Goal: Task Accomplishment & Management: Manage account settings

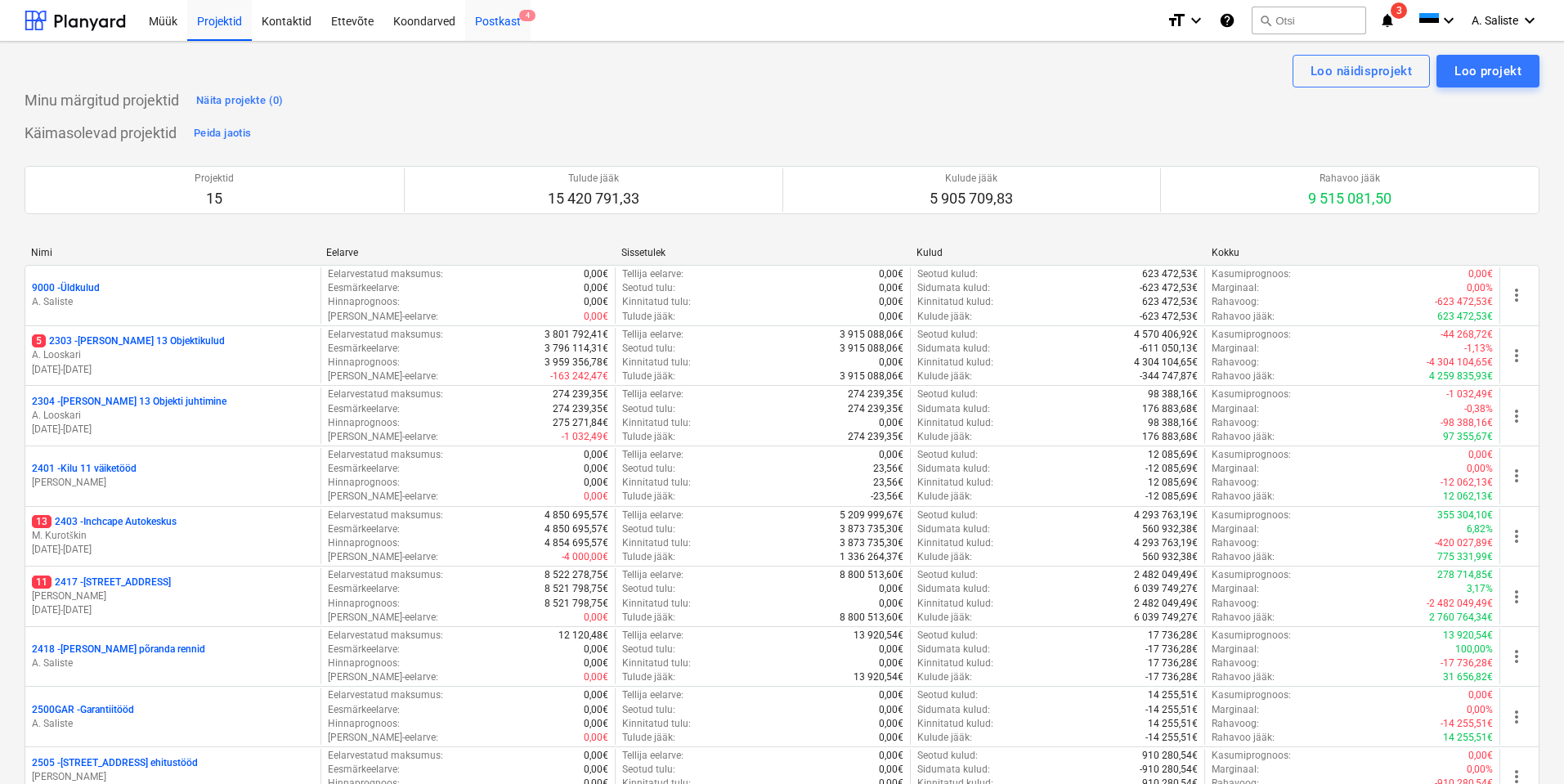
click at [505, 26] on div "Postkast 4" at bounding box center [498, 20] width 65 height 42
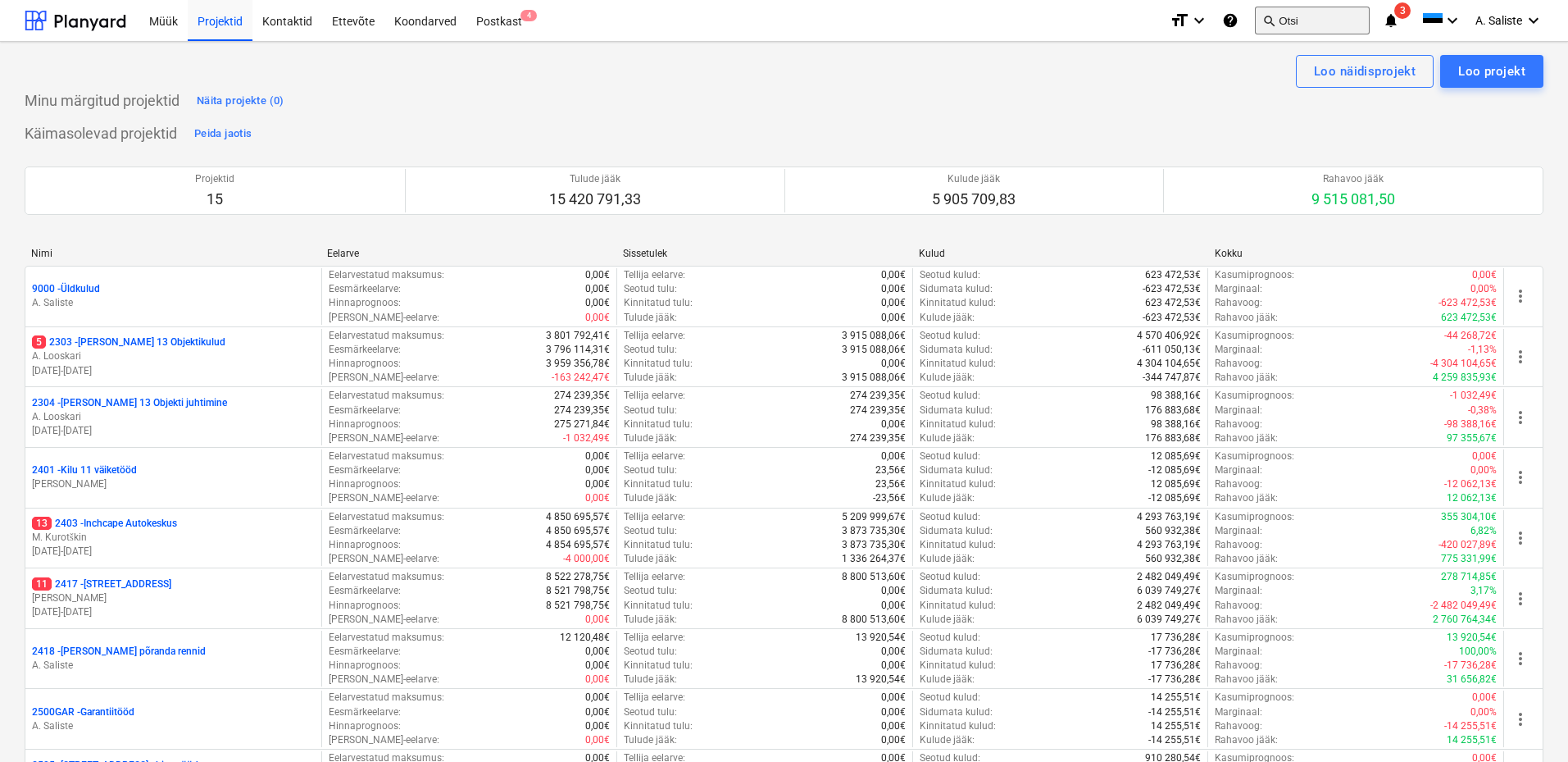
click at [1315, 14] on button "search Otsi" at bounding box center [1312, 21] width 115 height 28
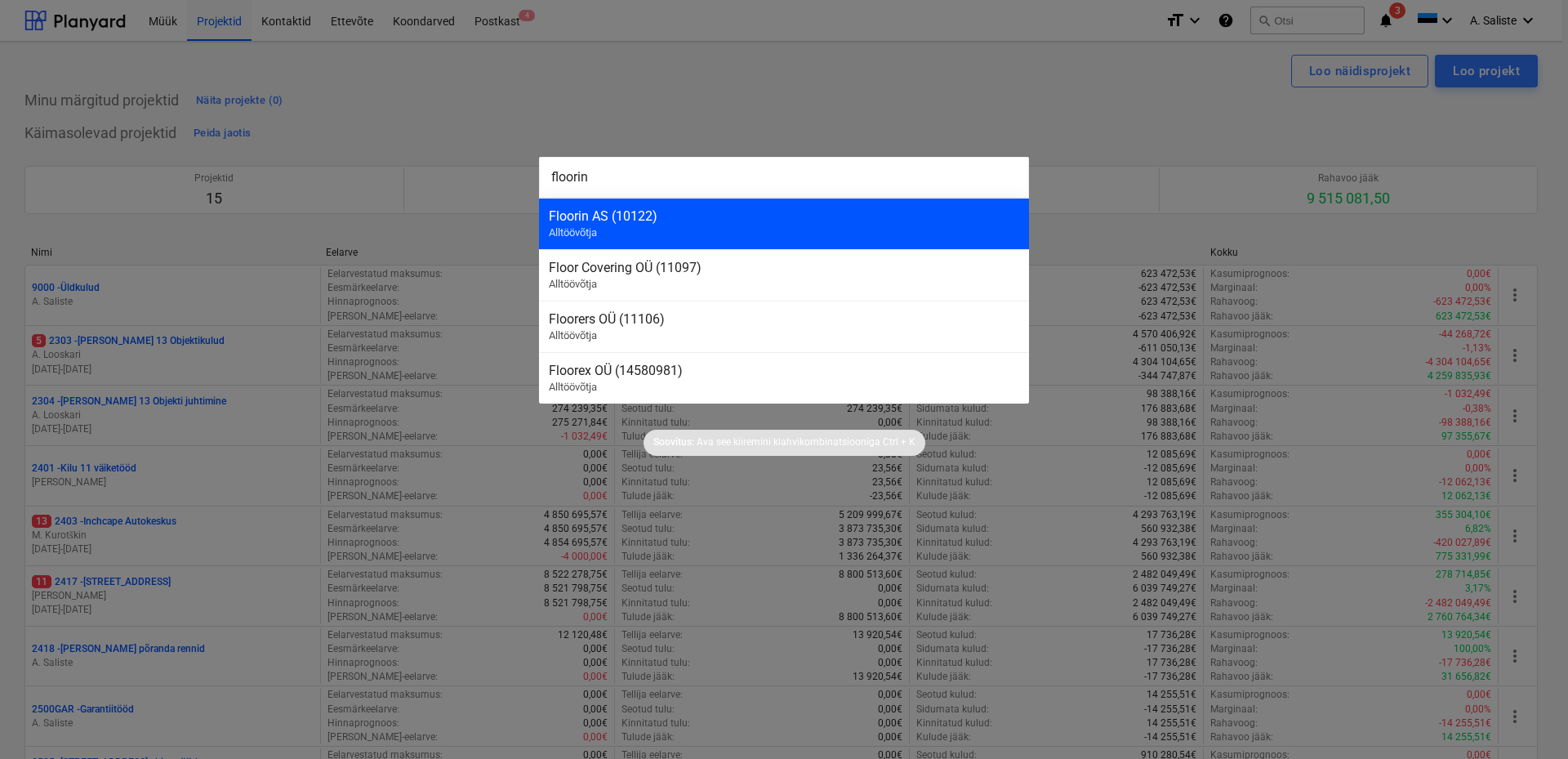
type input "floorin"
click at [597, 237] on span "Alltöövõtja" at bounding box center [573, 232] width 48 height 12
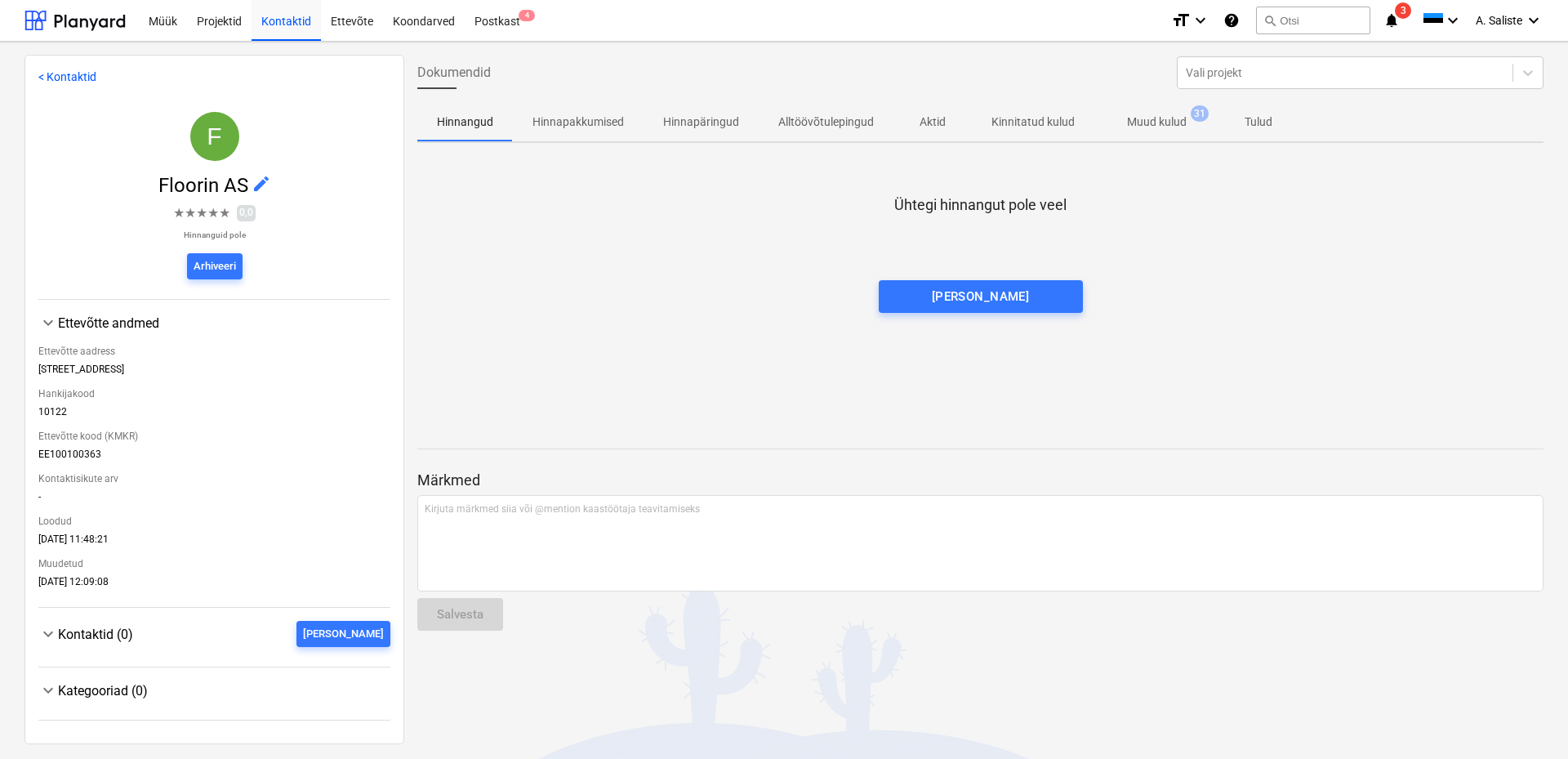
click at [1168, 126] on p "Muud kulud" at bounding box center [1156, 122] width 59 height 17
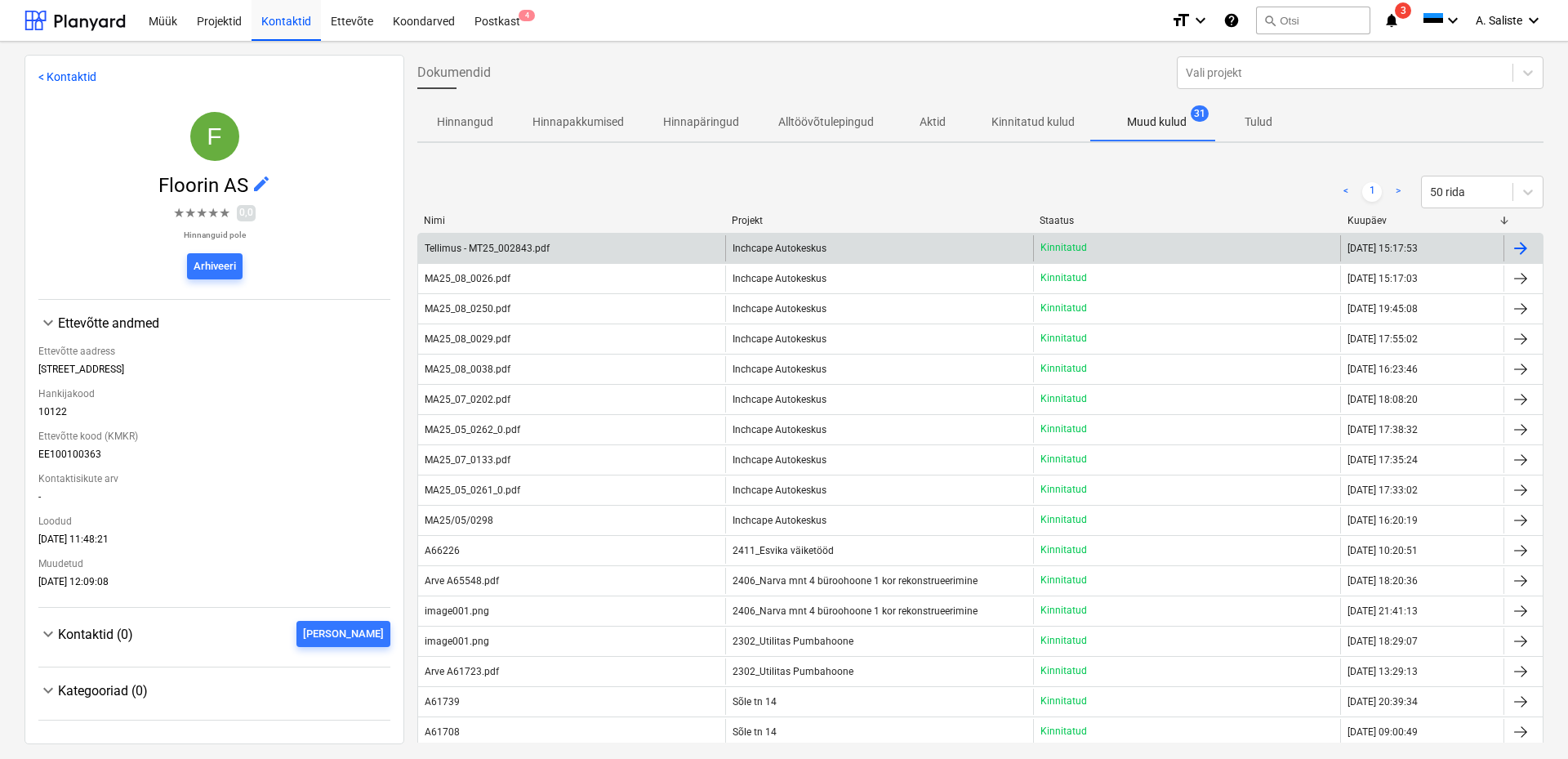
click at [571, 249] on div "Tellimus - MT25_002843.pdf" at bounding box center [572, 248] width 307 height 26
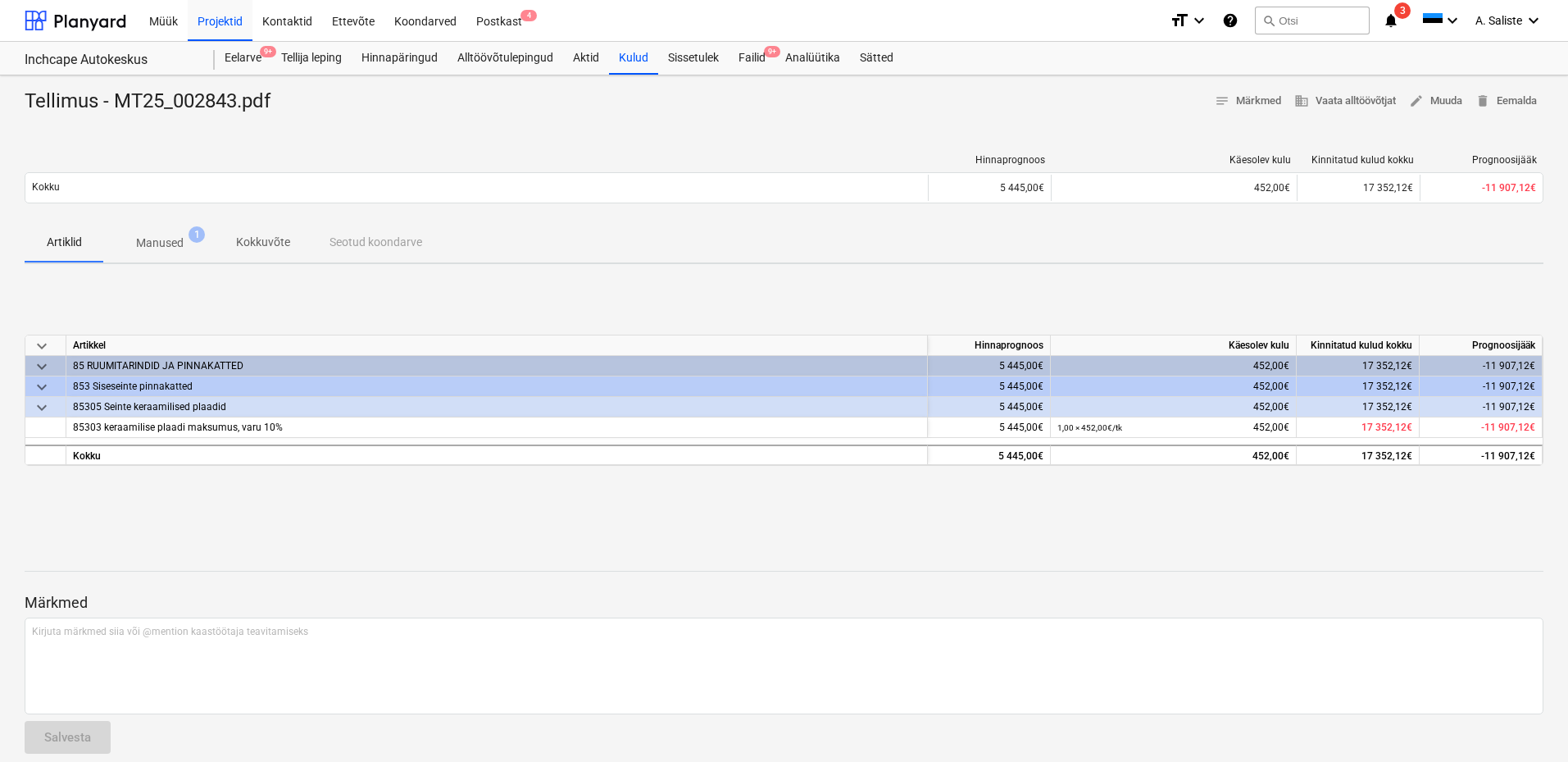
click at [171, 239] on p "Manused" at bounding box center [159, 243] width 47 height 17
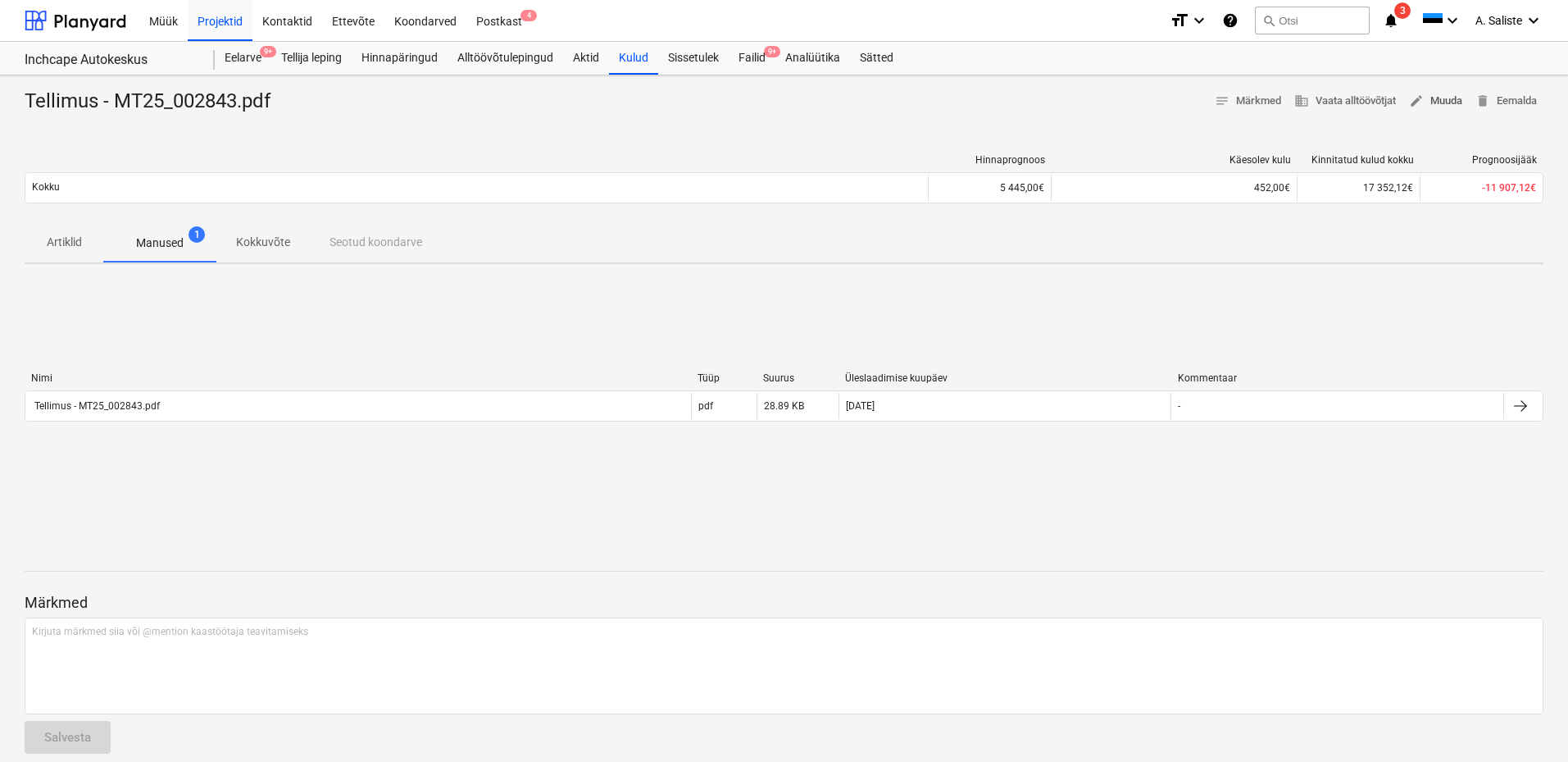
click at [1444, 99] on span "edit Muuda" at bounding box center [1436, 102] width 53 height 19
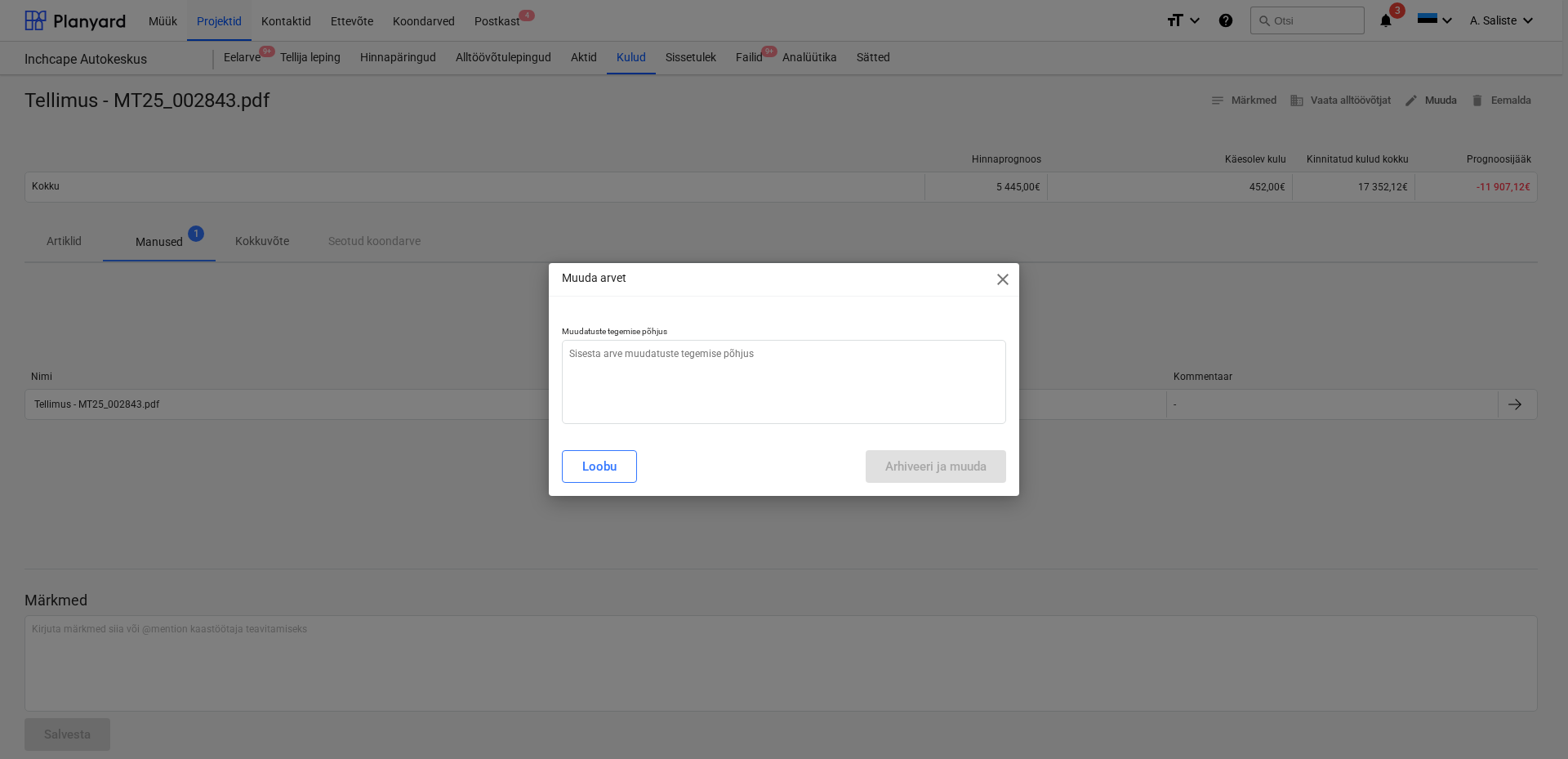
type textarea "x"
click at [793, 359] on textarea at bounding box center [783, 382] width 444 height 84
type textarea "A"
type textarea "x"
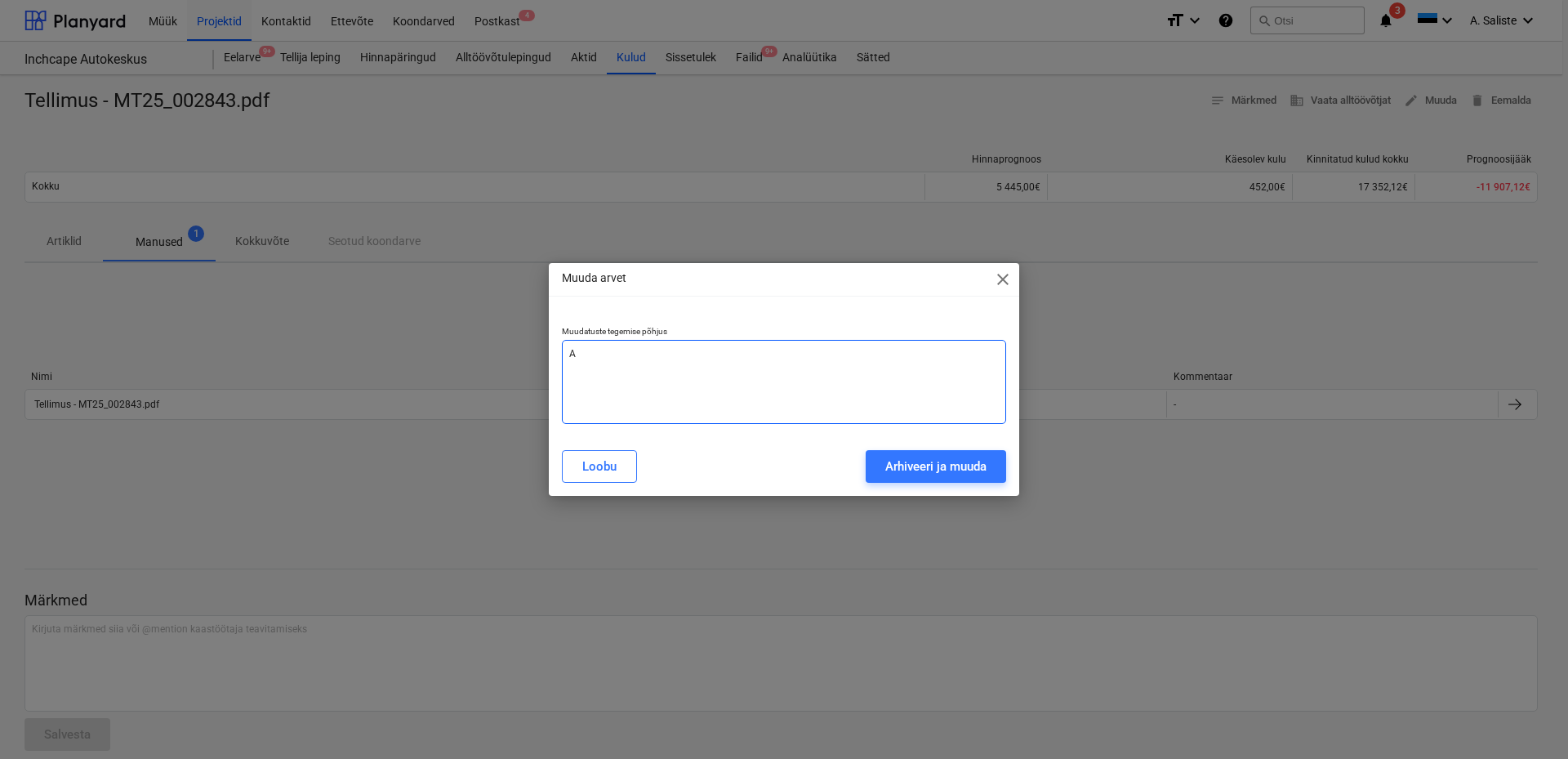
type textarea "AS"
type textarea "x"
type textarea "AS"
type textarea "x"
type textarea "AS -"
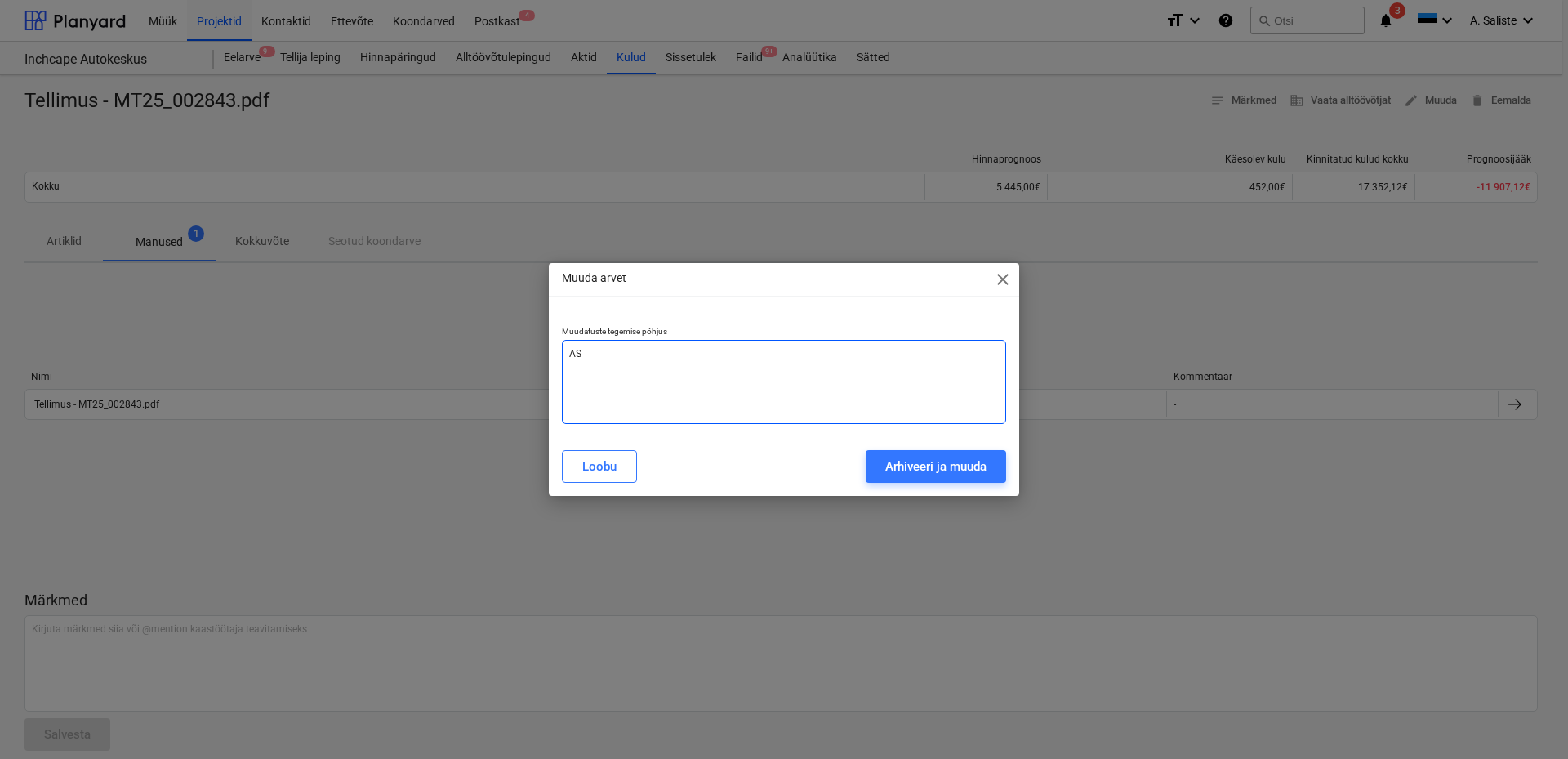
type textarea "x"
type textarea "AS -"
type textarea "x"
type textarea "AS - v"
type textarea "x"
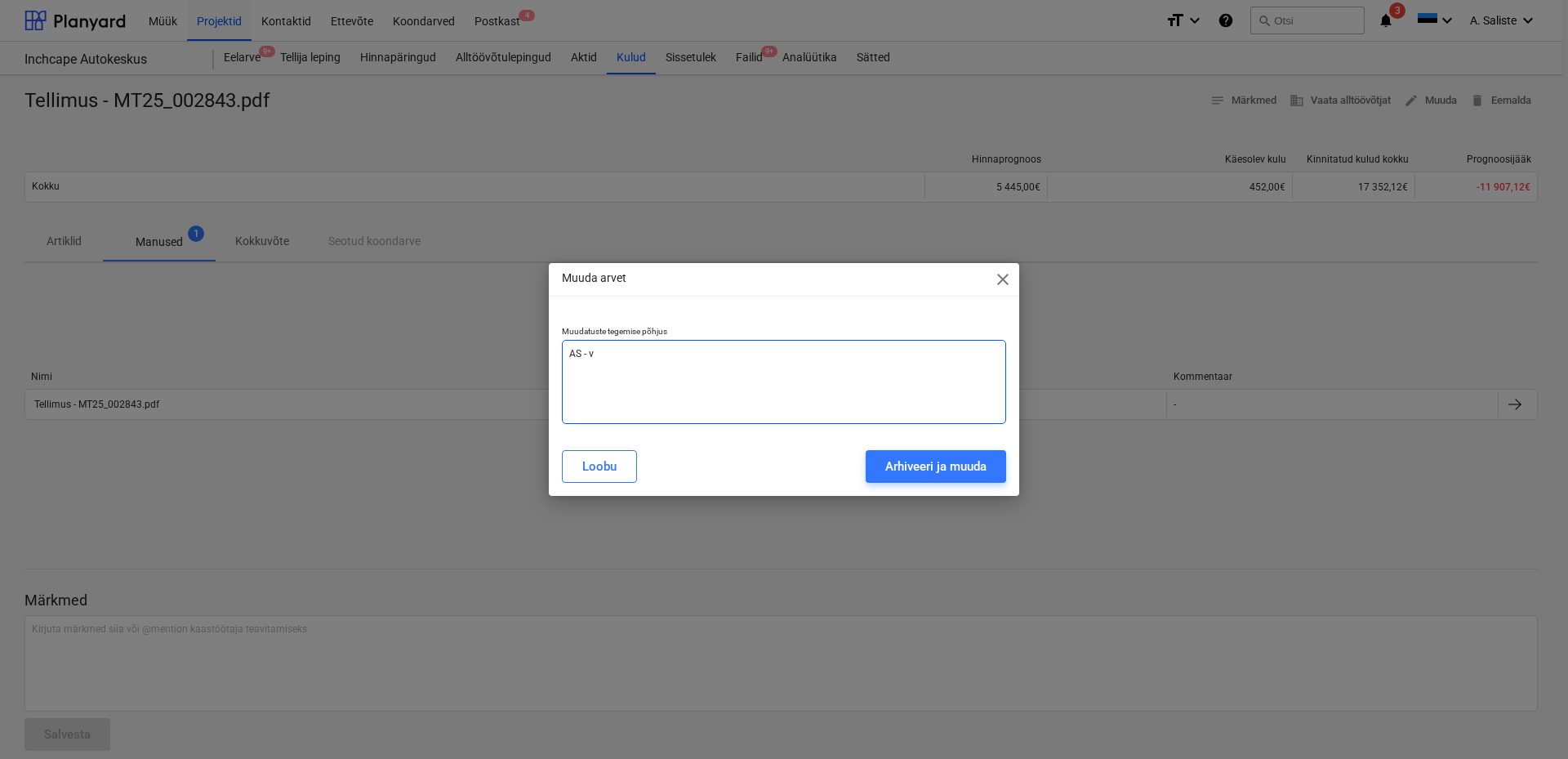
type textarea "AS - va"
type textarea "x"
type textarea "AS - val"
type textarea "x"
type textarea "AS - vale"
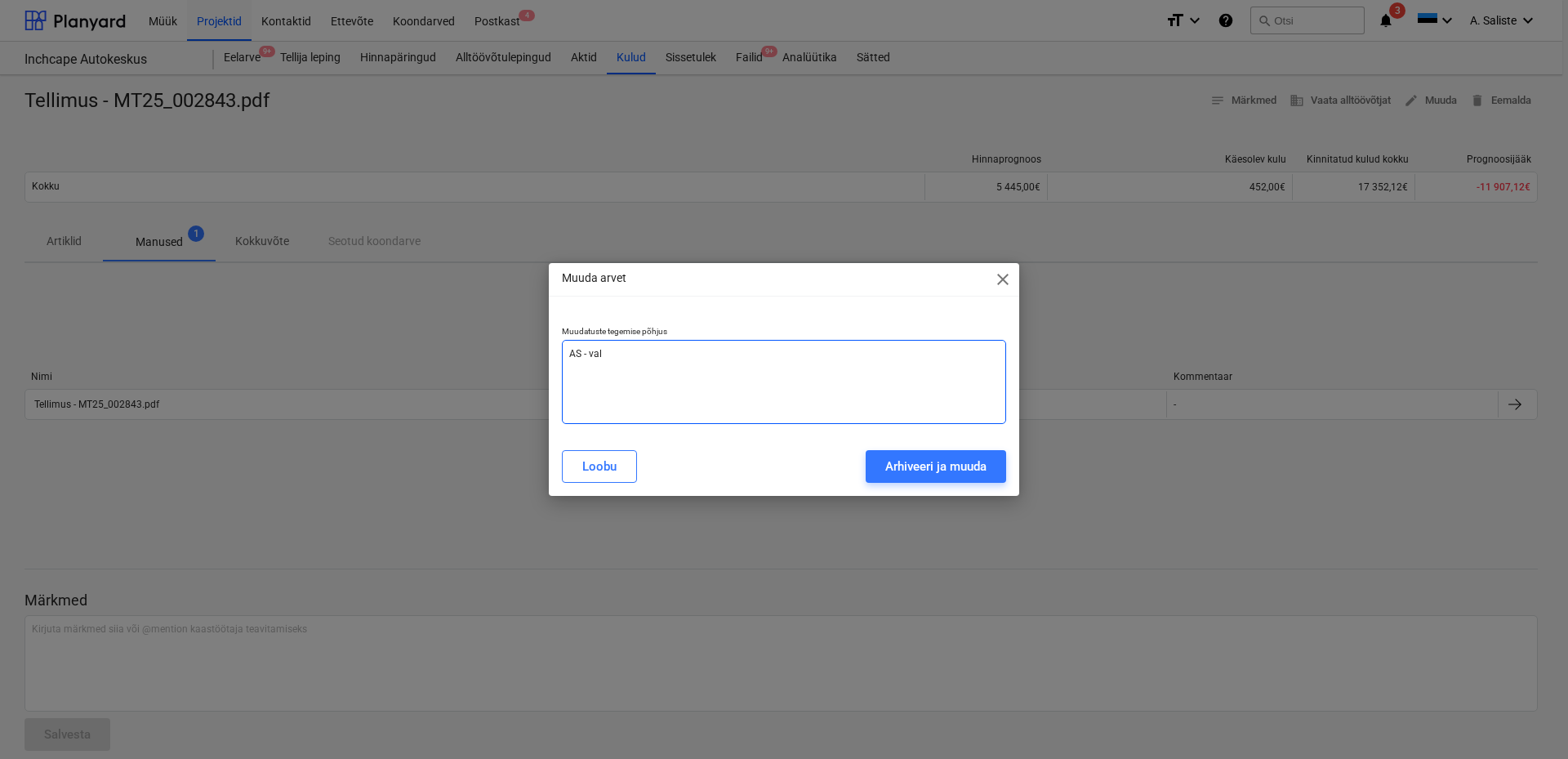
type textarea "x"
type textarea "AS - vale"
type textarea "x"
type textarea "AS - [PERSON_NAME]"
type textarea "x"
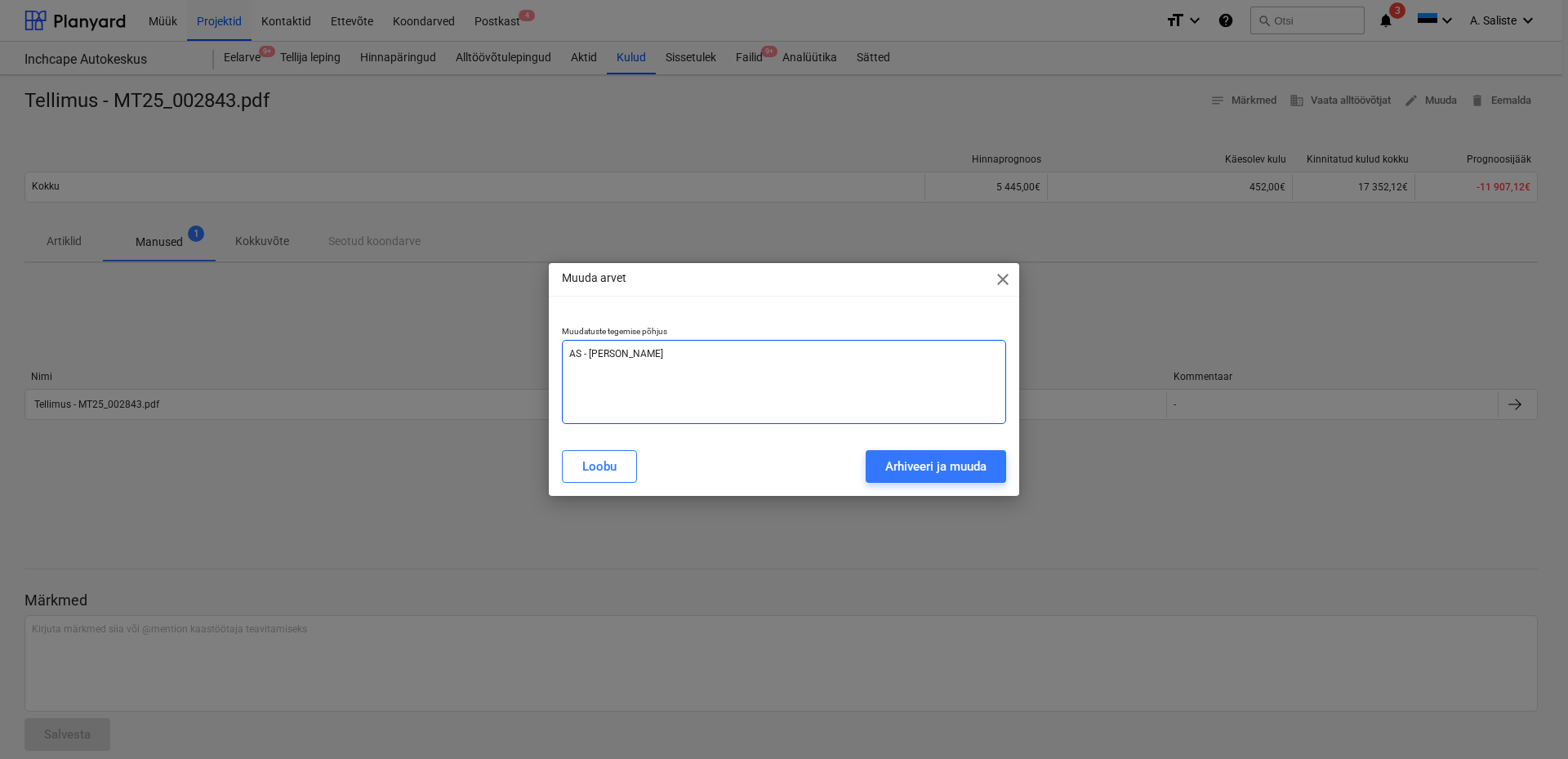
type textarea "AS - [PERSON_NAME]"
type textarea "x"
type textarea "AS - vale sie"
type textarea "x"
type textarea "AS - [PERSON_NAME]"
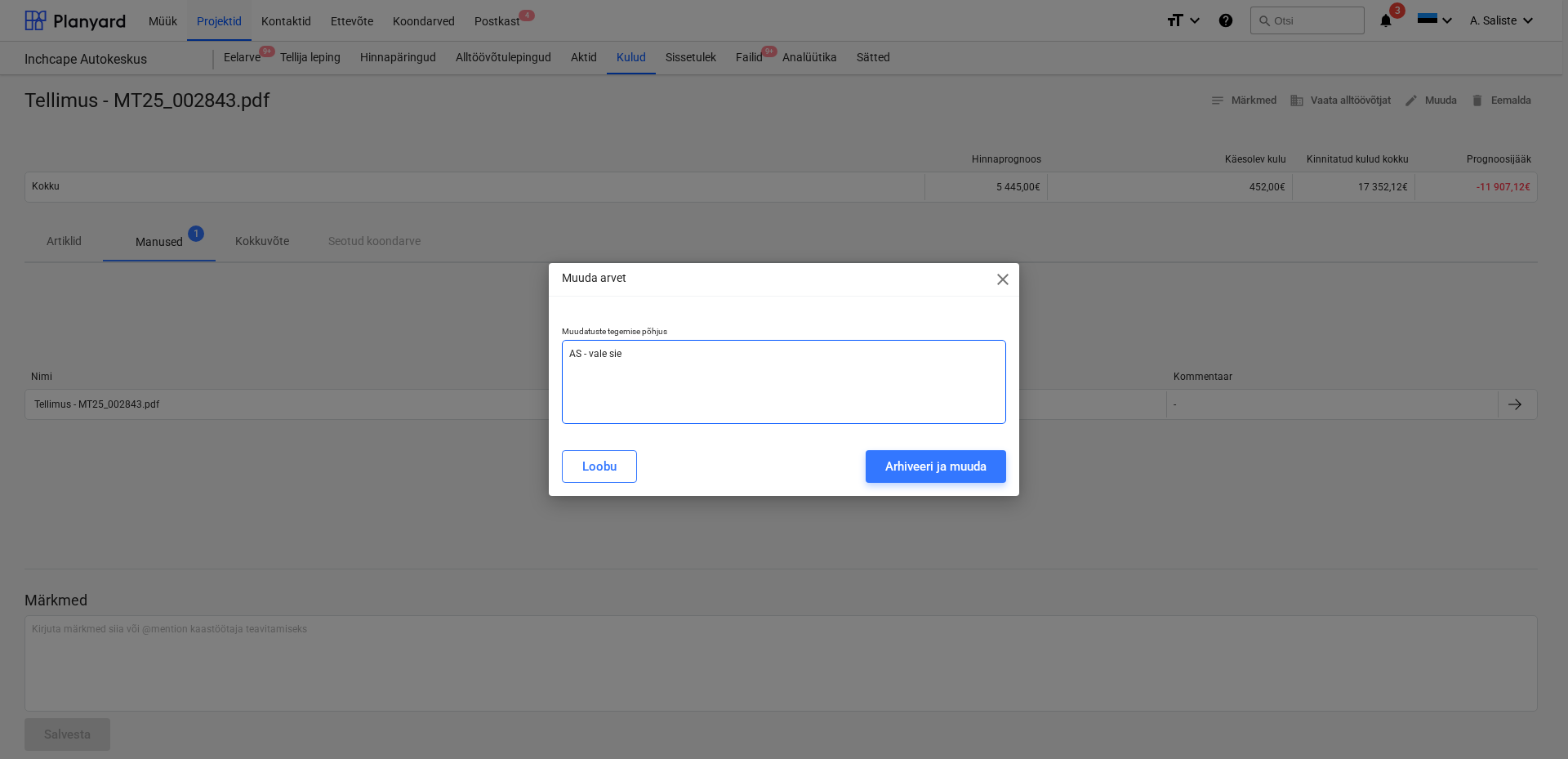
type textarea "x"
type textarea "AS - [PERSON_NAME]"
type textarea "x"
type textarea "AS - [PERSON_NAME]"
type textarea "x"
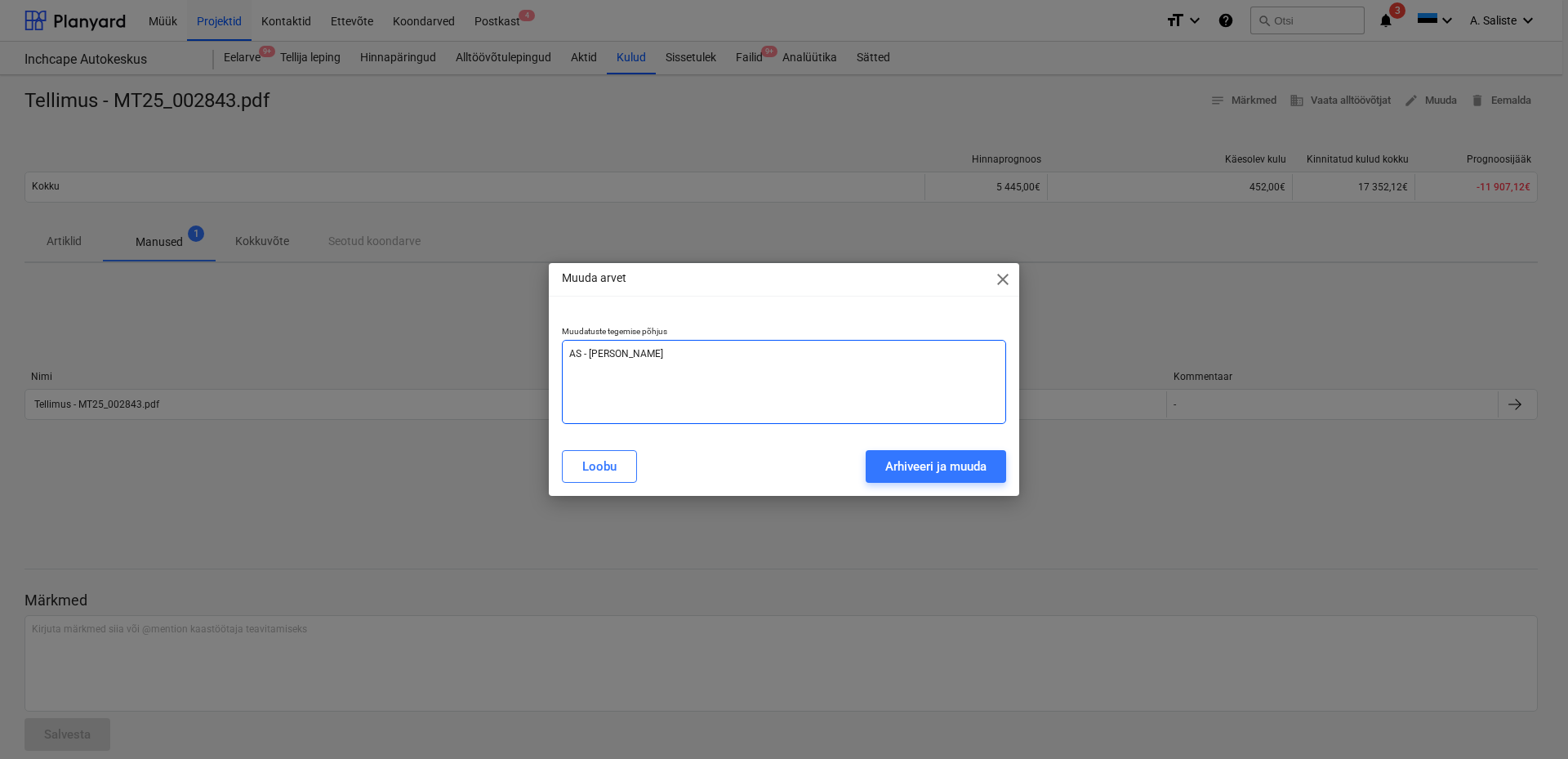
type textarea "AS - [PERSON_NAME]"
type textarea "x"
type textarea "AS - [PERSON_NAME]"
type textarea "x"
type textarea "AS - [PERSON_NAME]"
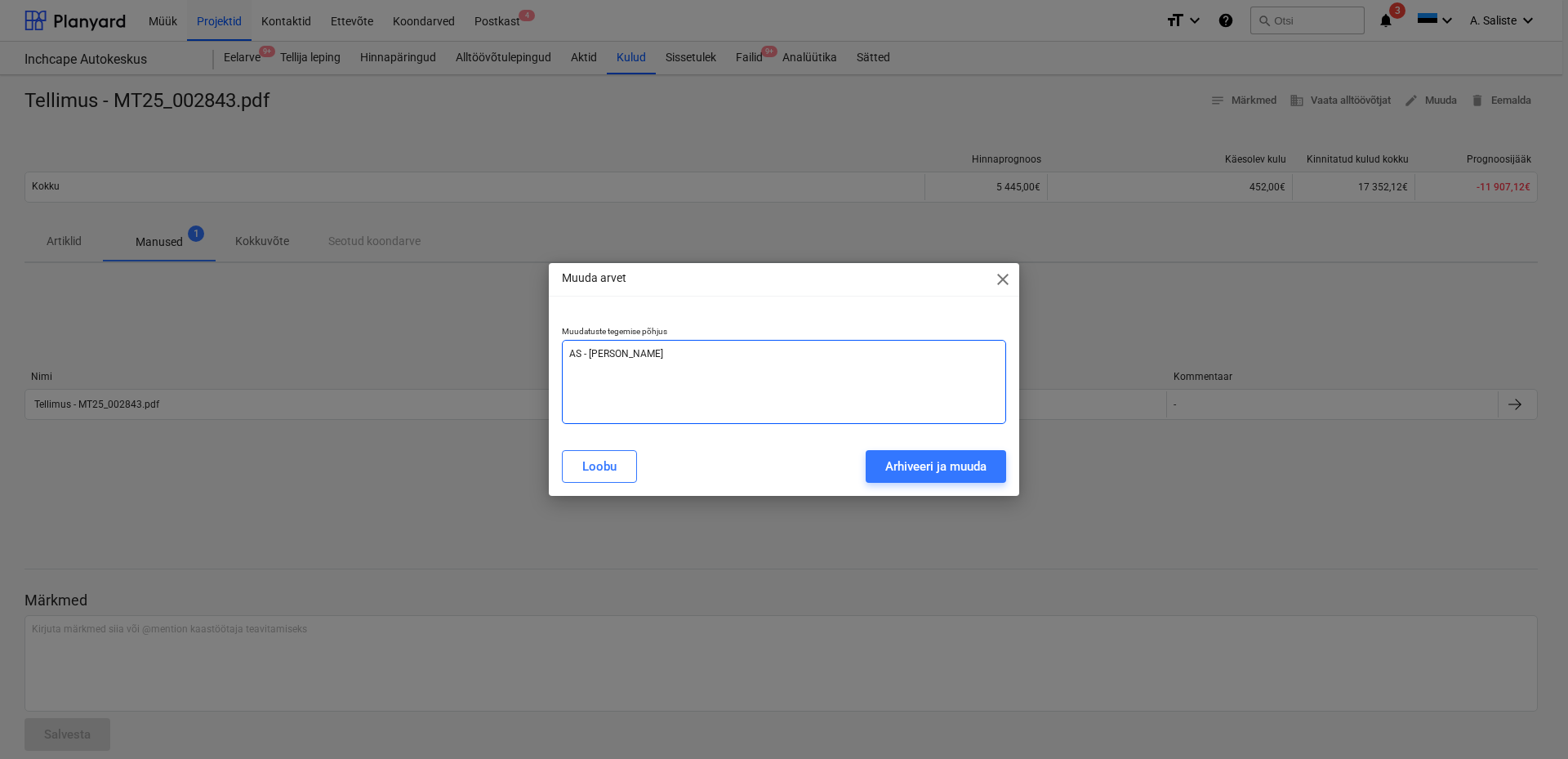
type textarea "x"
type textarea "AS - [PERSON_NAME]"
type textarea "x"
type textarea "AS - [PERSON_NAME]"
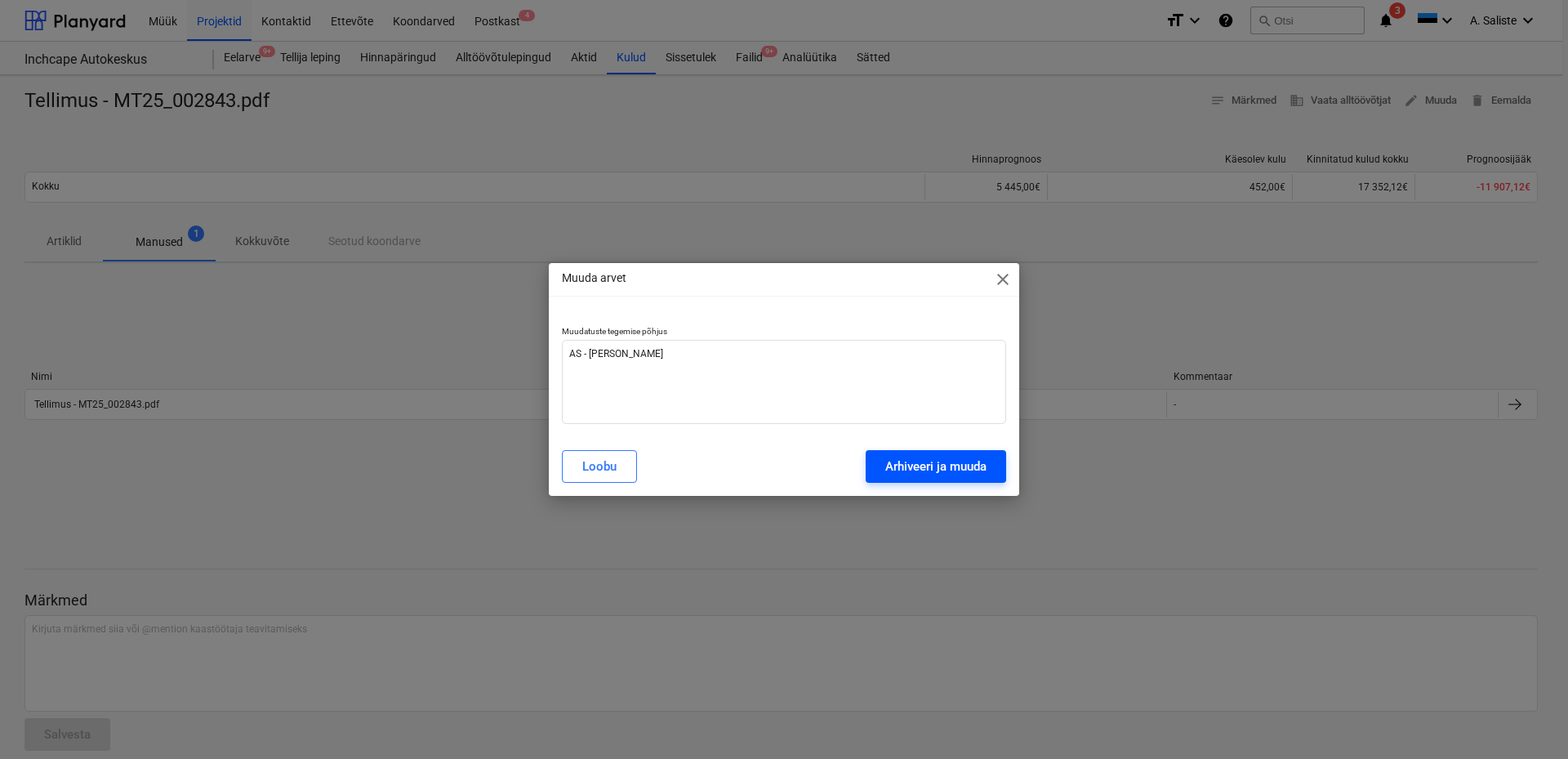
click at [966, 469] on div "Arhiveeri ja muuda" at bounding box center [936, 466] width 101 height 21
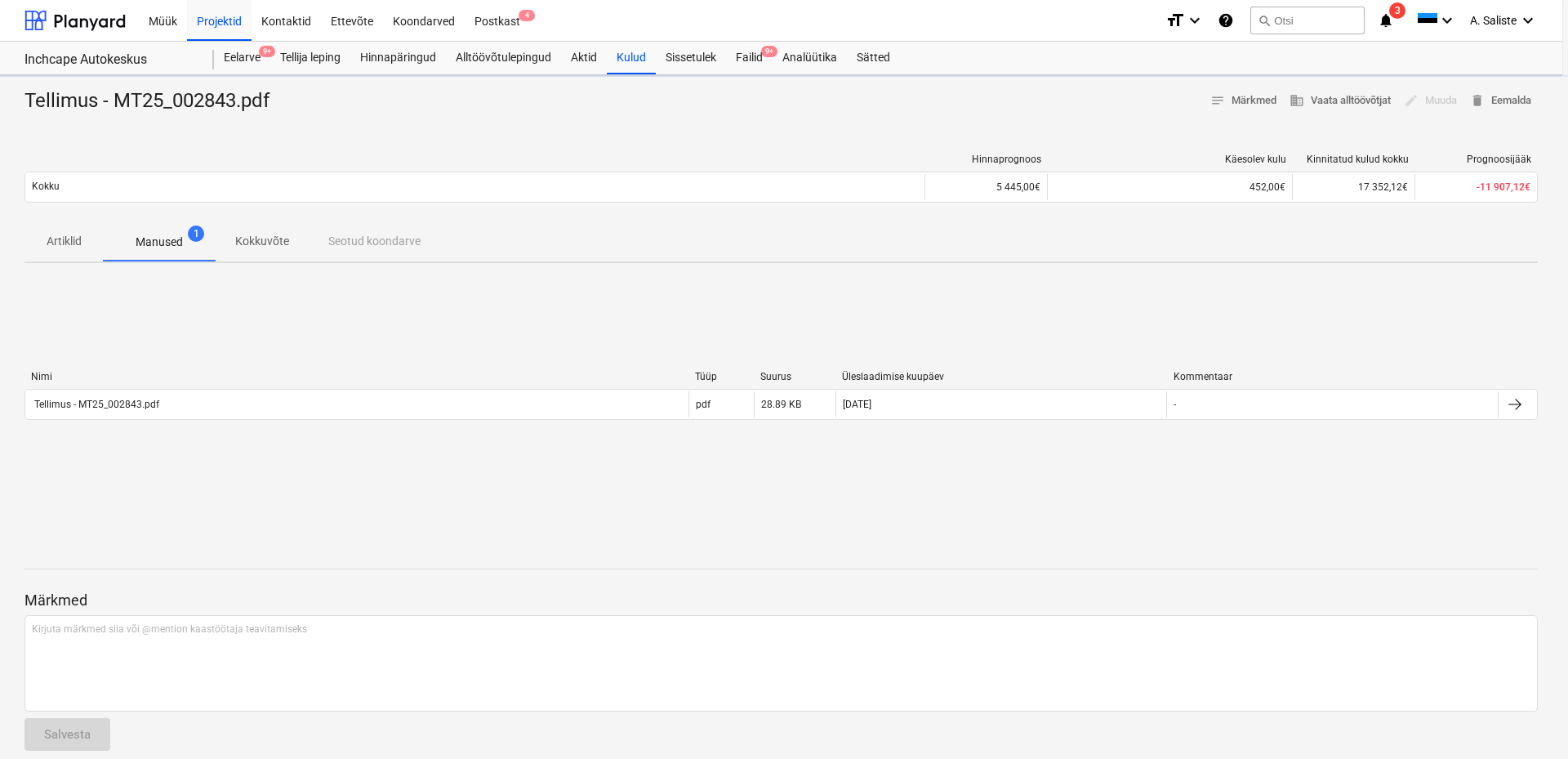
type textarea "x"
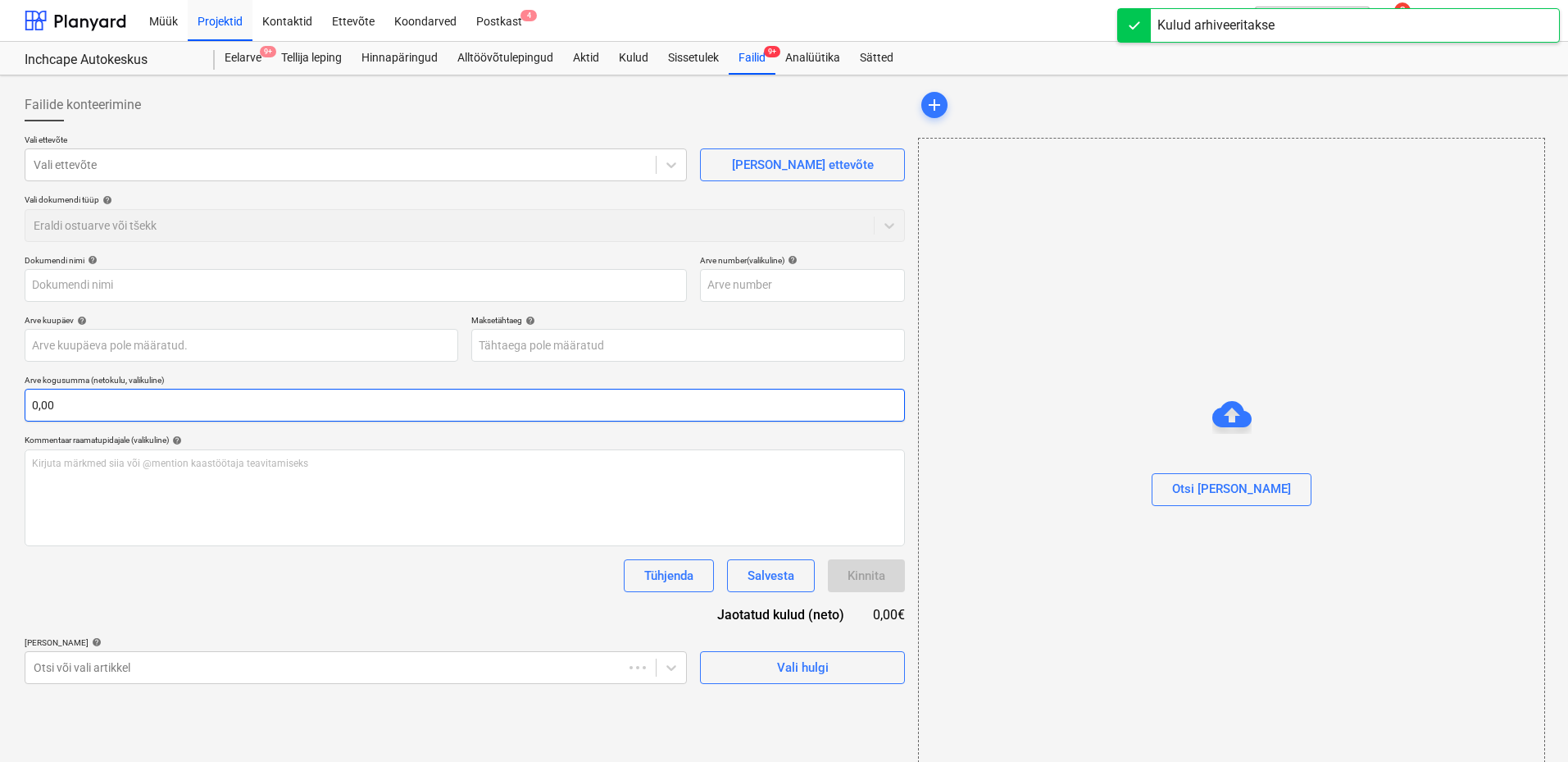
type input "Tellimus - MT25_002843.pdf"
type input "MT25/002843"
type input "[DATE]"
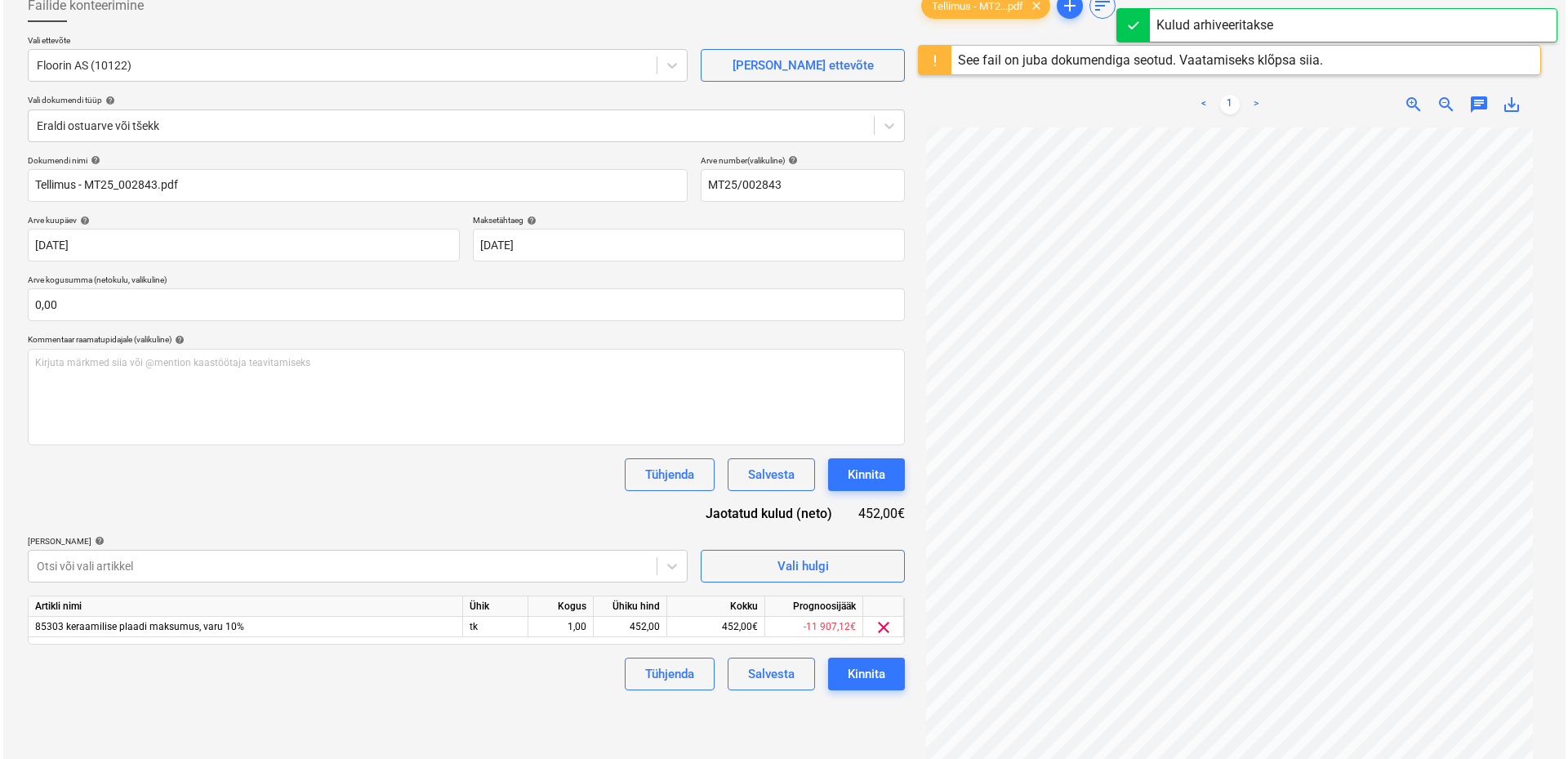
scroll to position [193, 0]
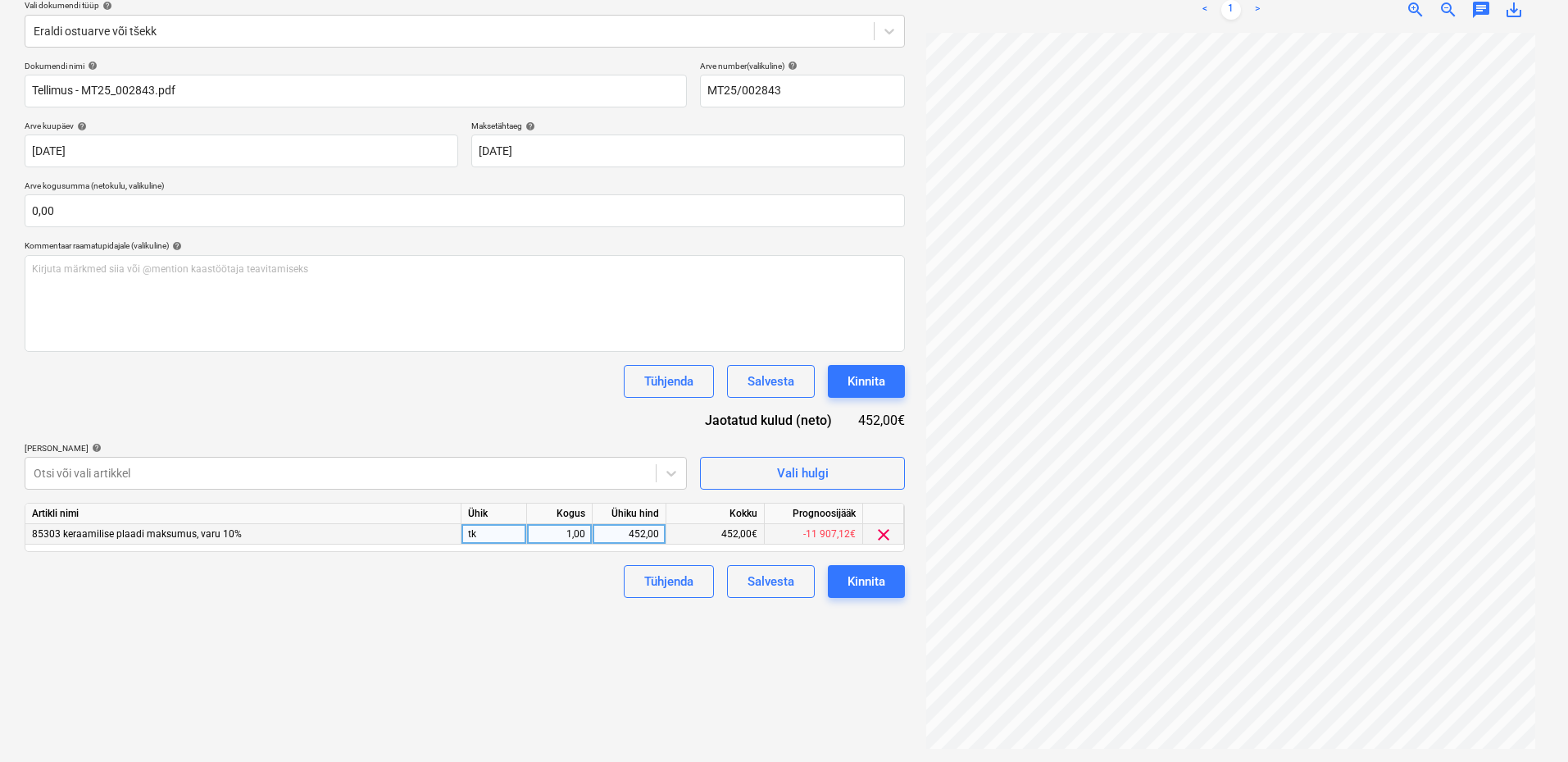
drag, startPoint x: 881, startPoint y: 536, endPoint x: 745, endPoint y: 504, distance: 139.7
click at [881, 535] on span "clear" at bounding box center [884, 534] width 20 height 20
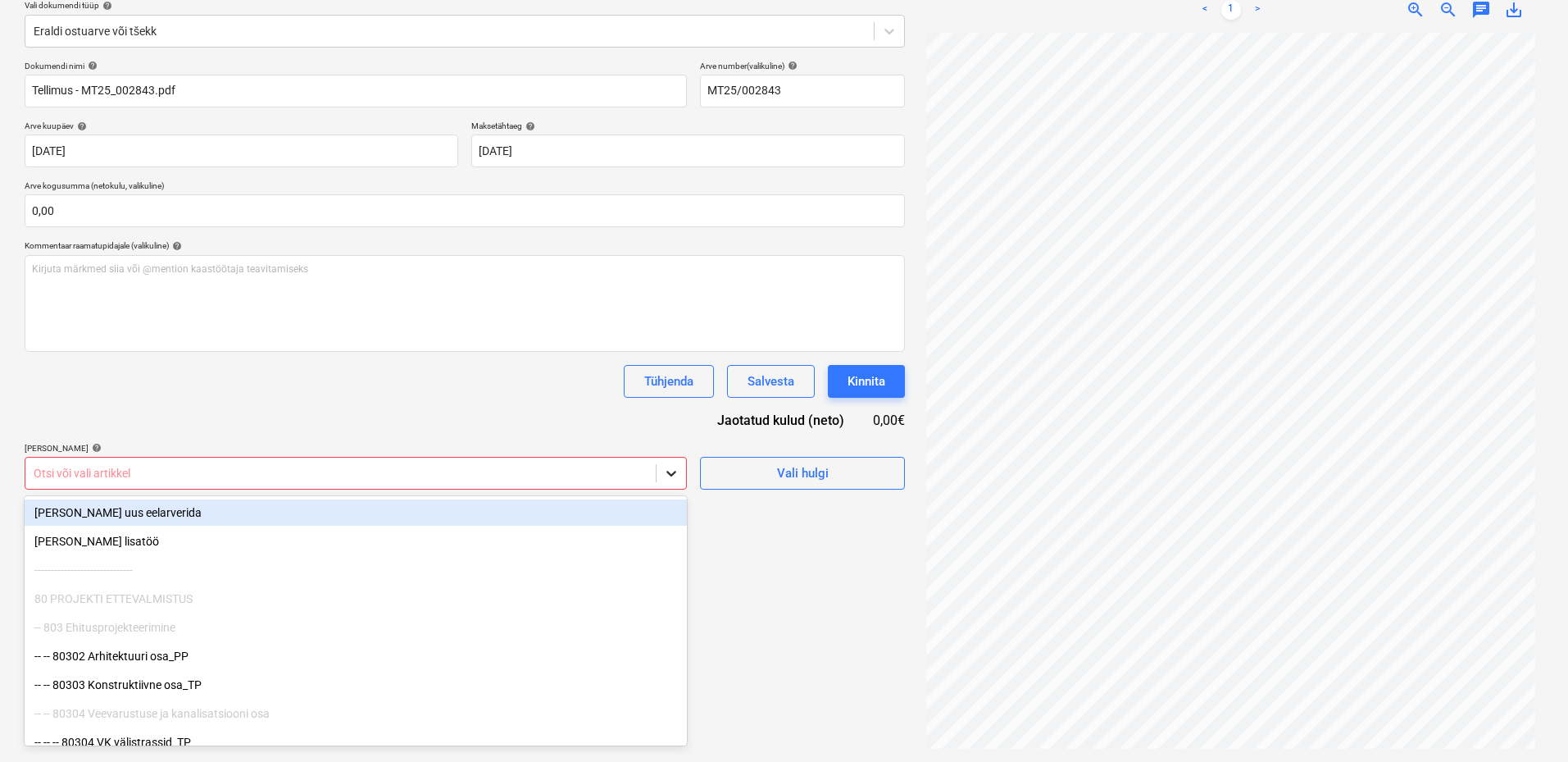
click at [669, 478] on icon at bounding box center [671, 472] width 16 height 16
type input "ette"
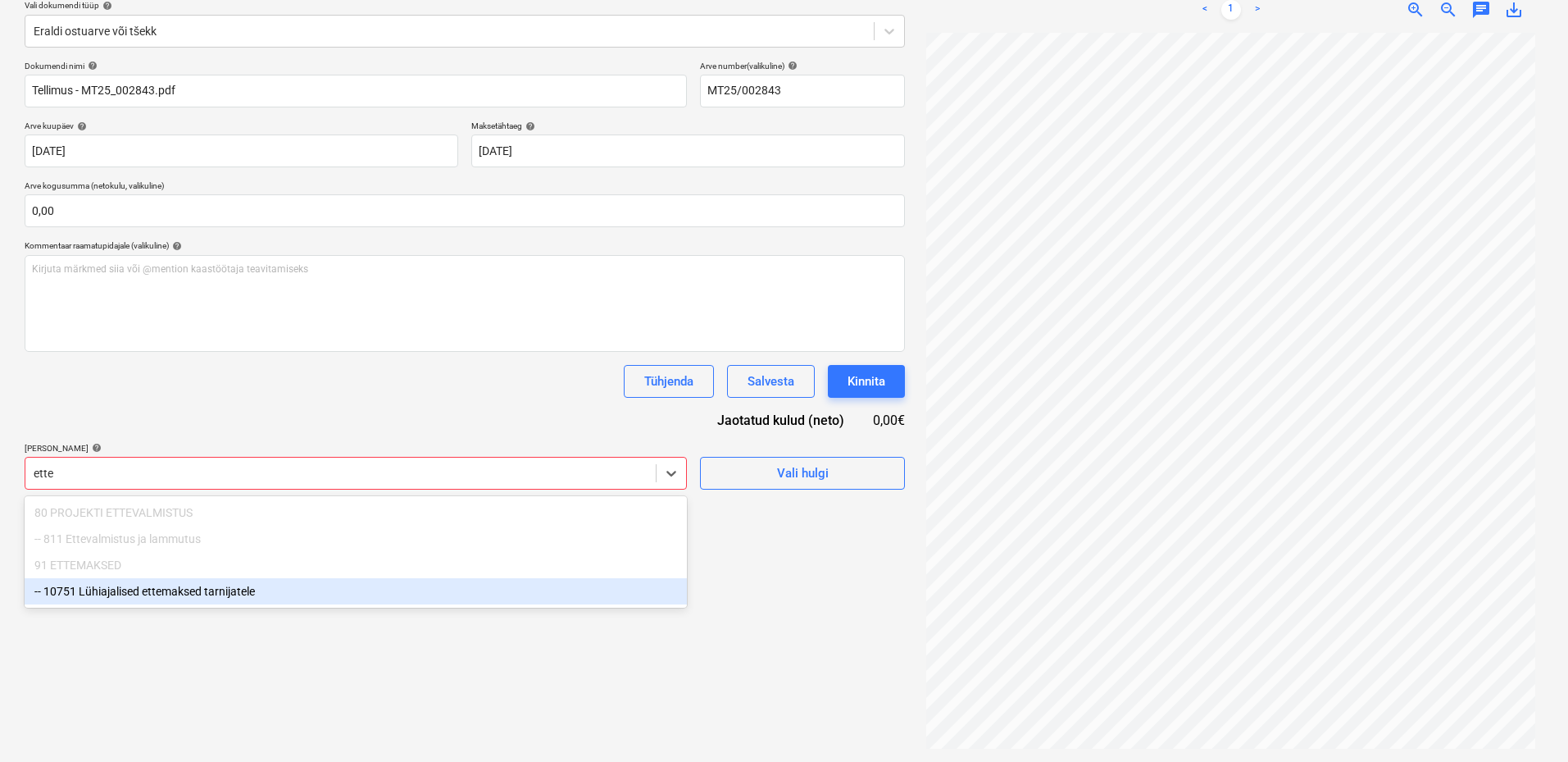
click at [259, 595] on div "-- 10751 Lühiajalised ettemaksed tarnijatele" at bounding box center [356, 590] width 662 height 26
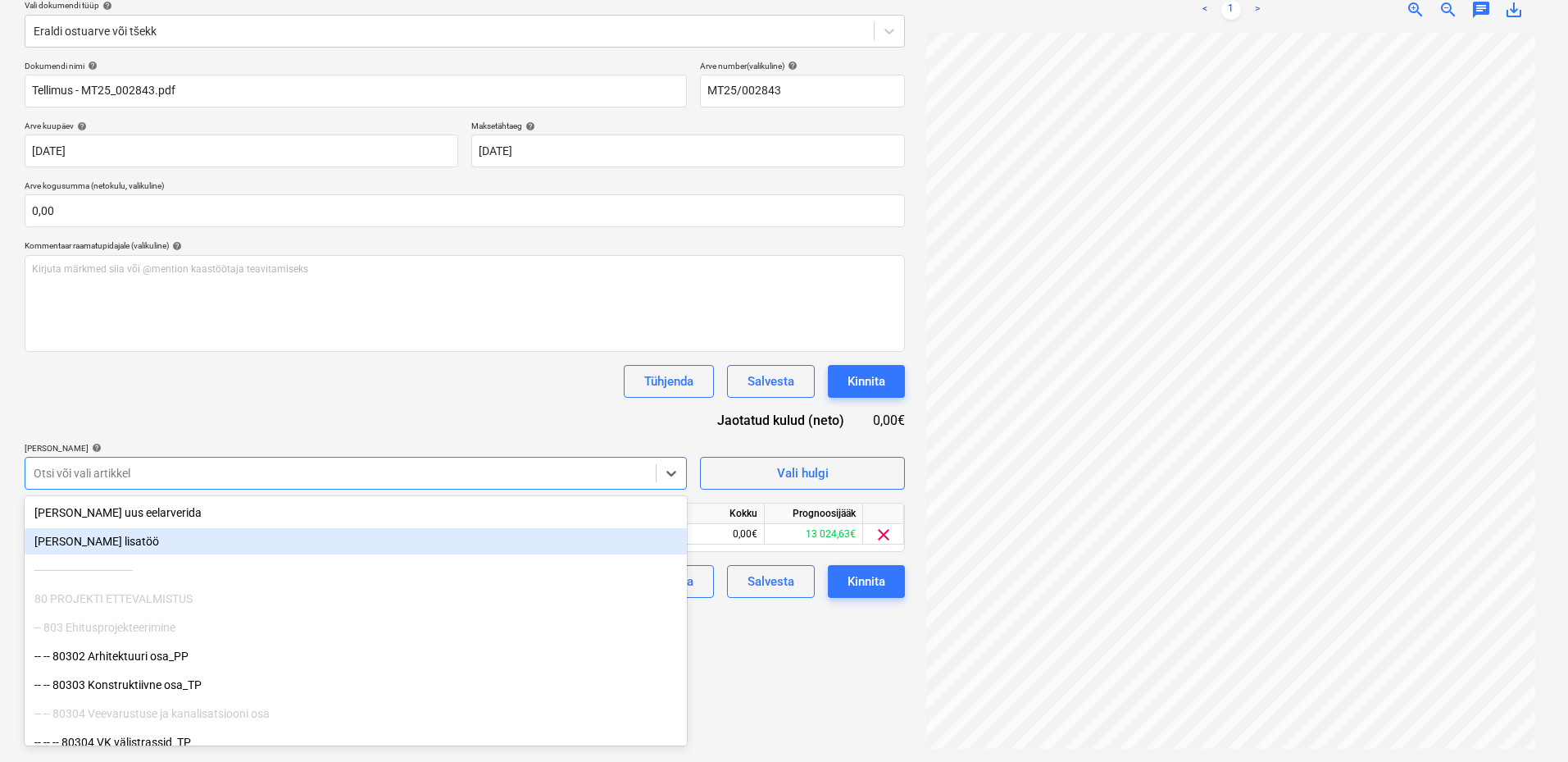
click at [790, 659] on div "Failide konteerimine Vali ettevõte Floorin AS (10122) Lisa uus ettevõte Vali do…" at bounding box center [465, 322] width 894 height 867
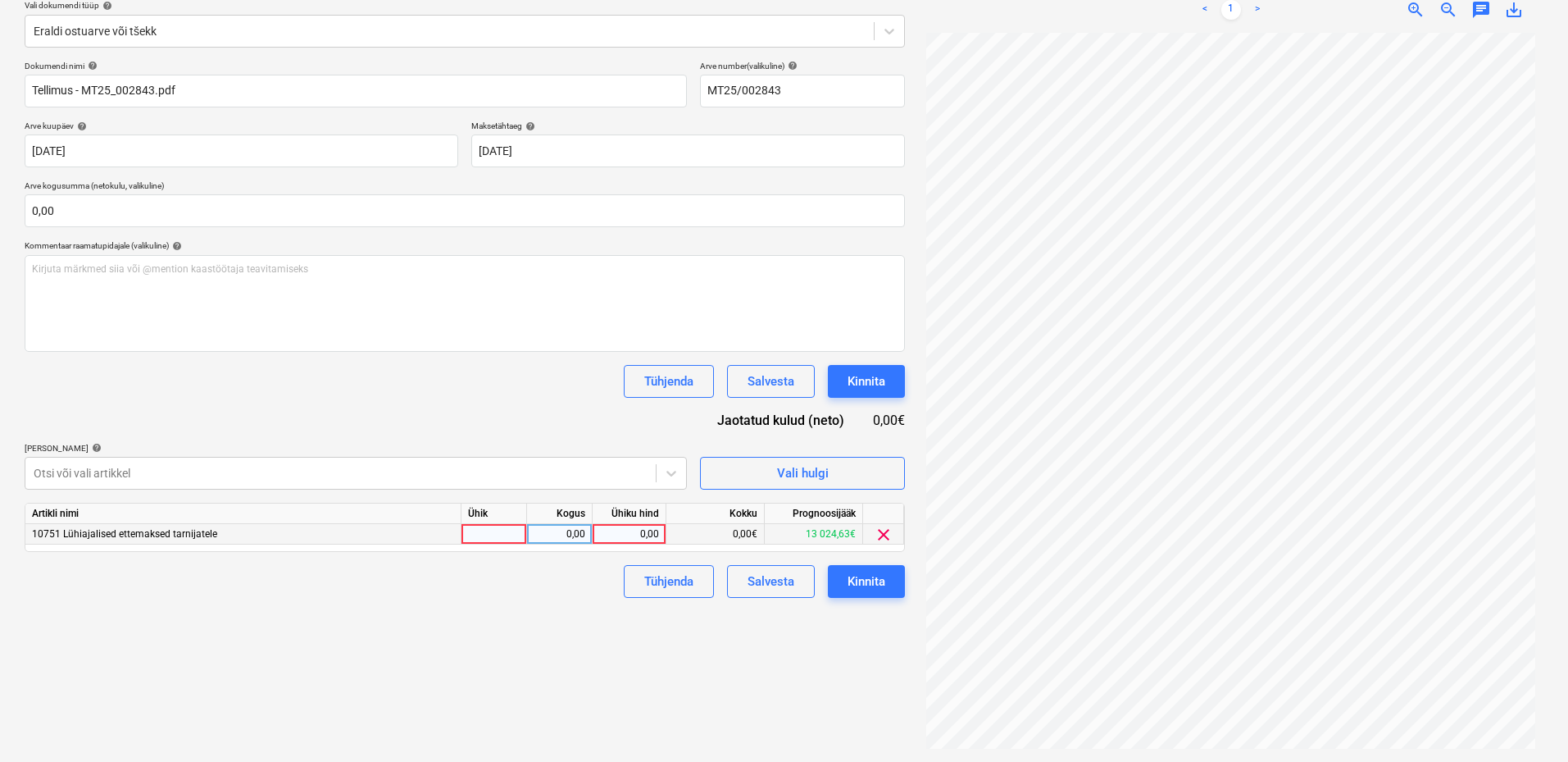
click at [492, 536] on div at bounding box center [494, 534] width 66 height 21
type input "kmpl"
click at [544, 532] on div "0,00" at bounding box center [559, 534] width 52 height 21
type input "1"
click at [641, 534] on div "0,00" at bounding box center [628, 534] width 59 height 21
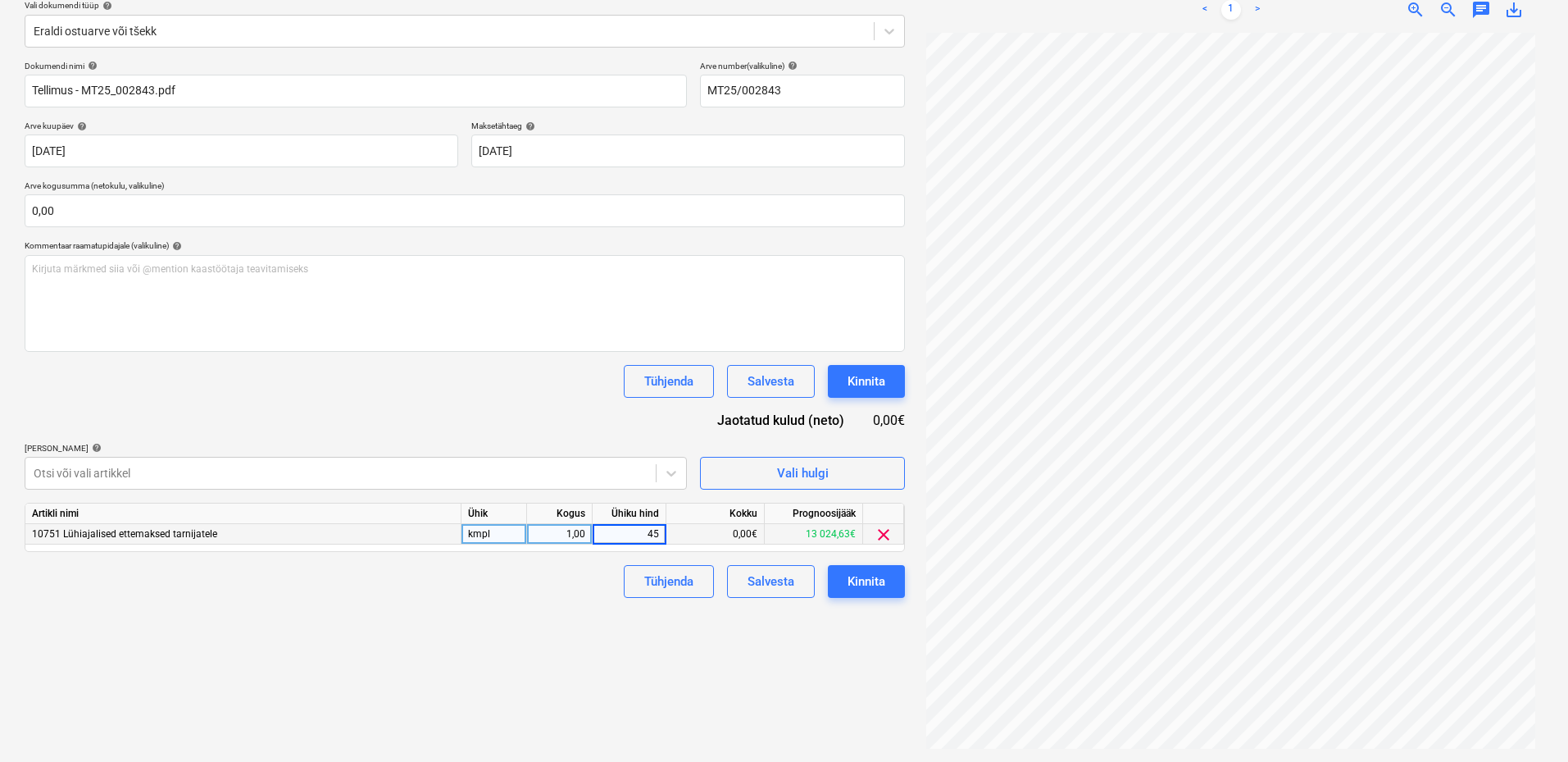
type input "452"
click at [478, 658] on div "Failide konteerimine Vali ettevõte Floorin AS (10122) Lisa uus ettevõte Vali do…" at bounding box center [465, 322] width 894 height 867
click at [871, 581] on div "Kinnita" at bounding box center [866, 581] width 38 height 22
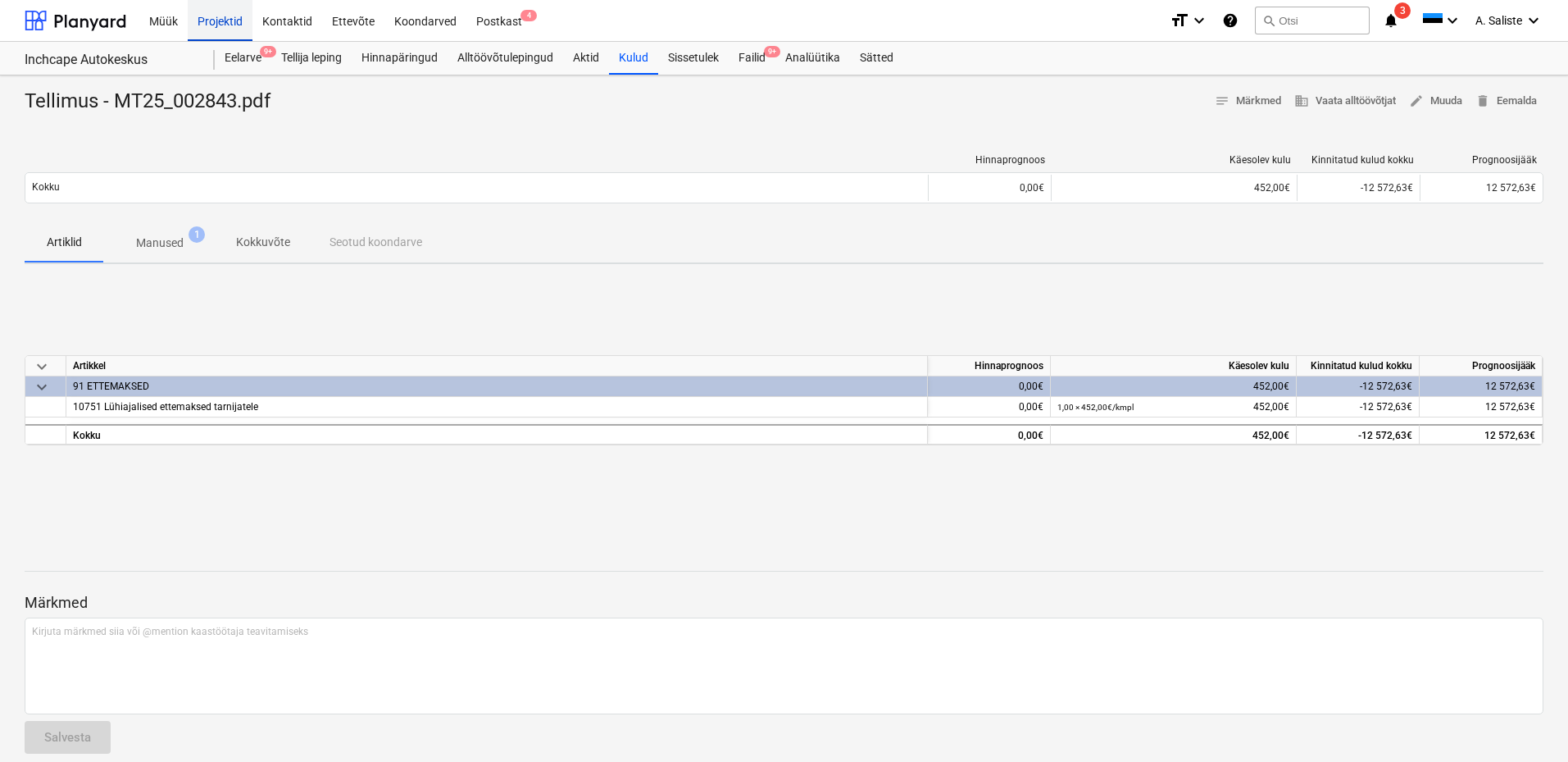
click at [232, 24] on div "Projektid" at bounding box center [220, 20] width 65 height 42
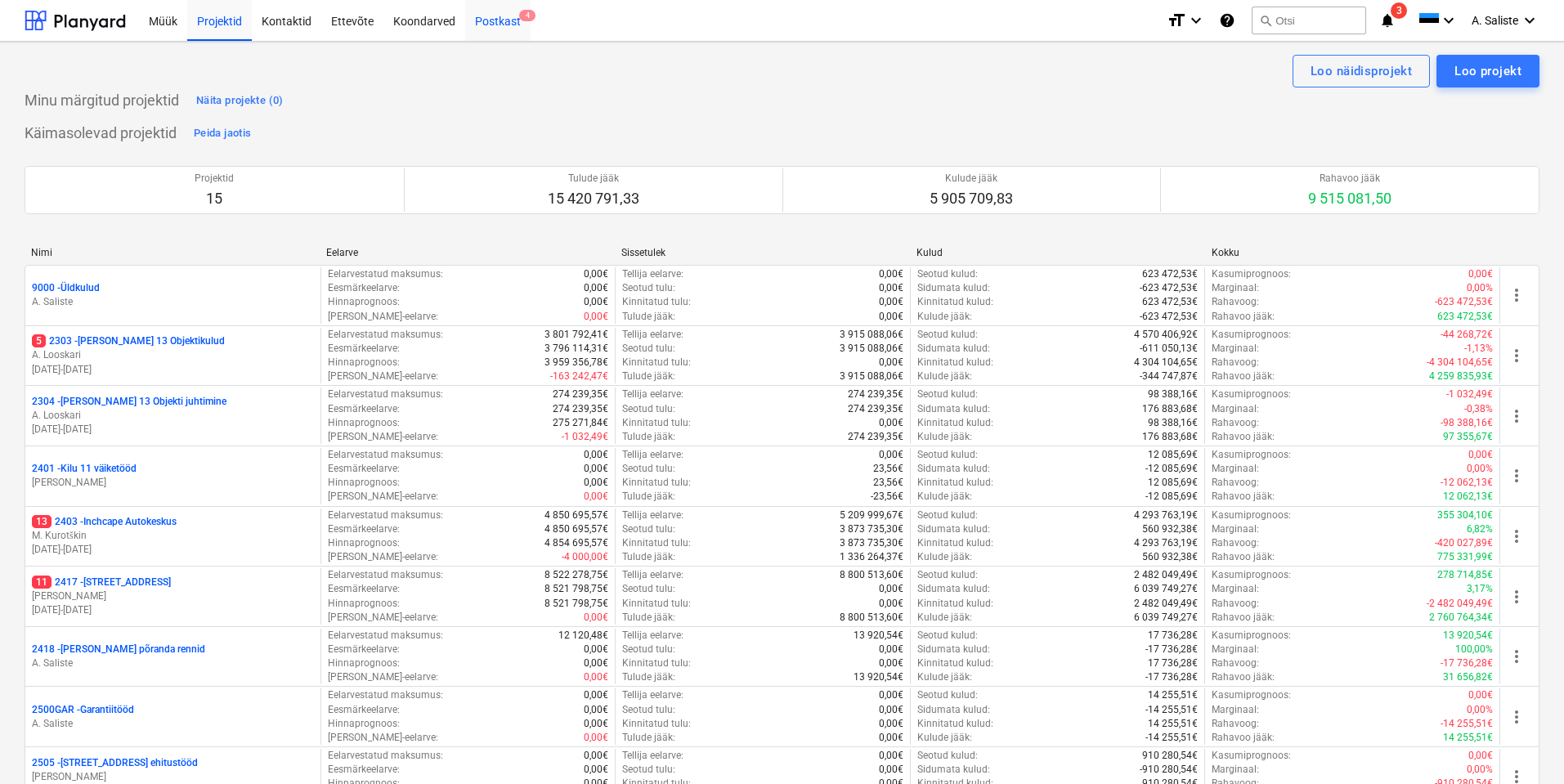
click at [485, 21] on div "Postkast 4" at bounding box center [498, 20] width 65 height 42
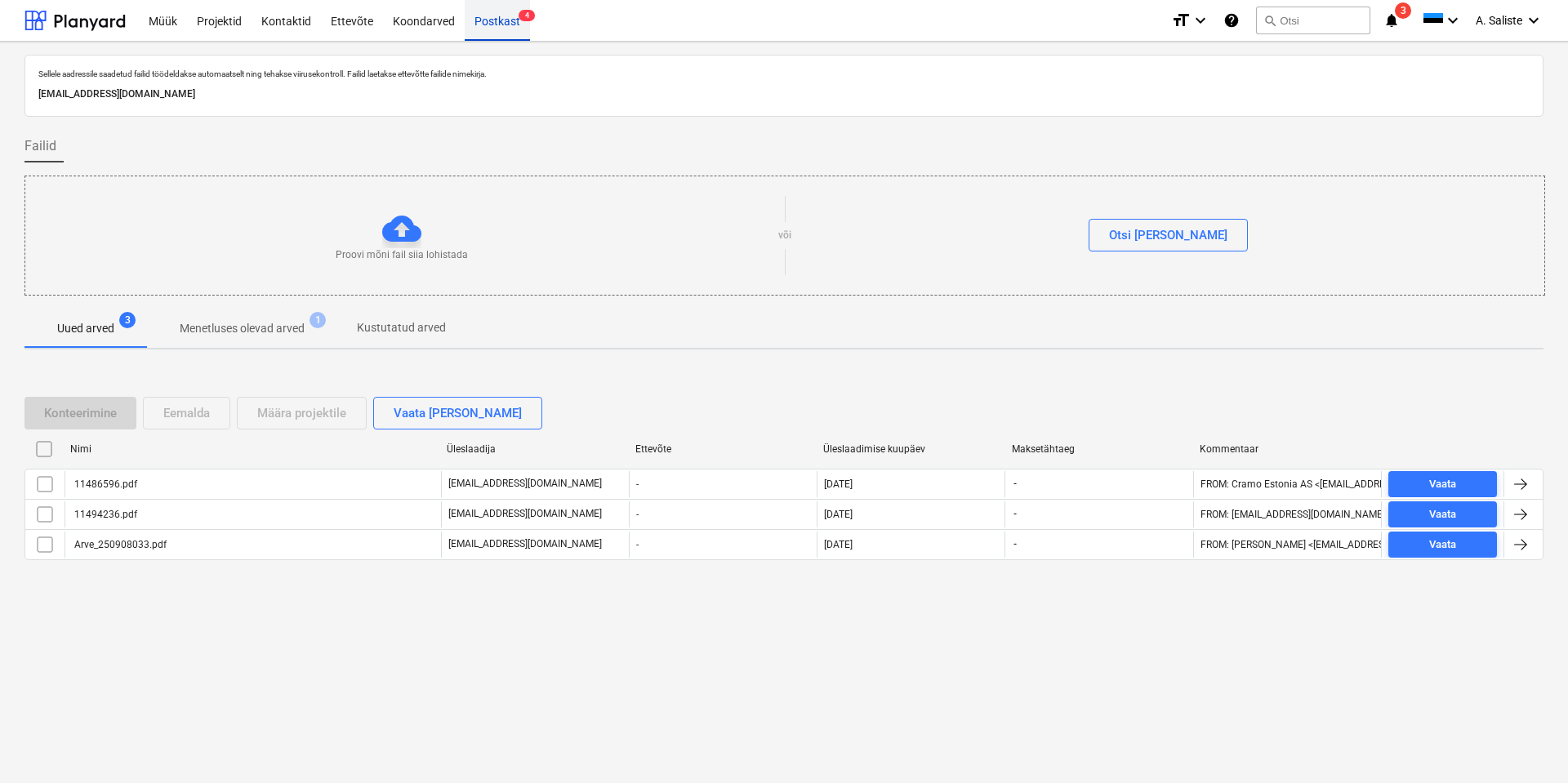
click at [476, 22] on div "Postkast 4" at bounding box center [497, 20] width 65 height 42
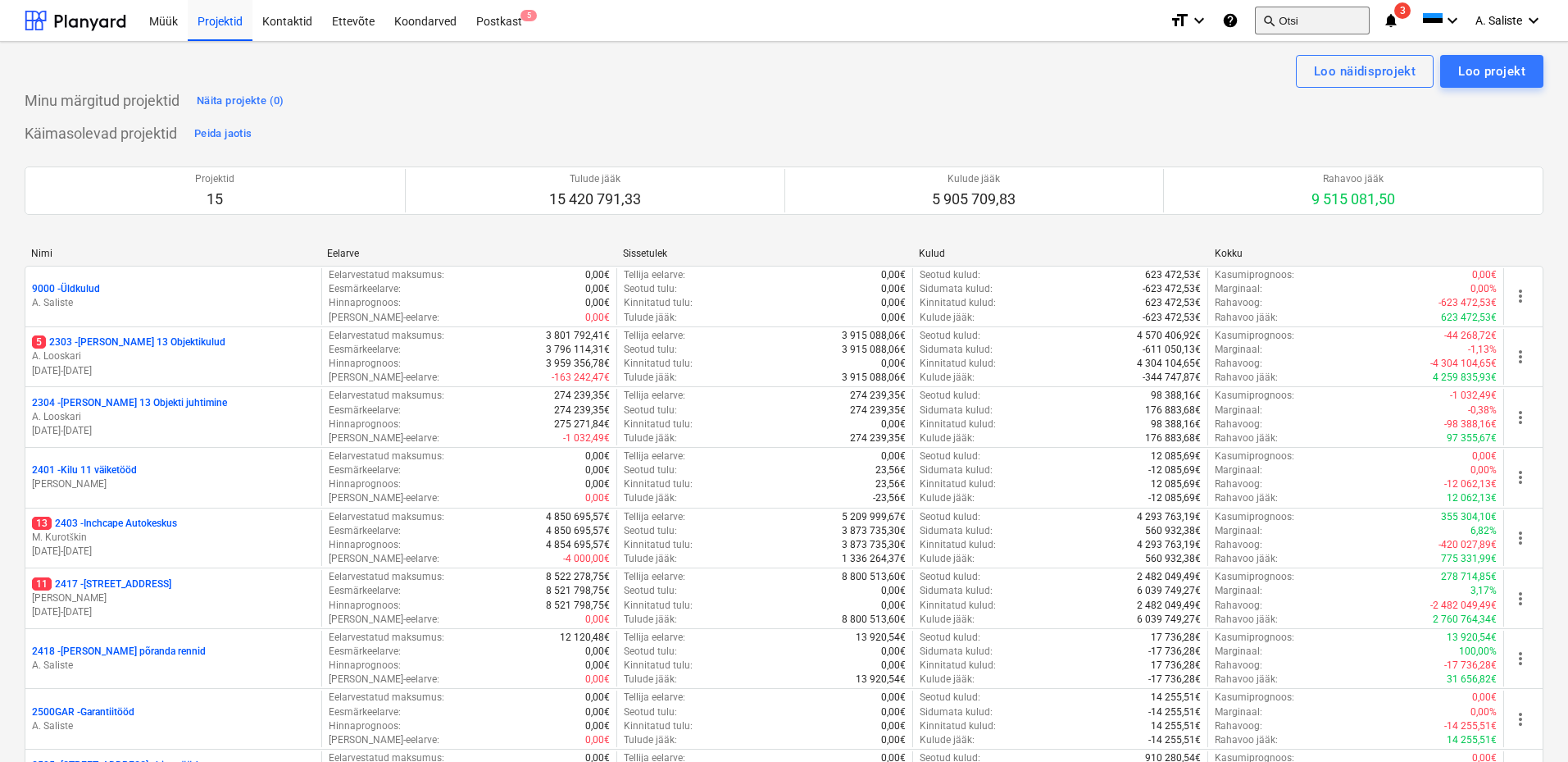
click at [1272, 20] on span "search" at bounding box center [1269, 20] width 13 height 13
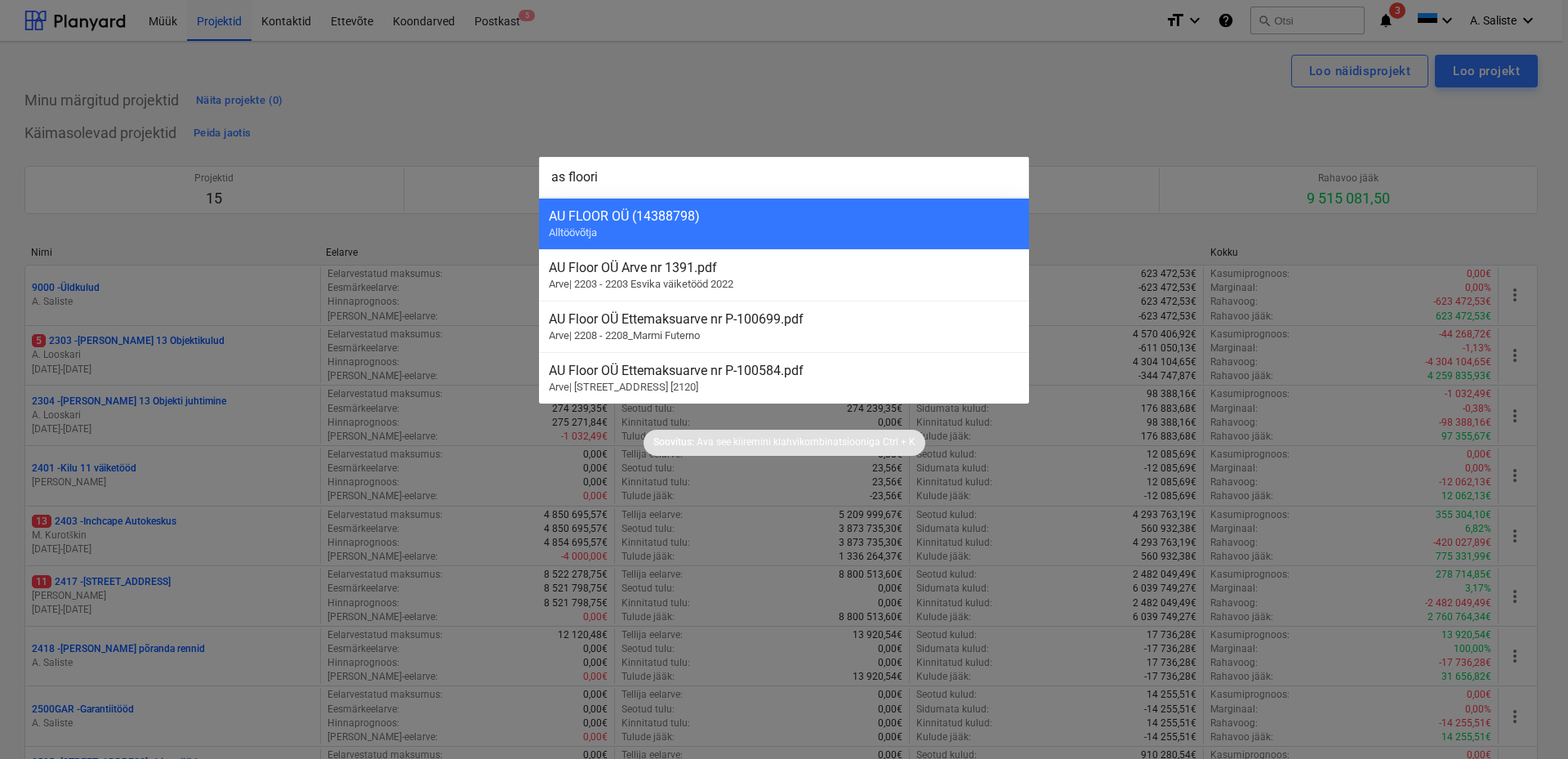
type input "as floorin"
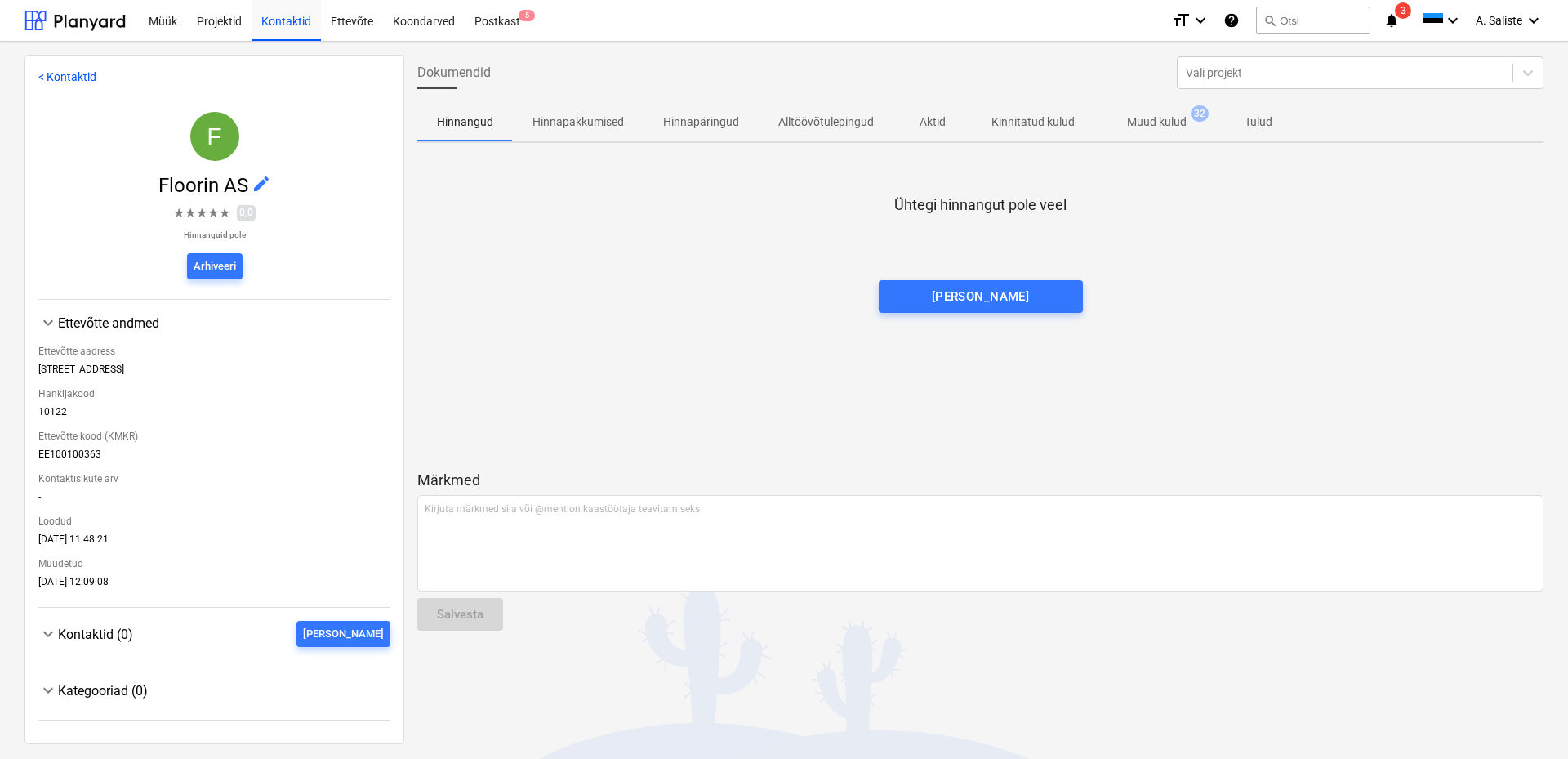
click at [1176, 123] on p "Muud kulud" at bounding box center [1156, 122] width 59 height 17
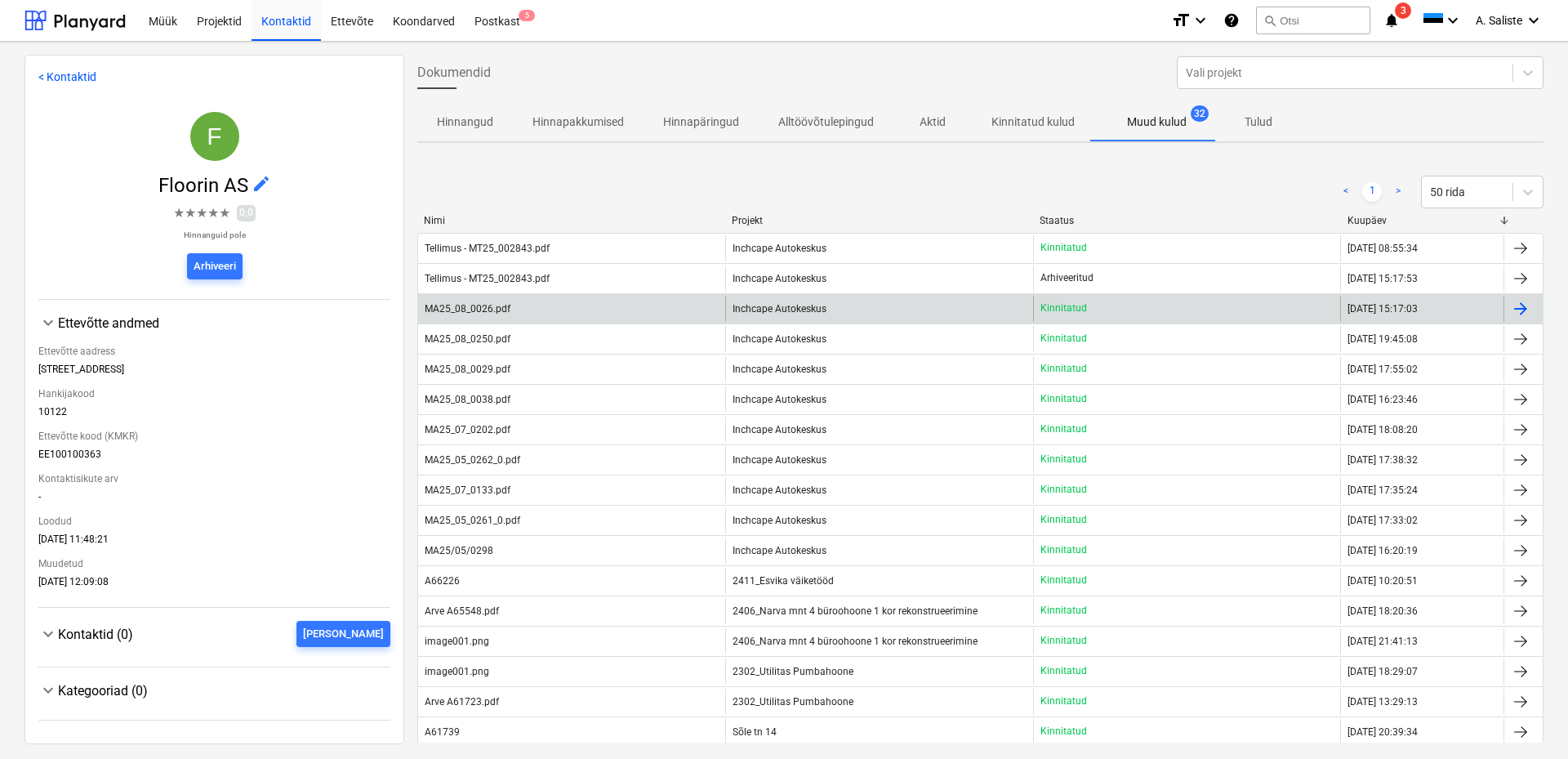
click at [626, 304] on div "MA25_08_0026.pdf" at bounding box center [572, 308] width 307 height 26
click at [595, 307] on div "MA25_08_0026.pdf" at bounding box center [572, 308] width 307 height 26
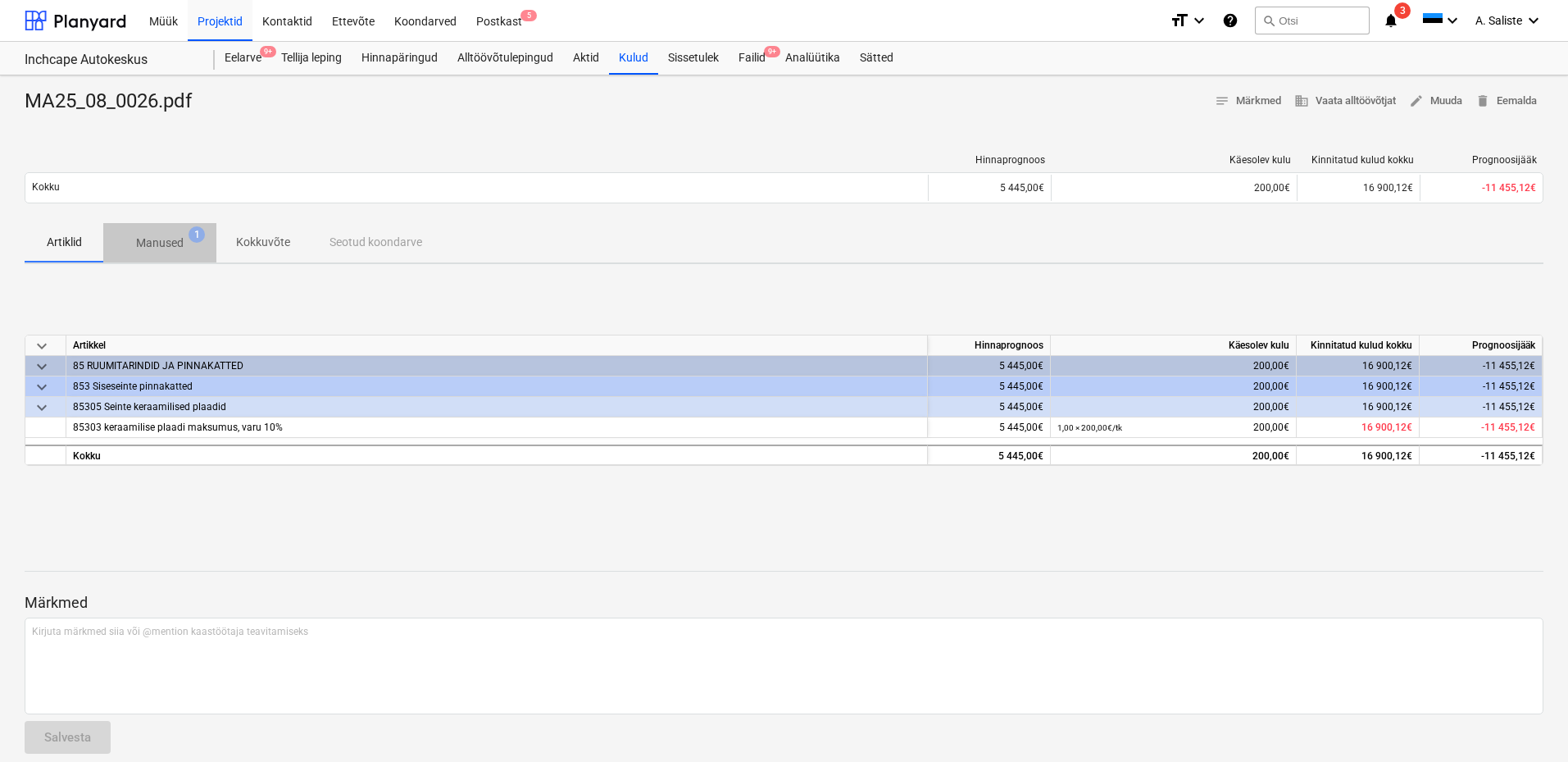
click at [160, 245] on p "Manused" at bounding box center [159, 243] width 47 height 17
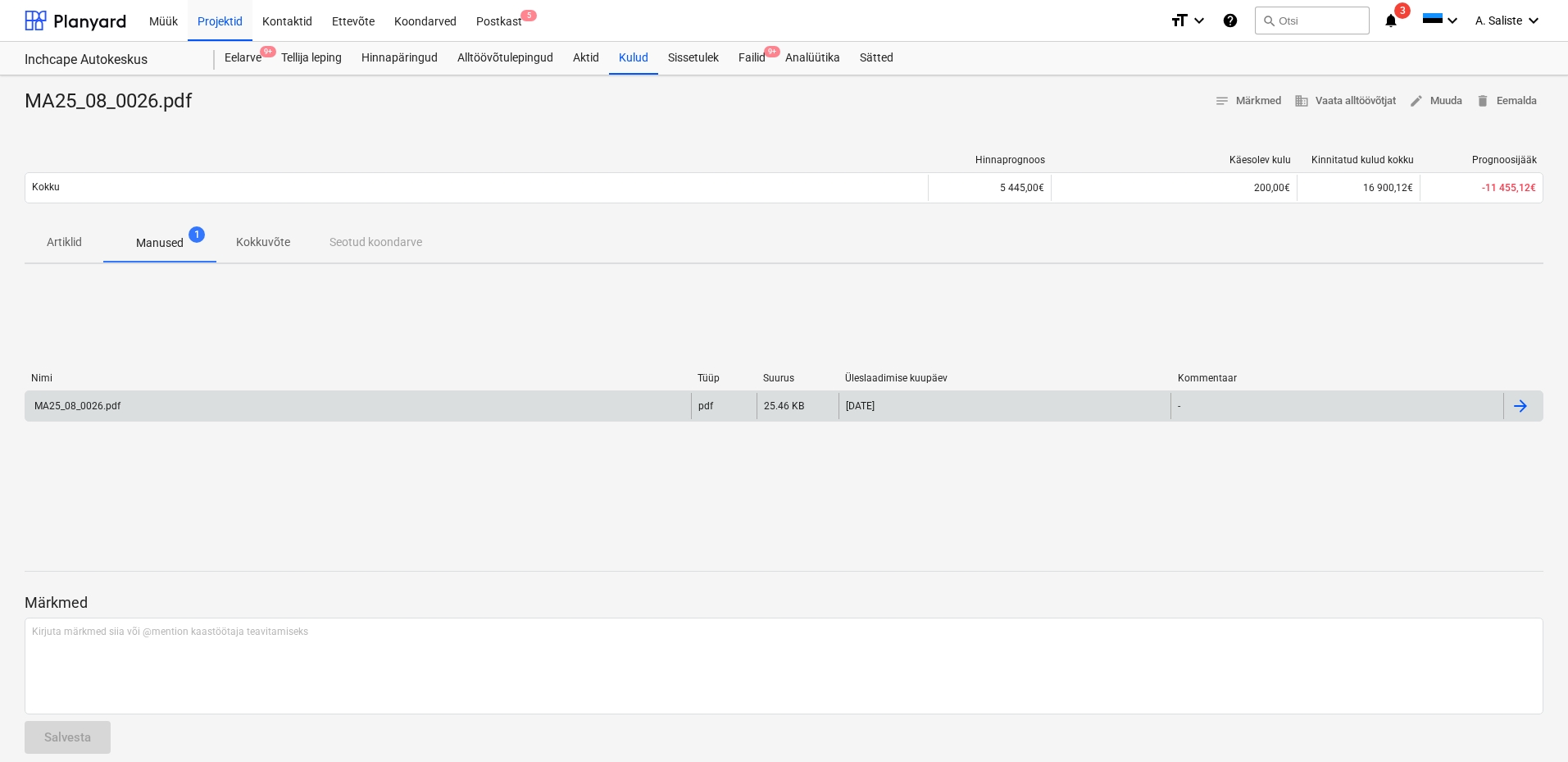
click at [104, 402] on div "MA25_08_0026.pdf" at bounding box center [76, 405] width 89 height 11
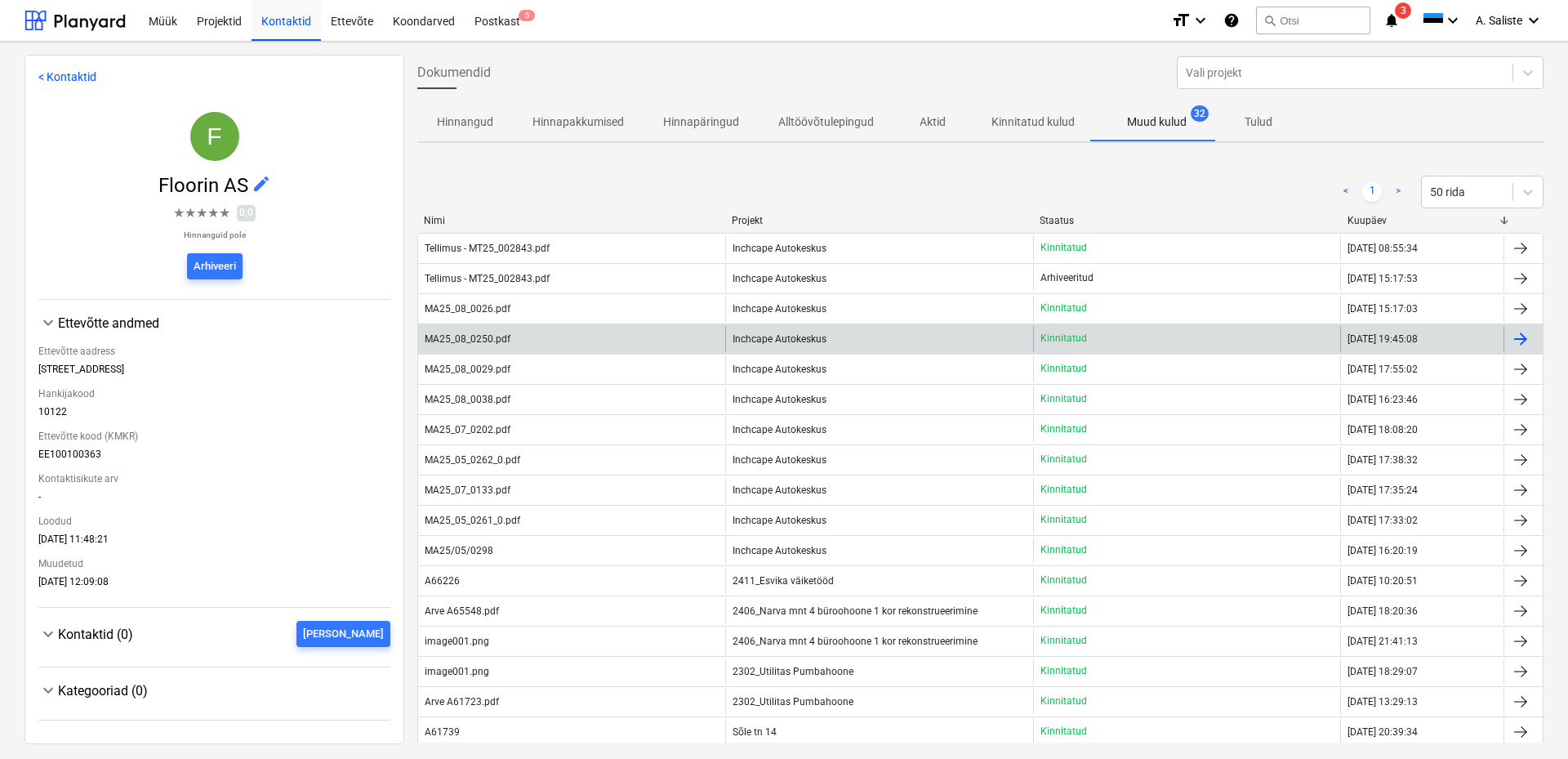
click at [567, 342] on div "MA25_08_0250.pdf" at bounding box center [572, 338] width 307 height 26
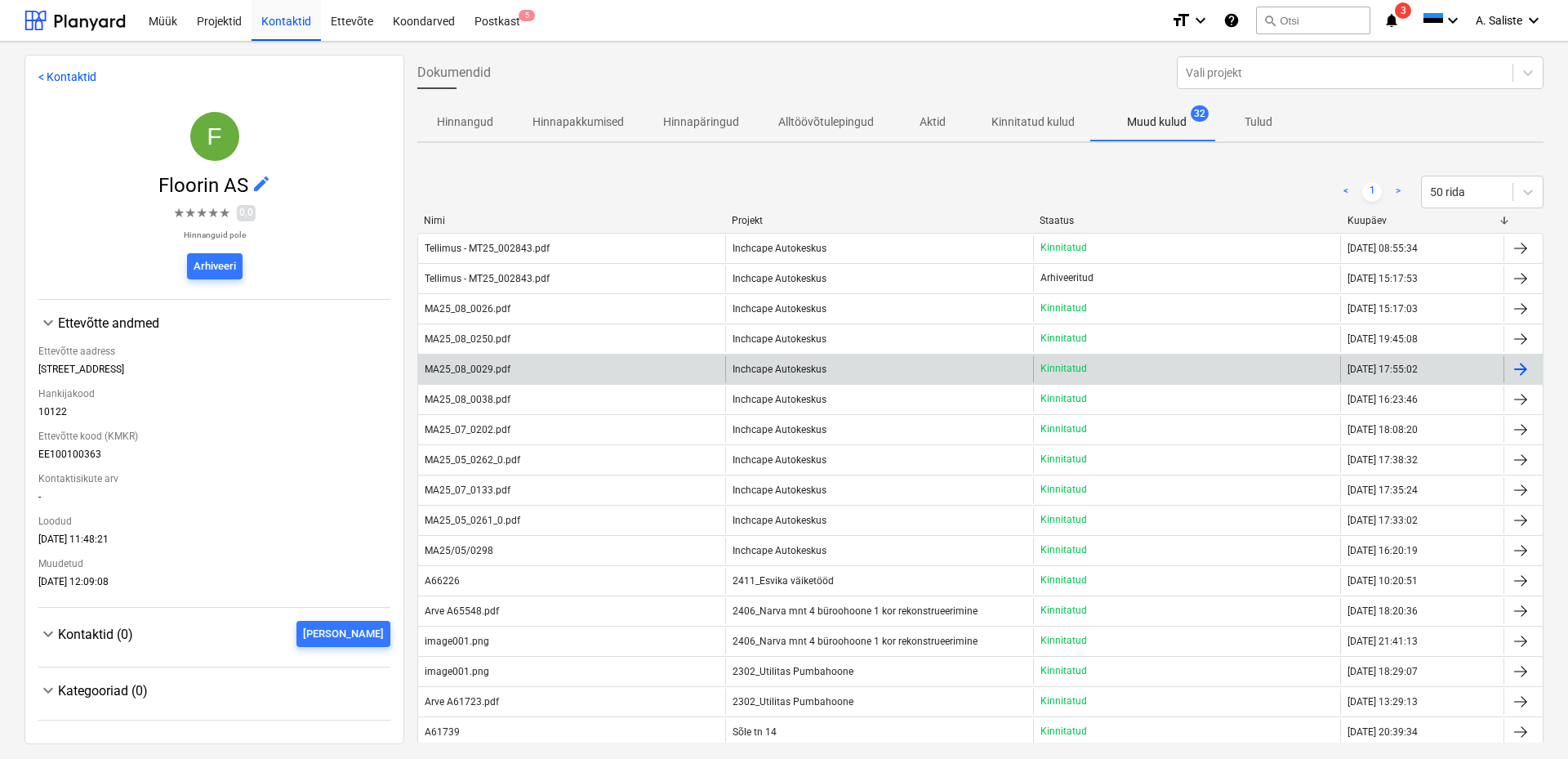
click at [491, 358] on div "MA25_08_0029.pdf" at bounding box center [572, 369] width 307 height 26
click at [514, 371] on div "MA25_08_0029.pdf" at bounding box center [572, 369] width 307 height 26
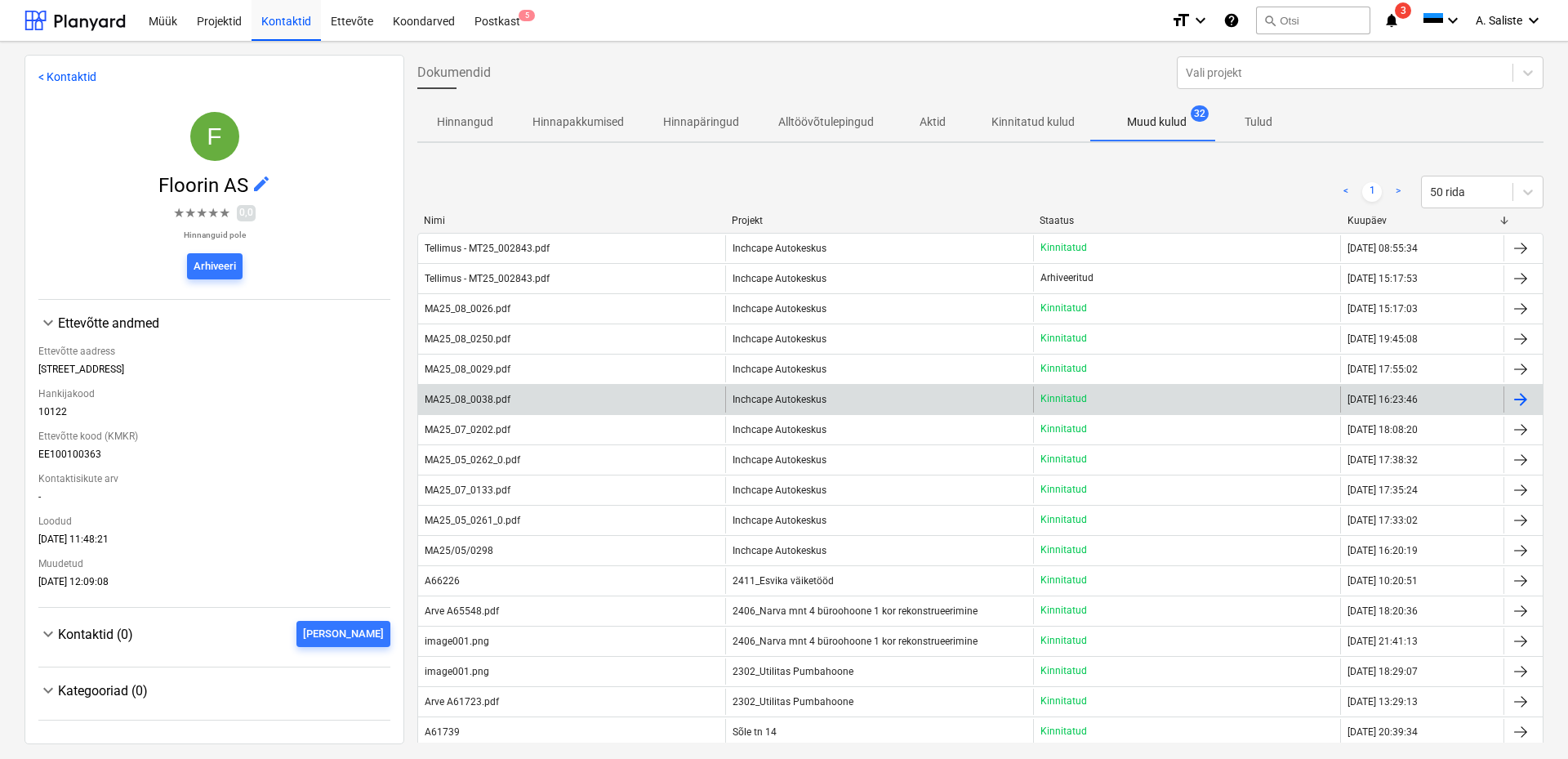
click at [469, 398] on div "MA25_08_0038.pdf" at bounding box center [468, 398] width 86 height 11
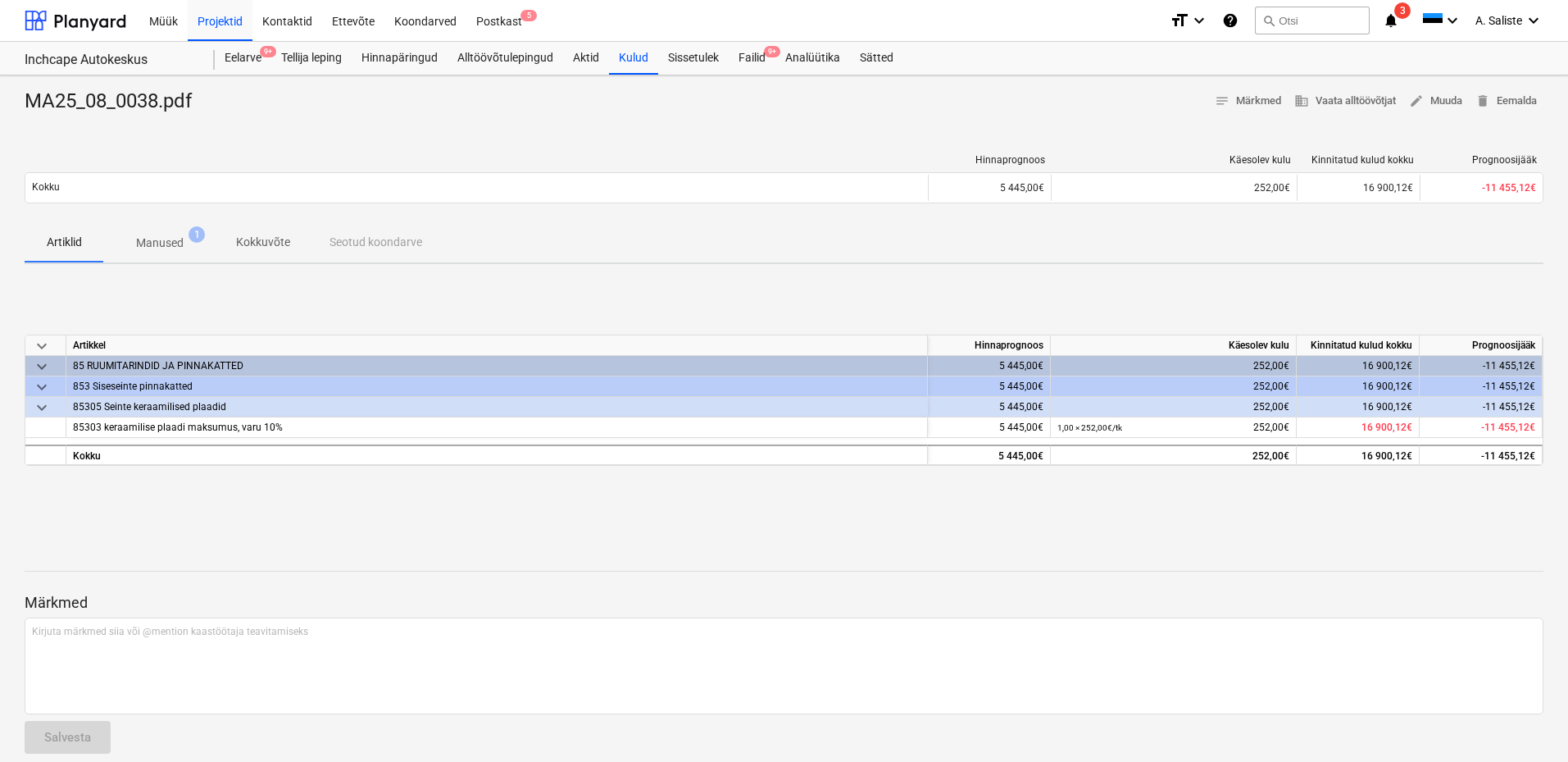
click at [171, 241] on p "Manused" at bounding box center [159, 243] width 47 height 17
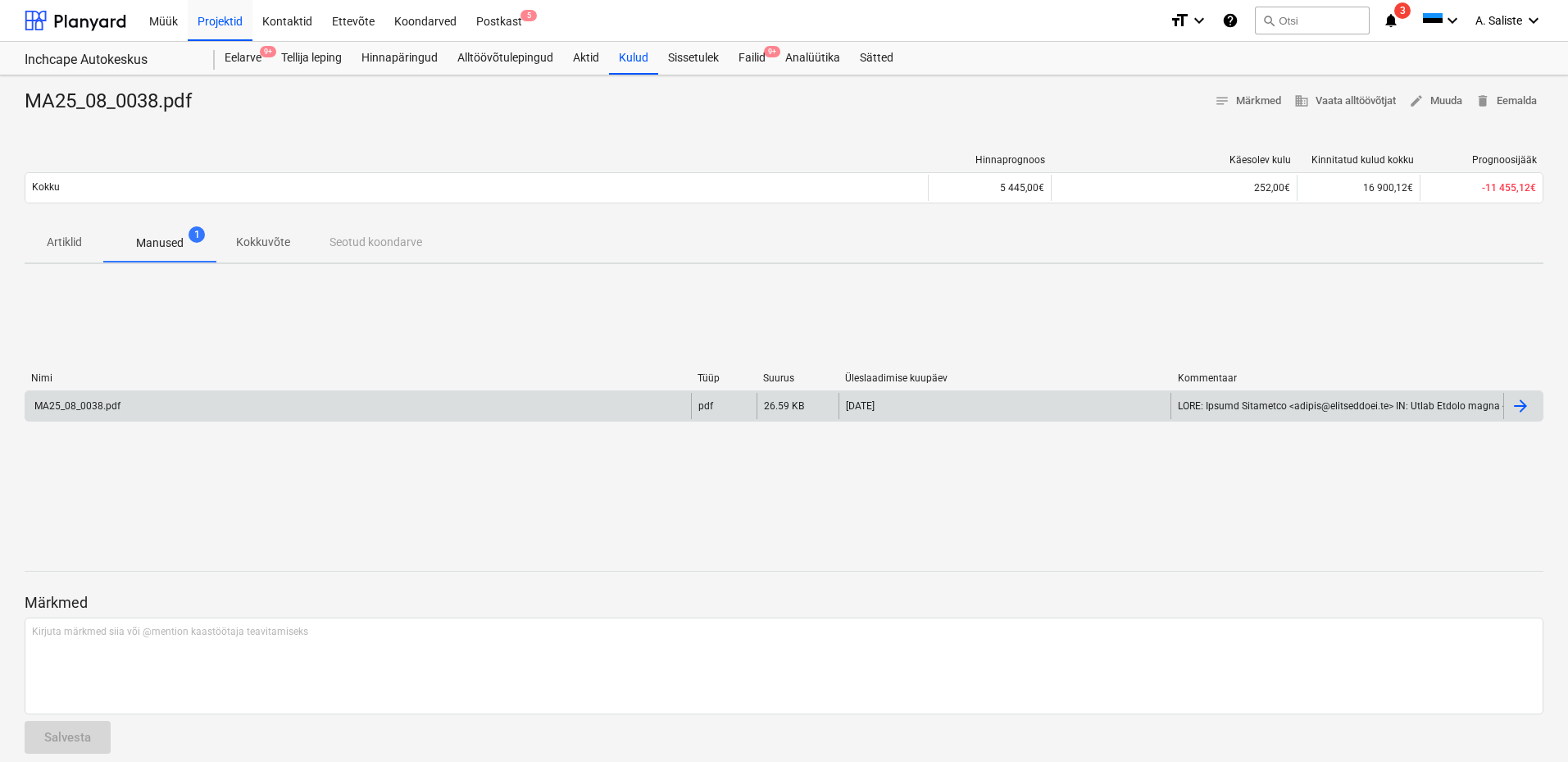
click at [128, 402] on div "MA25_08_0038.pdf" at bounding box center [358, 406] width 665 height 26
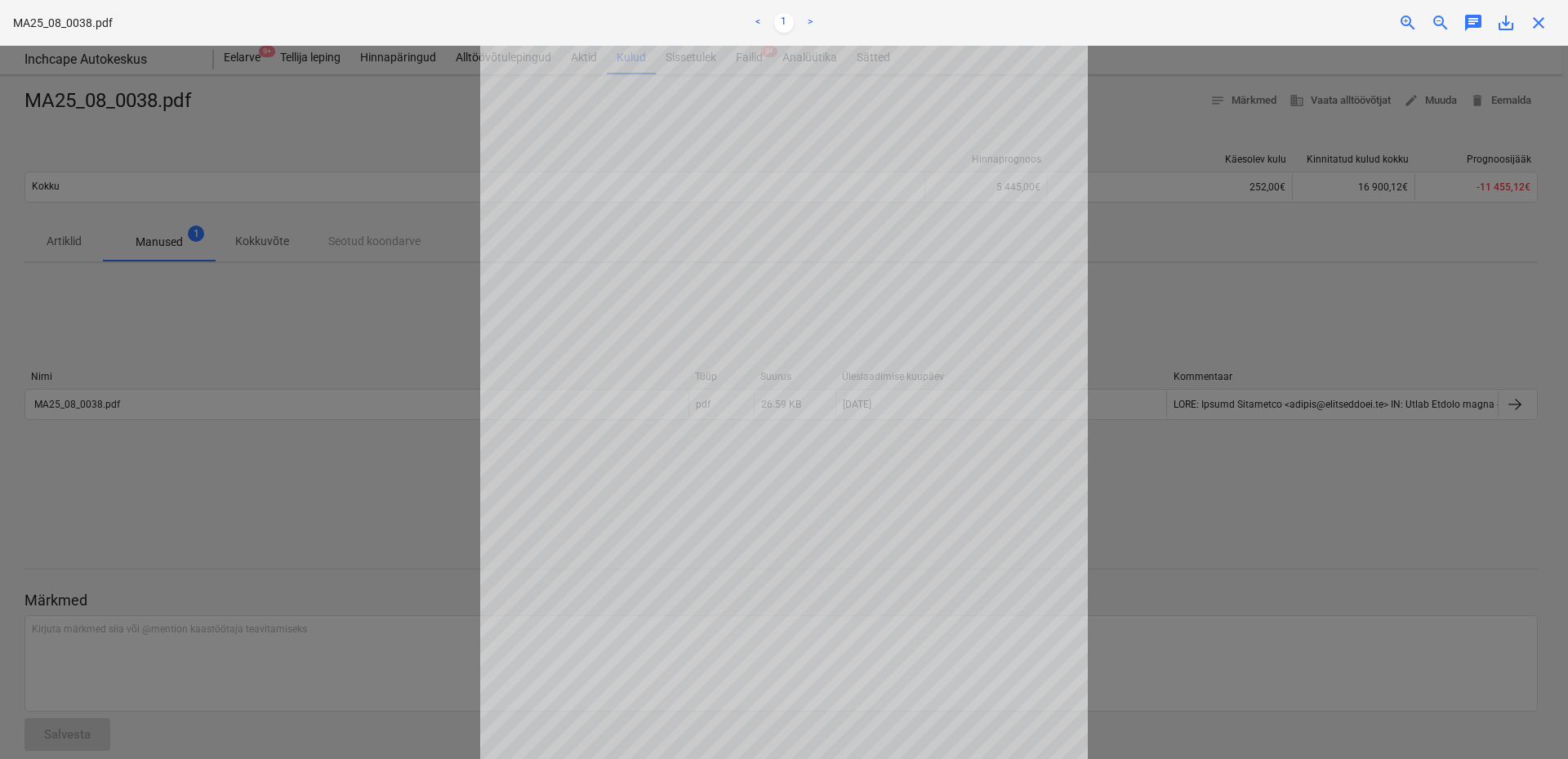
click at [1133, 235] on div at bounding box center [784, 402] width 1568 height 713
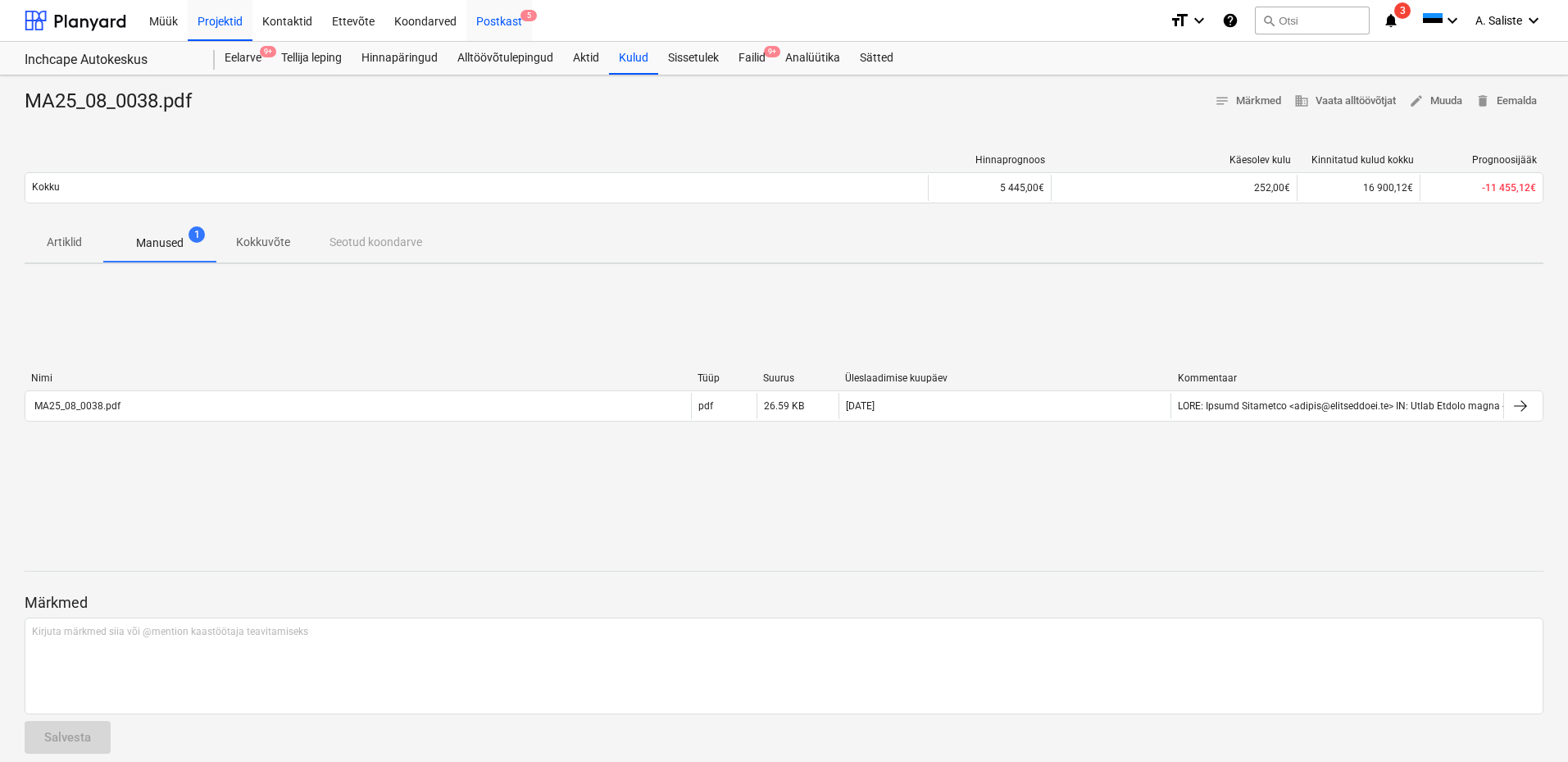
click at [469, 13] on div "Postkast 5" at bounding box center [499, 20] width 66 height 42
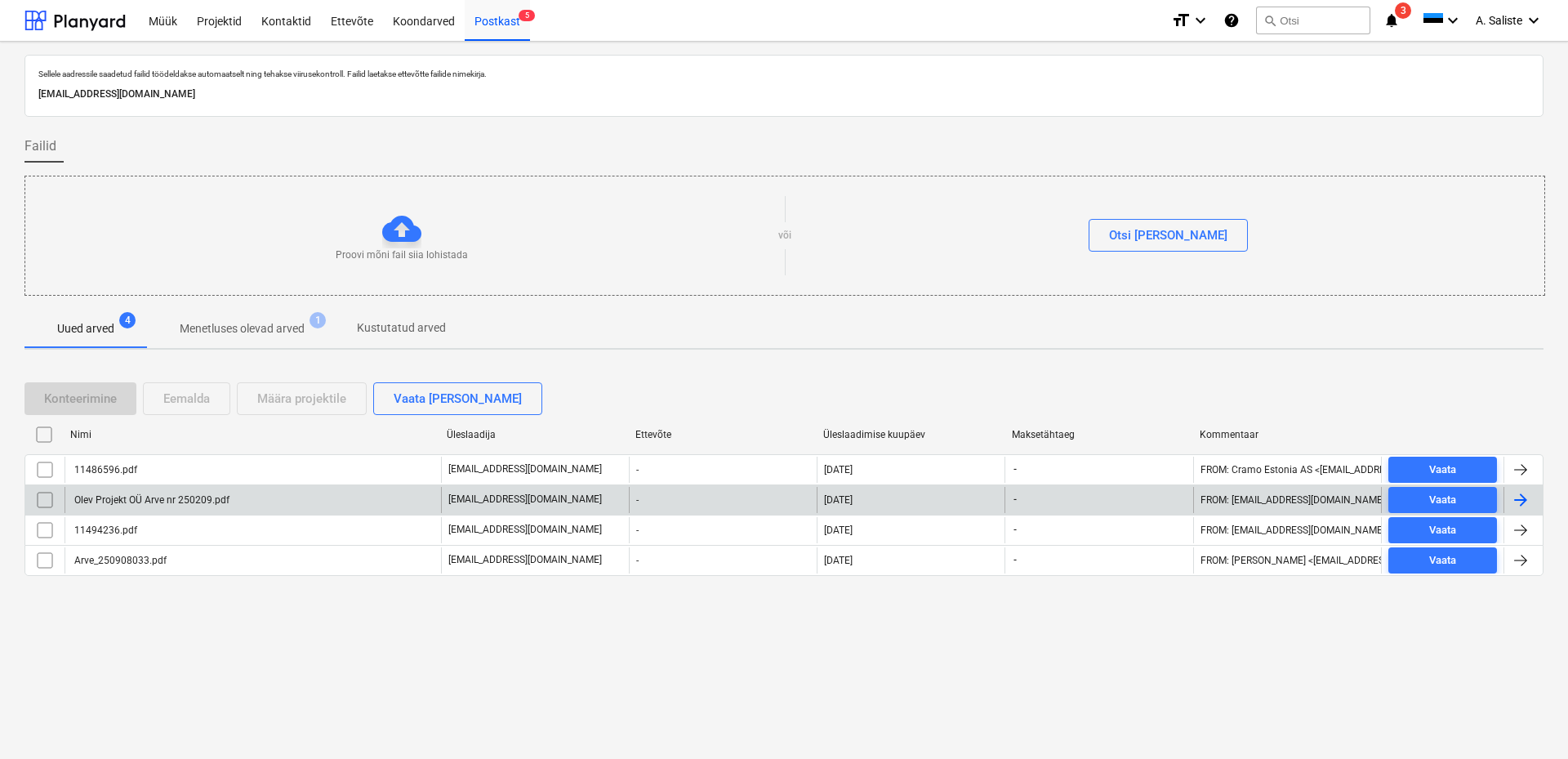
click at [191, 492] on div "Olev Projekt OÜ Arve nr 250209.pdf" at bounding box center [252, 500] width 376 height 26
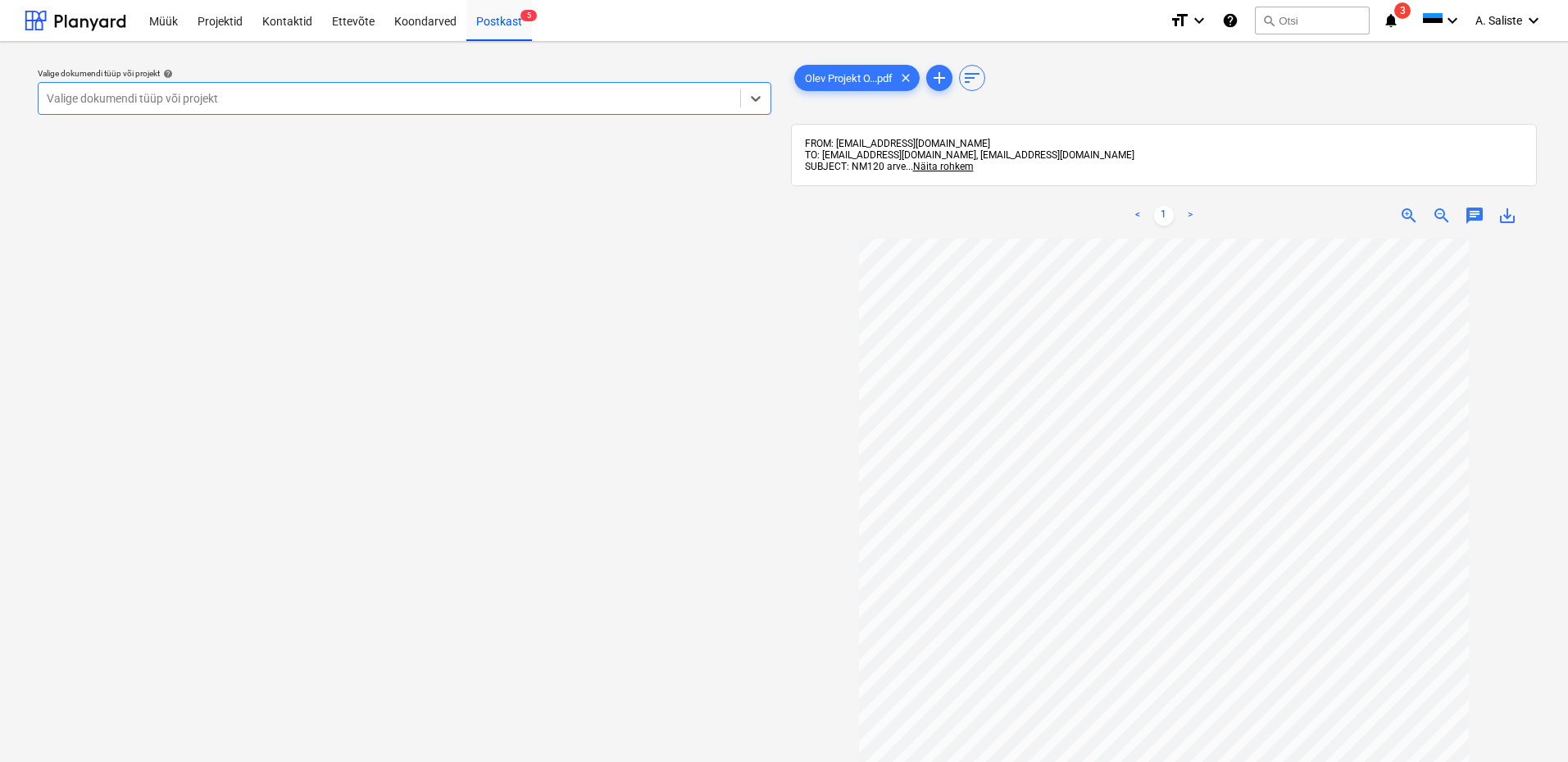
click at [485, 88] on div "Valige dokumendi tüüp või projekt" at bounding box center [390, 98] width 702 height 23
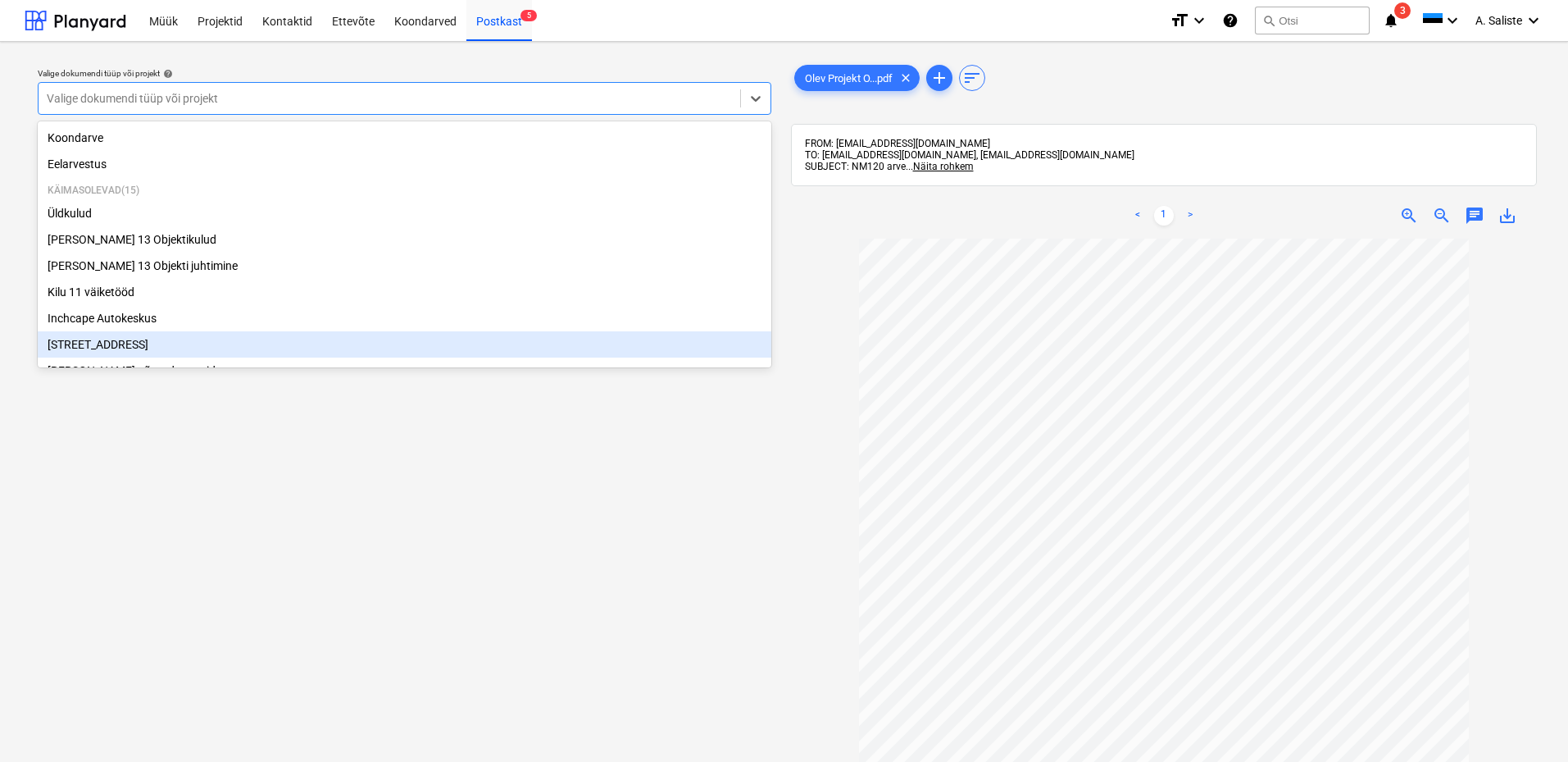
click at [122, 346] on div "[STREET_ADDRESS]" at bounding box center [404, 344] width 734 height 26
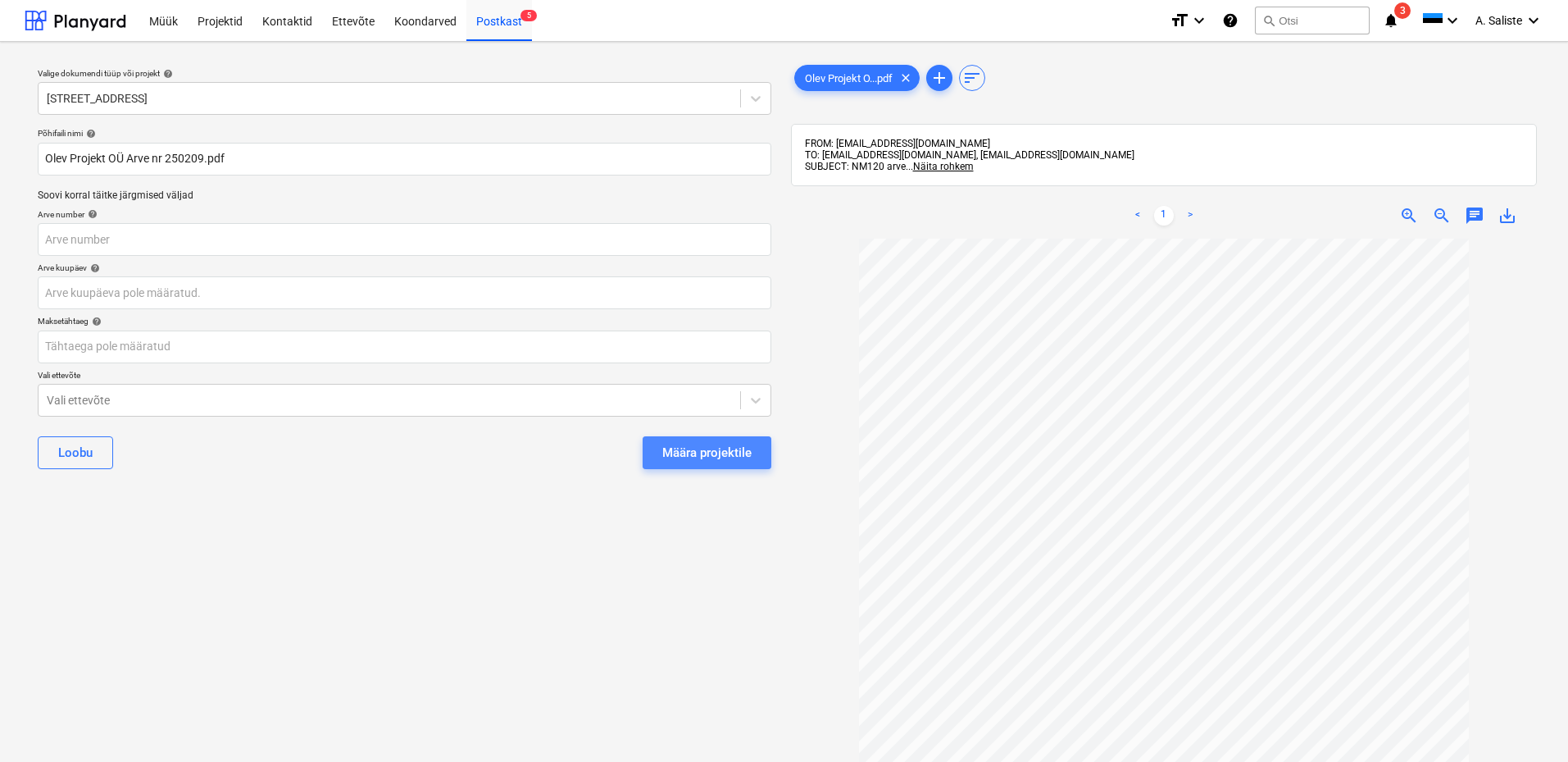
click at [672, 458] on div "Määra projektile" at bounding box center [707, 453] width 90 height 22
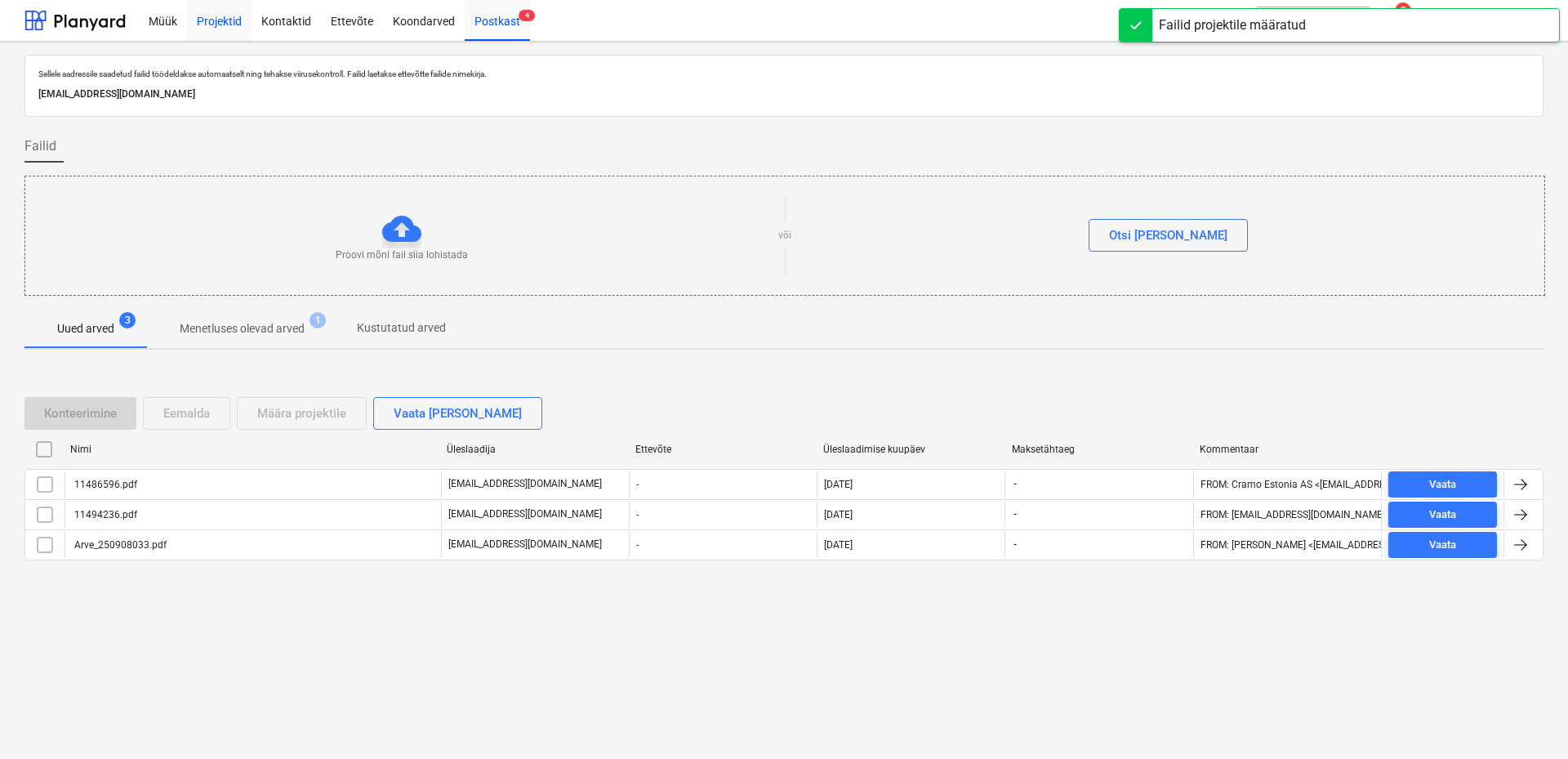
click at [235, 22] on div "Projektid" at bounding box center [219, 20] width 64 height 42
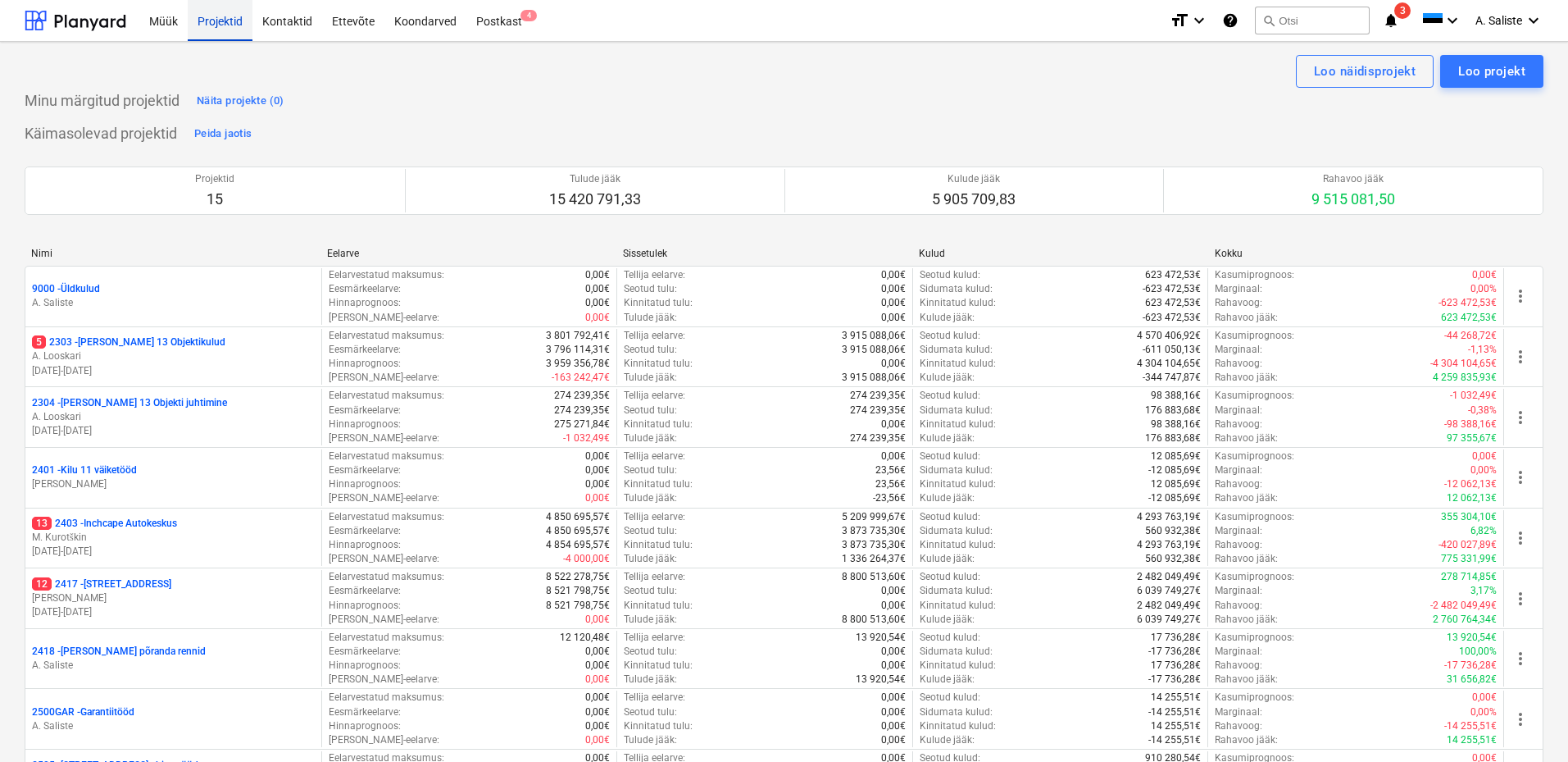
click at [236, 26] on div "Projektid" at bounding box center [220, 20] width 65 height 42
click at [1308, 76] on button "Loo näidisprojekt" at bounding box center [1365, 72] width 138 height 33
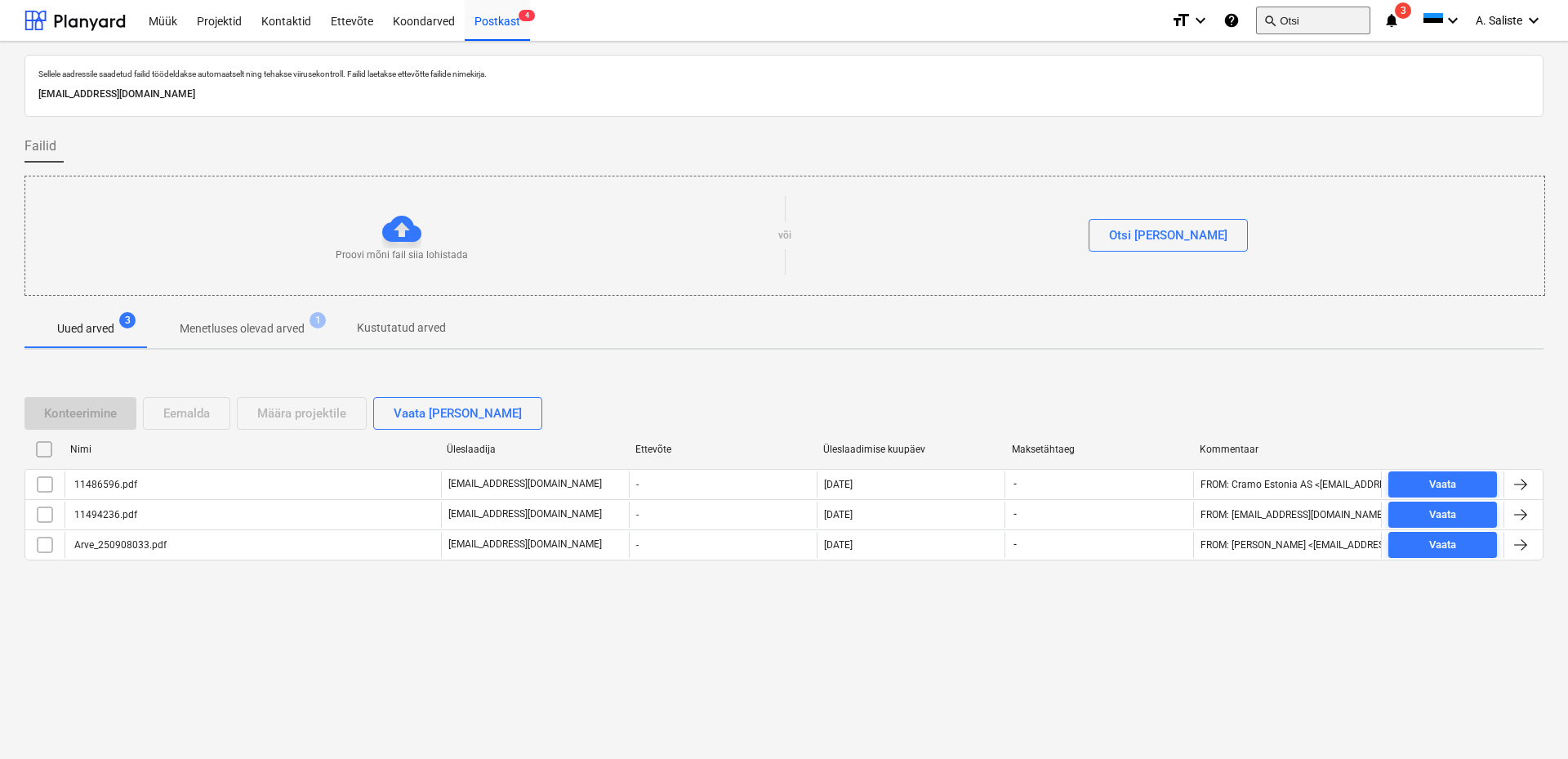
click at [1306, 20] on button "search Otsi" at bounding box center [1313, 21] width 114 height 27
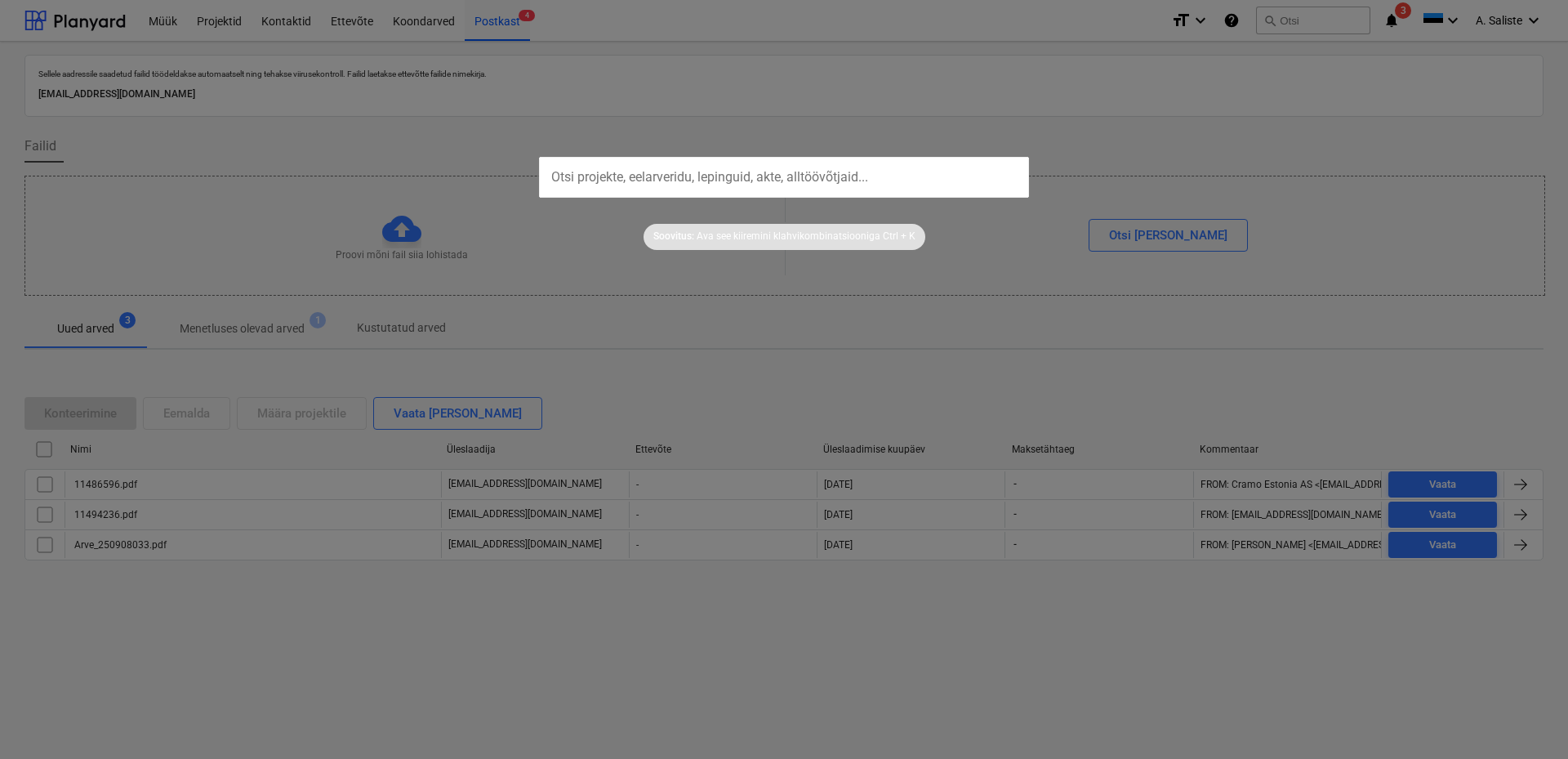
click at [748, 176] on input "text" at bounding box center [784, 178] width 490 height 41
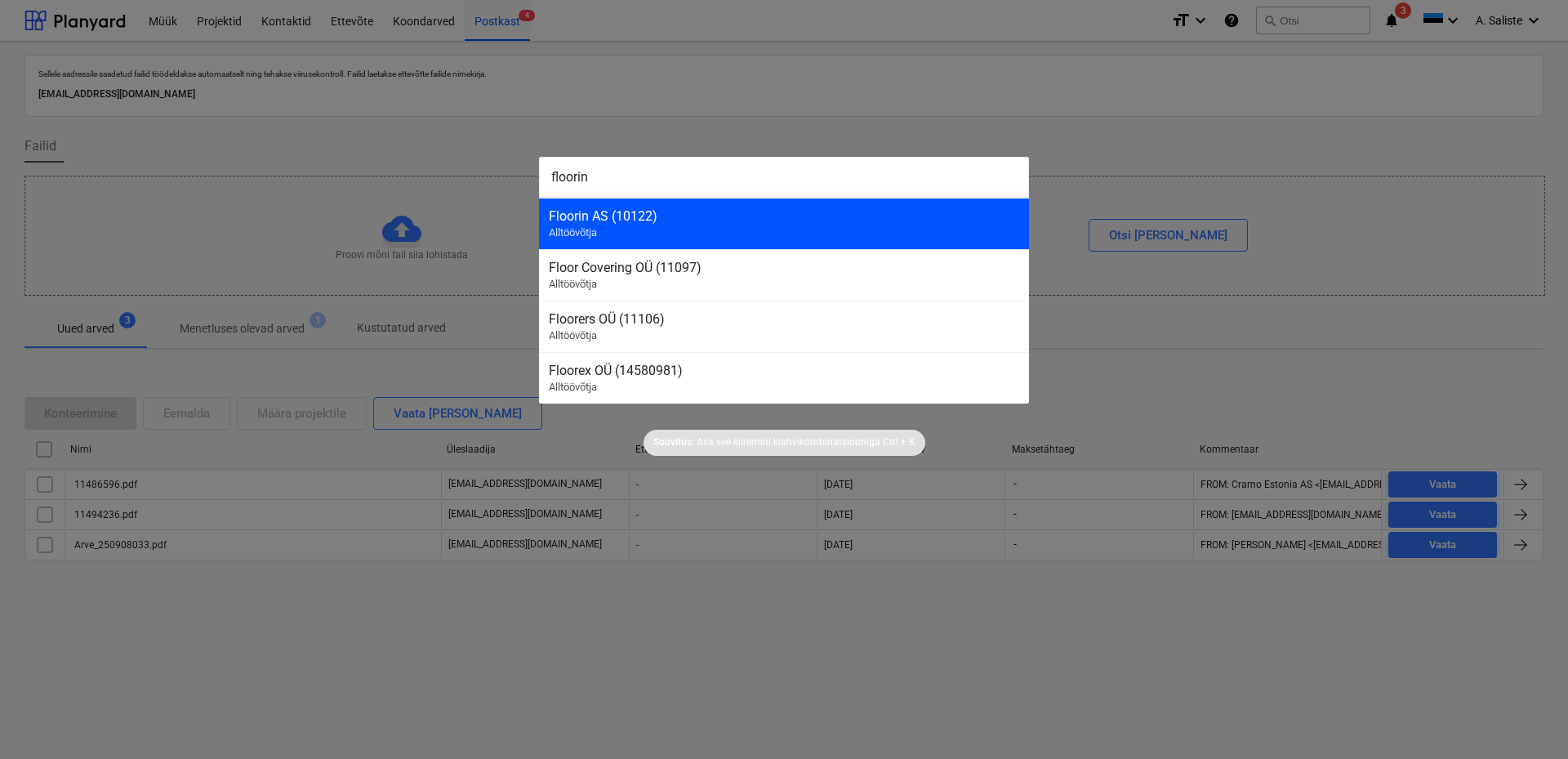
type input "floorin"
click at [626, 232] on div "Floorin AS (10122) Alltöövõtja" at bounding box center [784, 223] width 490 height 52
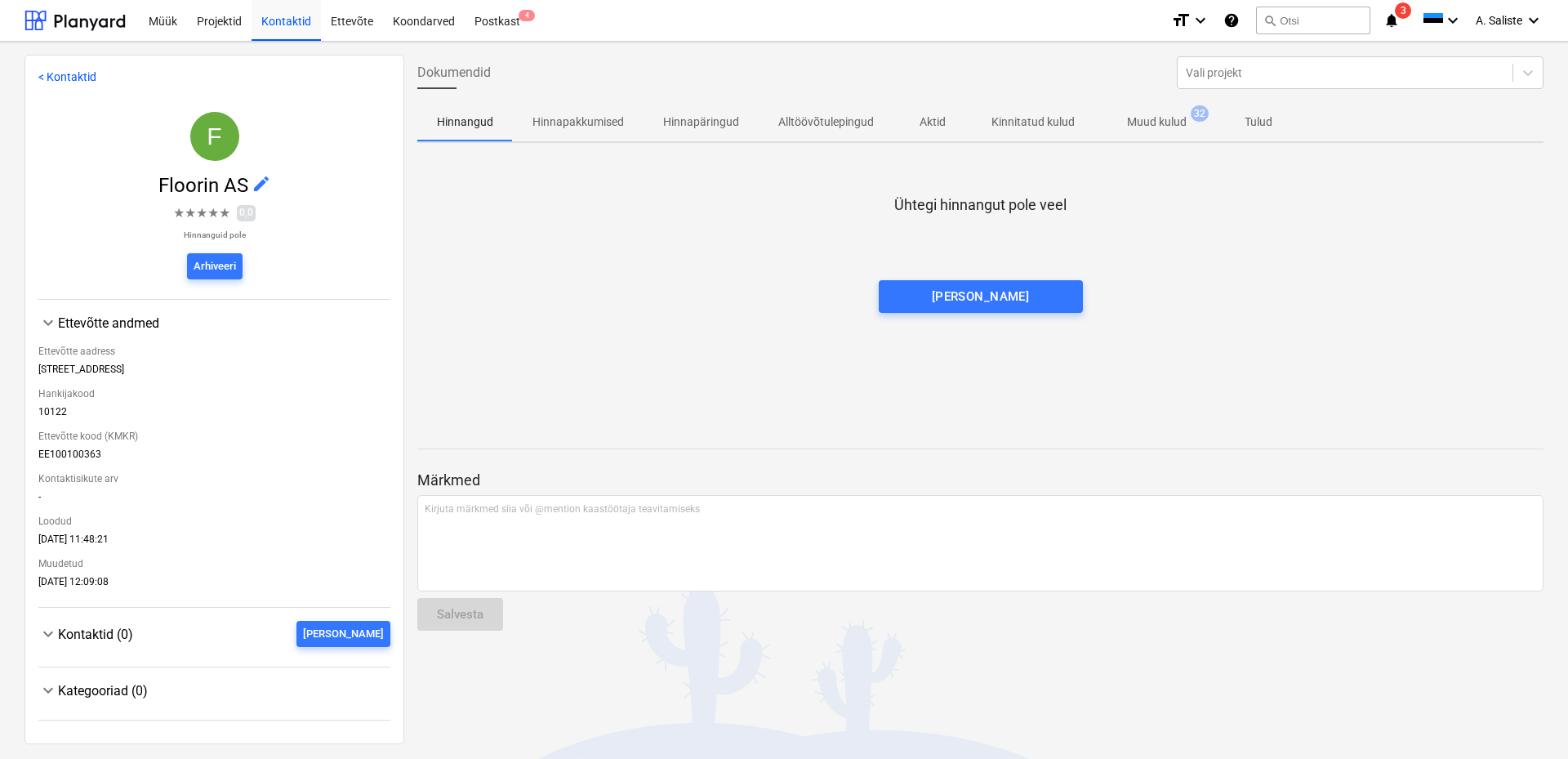
click at [1150, 124] on p "Muud kulud" at bounding box center [1156, 122] width 59 height 17
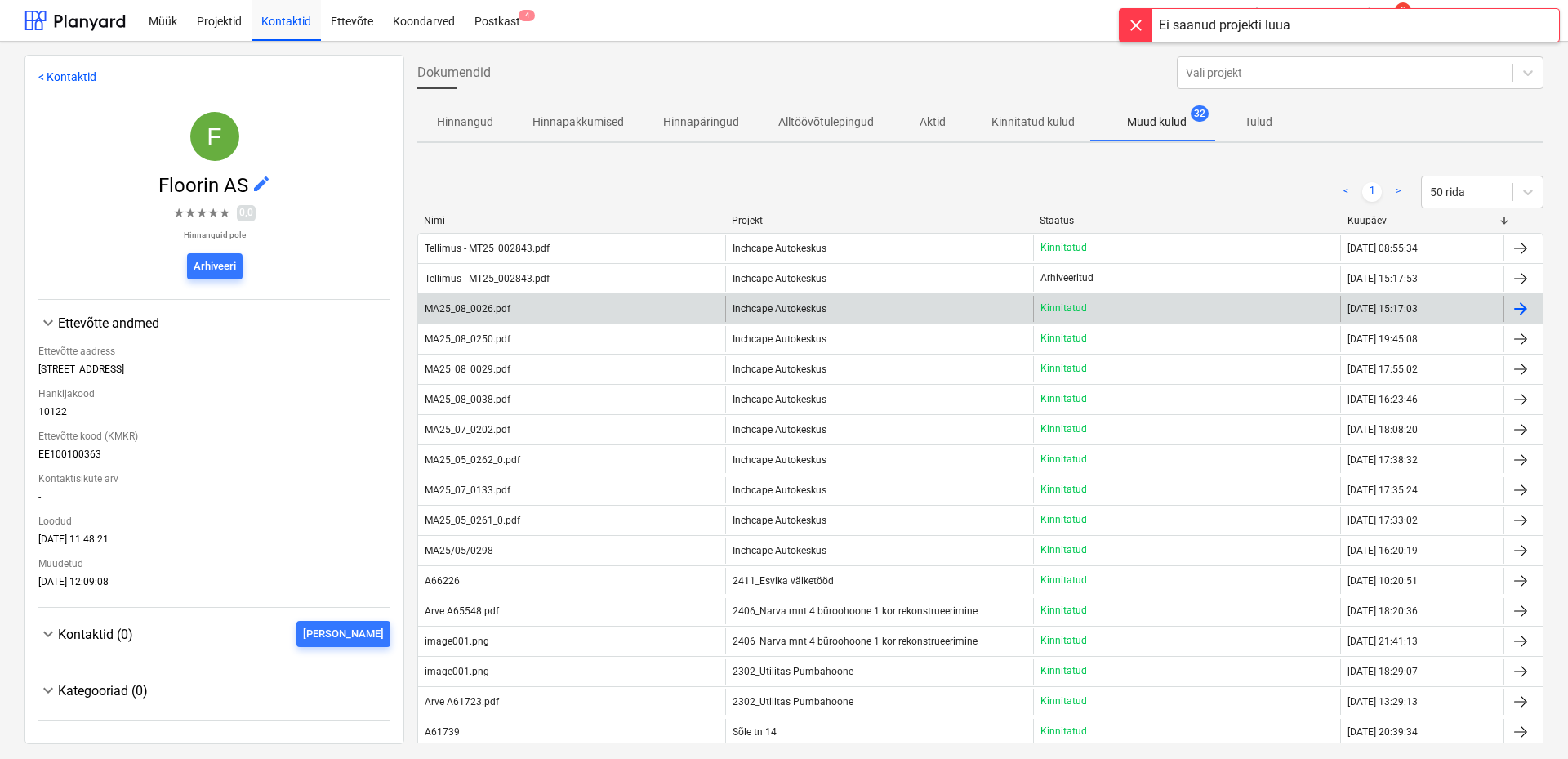
click at [494, 305] on div "MA25_08_0026.pdf" at bounding box center [468, 308] width 86 height 11
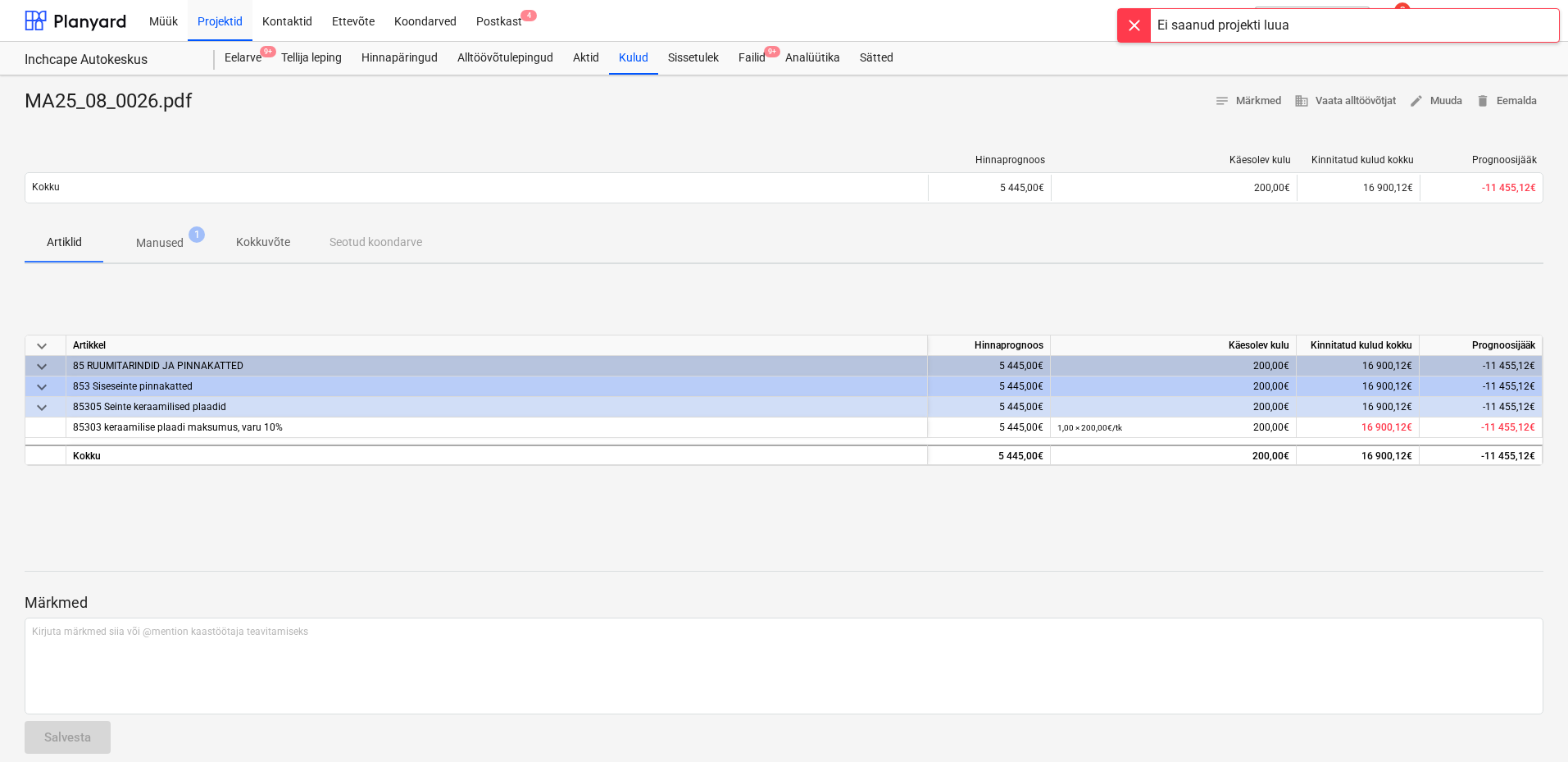
click at [1141, 27] on div at bounding box center [1134, 25] width 33 height 33
click at [172, 243] on p "Manused" at bounding box center [159, 243] width 47 height 17
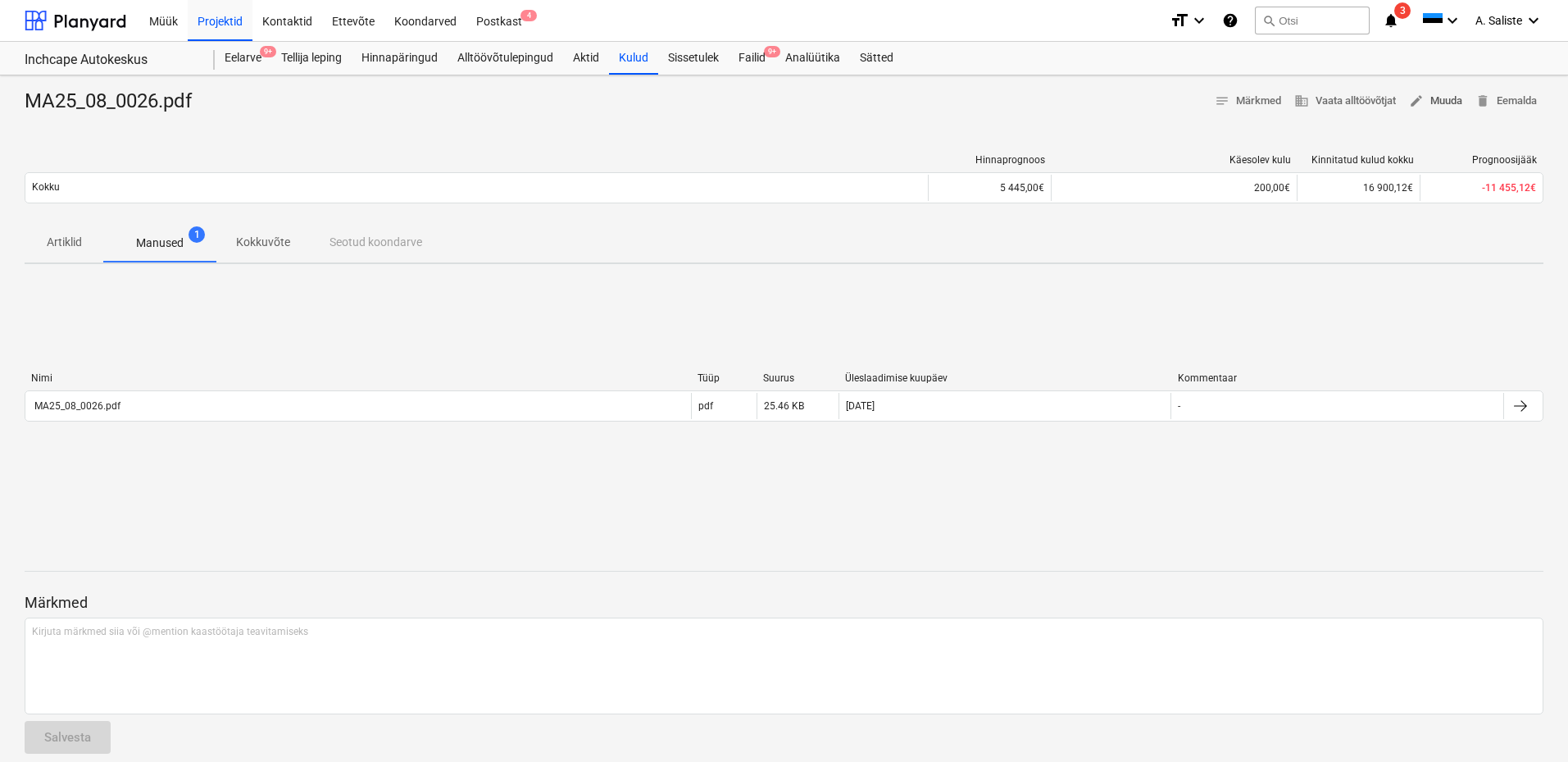
click at [1438, 98] on span "edit Muuda" at bounding box center [1436, 102] width 53 height 19
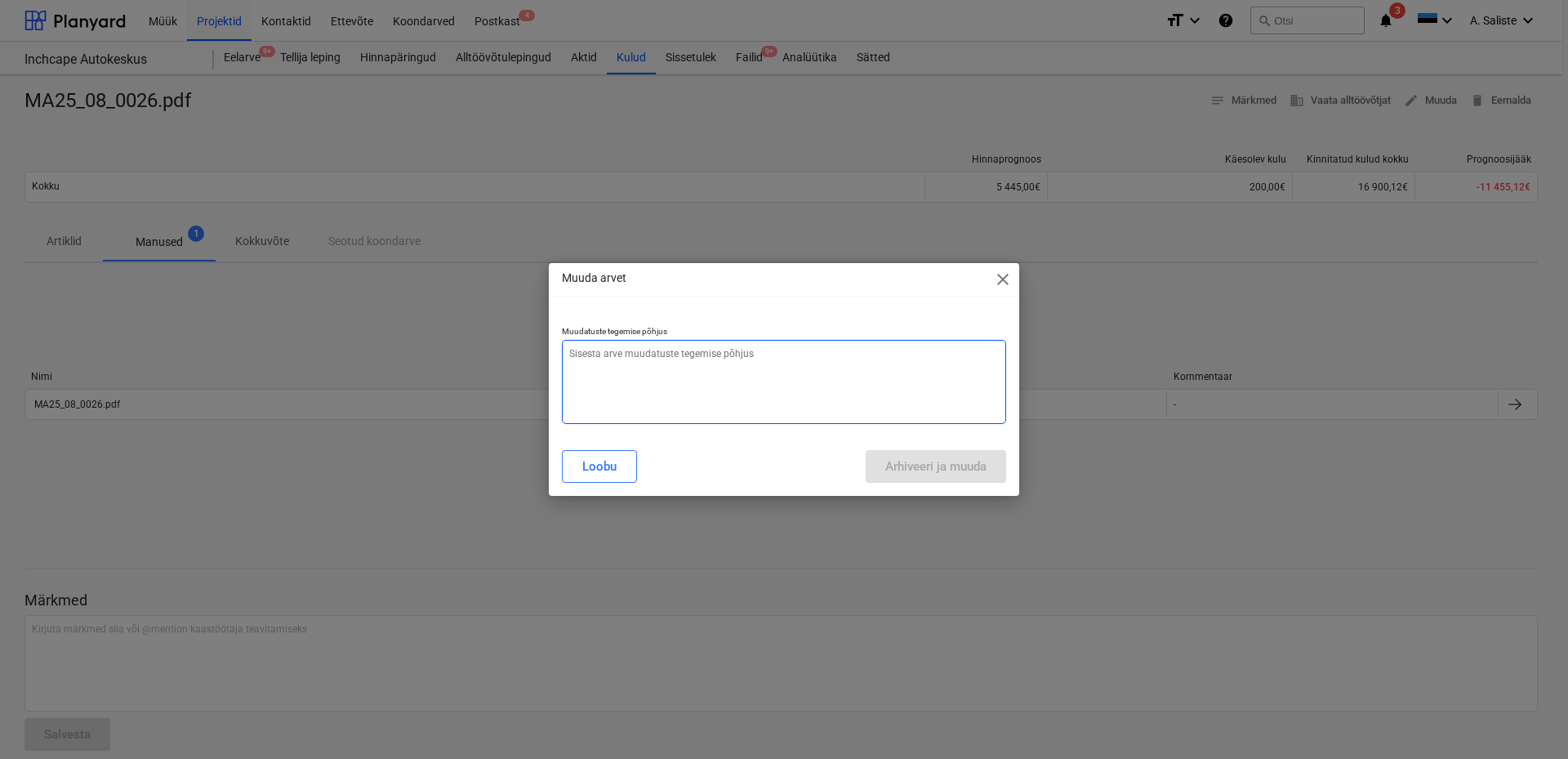
click at [660, 368] on textarea at bounding box center [783, 382] width 444 height 84
type textarea "AS - vale sisestus, ettmaks on jäänud maha arvamata"
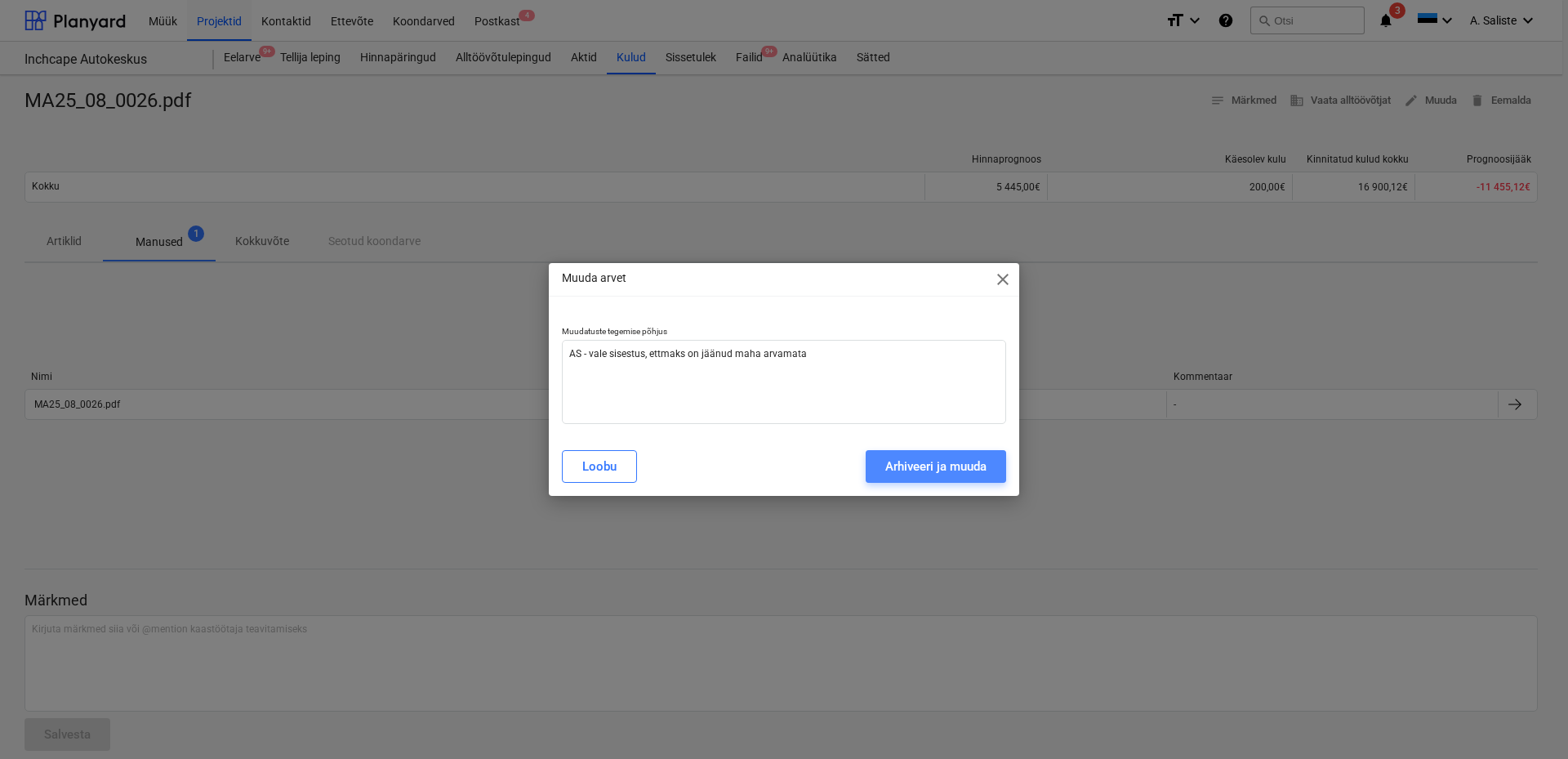
click at [924, 469] on div "Arhiveeri ja muuda" at bounding box center [936, 466] width 101 height 21
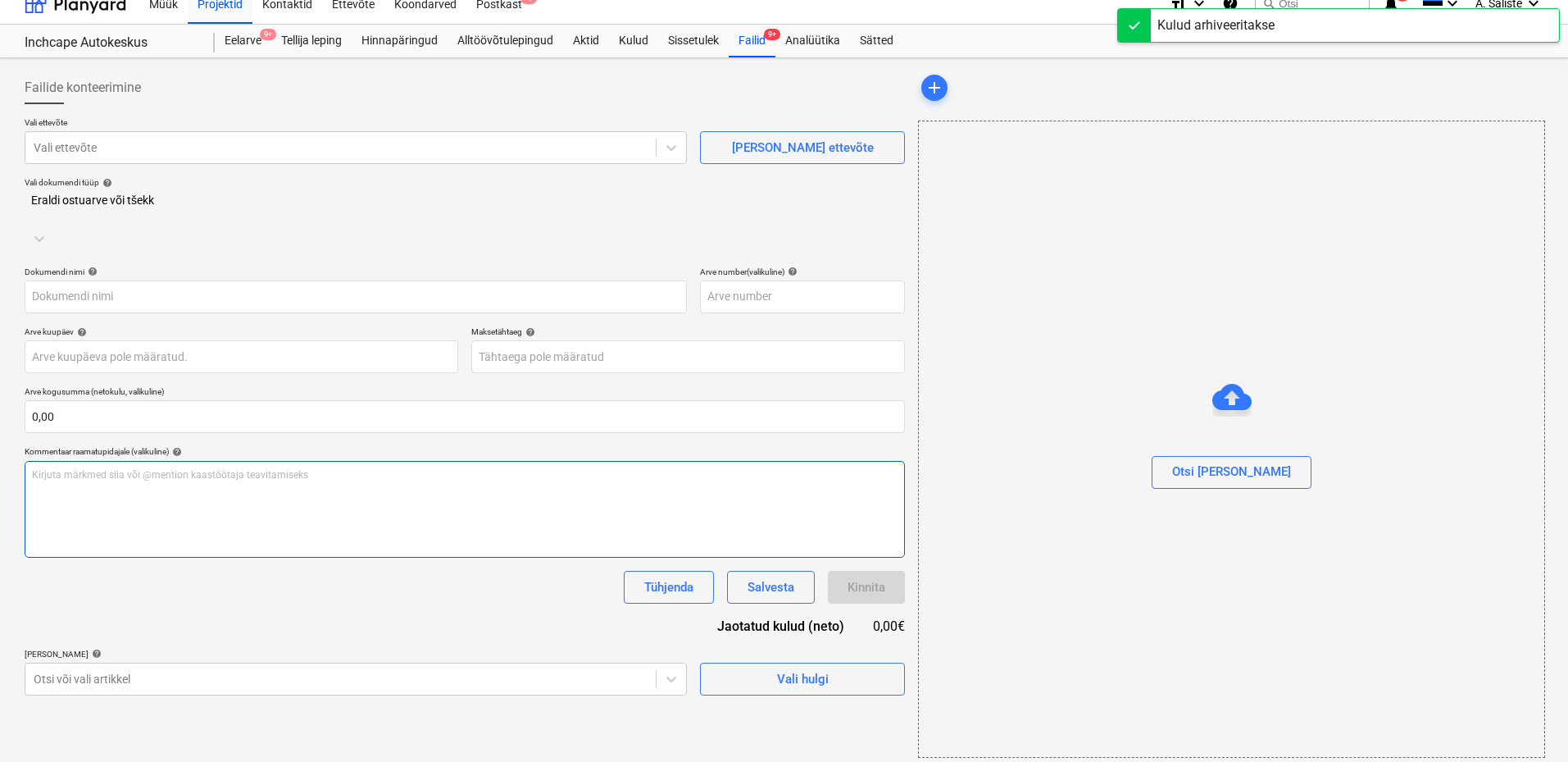
scroll to position [26, 0]
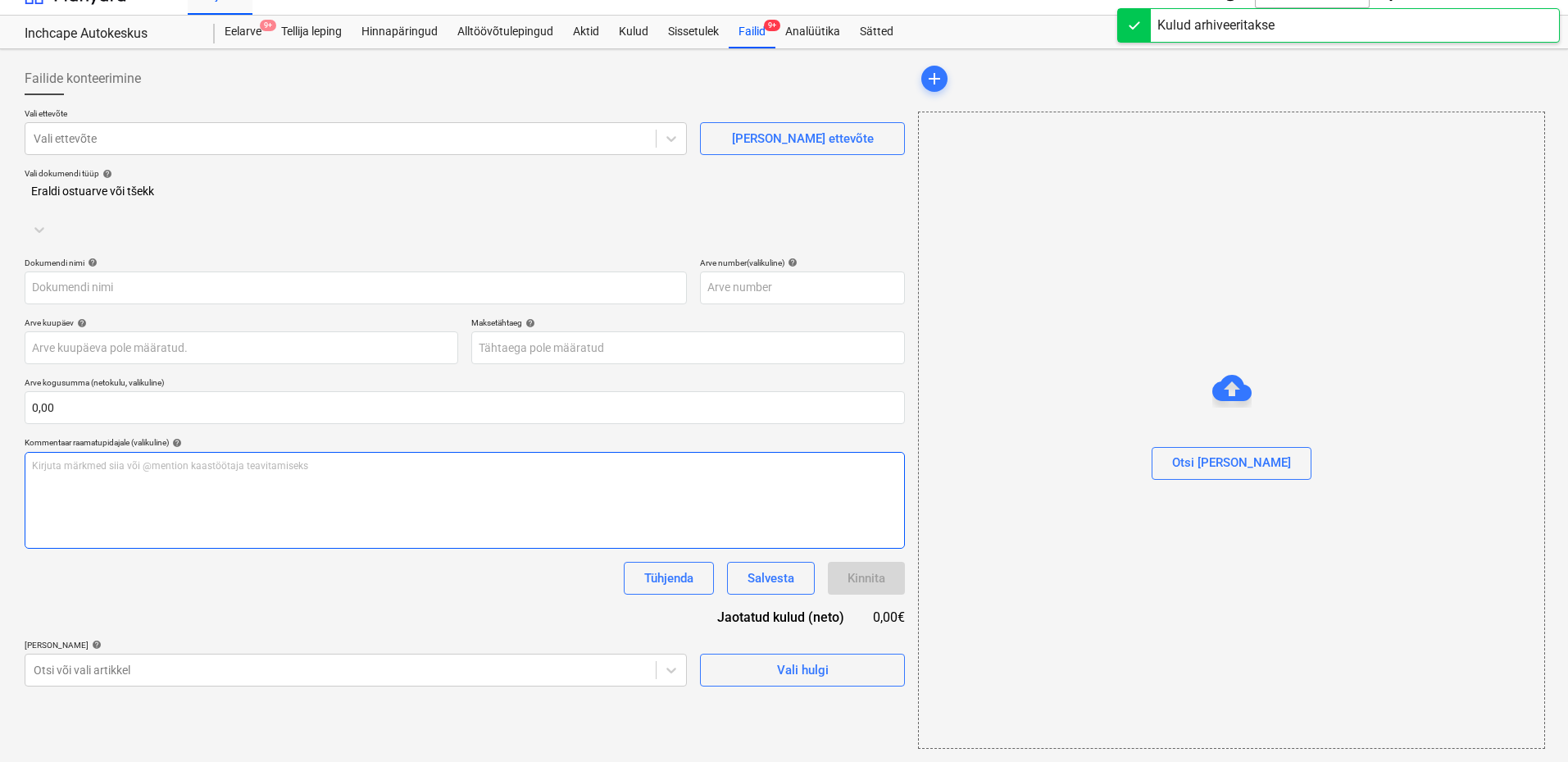
type input "MA25_08_0026.pdf"
type input "MA25/08/0026"
type input "[DATE]"
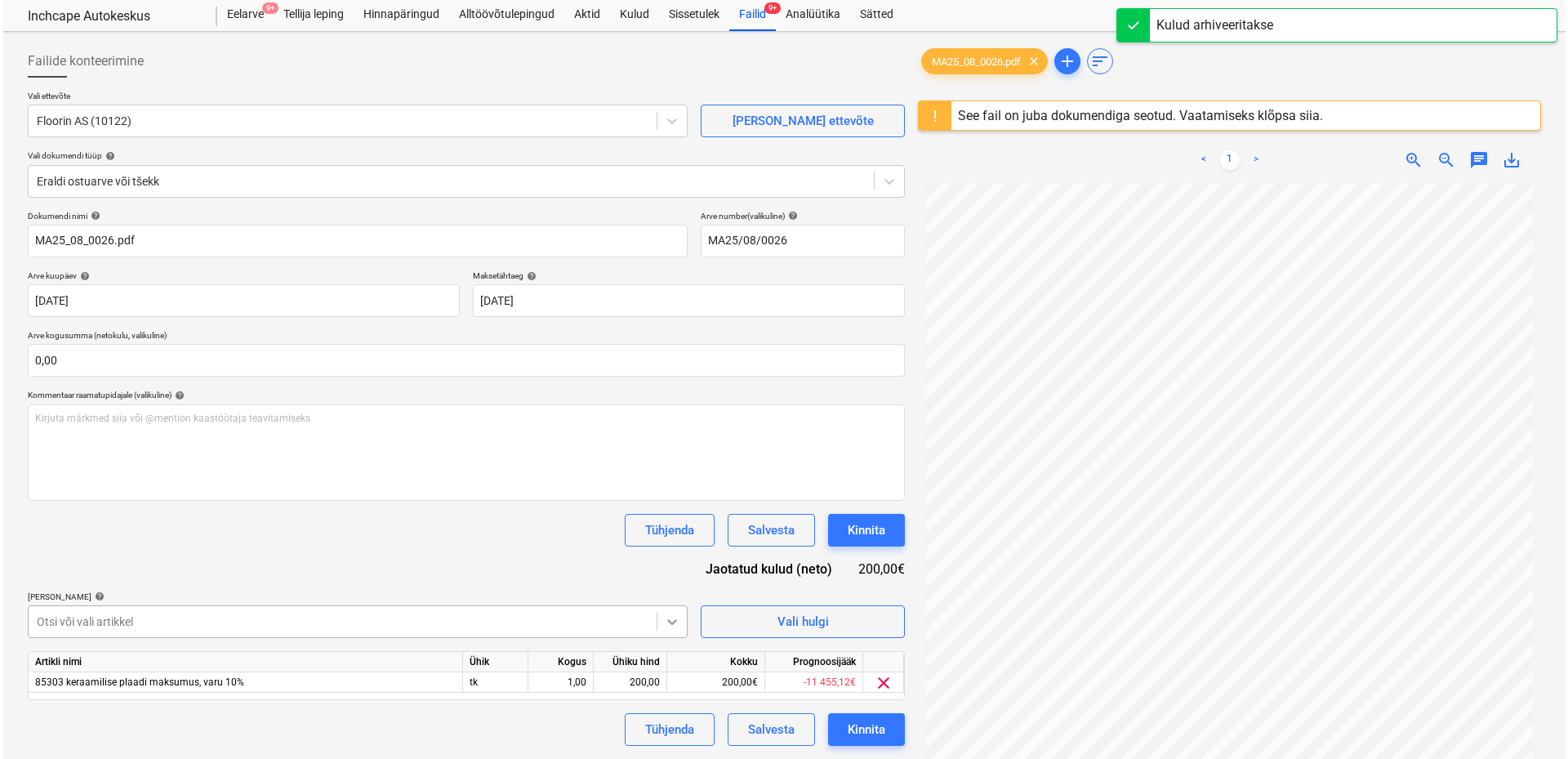
scroll to position [184, 0]
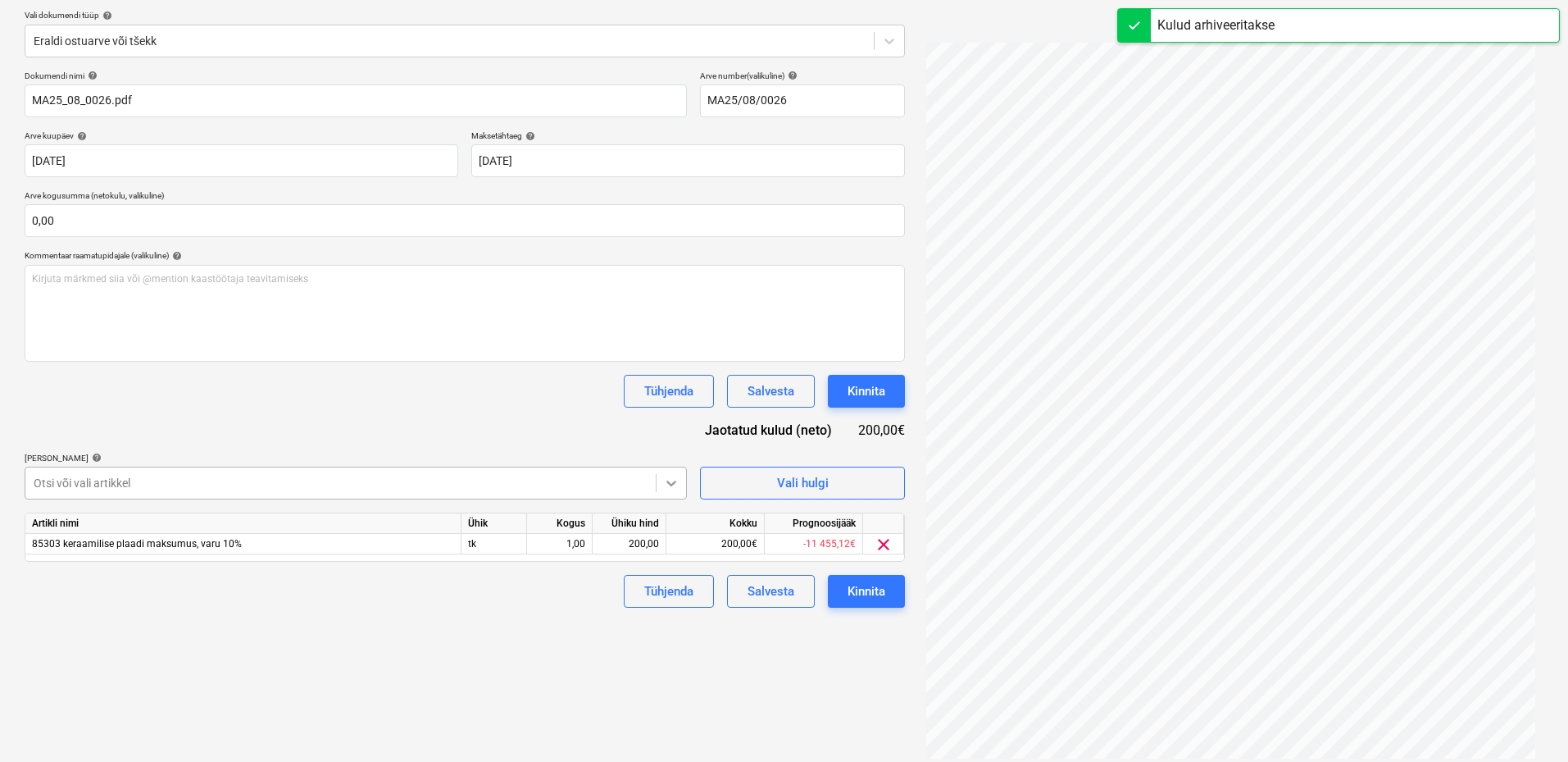
click at [675, 578] on body "Müük Projektid Kontaktid Ettevõte Koondarved Postkast 4 format_size keyboard_ar…" at bounding box center [784, 197] width 1568 height 762
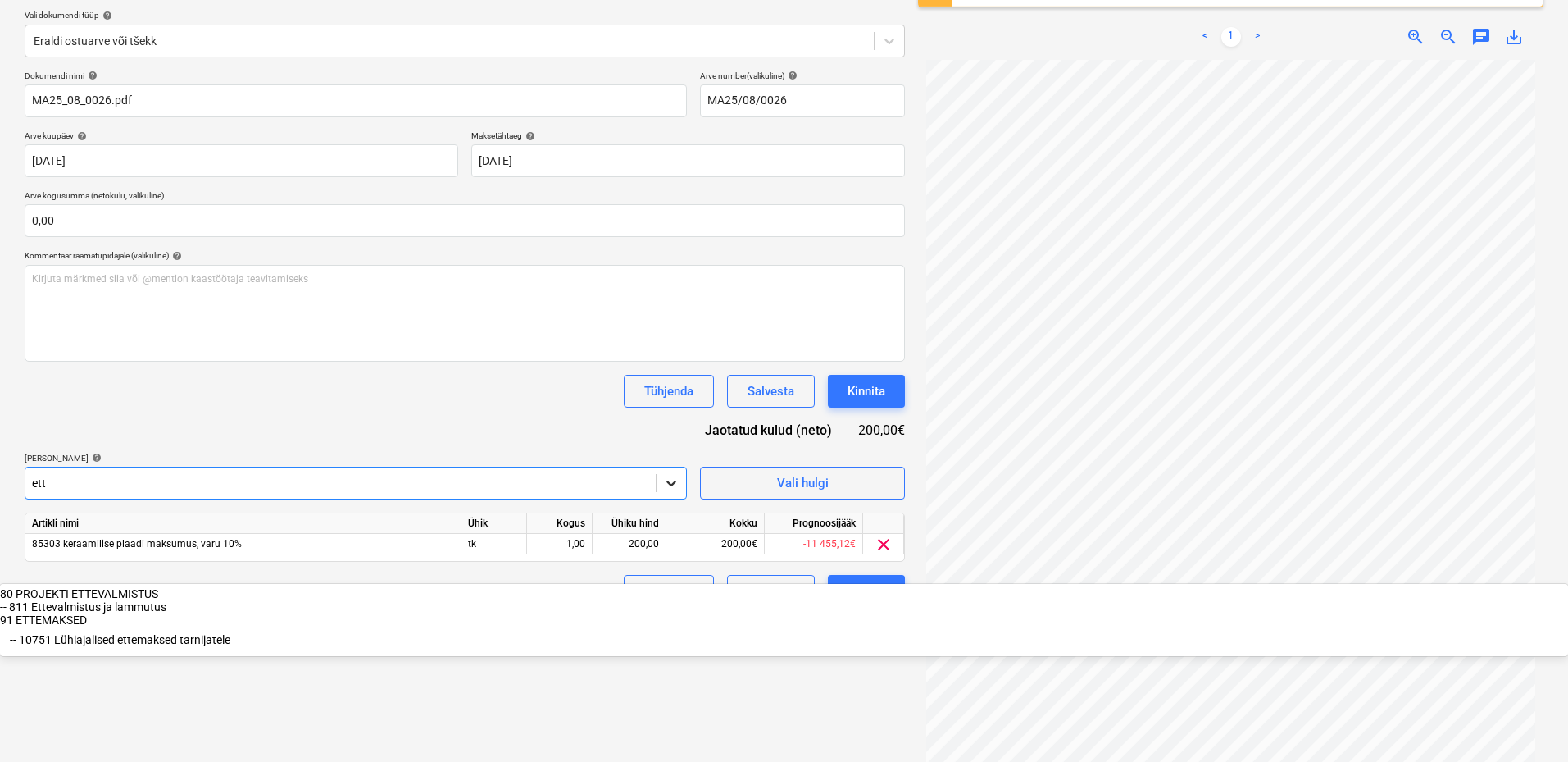
type input "ette"
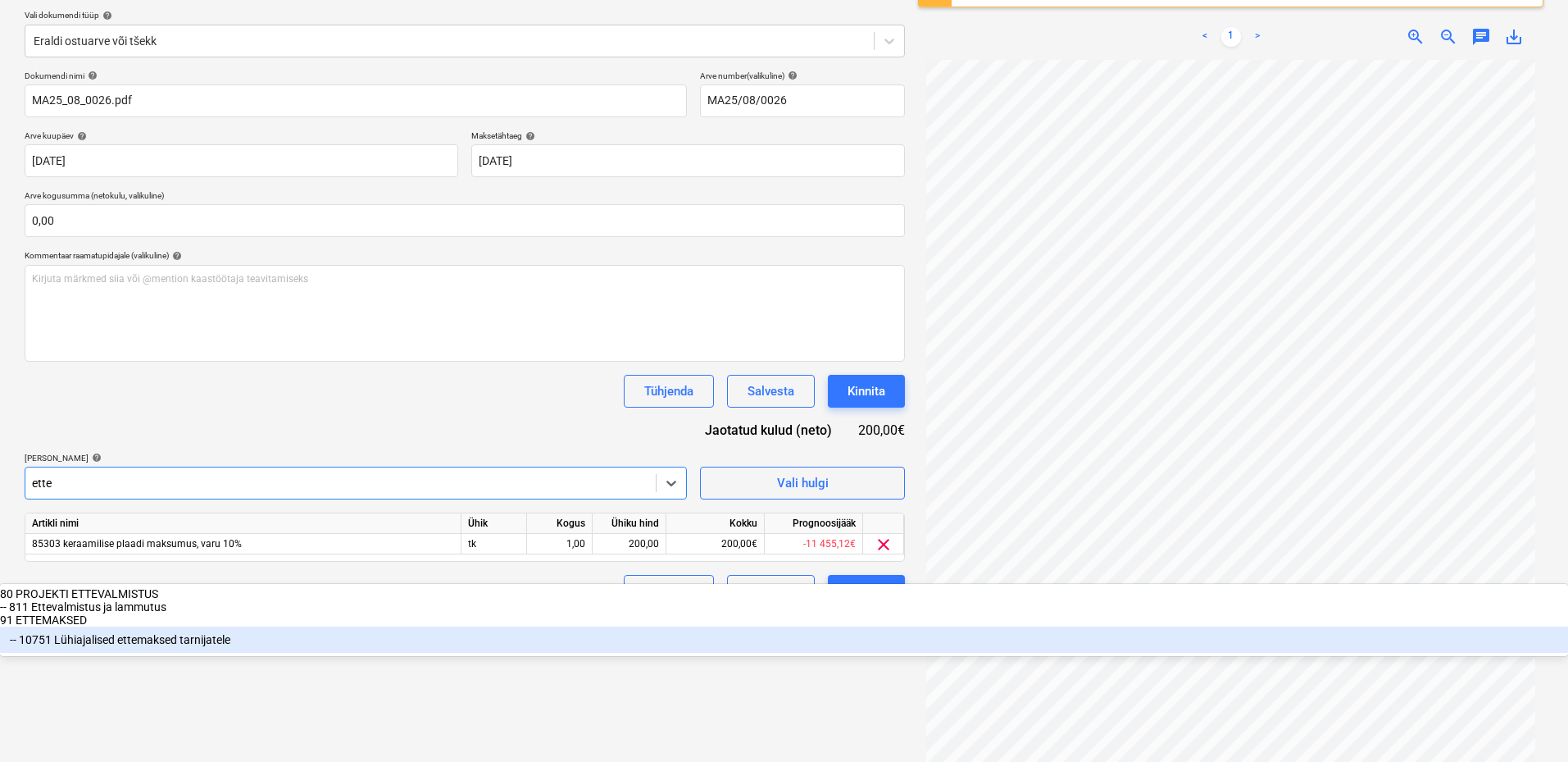
click at [261, 627] on div "-- 10751 Lühiajalised ettemaksed tarnijatele" at bounding box center [784, 640] width 1568 height 26
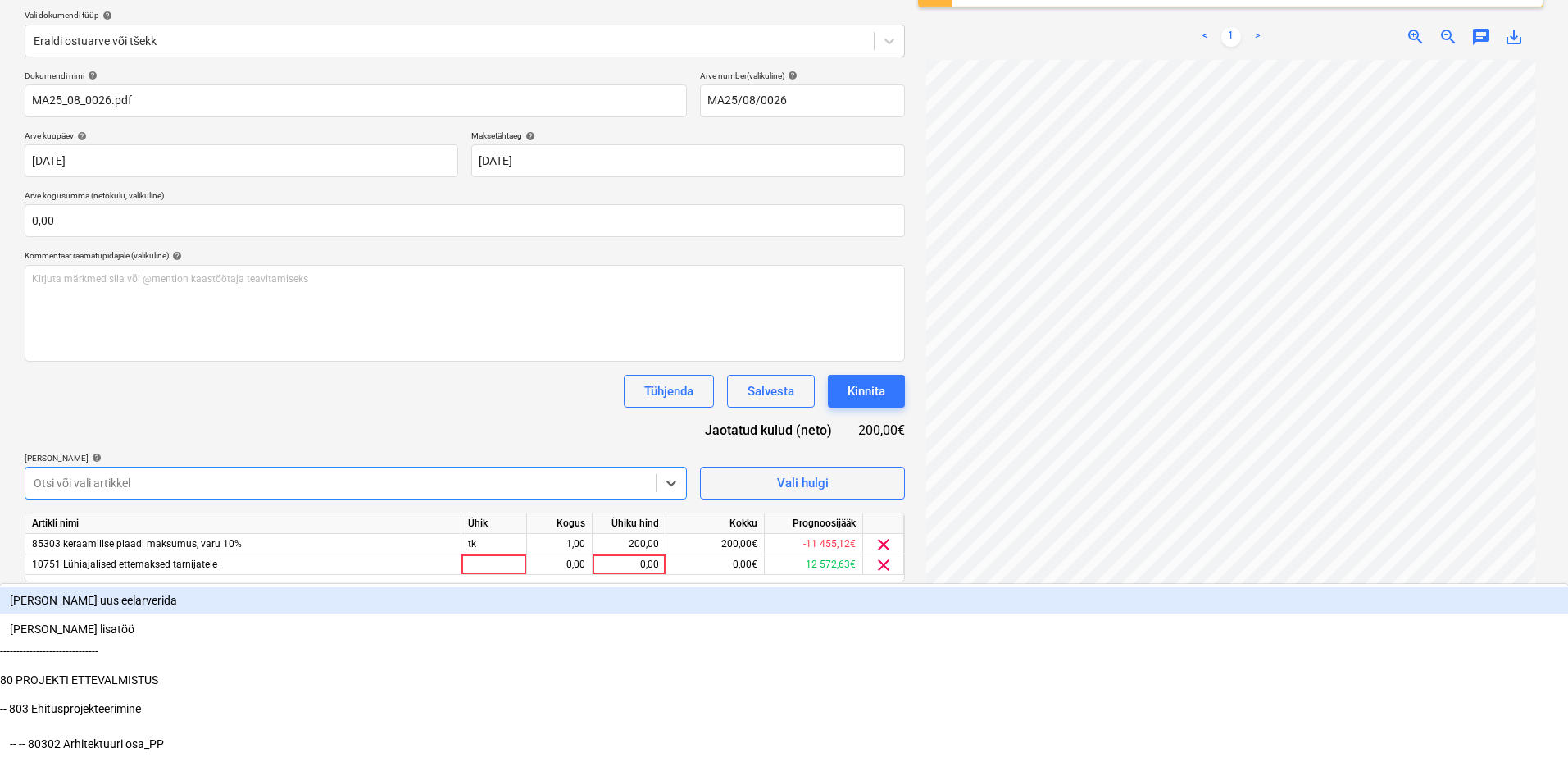
click at [410, 427] on div "Dokumendi nimi help MA25_08_0026.pdf Arve number (valikuline) help MA25/08/0026…" at bounding box center [465, 349] width 880 height 558
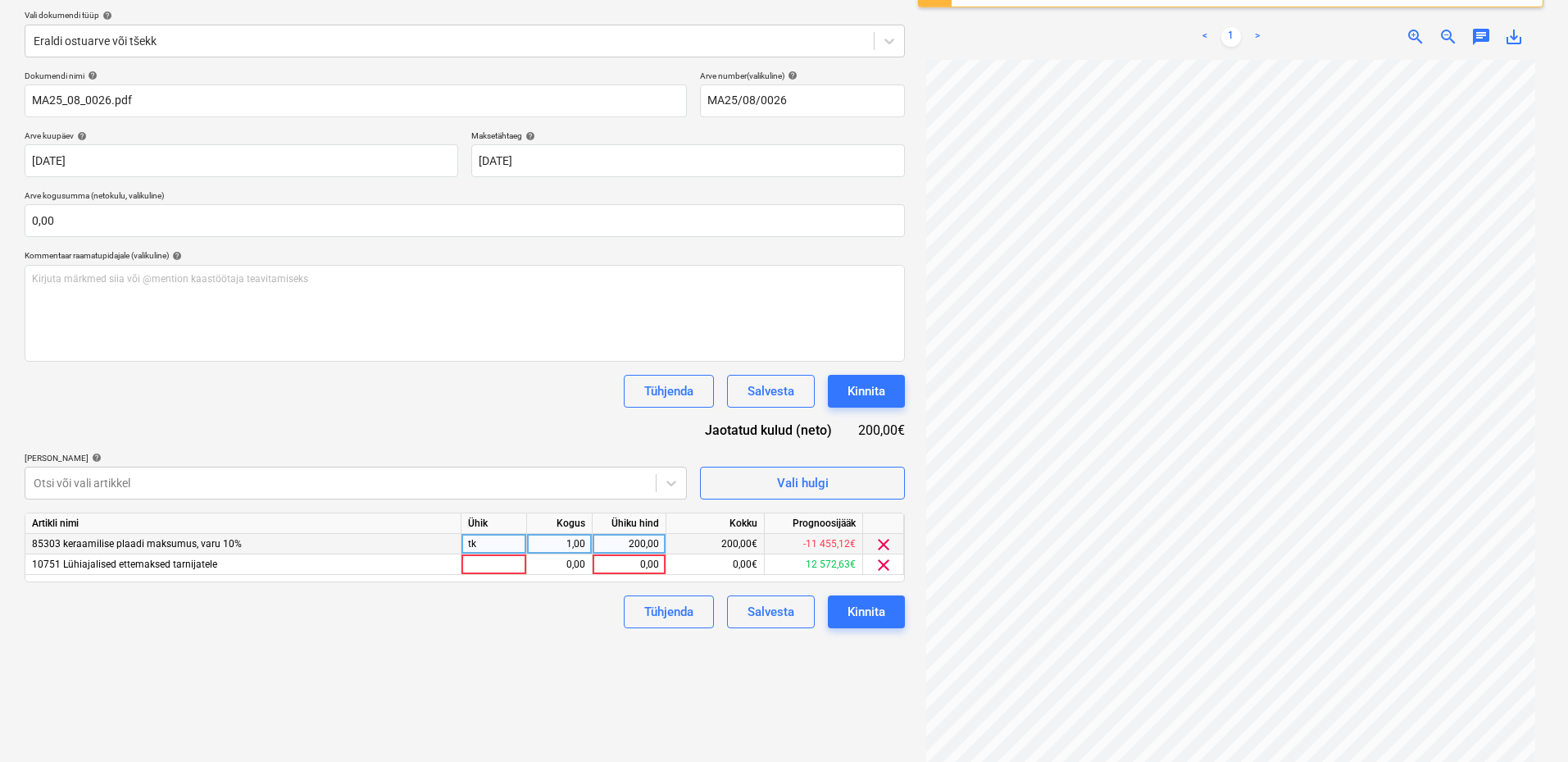
click at [490, 547] on div "tk" at bounding box center [494, 544] width 66 height 21
click at [493, 561] on div at bounding box center [494, 565] width 66 height 21
type input "kmpl"
click at [578, 565] on div "0,00" at bounding box center [559, 565] width 52 height 21
click at [637, 566] on div "0,00" at bounding box center [628, 565] width 59 height 21
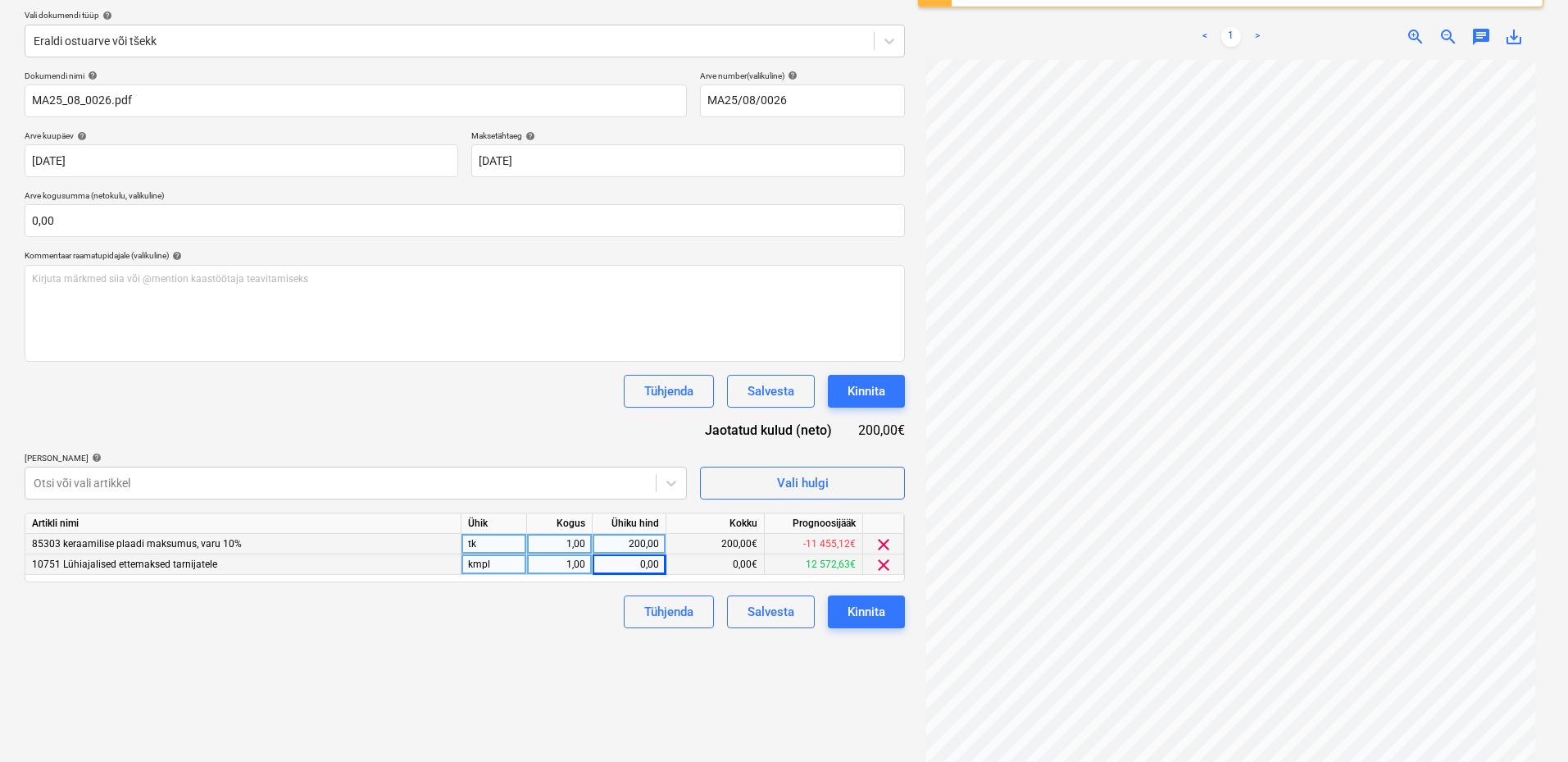
click at [484, 544] on div "tk" at bounding box center [494, 544] width 66 height 21
type input "kmpl"
click at [621, 561] on div "0,00" at bounding box center [628, 565] width 59 height 21
type input "-200"
click at [540, 644] on div "Failide konteerimine Vali ettevõte Floorin AS (10122) [PERSON_NAME] uus ettevõt…" at bounding box center [465, 331] width 894 height 867
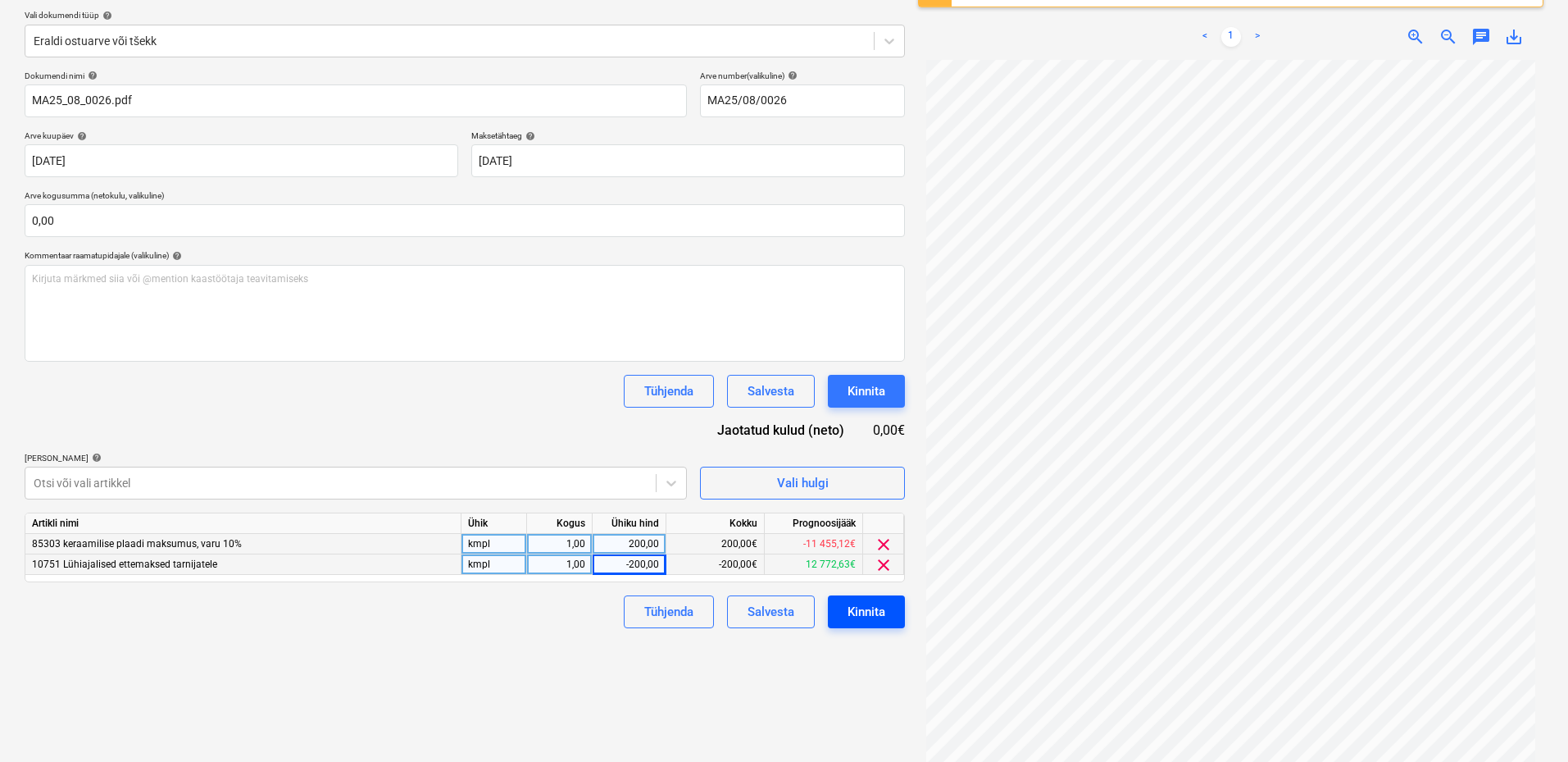
click at [878, 611] on div "Kinnita" at bounding box center [866, 611] width 38 height 22
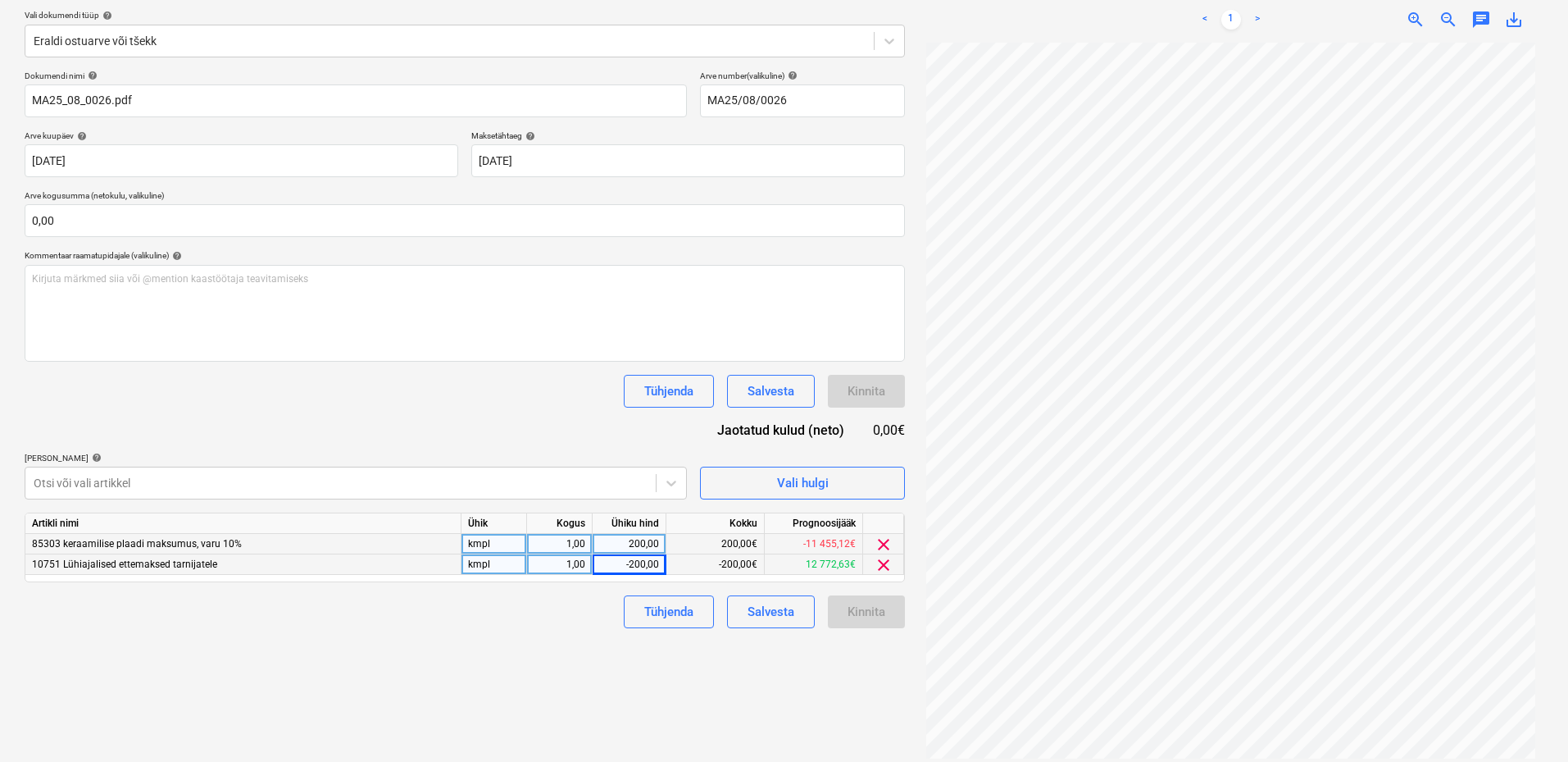
click at [611, 667] on div "Failide konteerimine Vali ettevõte Floorin AS (10122) [PERSON_NAME] uus ettevõt…" at bounding box center [465, 331] width 894 height 867
click at [559, 566] on div "1,00" at bounding box center [559, 565] width 52 height 21
type input "-1"
click at [455, 628] on div "Tühjenda Salvesta Kinnita" at bounding box center [465, 611] width 880 height 33
click at [628, 561] on div "-200,00" at bounding box center [628, 565] width 59 height 21
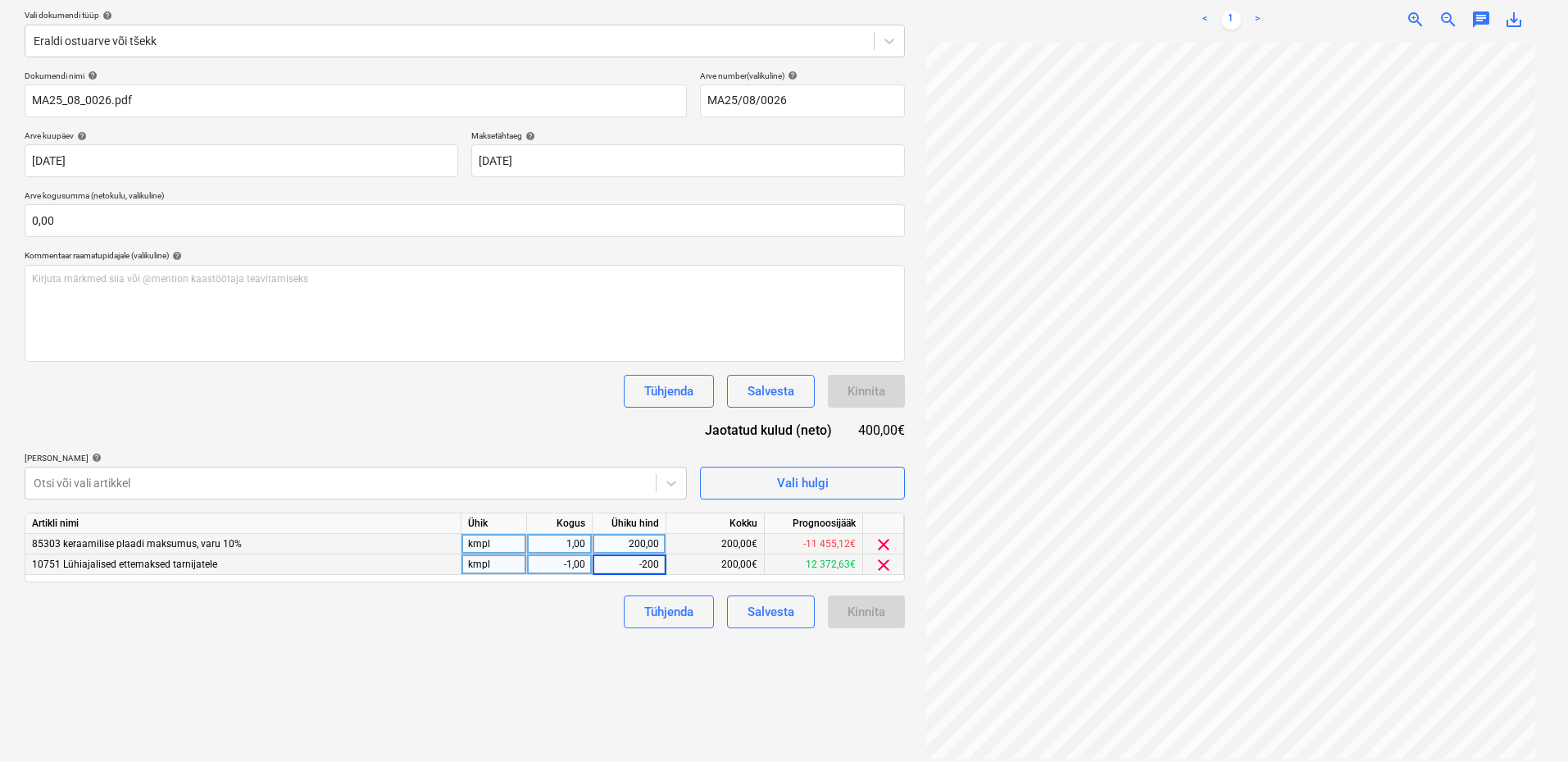
type input "200"
click at [470, 683] on div "Failide konteerimine Vali ettevõte Floorin AS (10122) [PERSON_NAME] uus ettevõt…" at bounding box center [465, 331] width 894 height 867
click at [878, 612] on div "Kinnita" at bounding box center [866, 611] width 38 height 22
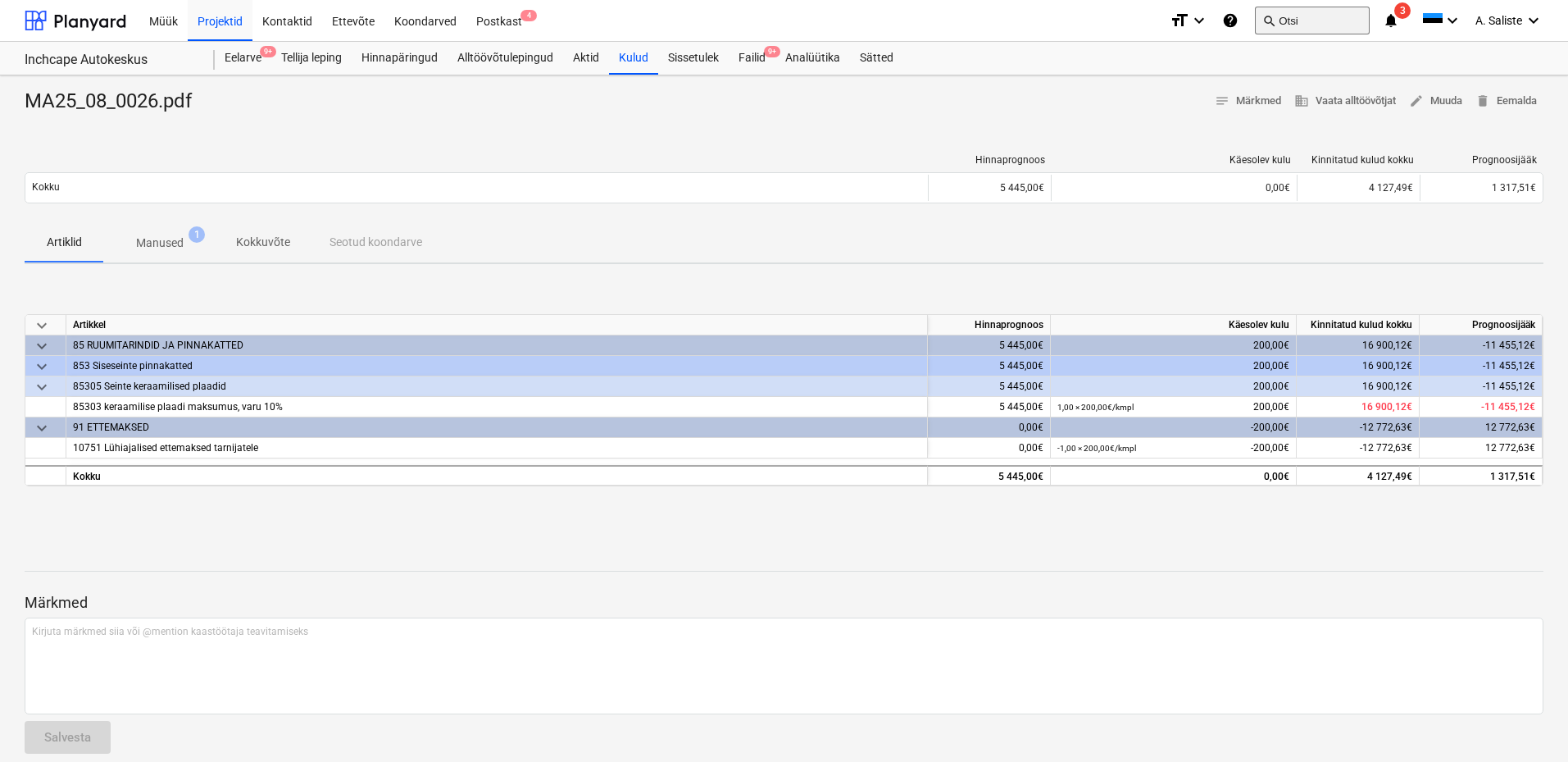
click at [1310, 26] on button "search Otsi" at bounding box center [1312, 21] width 115 height 28
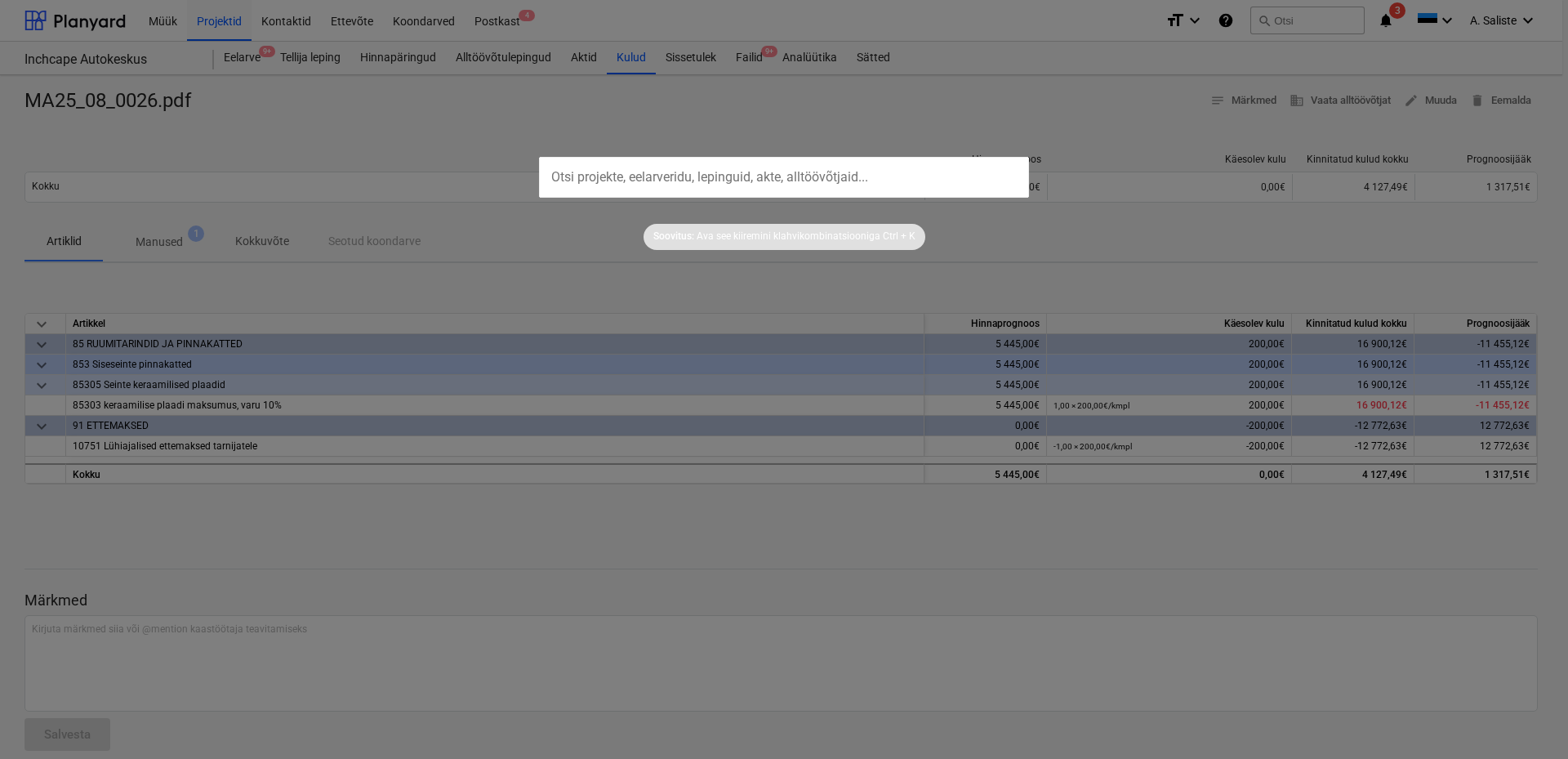
click at [838, 185] on input "text" at bounding box center [784, 178] width 490 height 41
type input "g"
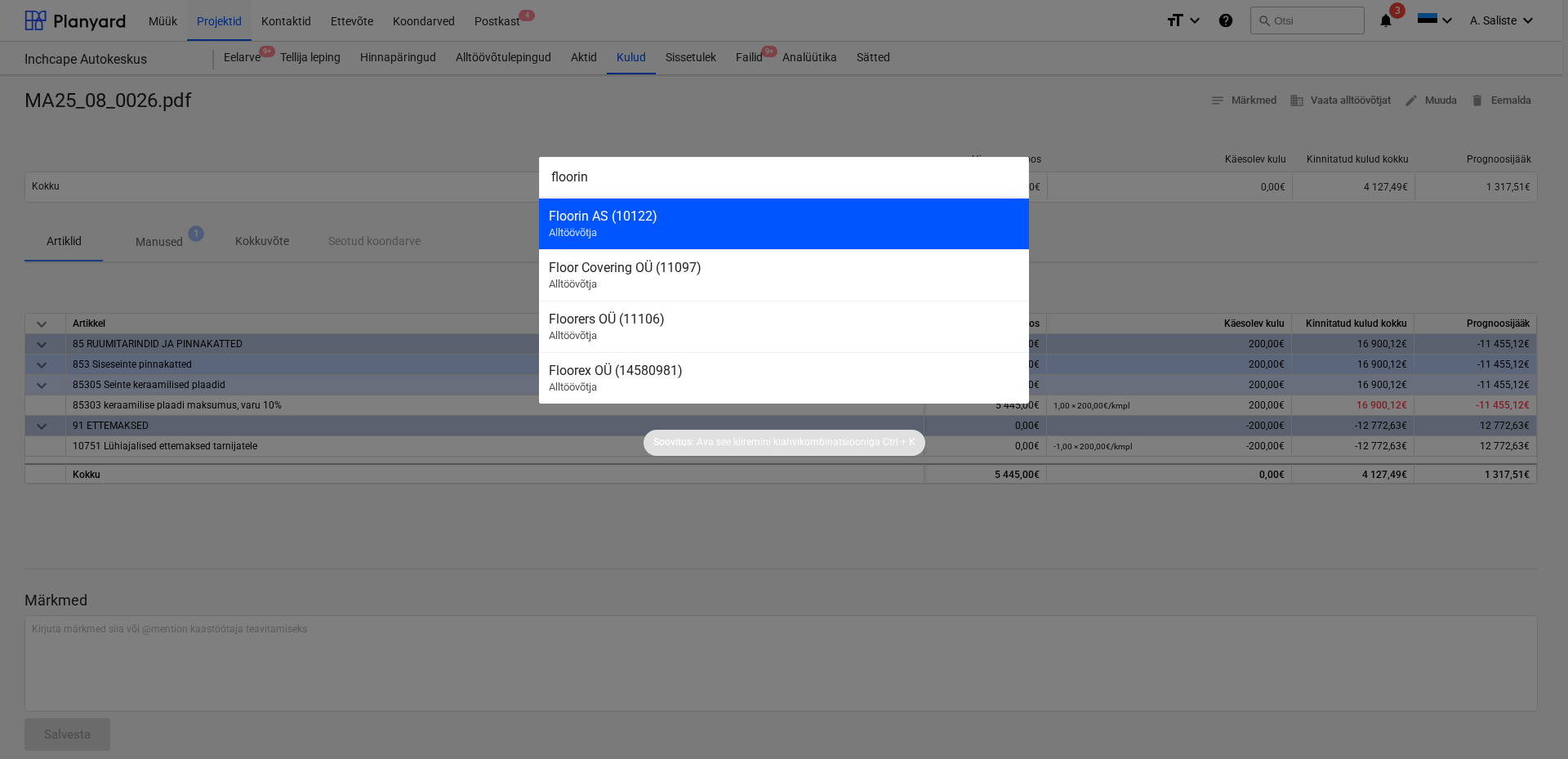
type input "floorin"
click at [800, 219] on div "Floorin AS (10122)" at bounding box center [784, 216] width 471 height 15
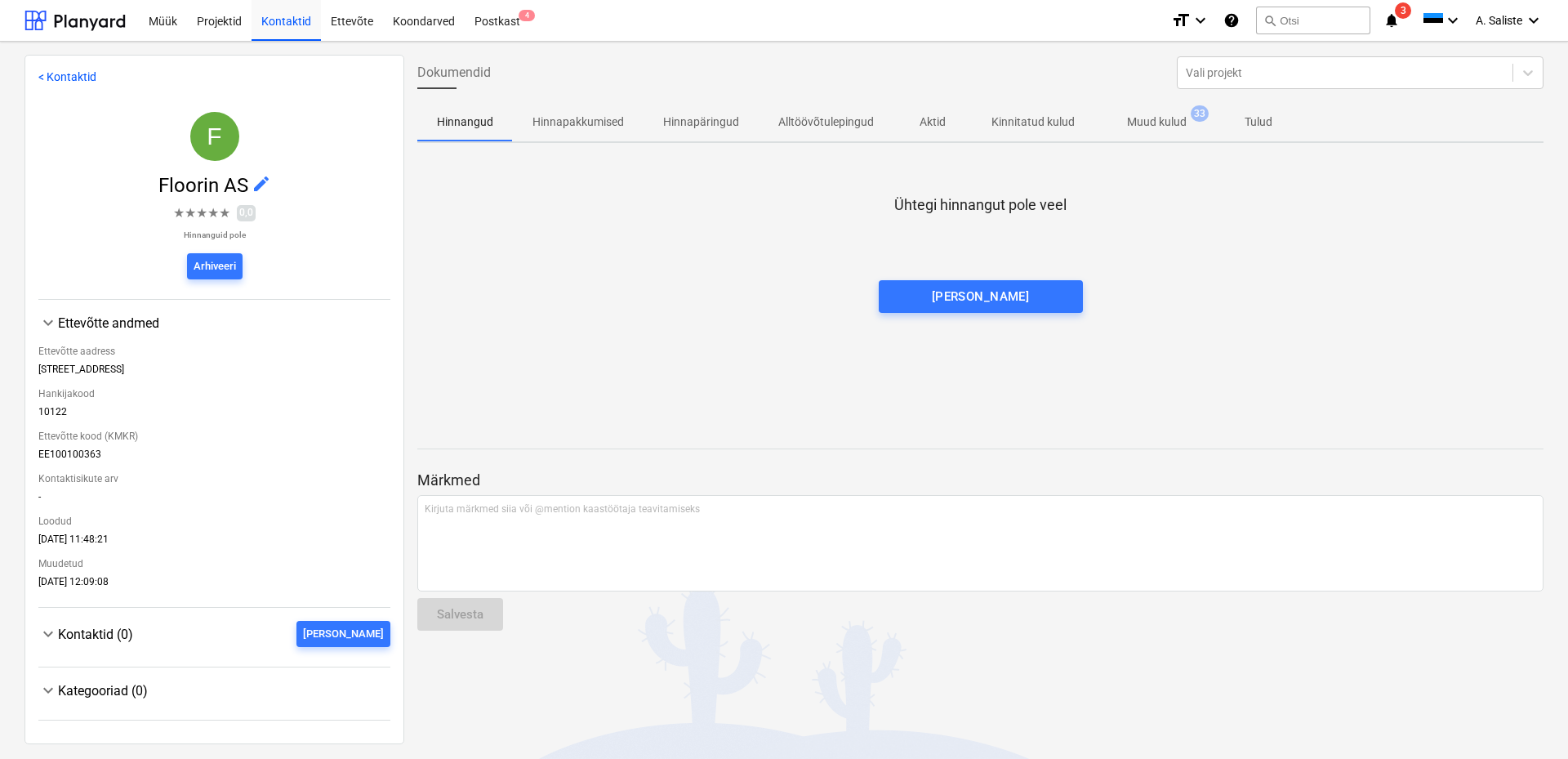
click at [1155, 124] on p "Muud kulud" at bounding box center [1156, 122] width 59 height 17
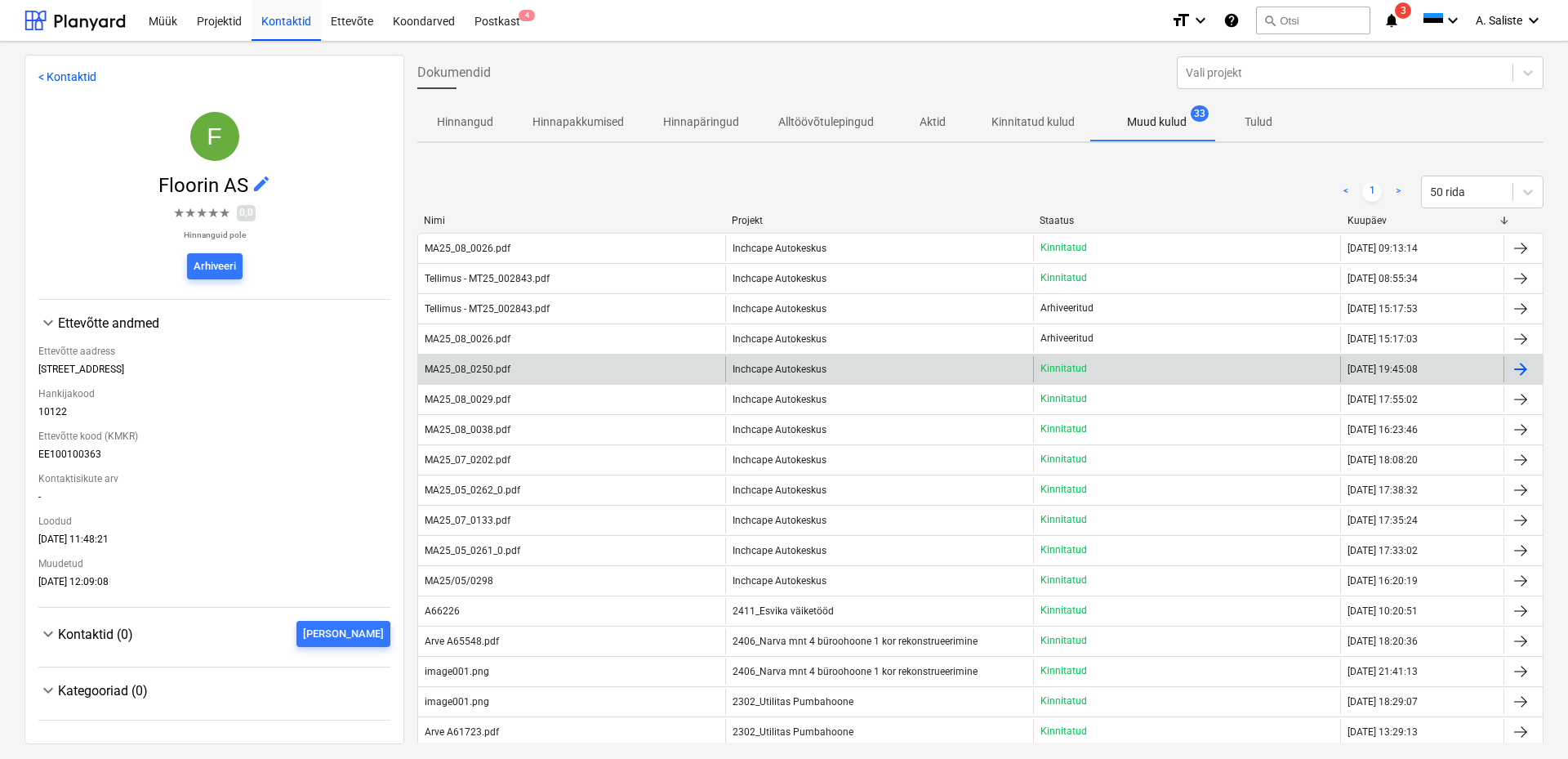
click at [757, 366] on span "Inchcape Autokeskus" at bounding box center [779, 368] width 94 height 11
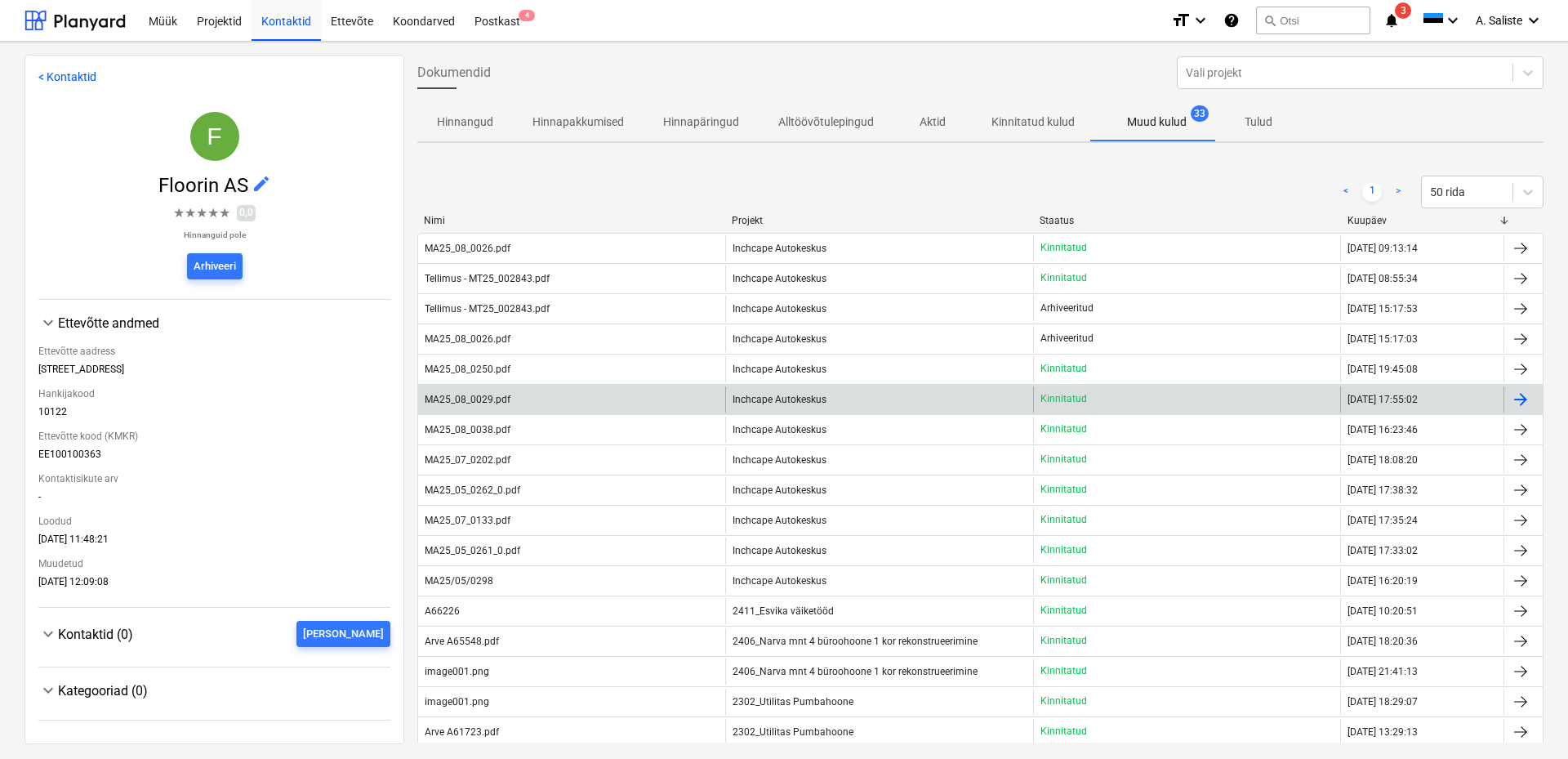
click at [978, 398] on div "Inchcape Autokeskus" at bounding box center [879, 399] width 307 height 26
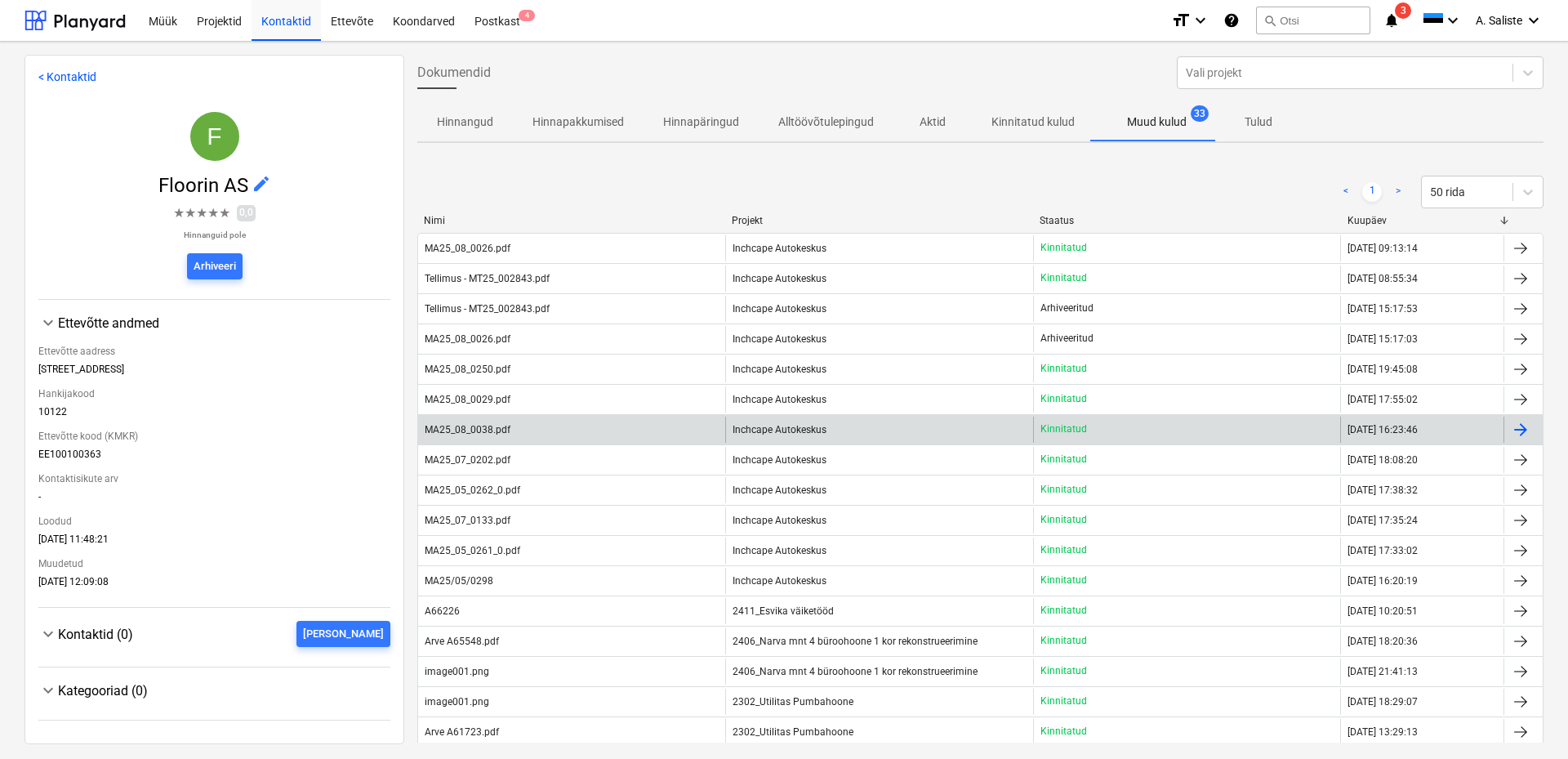
click at [1061, 426] on p "Kinnitatud" at bounding box center [1064, 429] width 46 height 14
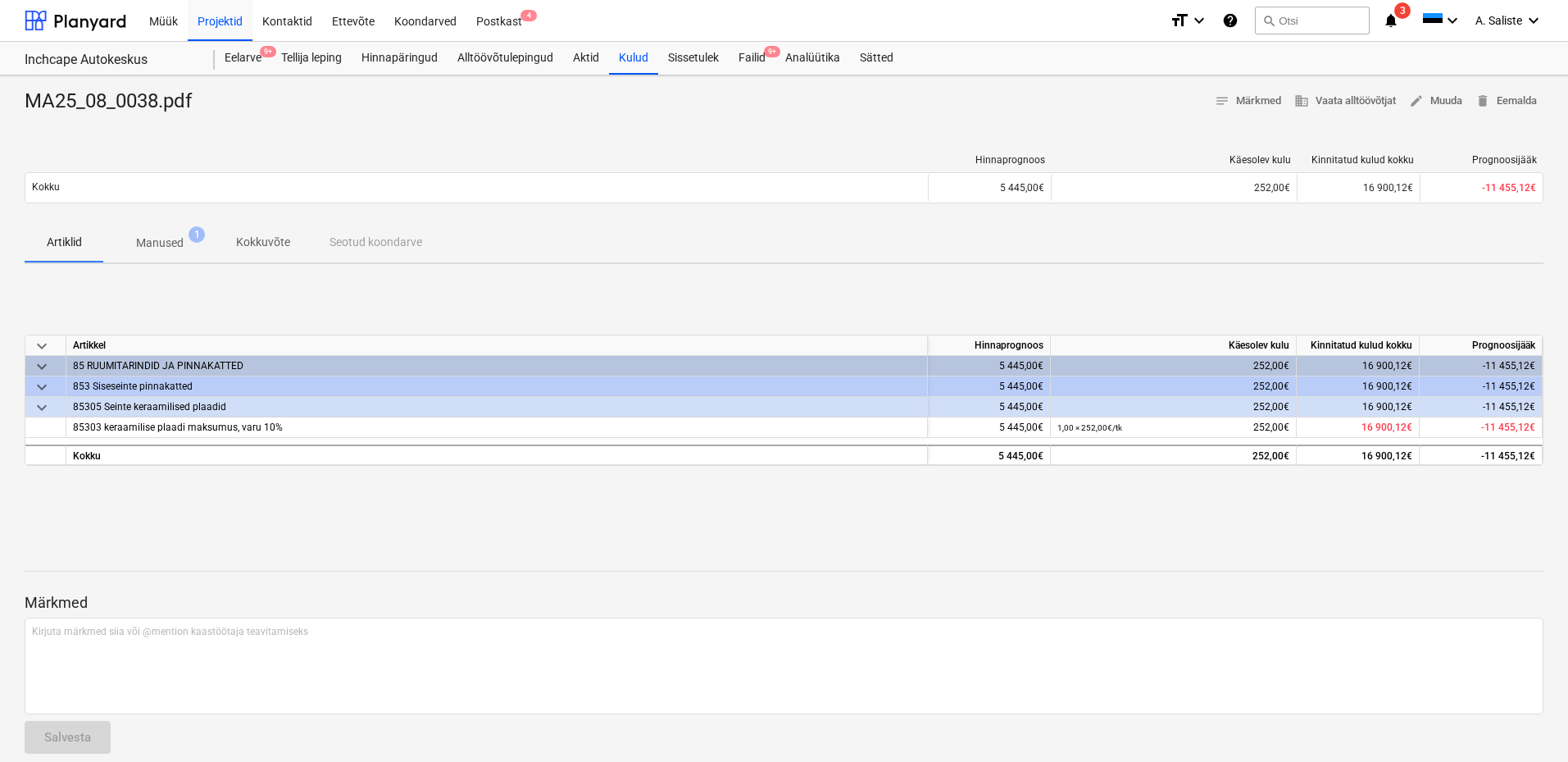
click at [150, 235] on p "Manused" at bounding box center [159, 243] width 47 height 17
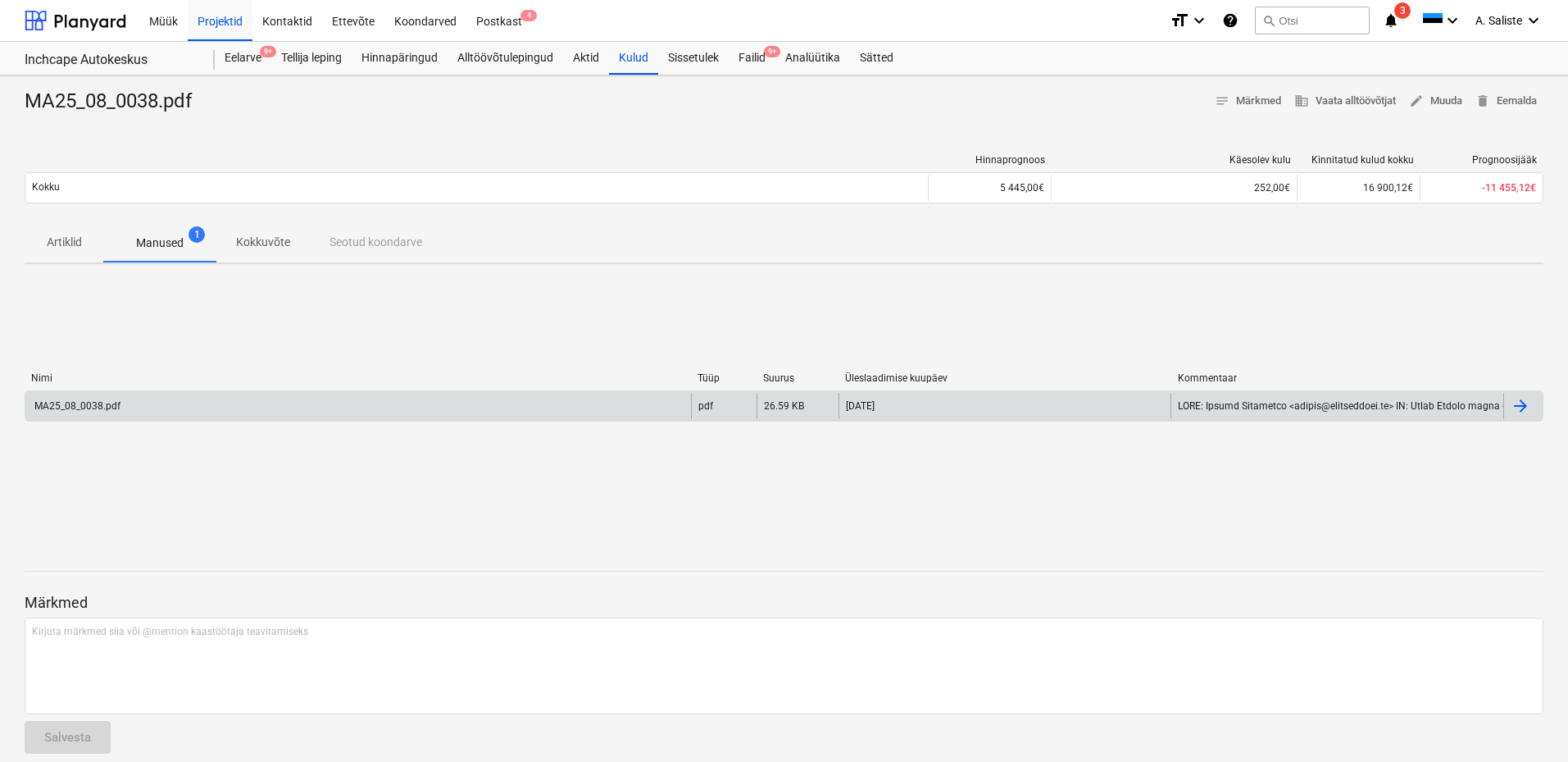
click at [118, 401] on div "MA25_08_0038.pdf" at bounding box center [76, 405] width 89 height 11
click at [1445, 98] on span "edit Muuda" at bounding box center [1436, 102] width 53 height 19
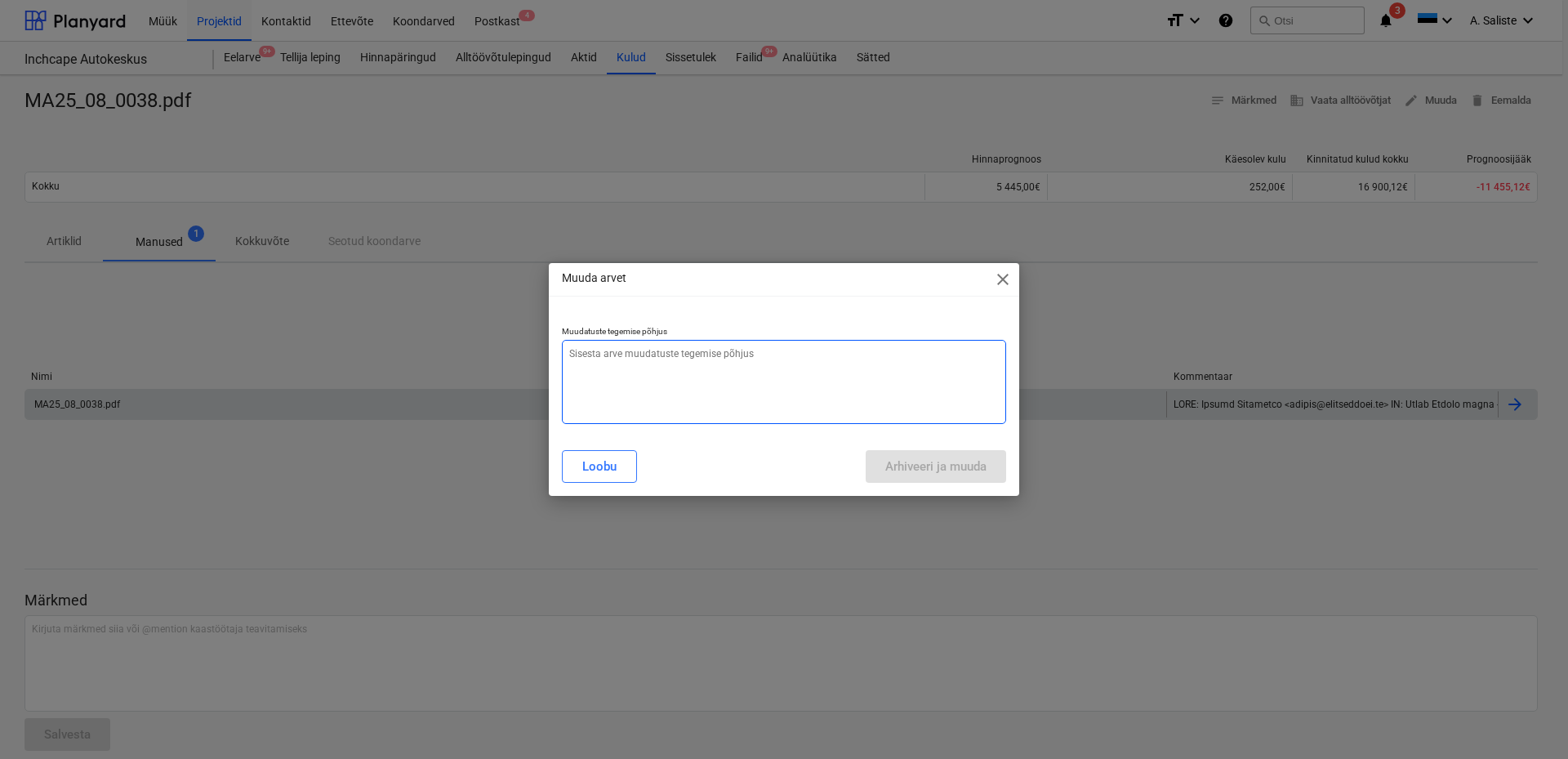
click at [618, 364] on textarea at bounding box center [783, 382] width 444 height 84
type textarea "S"
type textarea "AS - ettemaks oli jäänud maha võtmata"
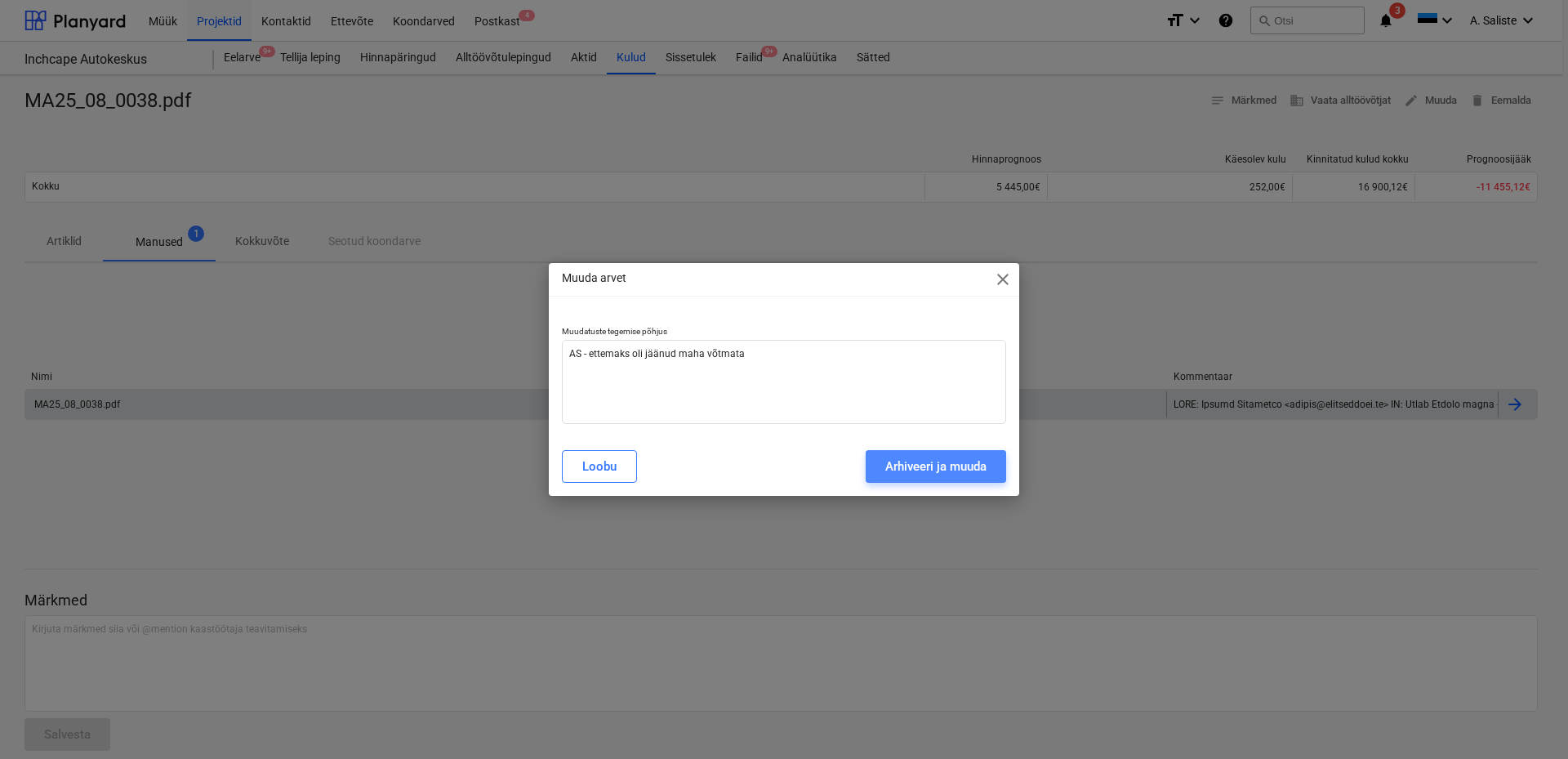
click at [938, 474] on div "Arhiveeri ja muuda" at bounding box center [936, 466] width 101 height 21
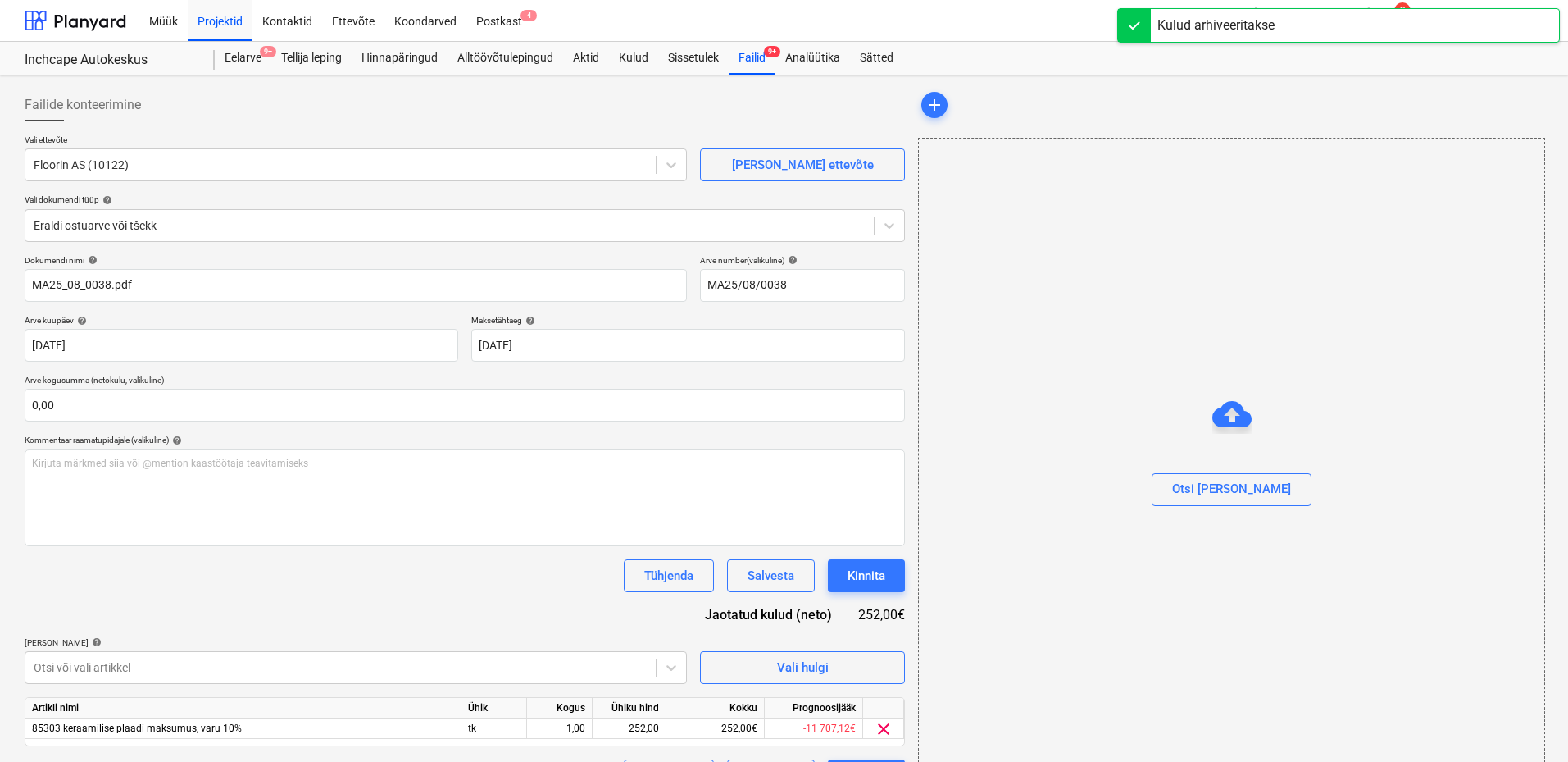
type input "MA25_08_0038.pdf"
type input "MA25/08/0038"
type input "[DATE]"
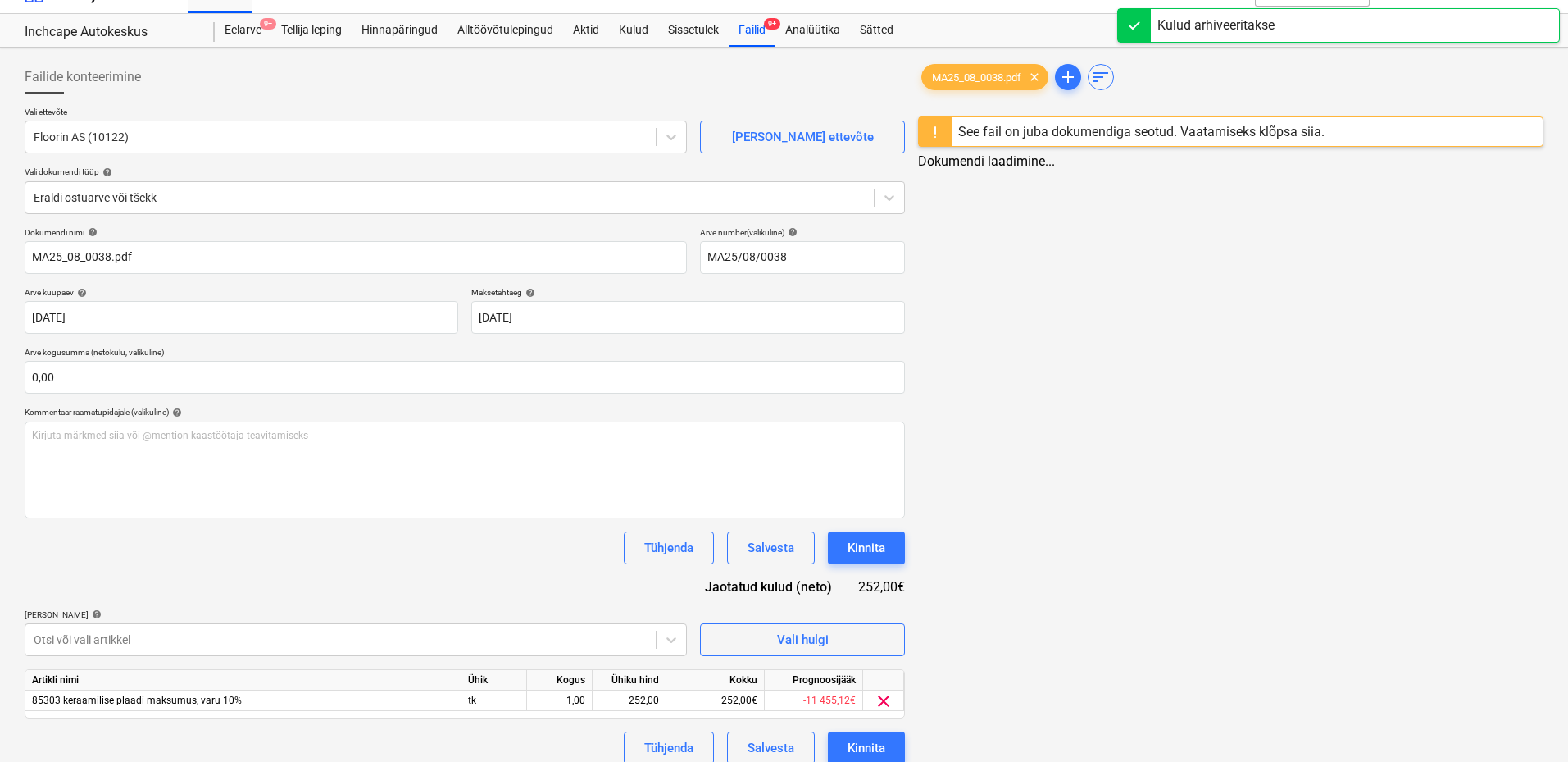
scroll to position [43, 0]
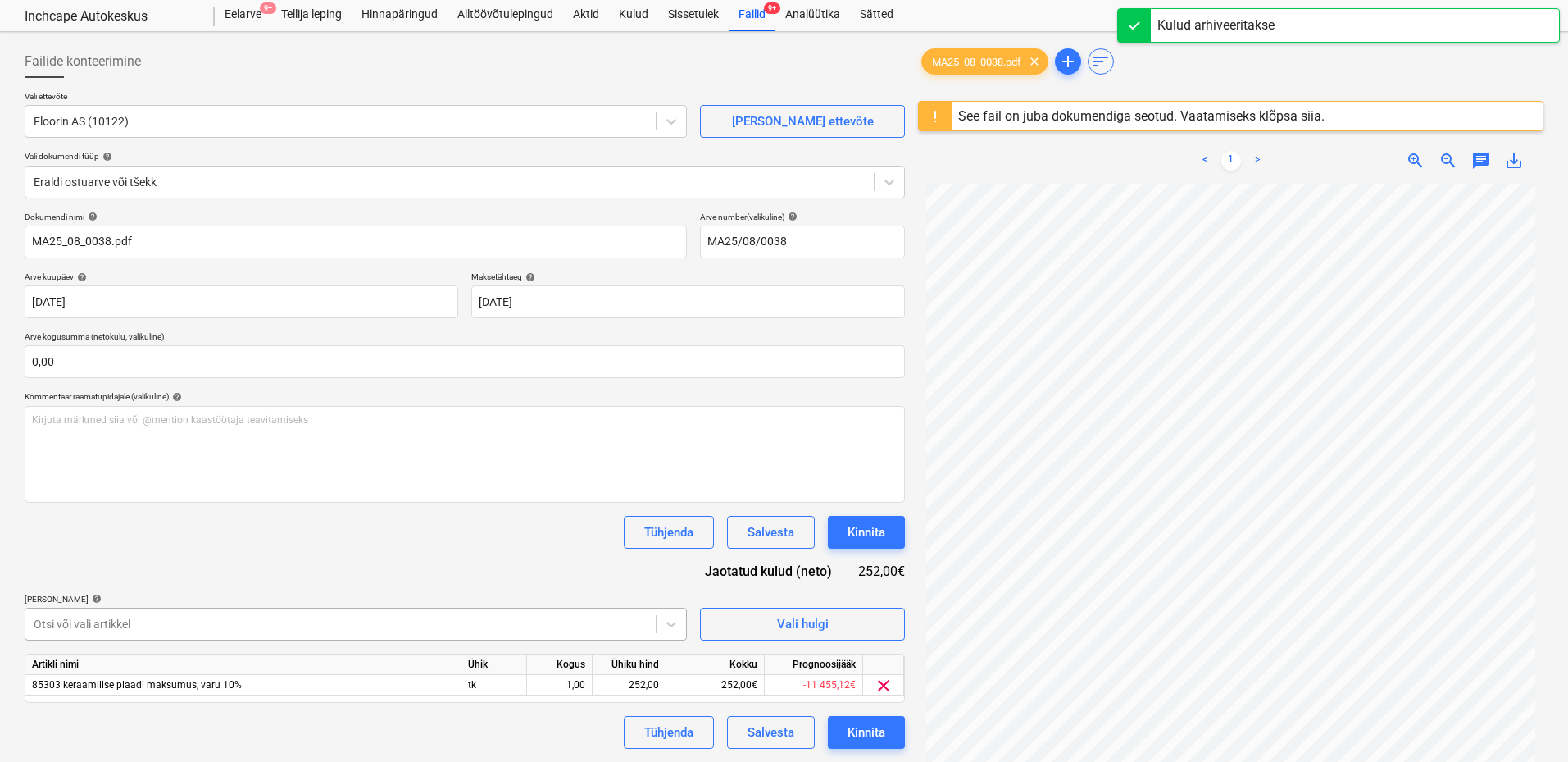
click at [263, 628] on body "Müük Projektid Kontaktid Ettevõte Koondarved Postkast 4 format_size keyboard_ar…" at bounding box center [784, 338] width 1568 height 762
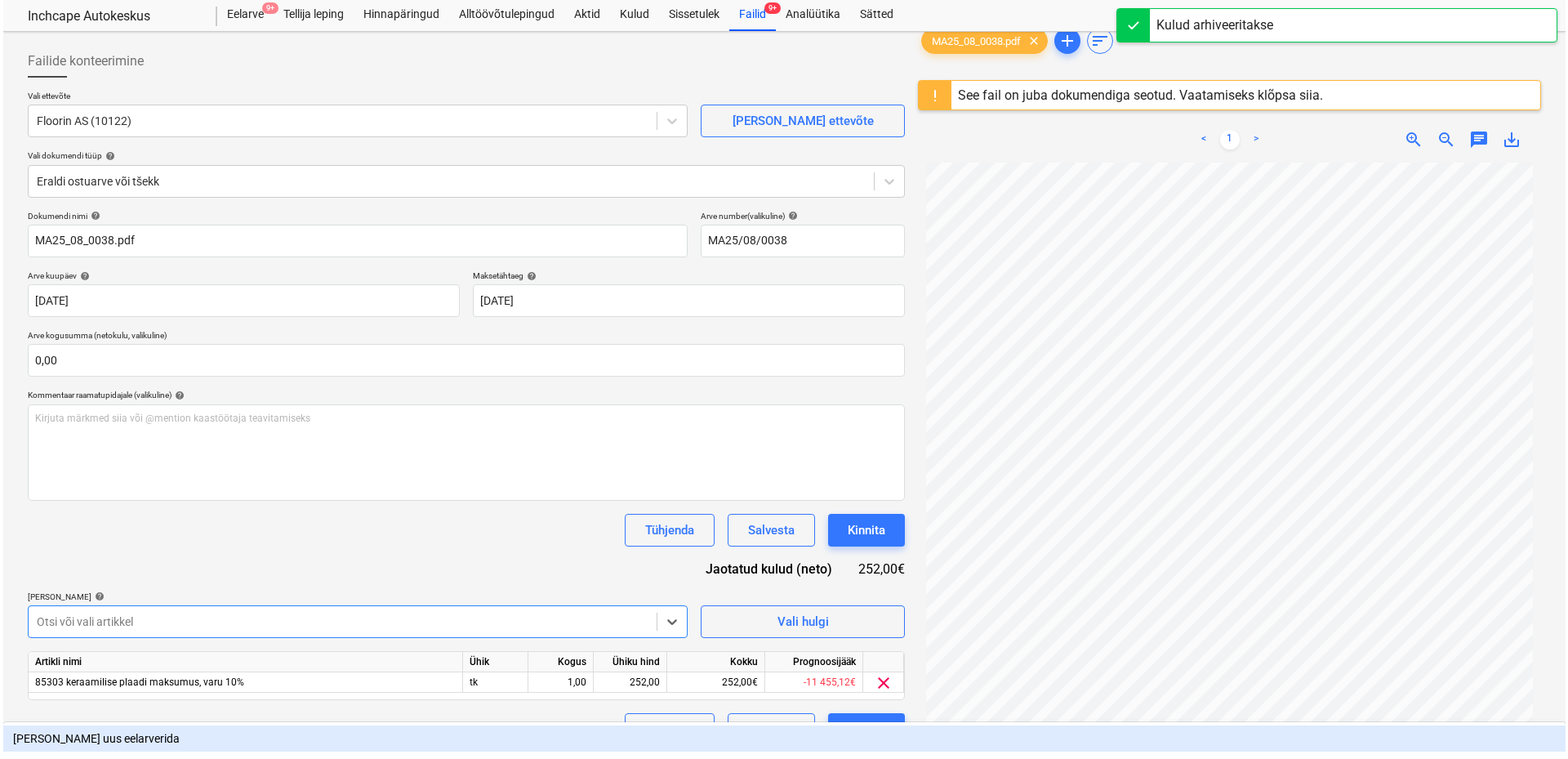
scroll to position [184, 0]
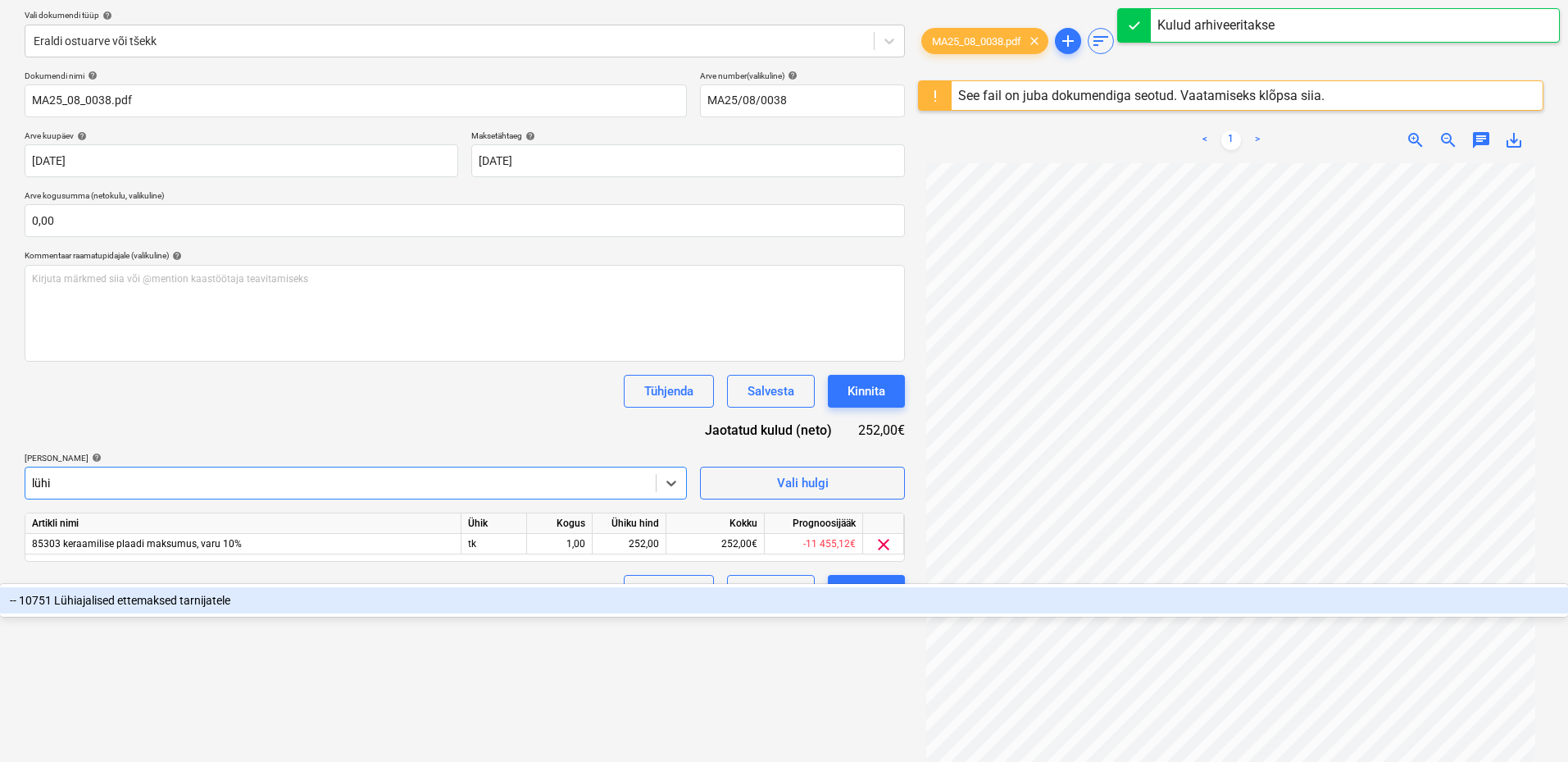
type input "lühia"
click at [289, 587] on div "-- 10751 Lühiajalised ettemaksed tarnijatele" at bounding box center [784, 600] width 1568 height 26
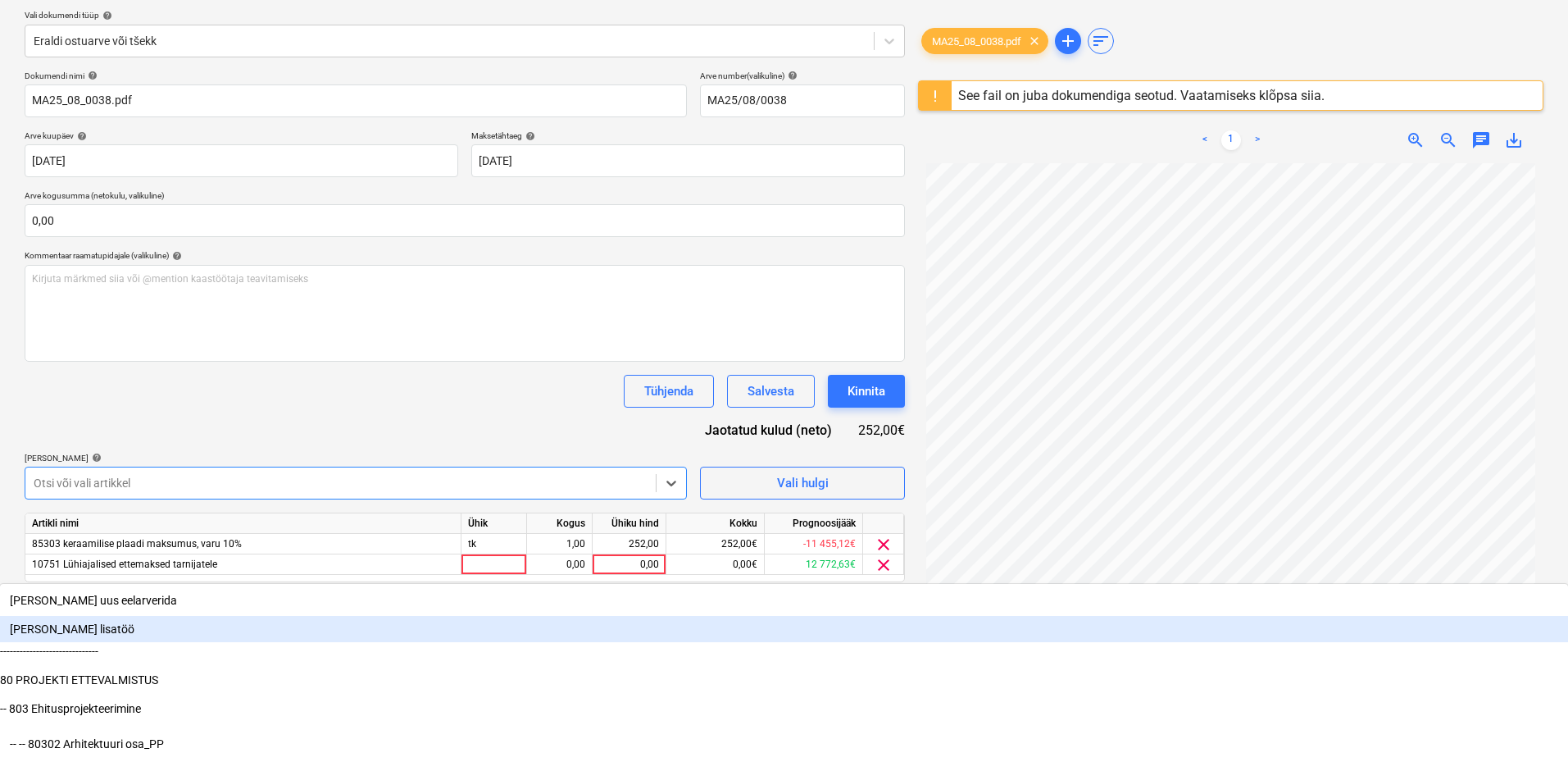
click at [847, 721] on div "Failide konteerimine Vali ettevõte Floorin AS (10122) [PERSON_NAME] uus ettevõt…" at bounding box center [465, 331] width 894 height 867
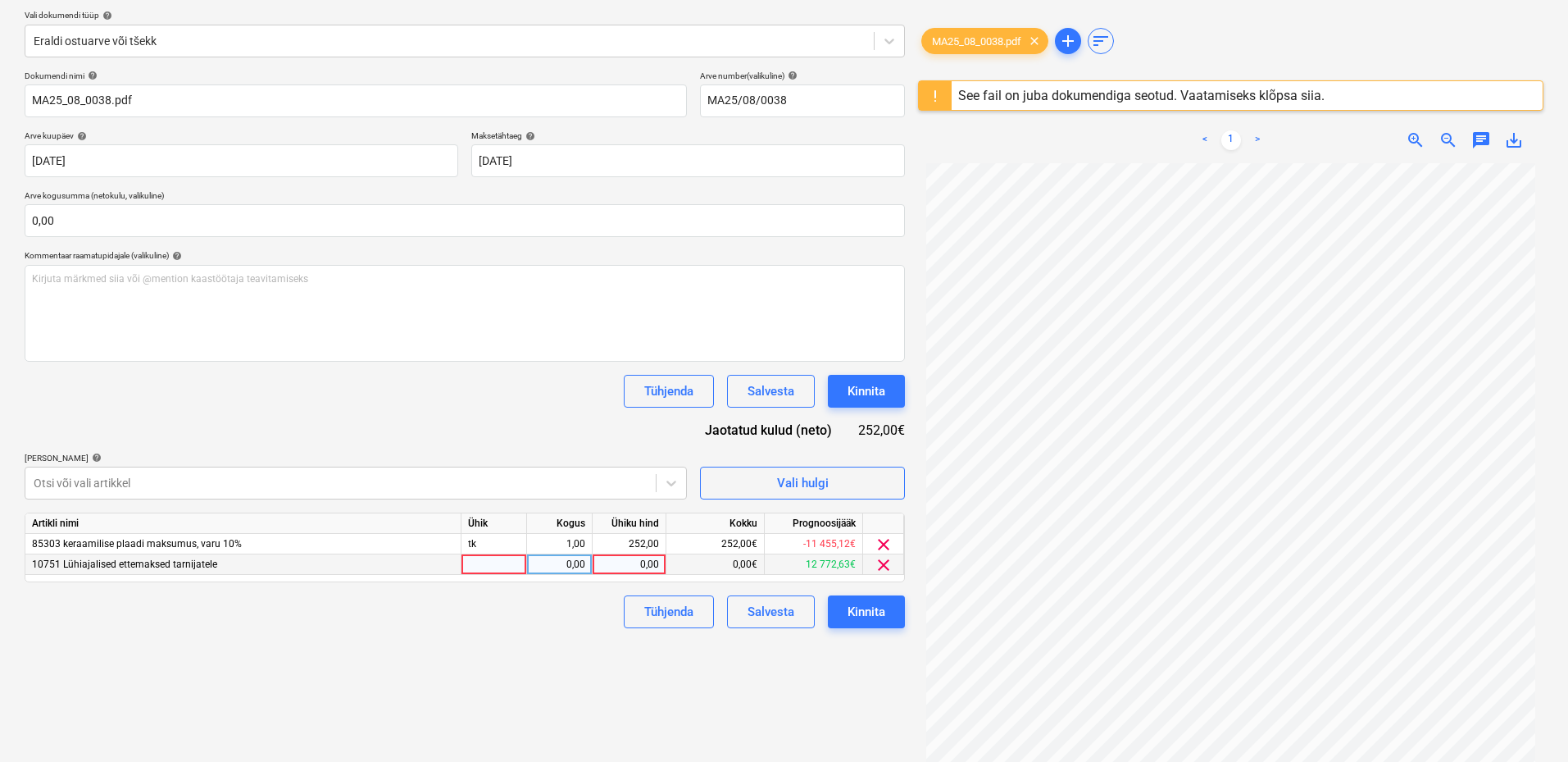
click at [473, 571] on div at bounding box center [494, 565] width 66 height 21
type input "kmpl"
click at [560, 564] on div "0,00" at bounding box center [559, 565] width 52 height 21
type input "-1"
click at [640, 562] on div "0,00" at bounding box center [628, 565] width 59 height 21
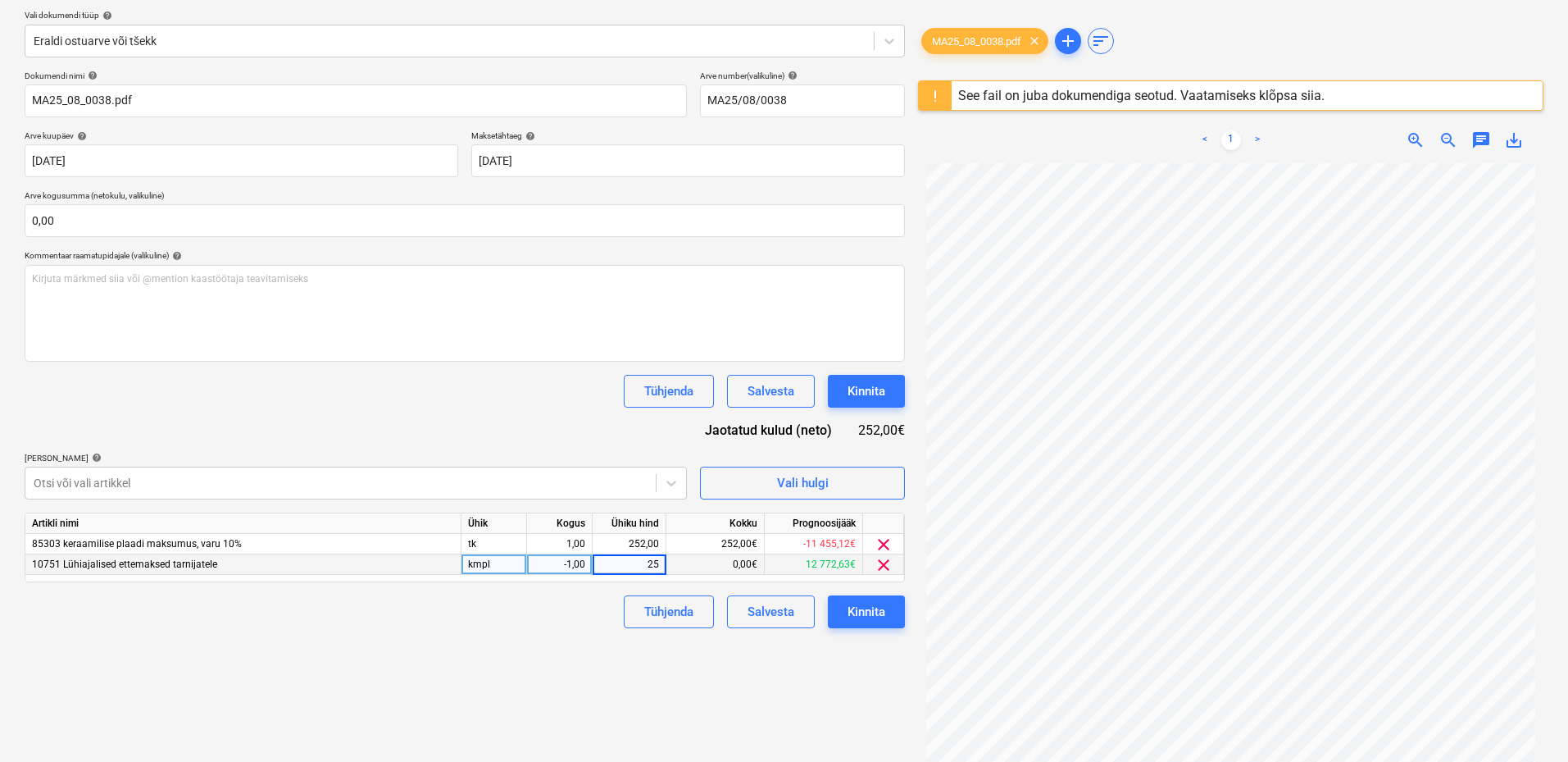
type input "252"
click at [511, 632] on div "Failide konteerimine Vali ettevõte Floorin AS (10122) [PERSON_NAME] uus ettevõt…" at bounding box center [465, 331] width 894 height 867
click at [863, 608] on div "Kinnita" at bounding box center [866, 611] width 38 height 22
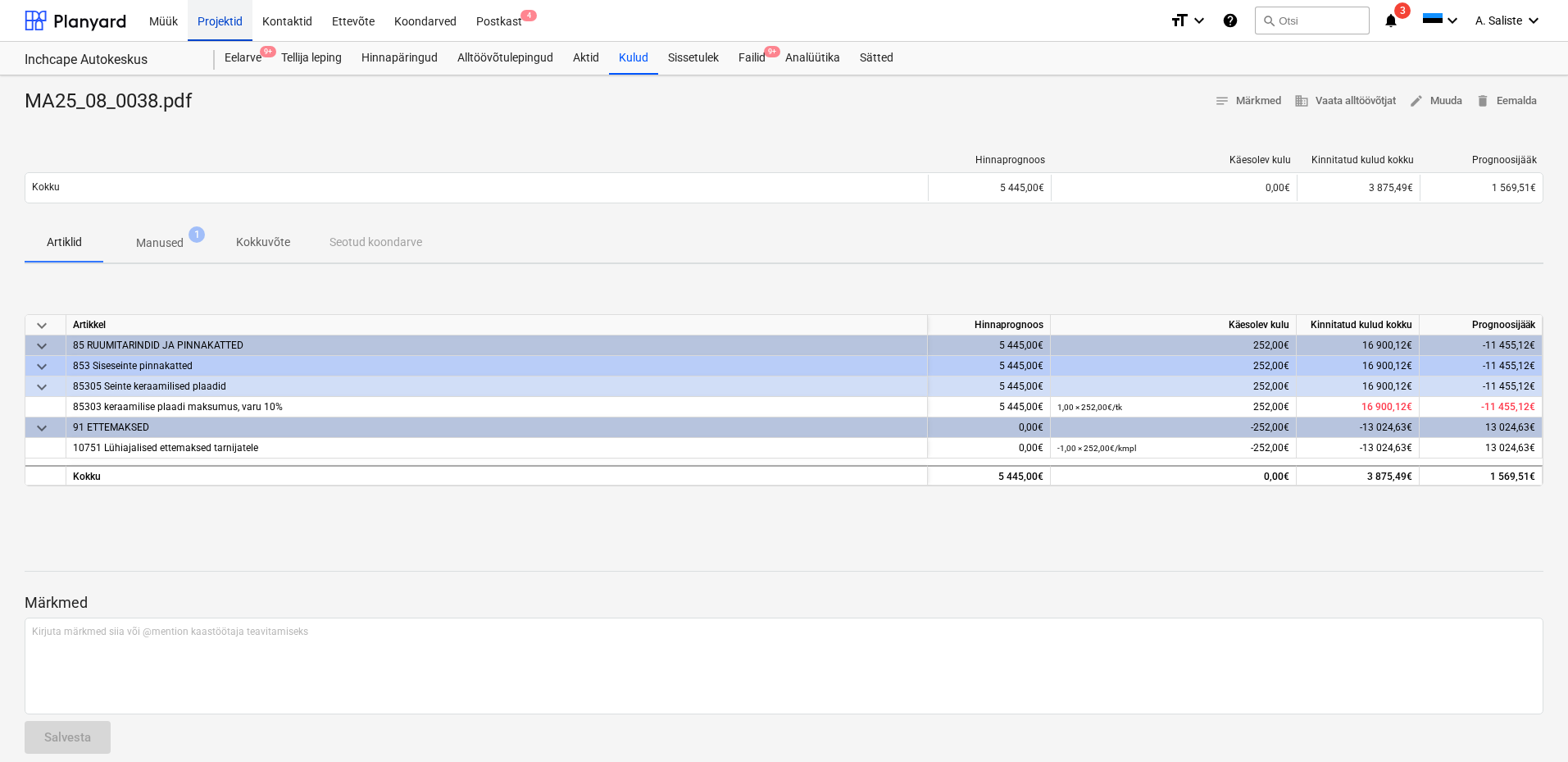
click at [224, 37] on div "Projektid" at bounding box center [220, 20] width 65 height 42
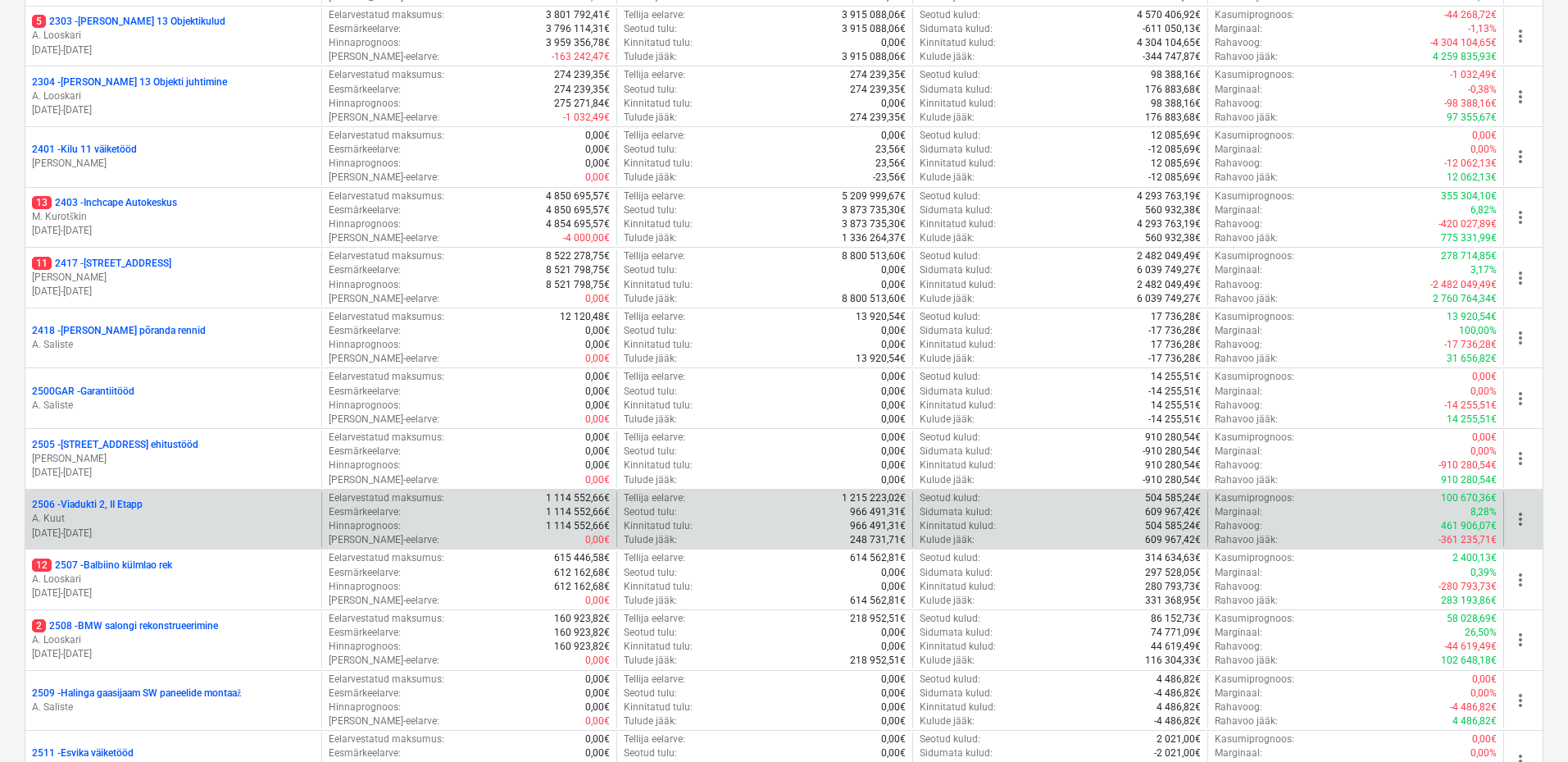
scroll to position [213, 0]
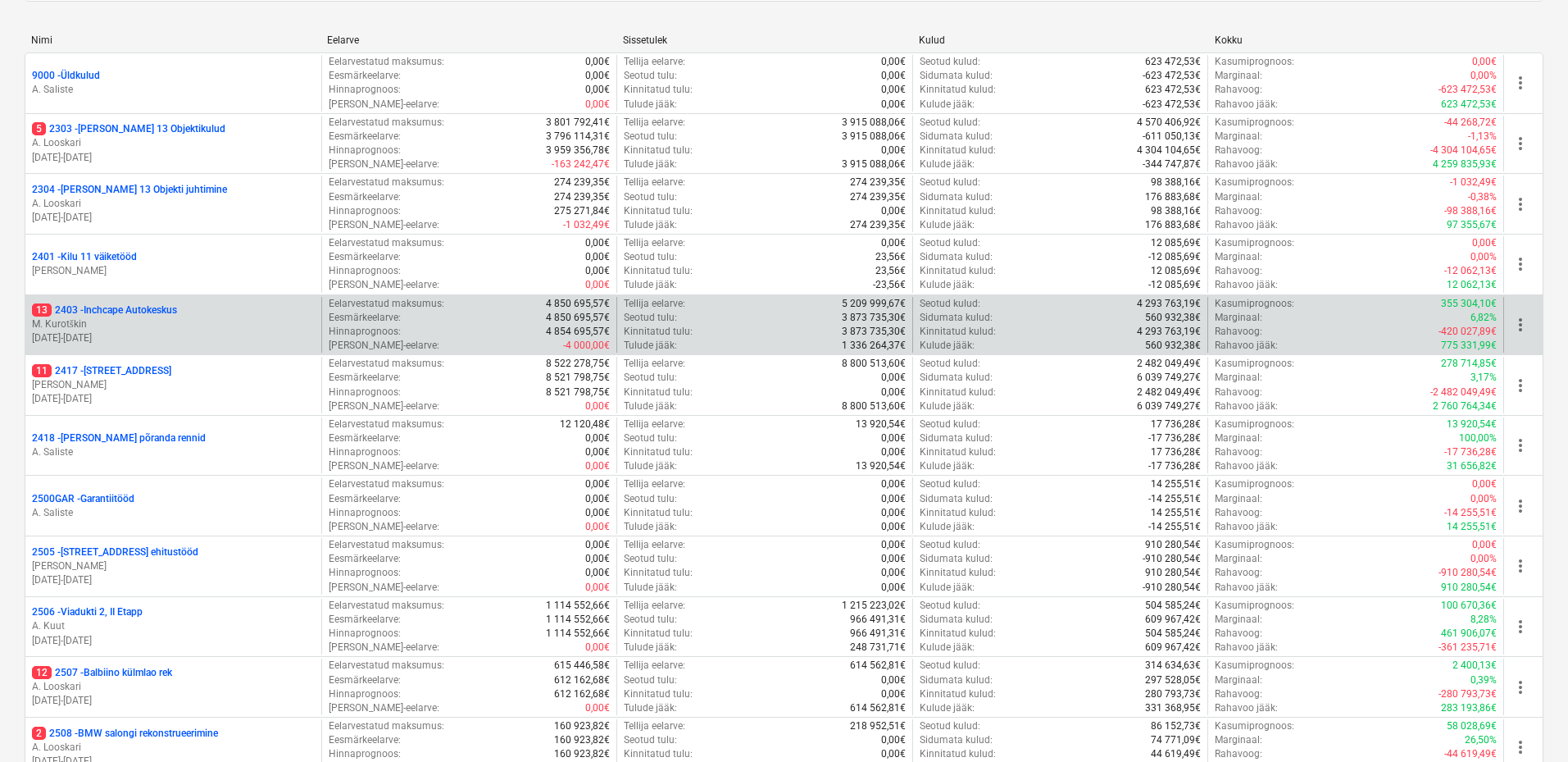
click at [190, 306] on div "13 2403 - Inchcape Autokeskus" at bounding box center [173, 310] width 283 height 14
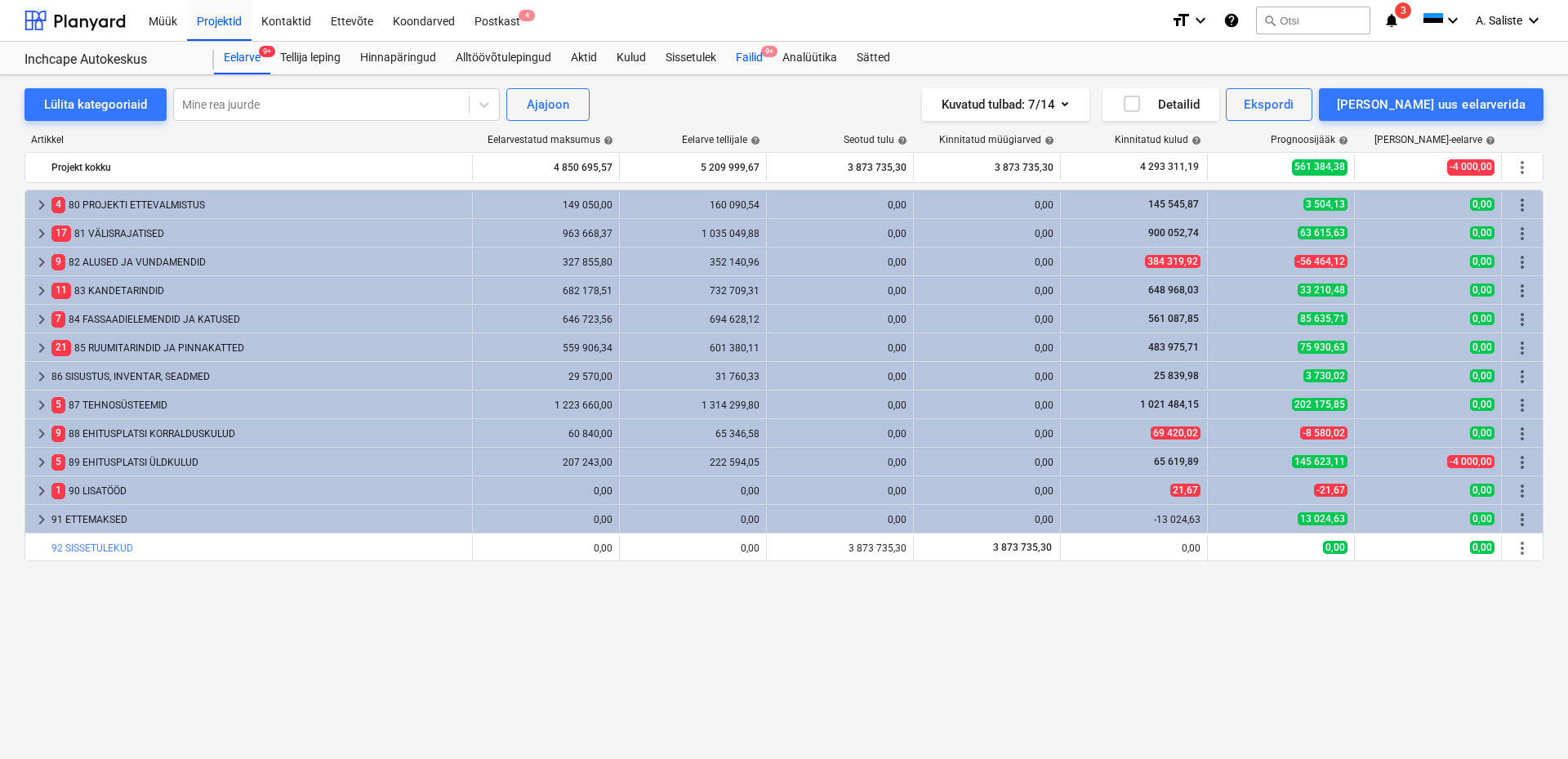
click at [744, 55] on div "Failid 9+" at bounding box center [749, 58] width 46 height 33
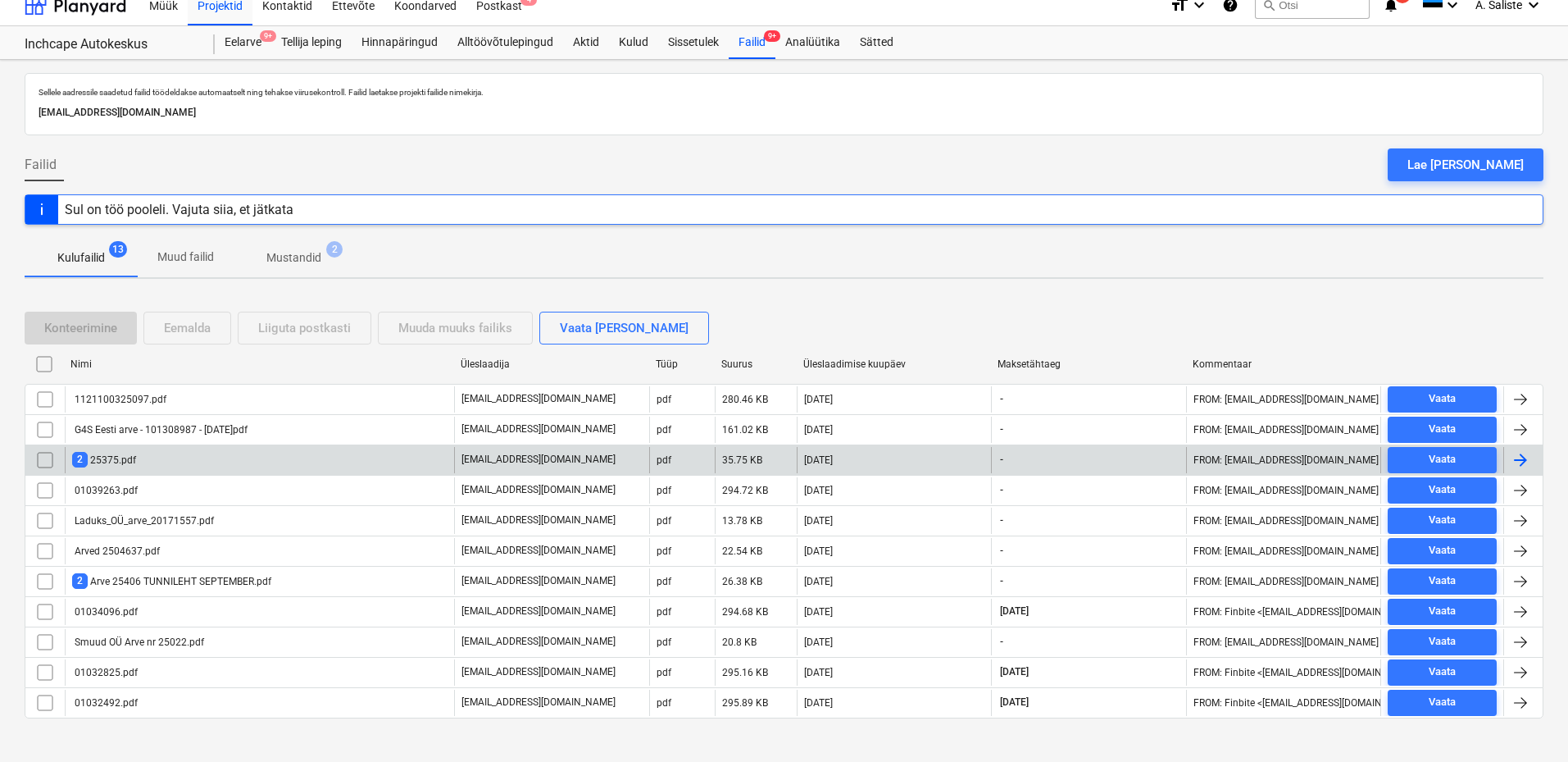
scroll to position [31, 0]
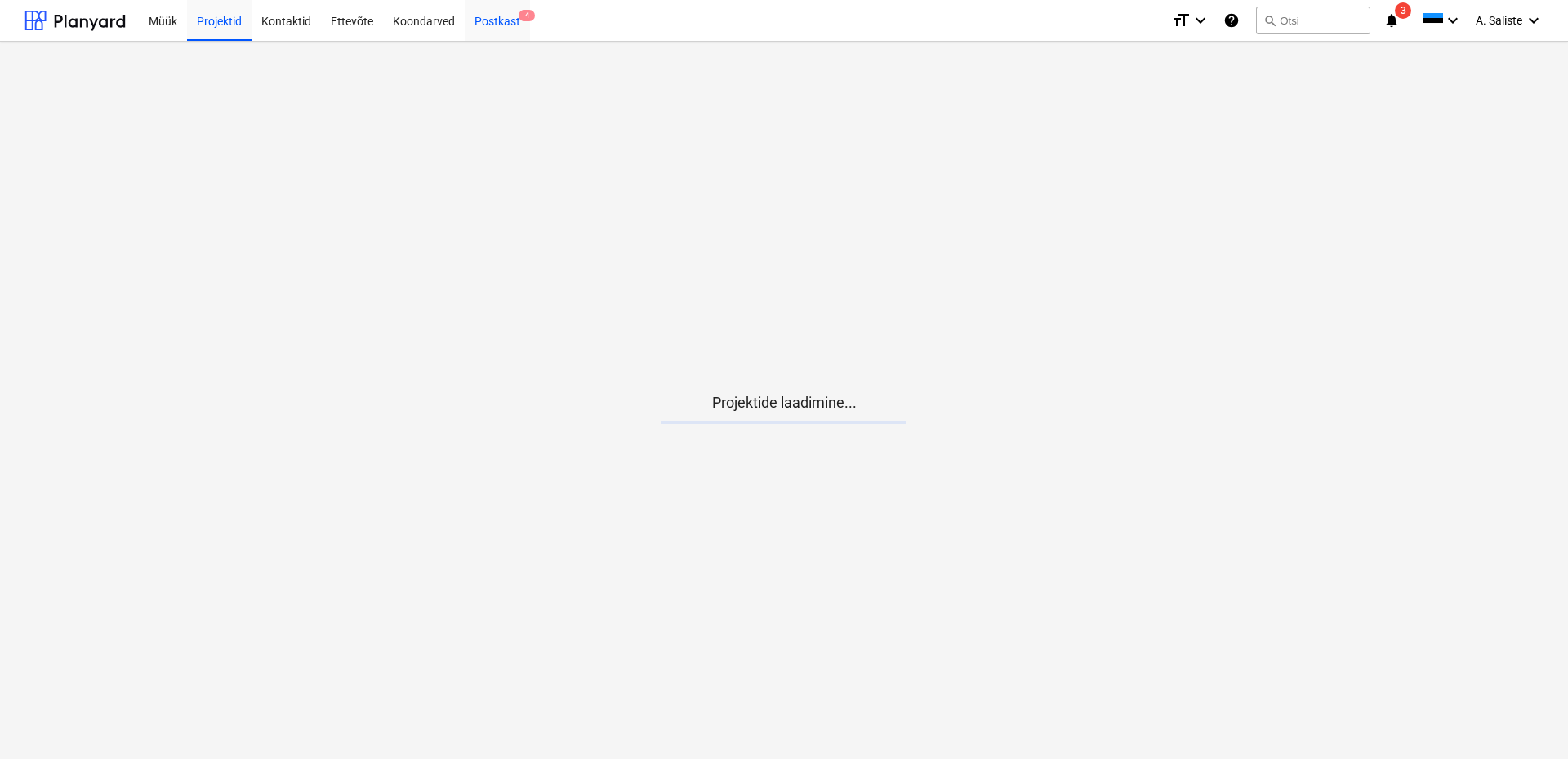
click at [494, 16] on div "Postkast 4" at bounding box center [497, 20] width 65 height 42
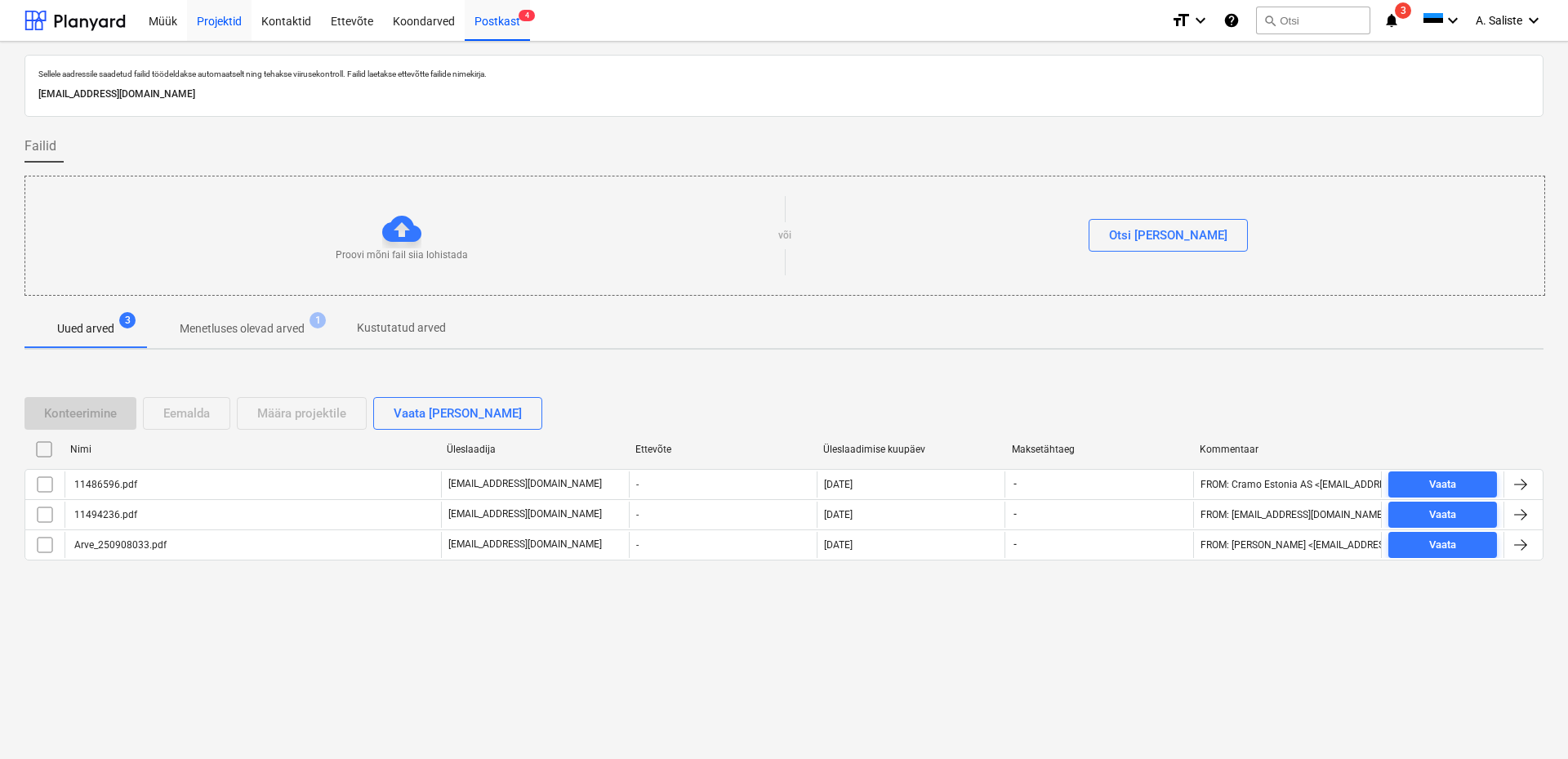
click at [221, 14] on div "Projektid" at bounding box center [219, 20] width 64 height 42
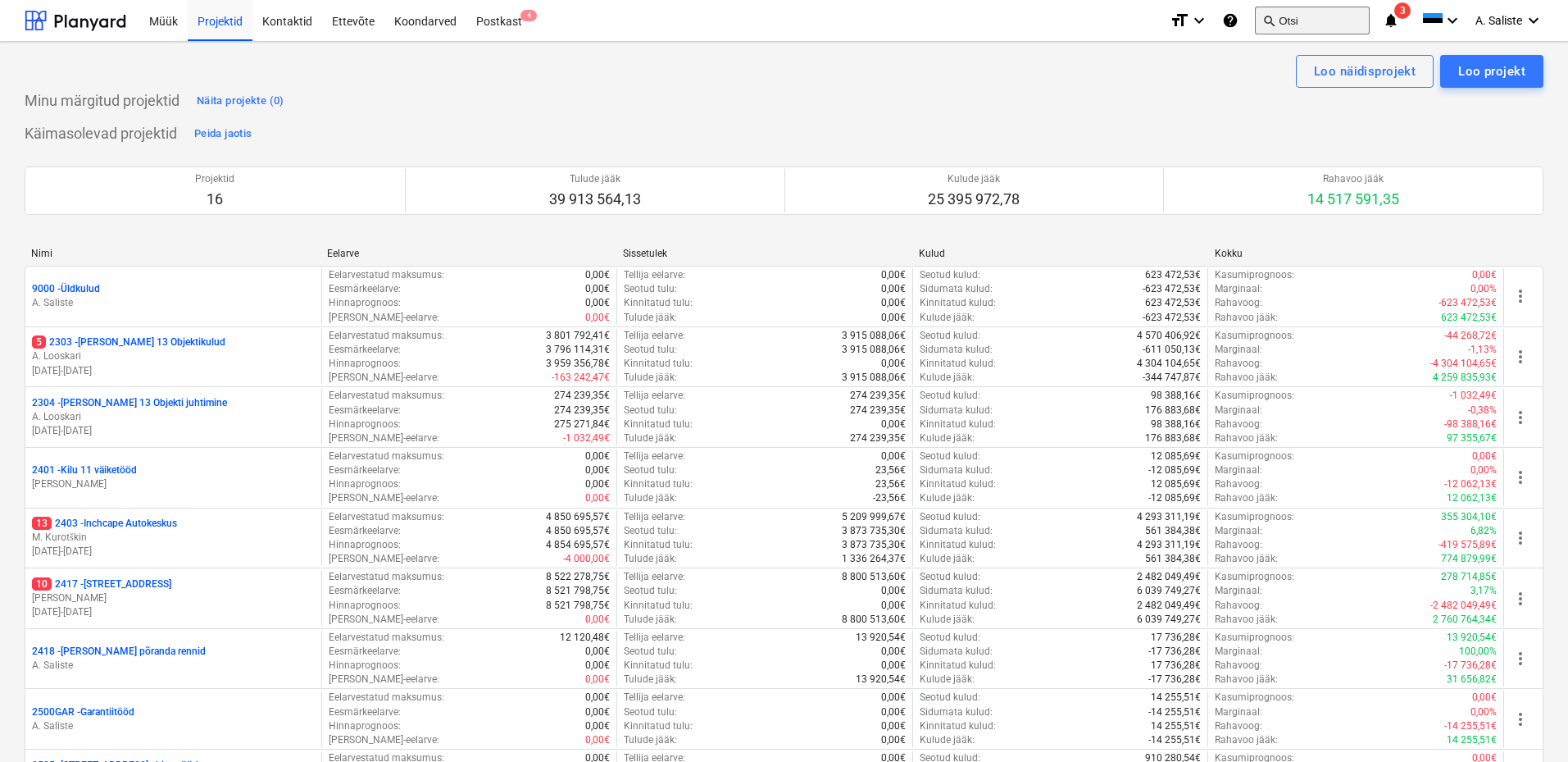
click at [1330, 16] on button "search Otsi" at bounding box center [1312, 21] width 115 height 28
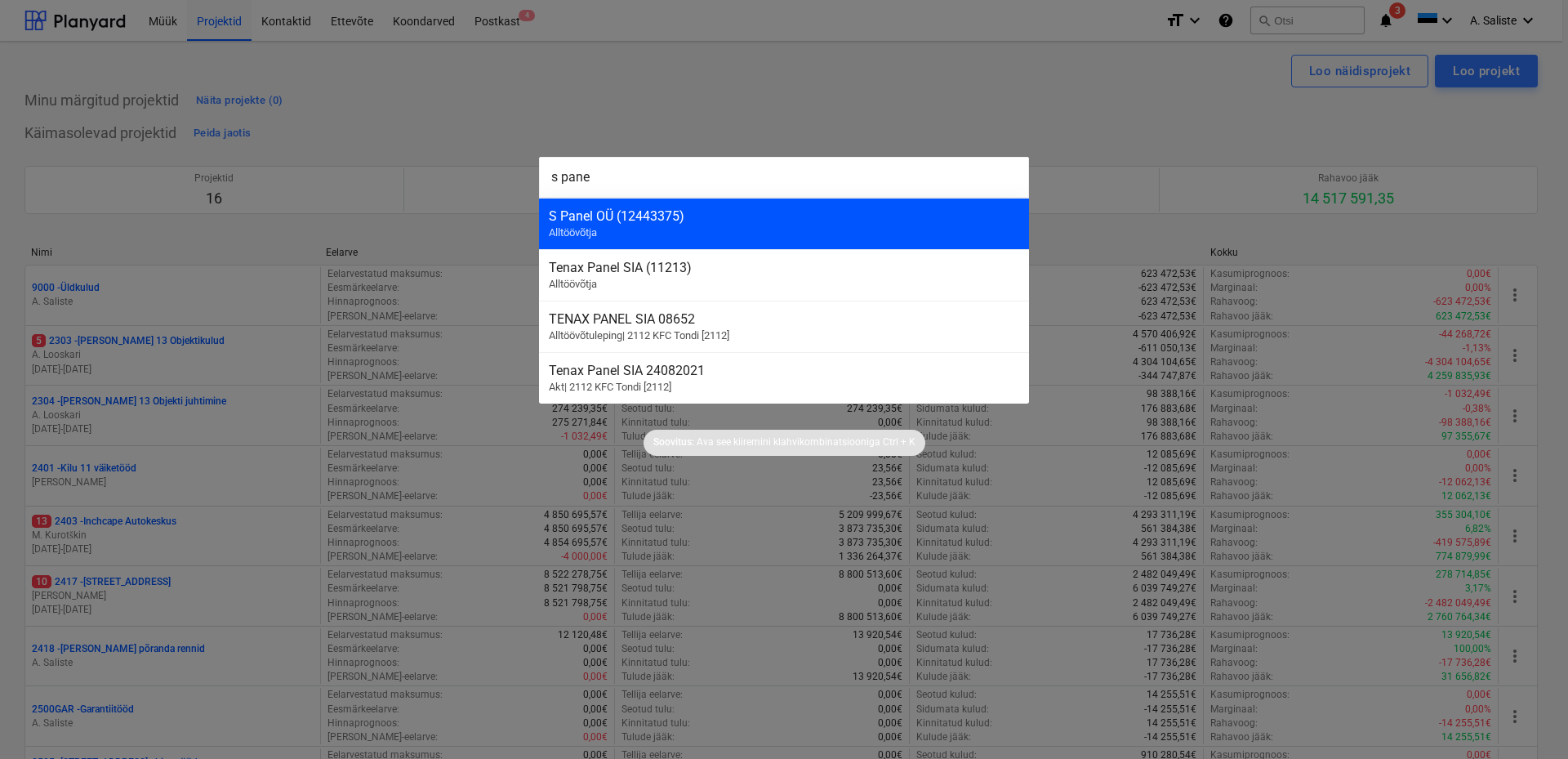
type input "s pane"
click at [814, 200] on div "S Panel OÜ (12443375) Alltöövõtja" at bounding box center [784, 223] width 490 height 52
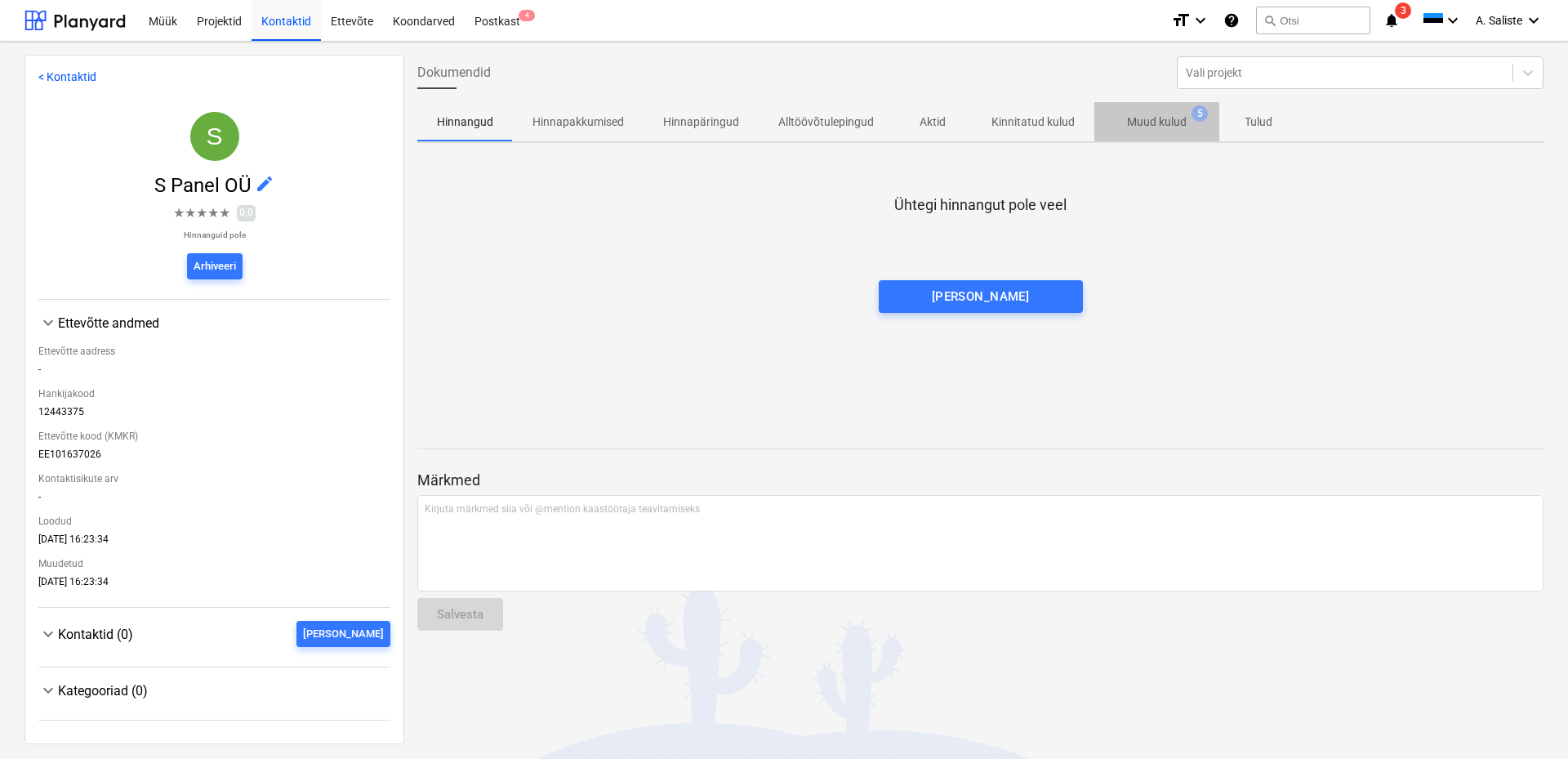
click at [1145, 124] on p "Muud kulud" at bounding box center [1156, 122] width 59 height 17
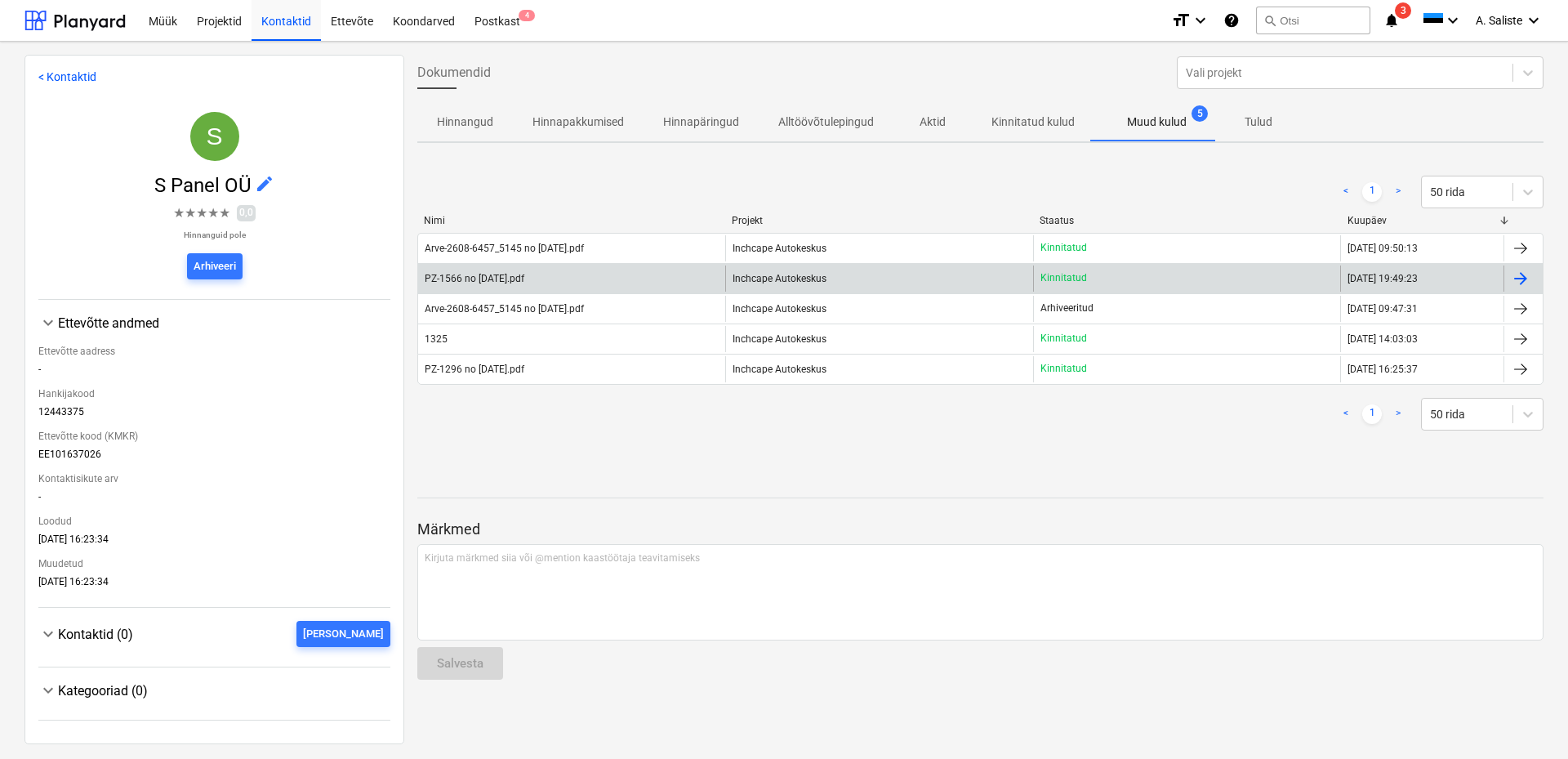
click at [589, 276] on div "PZ-1566 no 23-09-2025.pdf" at bounding box center [572, 278] width 307 height 26
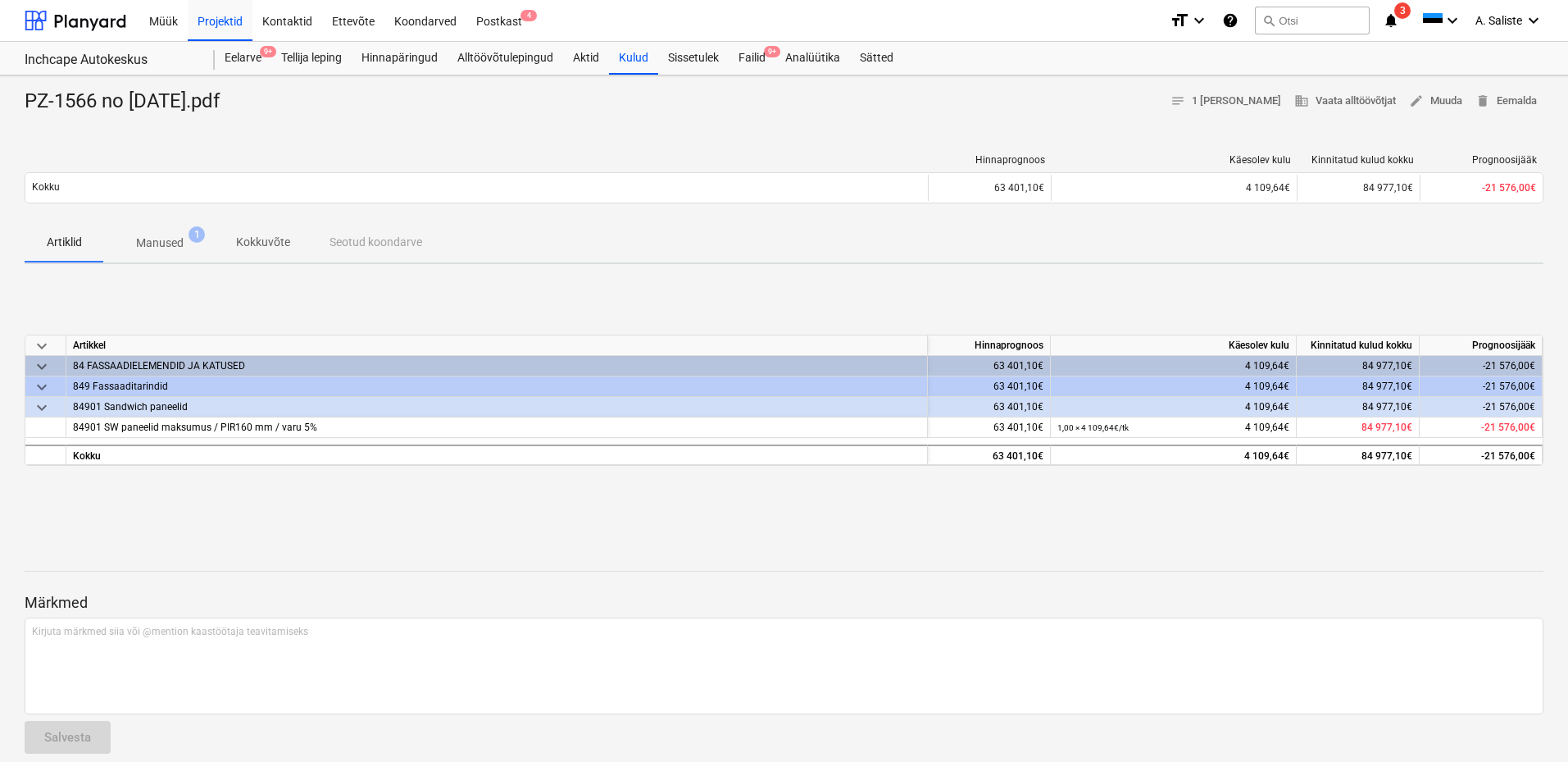
click at [166, 243] on p "Manused" at bounding box center [159, 243] width 47 height 17
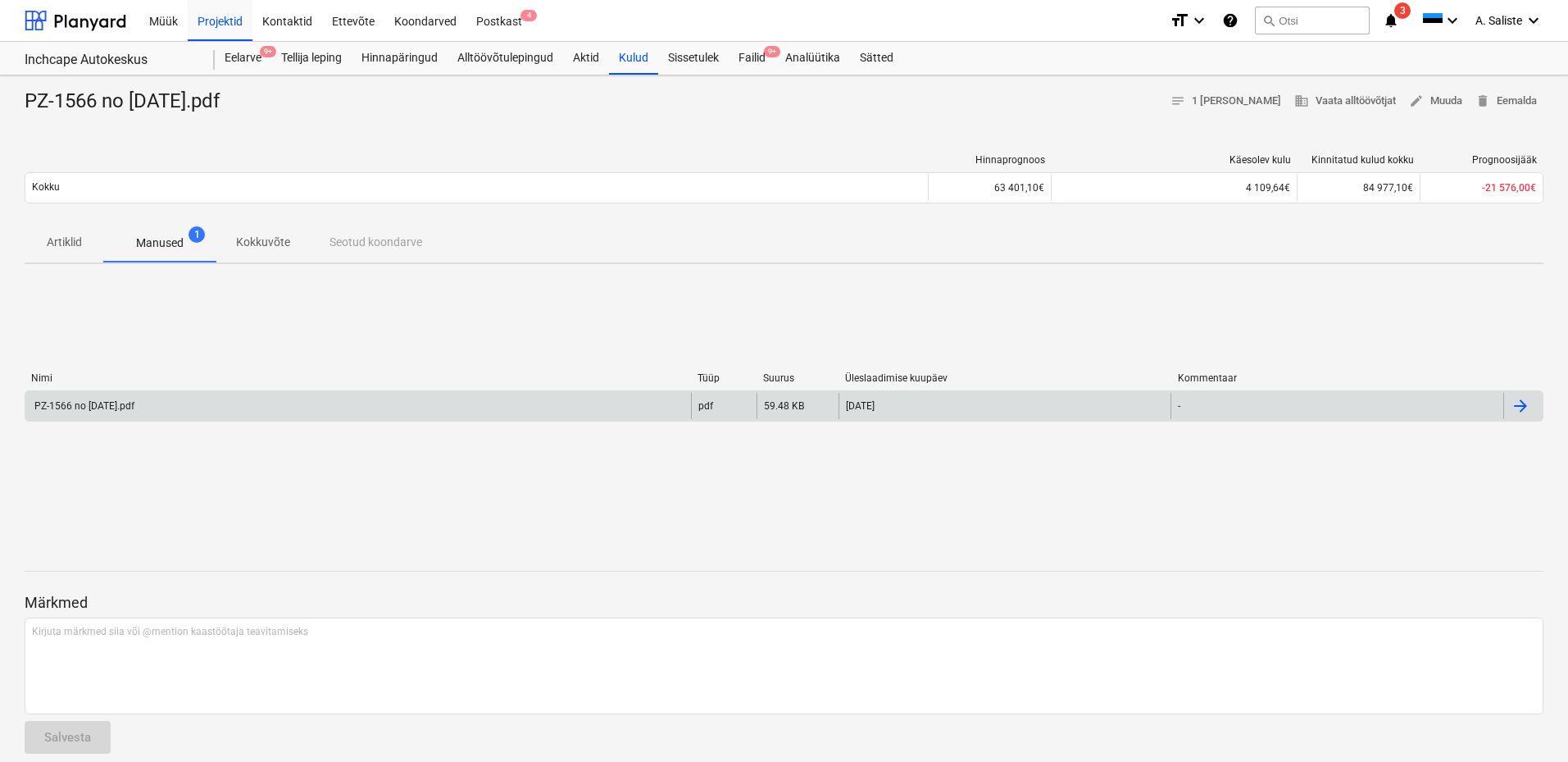
click at [134, 402] on div "PZ-1566 no 23-09-2025.pdf" at bounding box center [83, 405] width 103 height 11
click at [220, 409] on div "PZ-1566 no 23-09-2025.pdf" at bounding box center [358, 406] width 665 height 26
click at [237, 408] on div "PZ-1566 no 23-09-2025.pdf" at bounding box center [358, 406] width 665 height 26
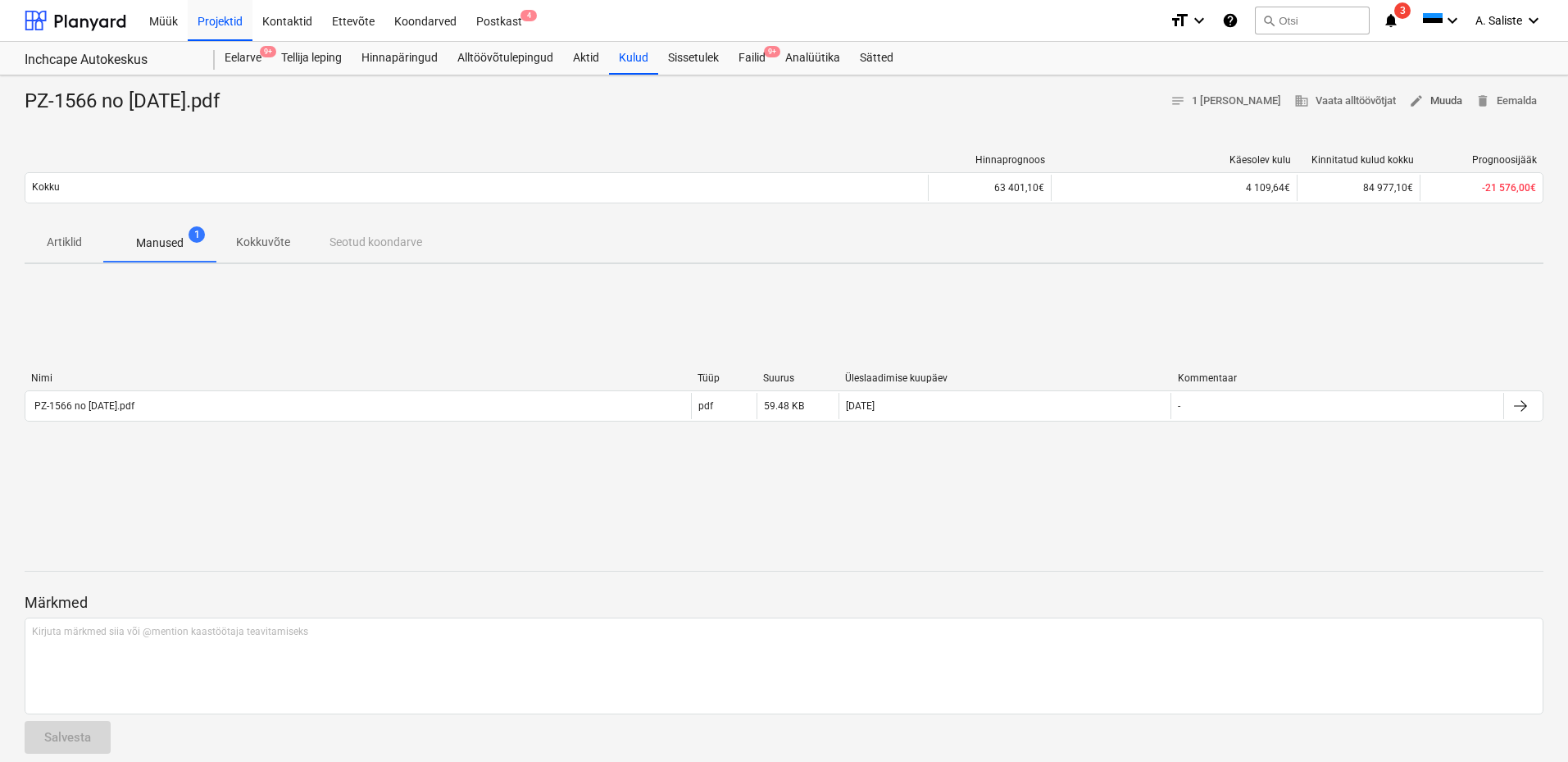
click at [1447, 105] on span "edit Muuda" at bounding box center [1436, 102] width 53 height 19
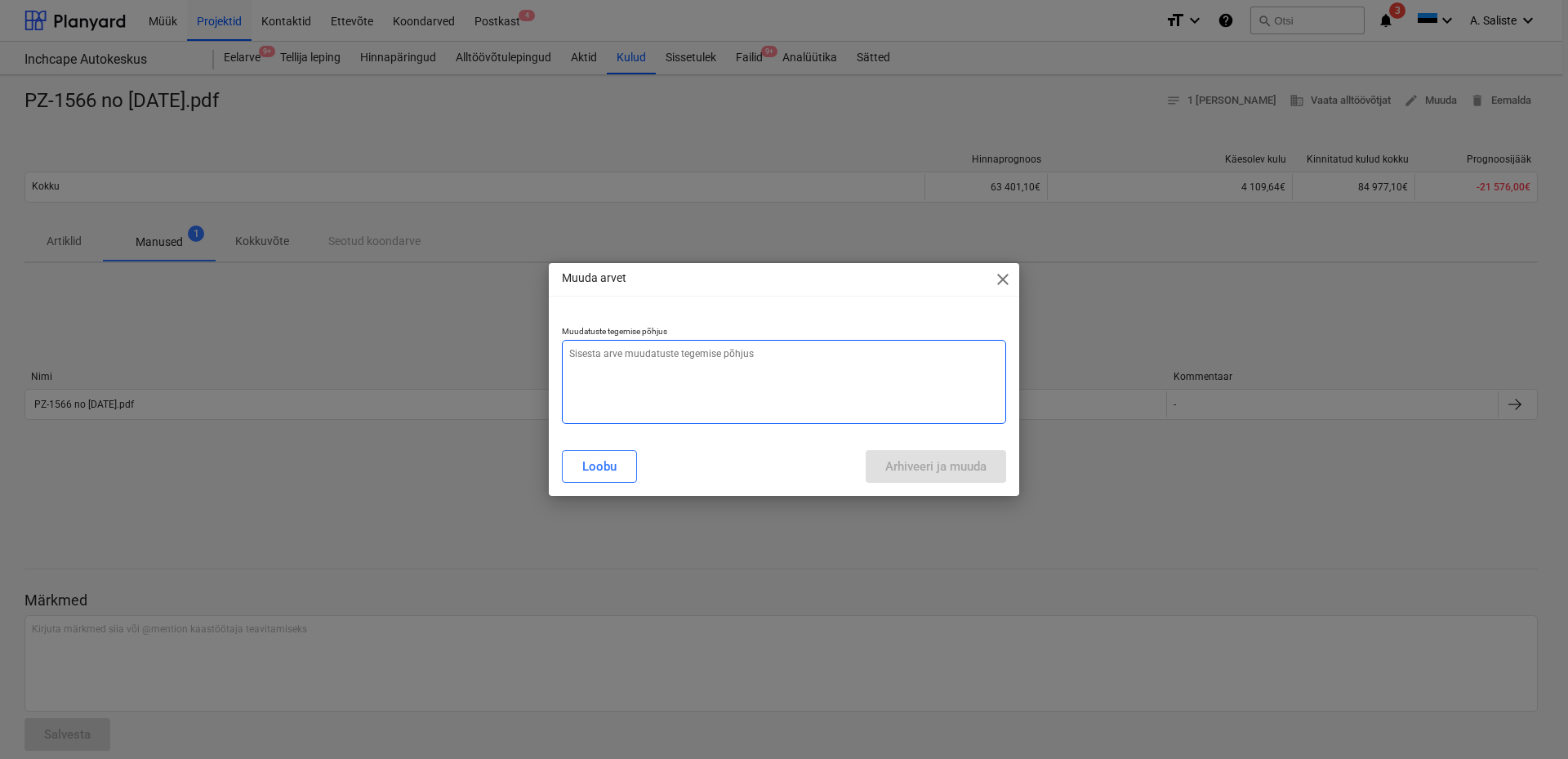
type textarea "x"
click at [748, 362] on textarea at bounding box center [783, 382] width 444 height 84
type textarea "A"
type textarea "x"
type textarea "AS"
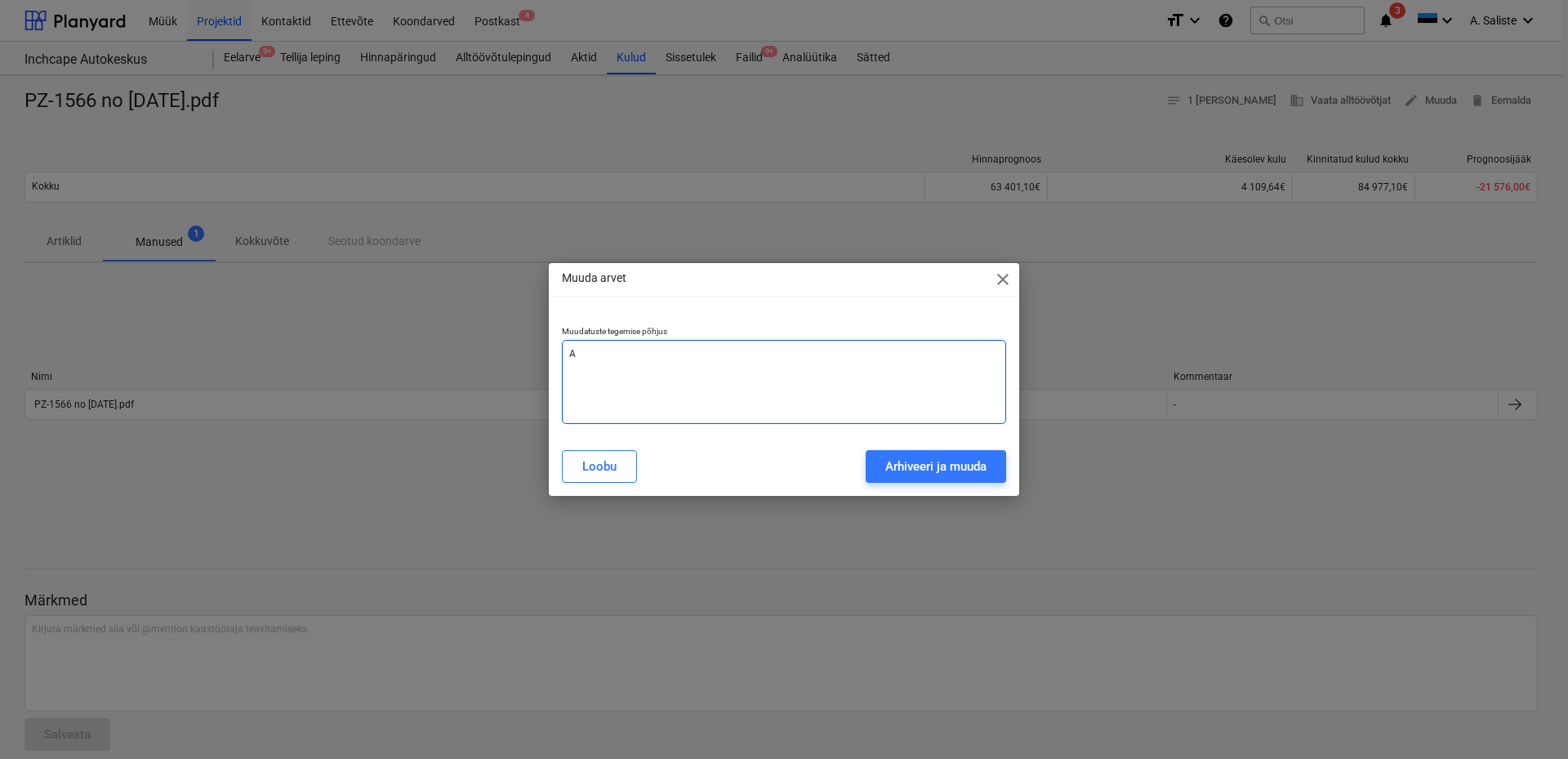
type textarea "x"
type textarea "AS"
type textarea "x"
type textarea "AS -"
type textarea "x"
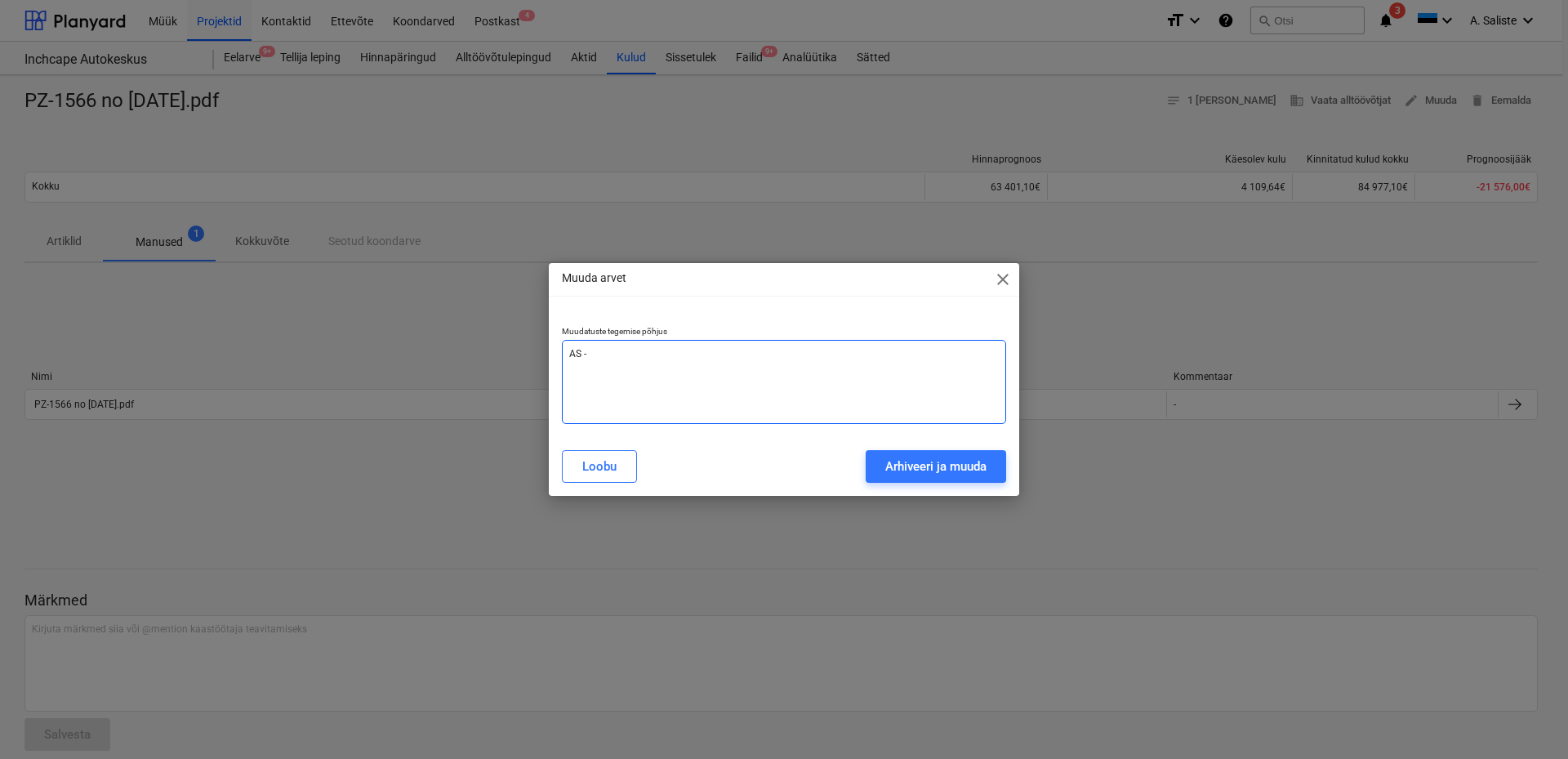
type textarea "AS -"
type textarea "x"
type textarea "AS - s"
type textarea "x"
type textarea "AS - si"
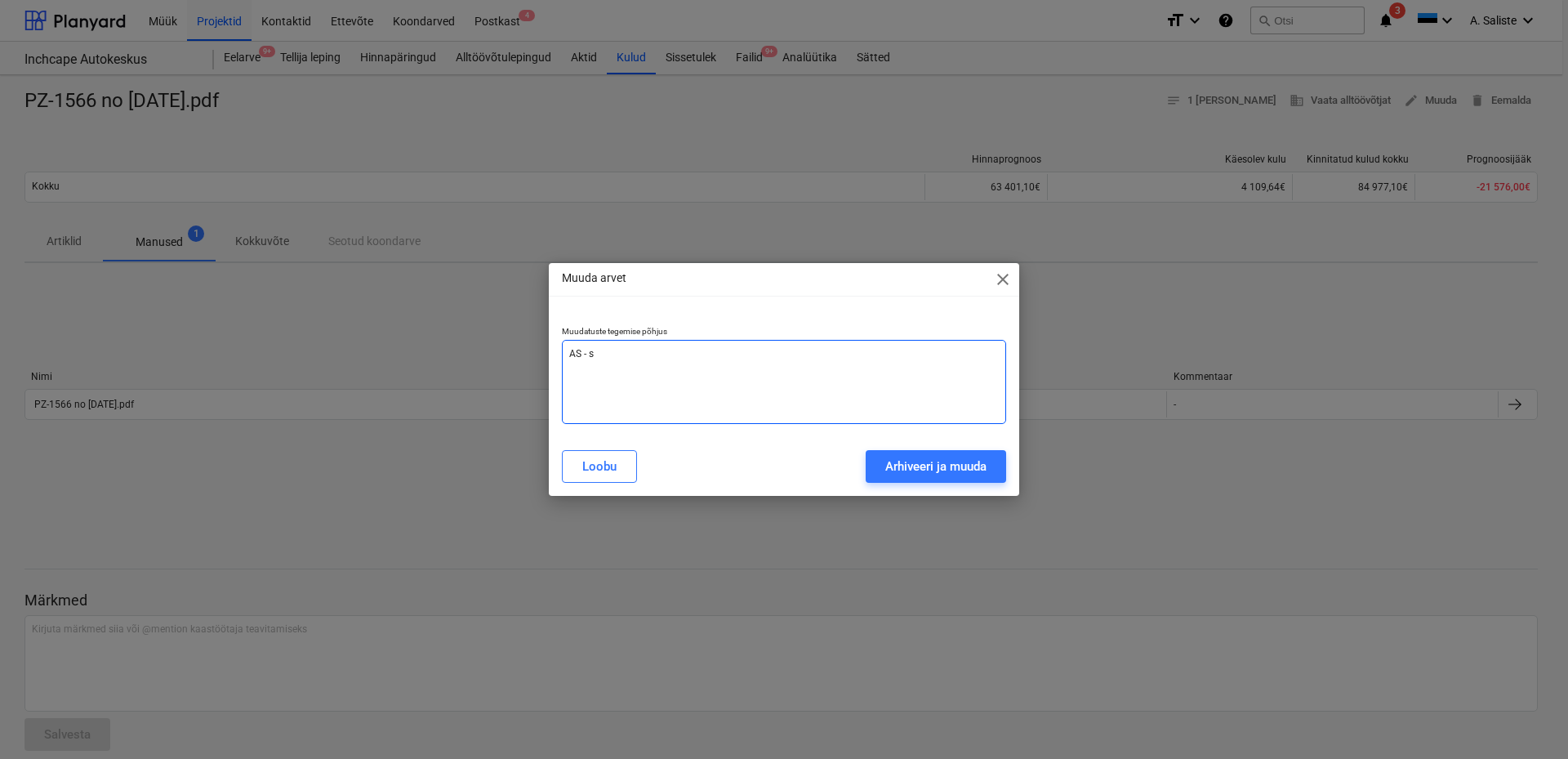
type textarea "x"
type textarea "AS - s"
type textarea "x"
type textarea "AS -"
type textarea "x"
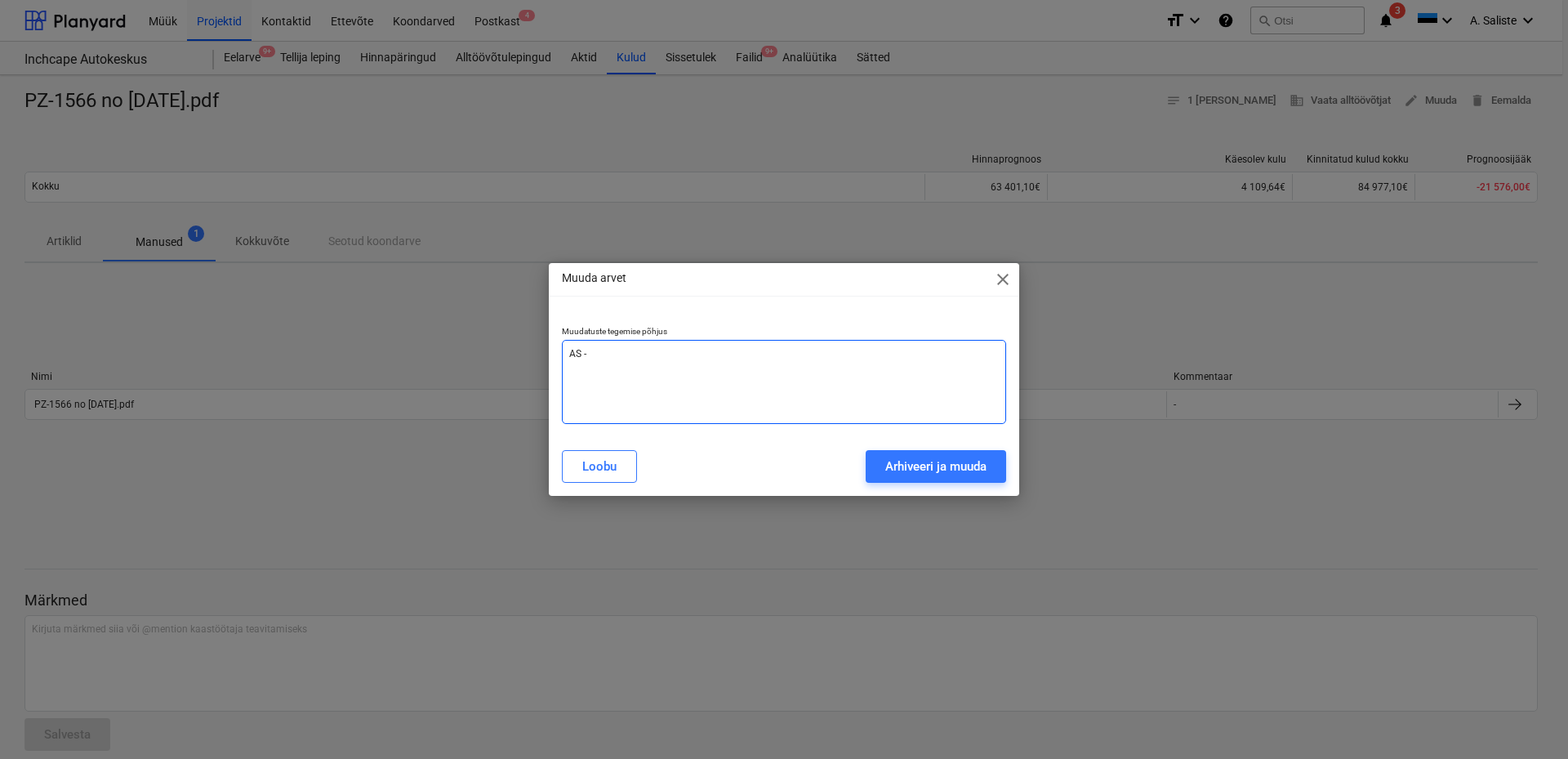
type textarea "AS - e"
type textarea "x"
type textarea "AS - et"
type textarea "x"
type textarea "AS - ett"
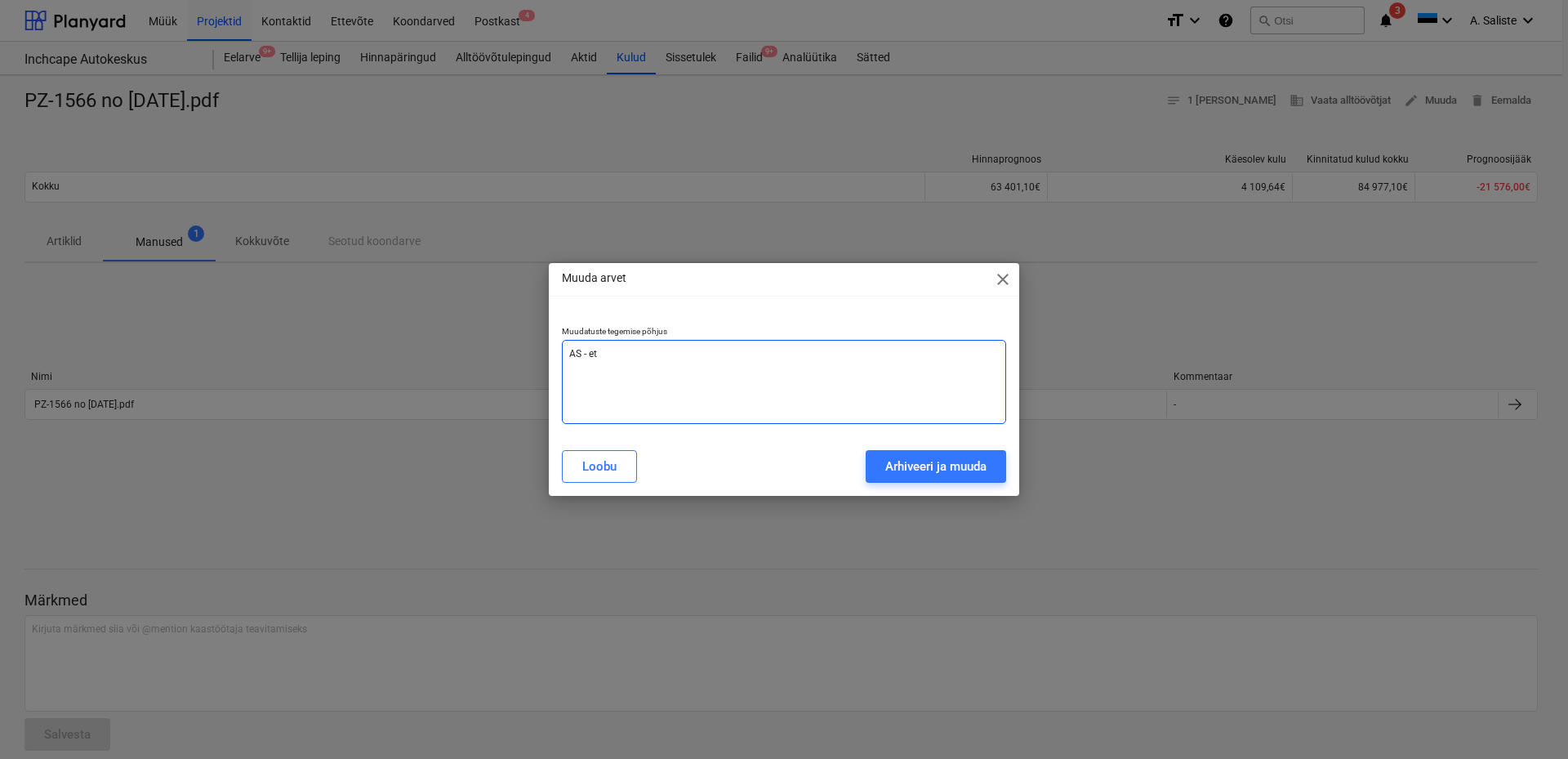
type textarea "x"
type textarea "AS - ette"
type textarea "x"
type textarea "AS - ettem"
type textarea "x"
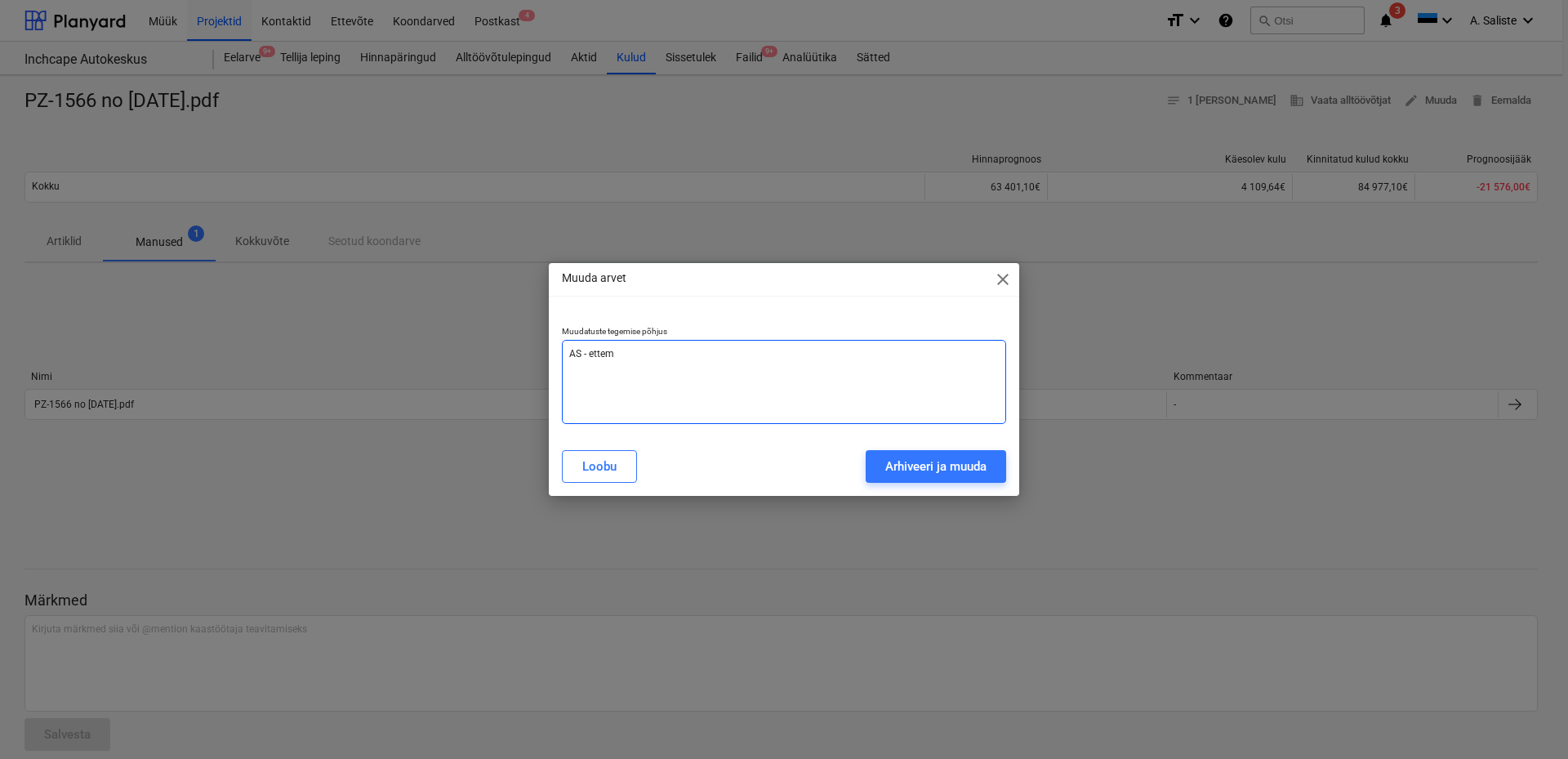
type textarea "AS - ettema"
type textarea "x"
type textarea "AS - ettemak"
type textarea "x"
type textarea "AS - ettemaks"
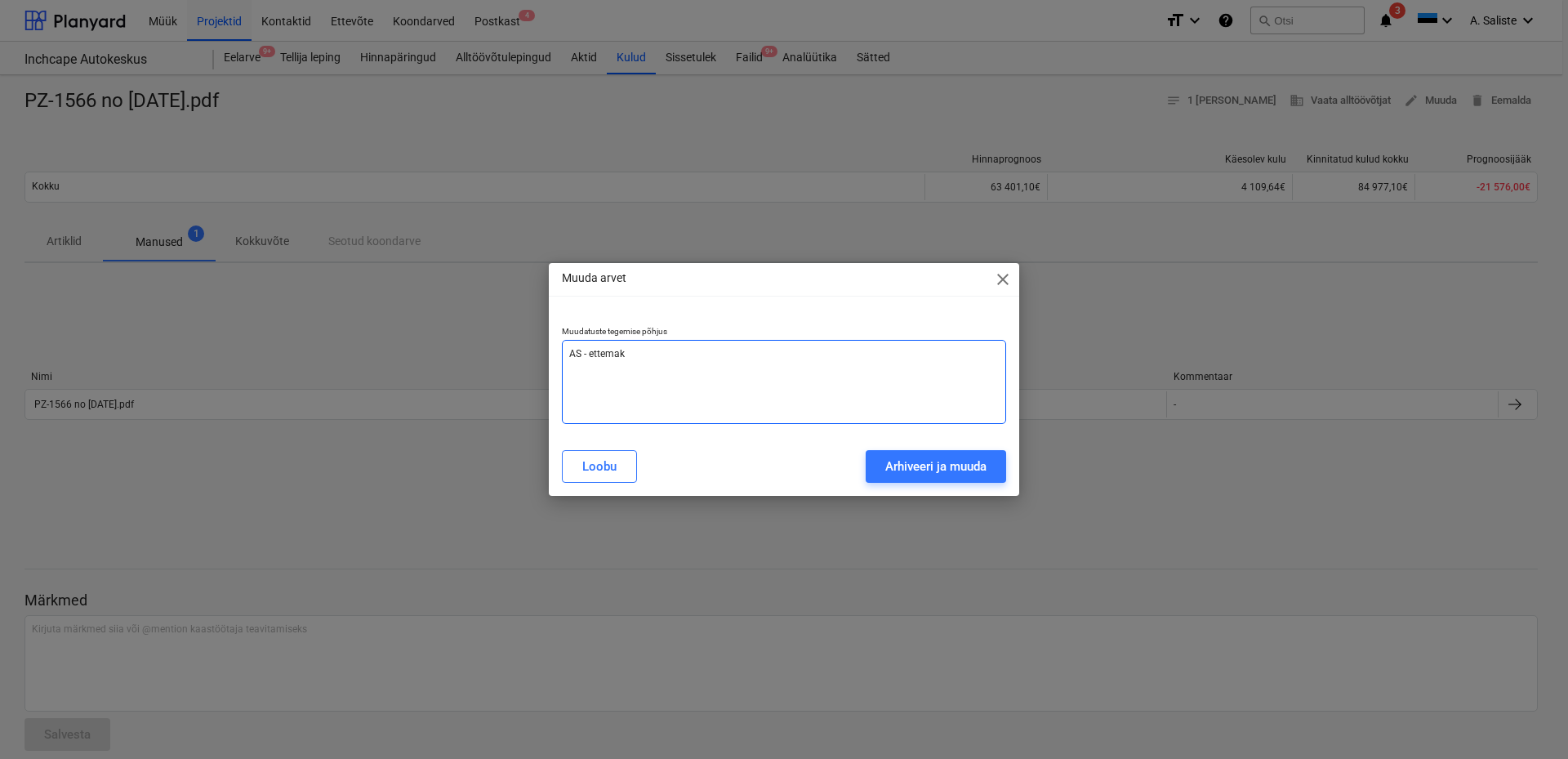
type textarea "x"
type textarea "AS - ettemaks"
type textarea "x"
type textarea "AS - ettemaks o"
type textarea "x"
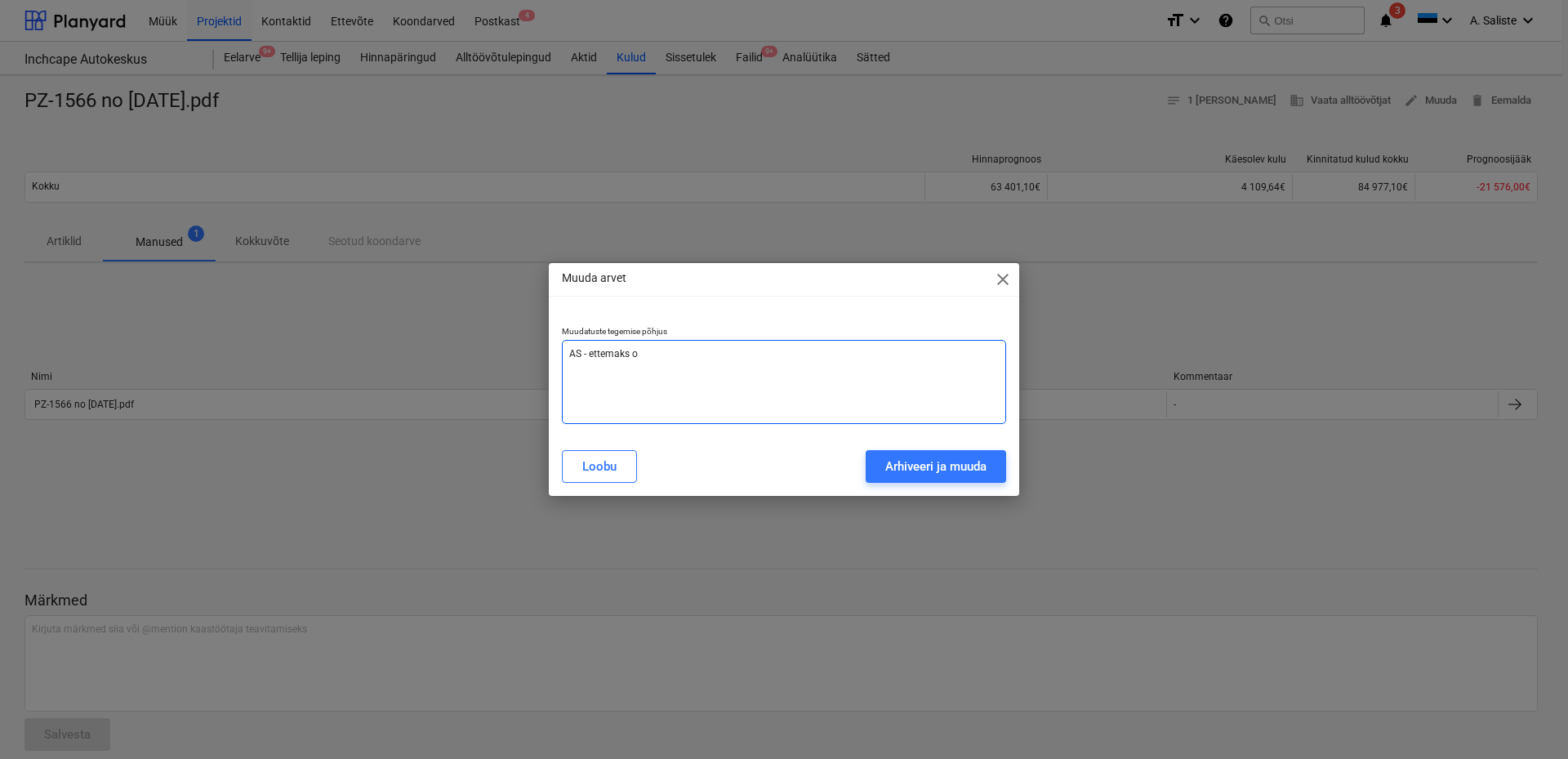
type textarea "AS - ettemaks on"
type textarea "x"
type textarea "AS - ettemaks on"
type textarea "x"
type textarea "AS - ettemaks on j"
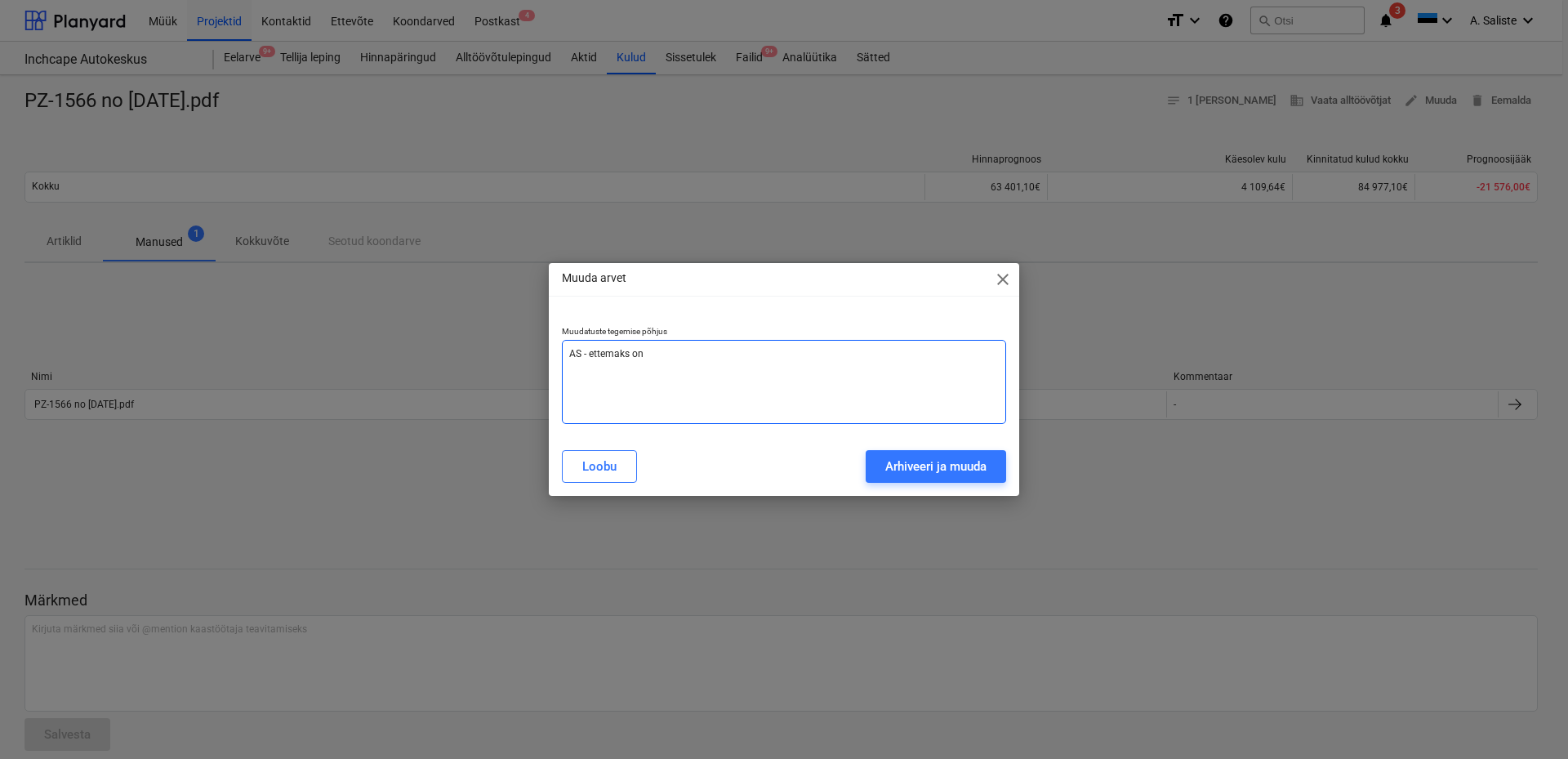
type textarea "x"
type textarea "AS - ettemaks on jä"
type textarea "x"
type textarea "AS - ettemaks on jää"
type textarea "x"
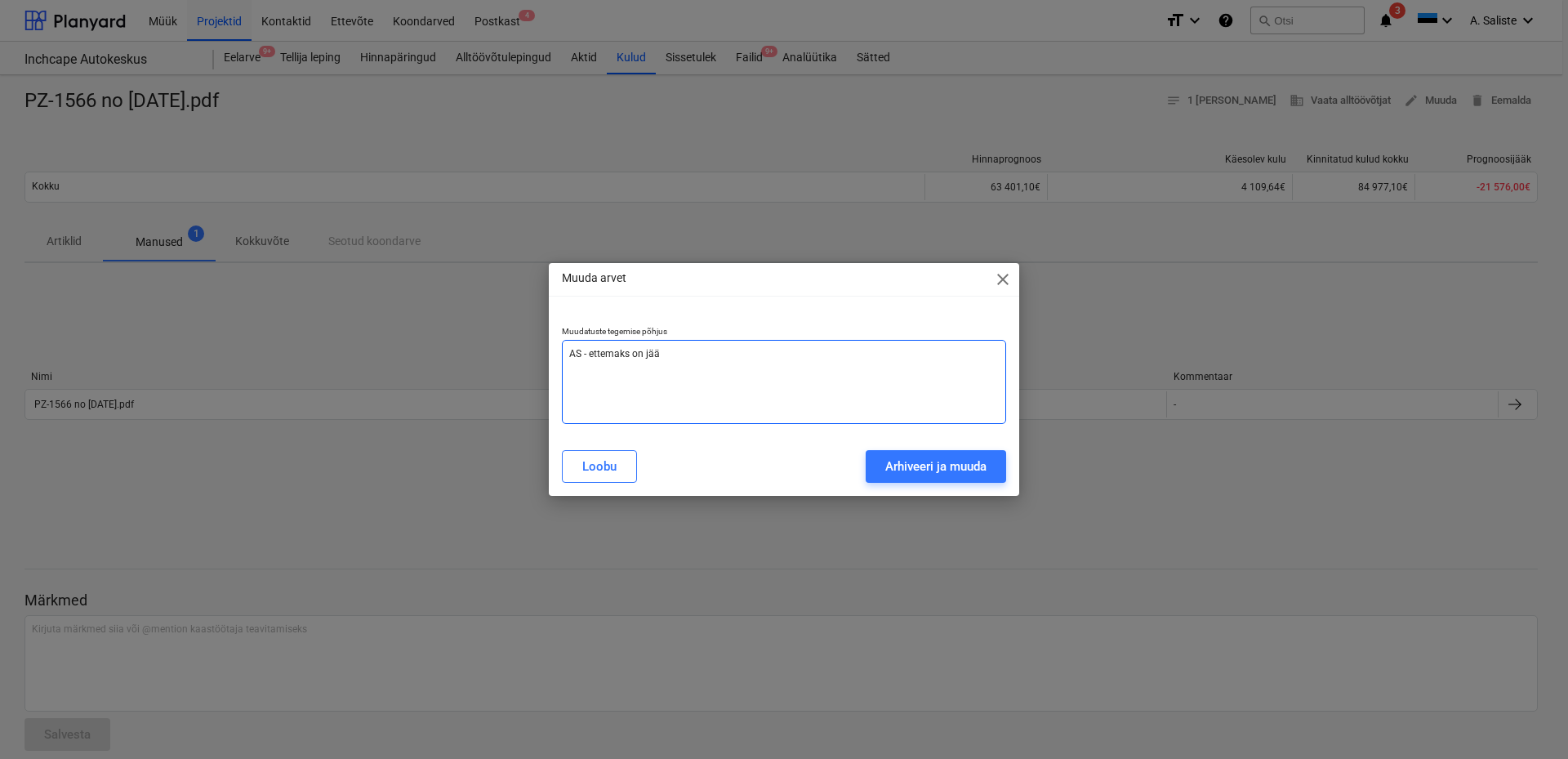
type textarea "AS - ettemaks on jään"
type textarea "x"
type textarea "AS - ettemaks on jäänu"
type textarea "x"
type textarea "AS - ettemaks on jäänu"
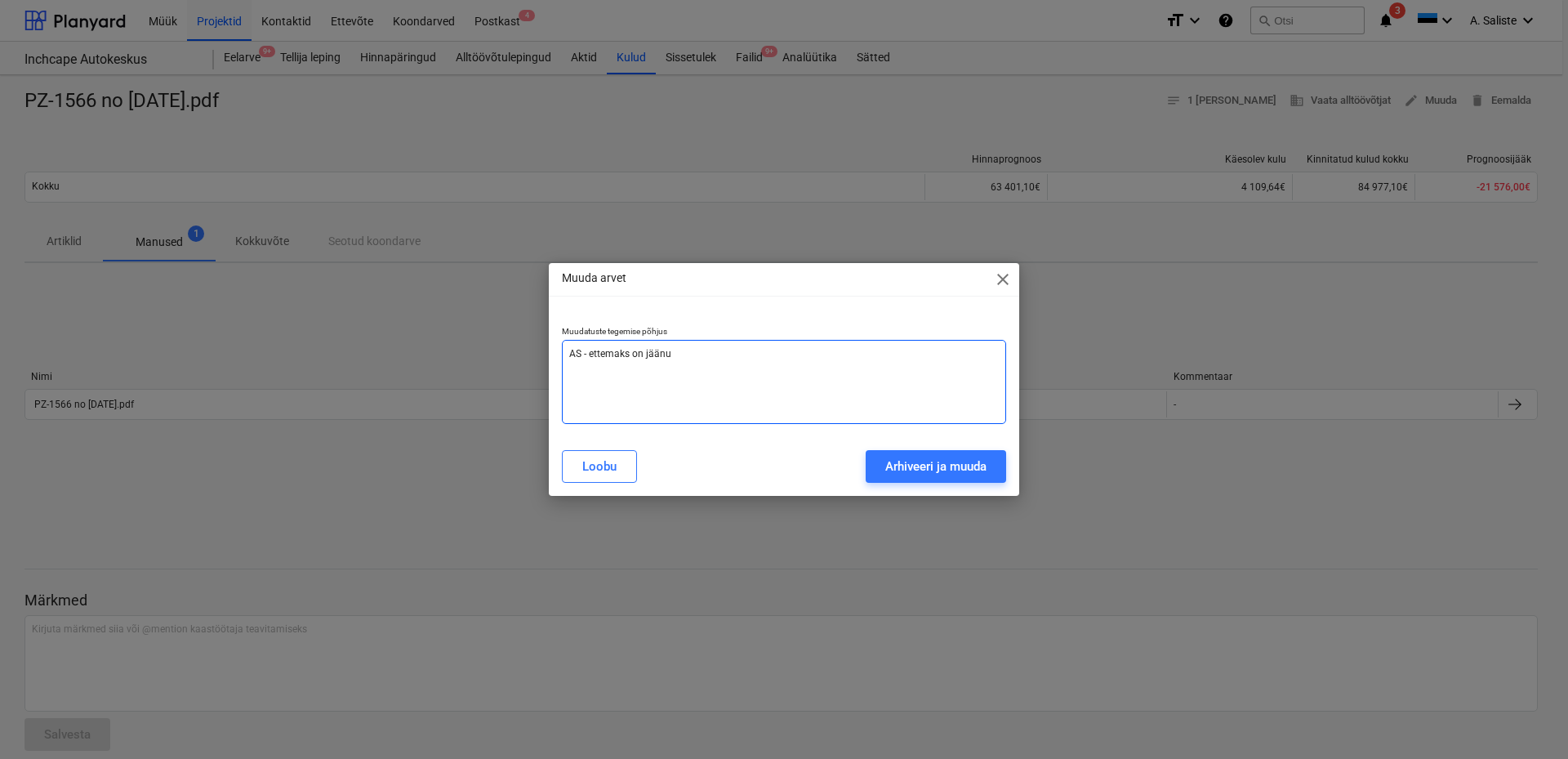
type textarea "x"
type textarea "AS - ettemaks on jäänu"
type textarea "x"
type textarea "AS - ettemaks on jäänud"
type textarea "x"
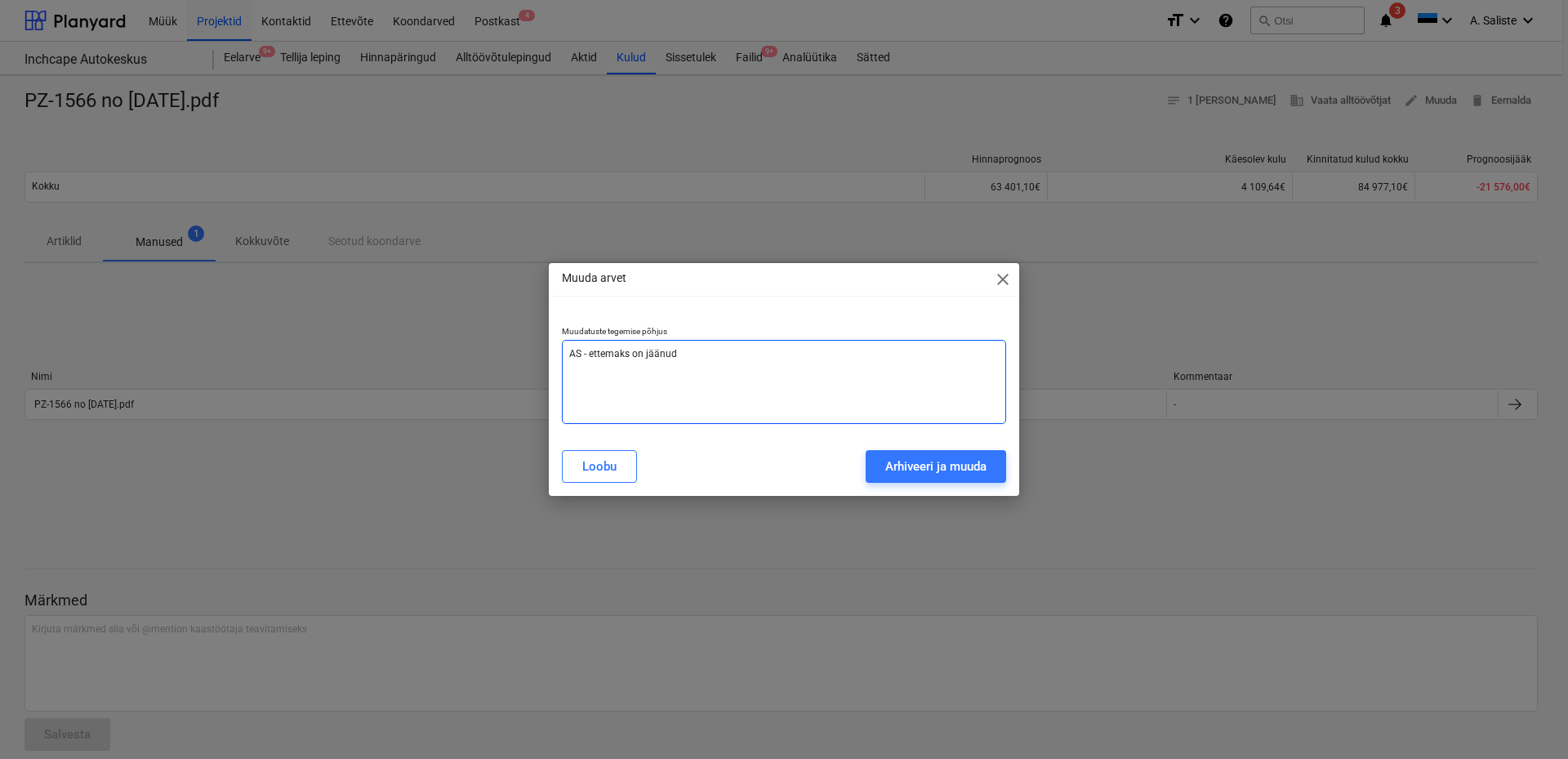
type textarea "AS - ettemaks on jäänud"
type textarea "x"
type textarea "AS - ettemaks on jäänud m"
type textarea "x"
type textarea "AS - ettemaks on jäänud ma"
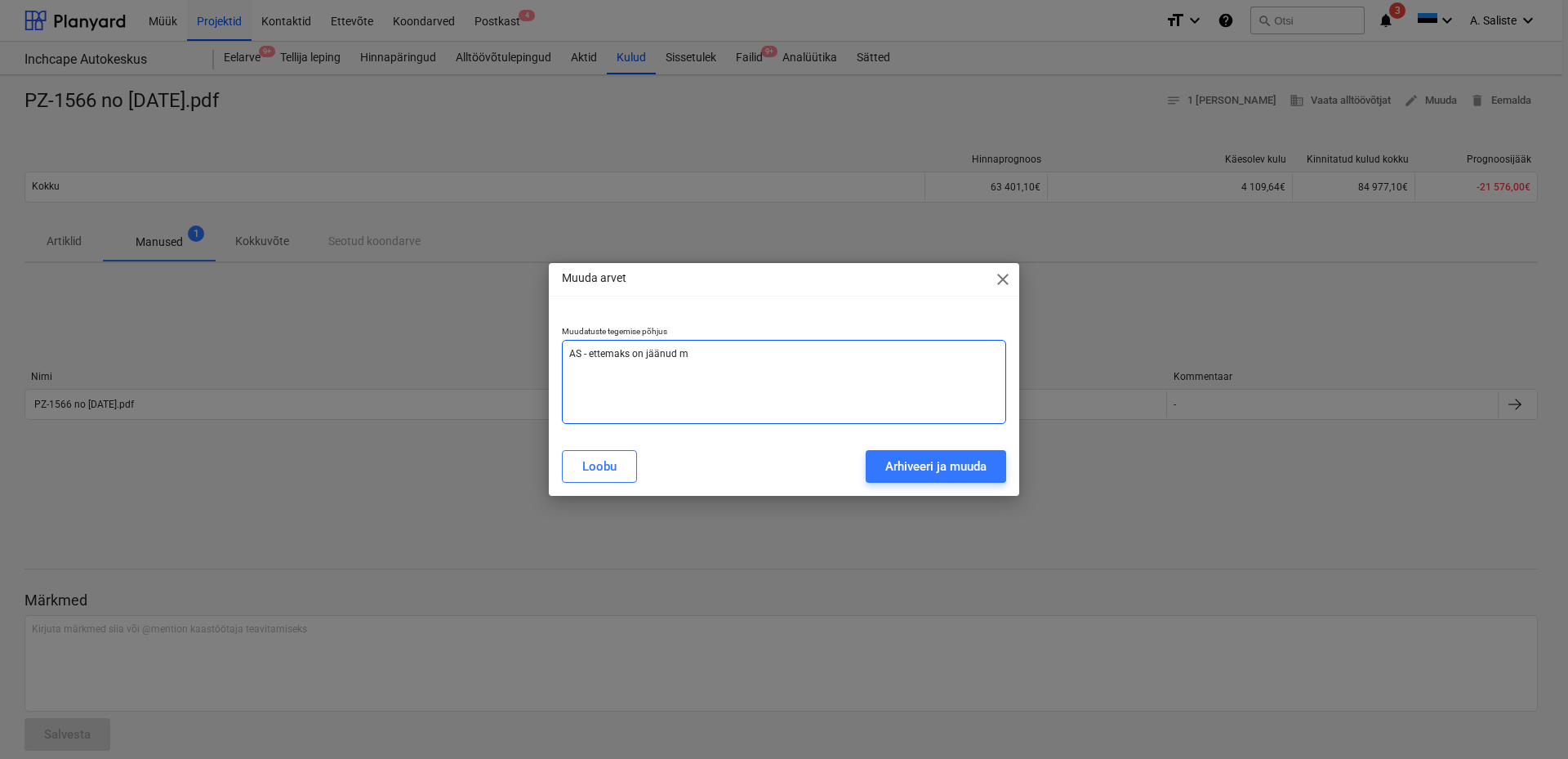
type textarea "x"
type textarea "AS - ettemaks on jäänud majh"
type textarea "x"
type textarea "AS - ettemaks on jäänud majha"
type textarea "x"
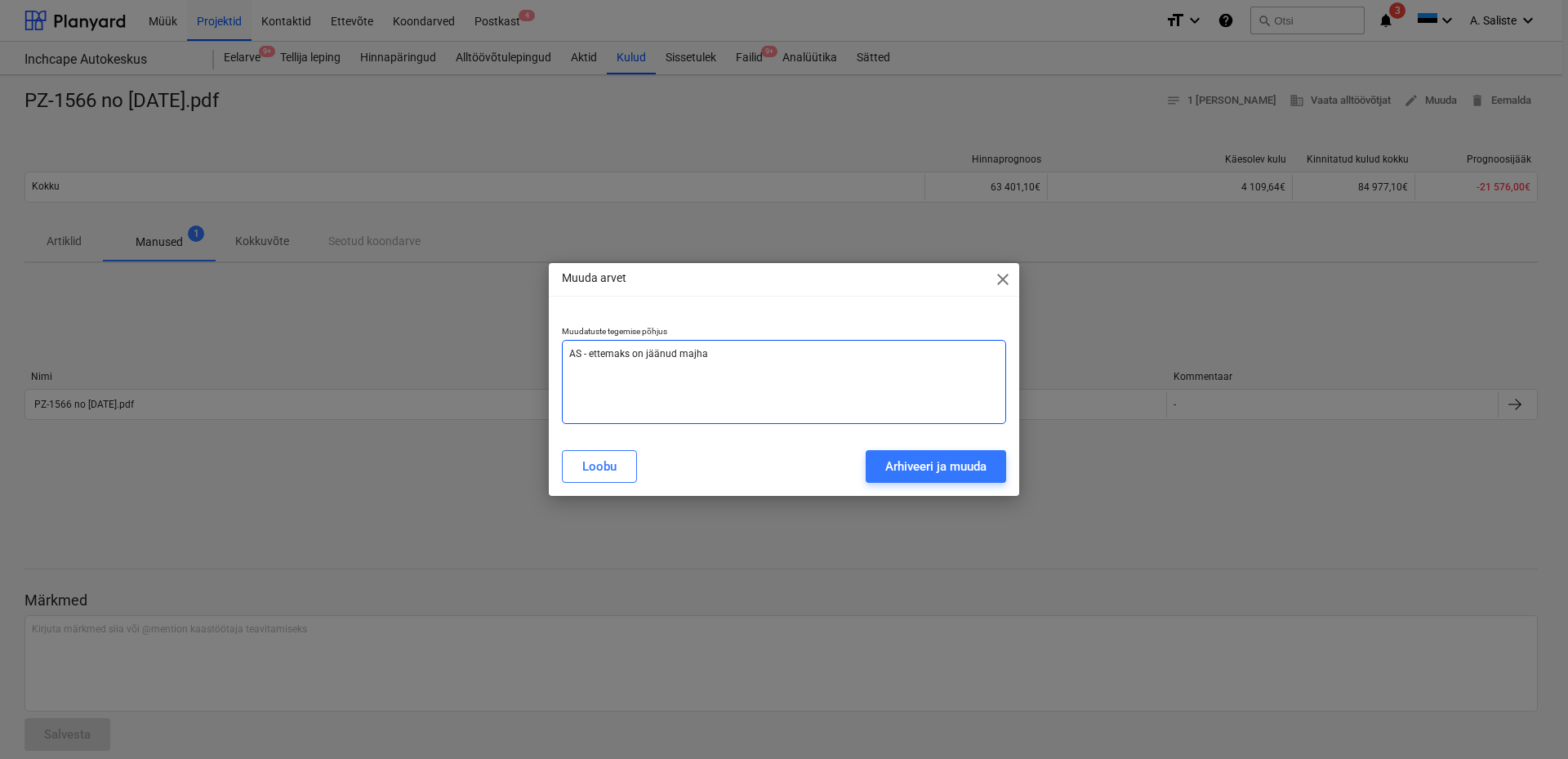
type textarea "AS - ettemaks on jäänud majha"
type textarea "x"
type textarea "AS - ettemaks on jäänud majha"
type textarea "x"
type textarea "AS - ettemaks on jäänud majh"
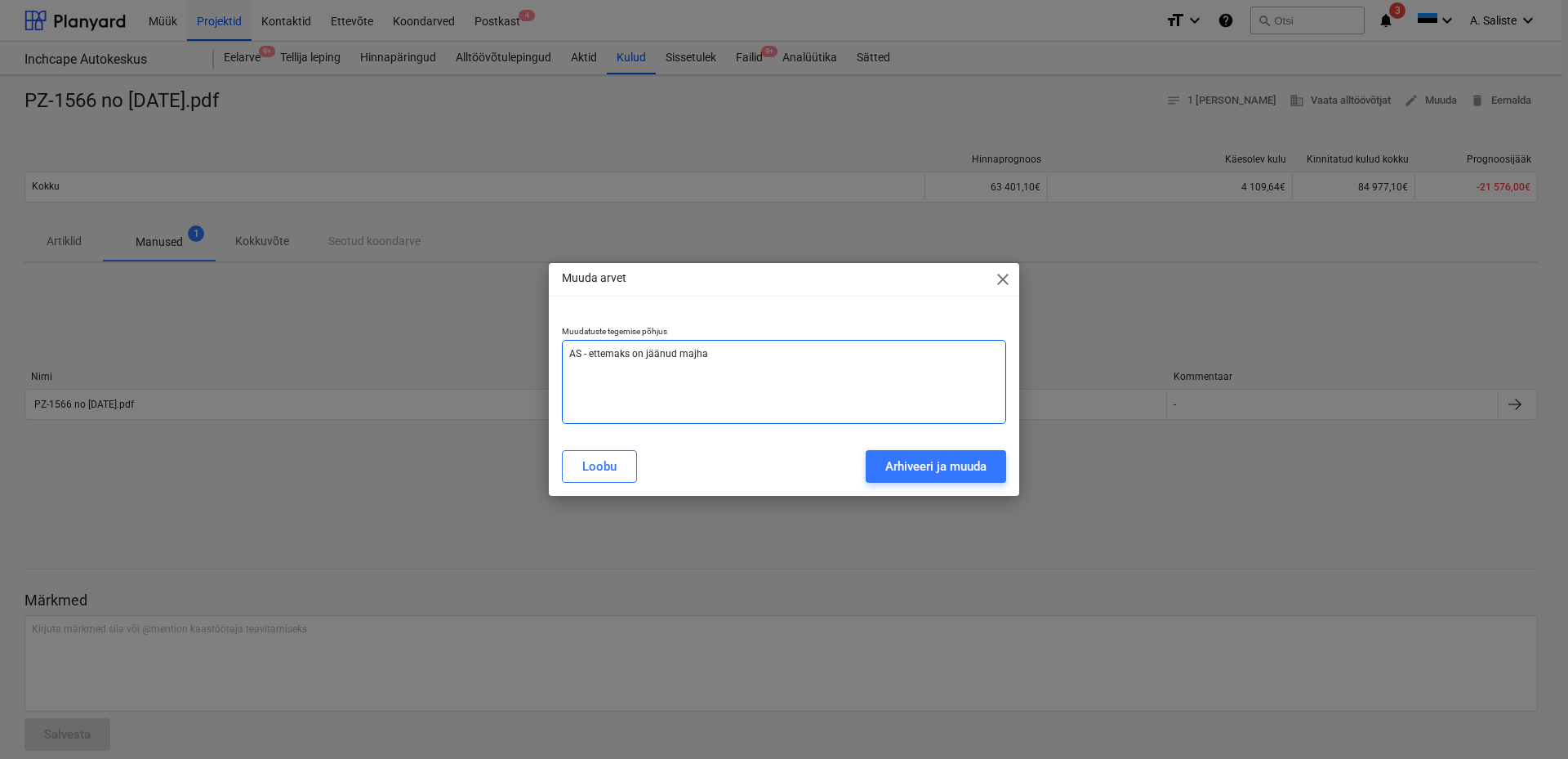
type textarea "x"
type textarea "AS - ettemaks on jäänud maj"
type textarea "x"
type textarea "AS - ettemaks on jäänud ma"
type textarea "x"
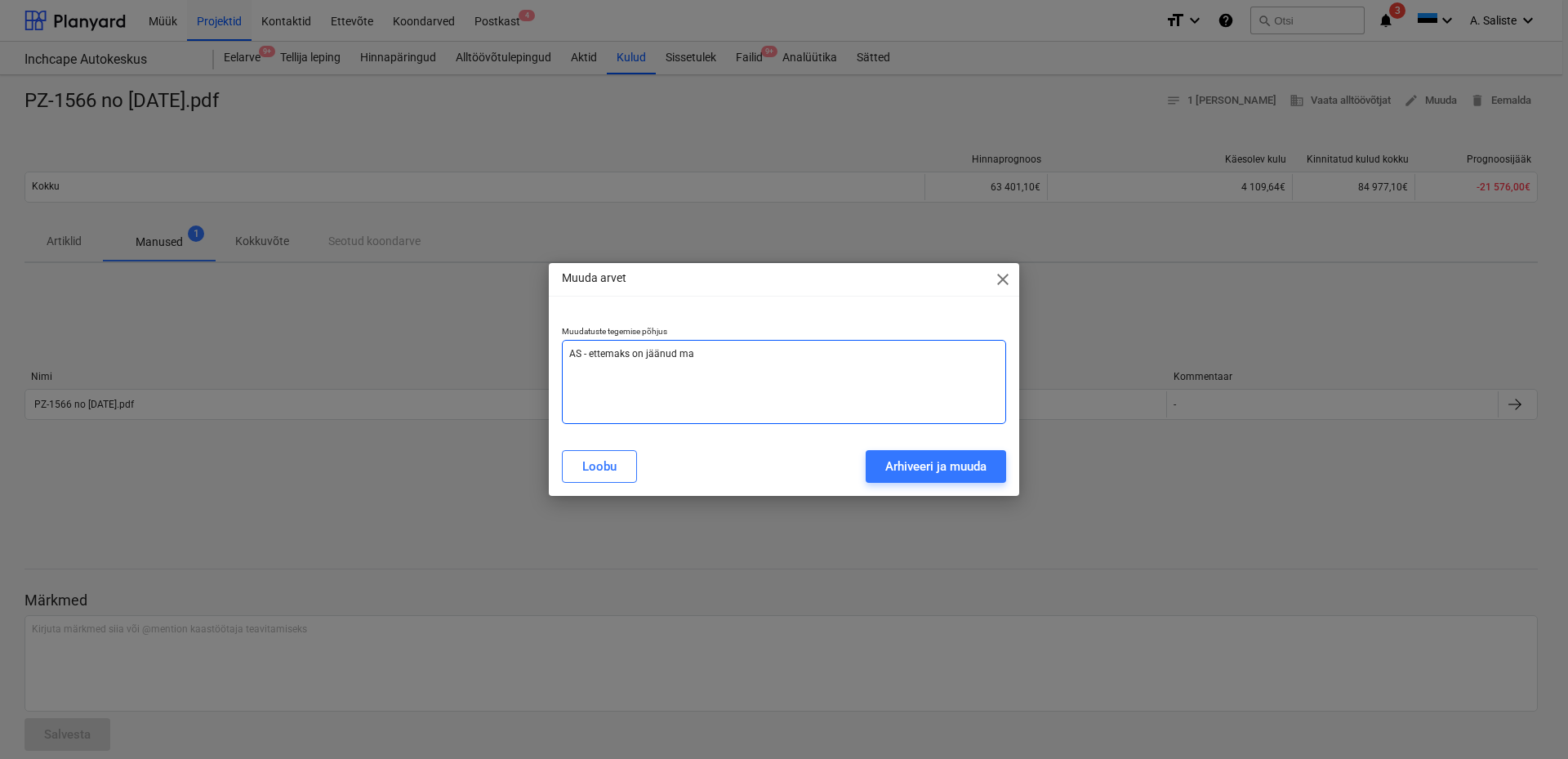
type textarea "AS - ettemaks on jäänud mah"
type textarea "x"
type textarea "AS - ettemaks on jäänud maha"
type textarea "x"
type textarea "AS - ettemaks on jäänud maha"
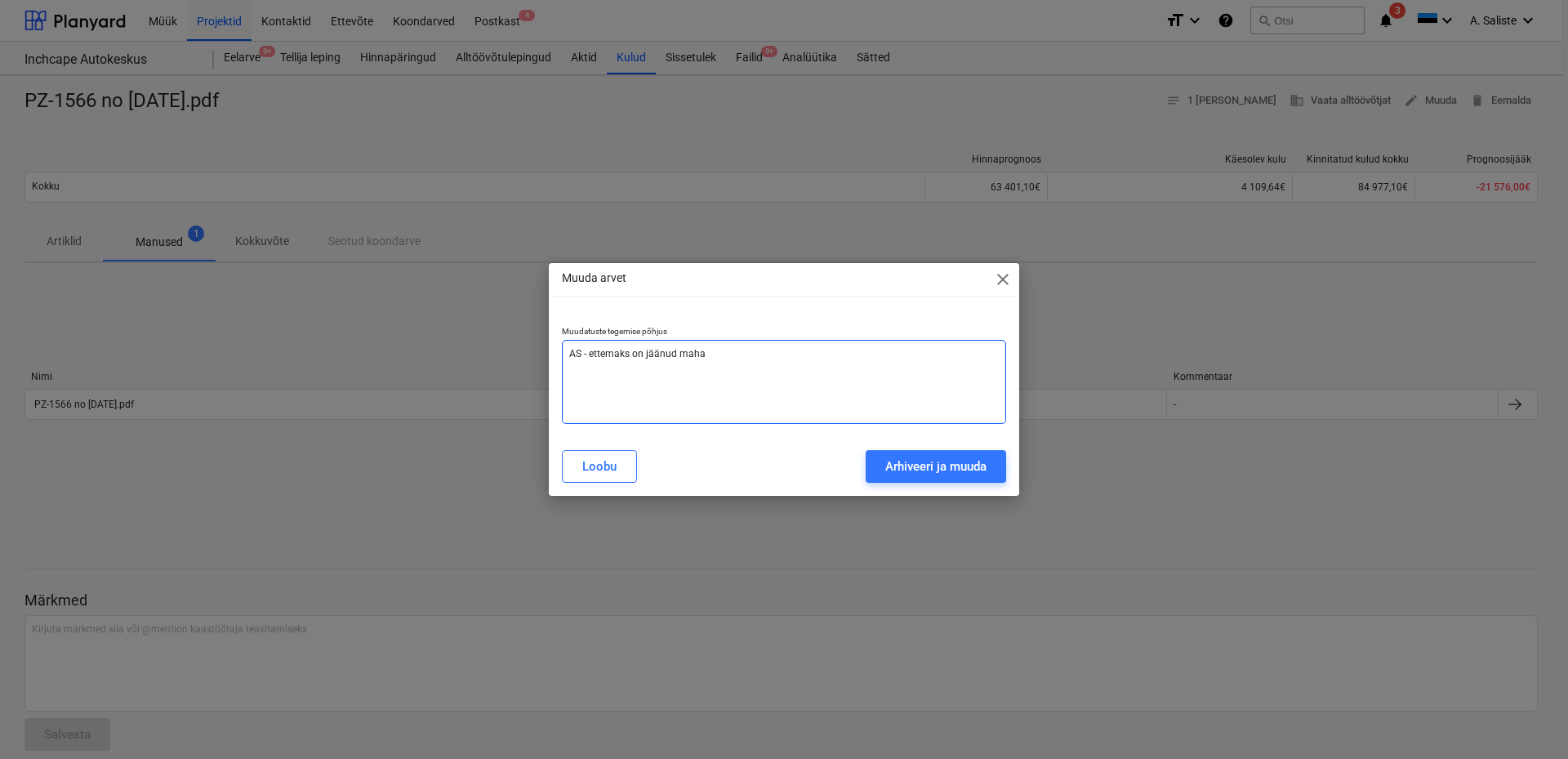
type textarea "x"
type textarea "AS - ettemaks on jäänud maha v"
type textarea "x"
type textarea "AS - ettemaks on jäänud maha võ"
type textarea "x"
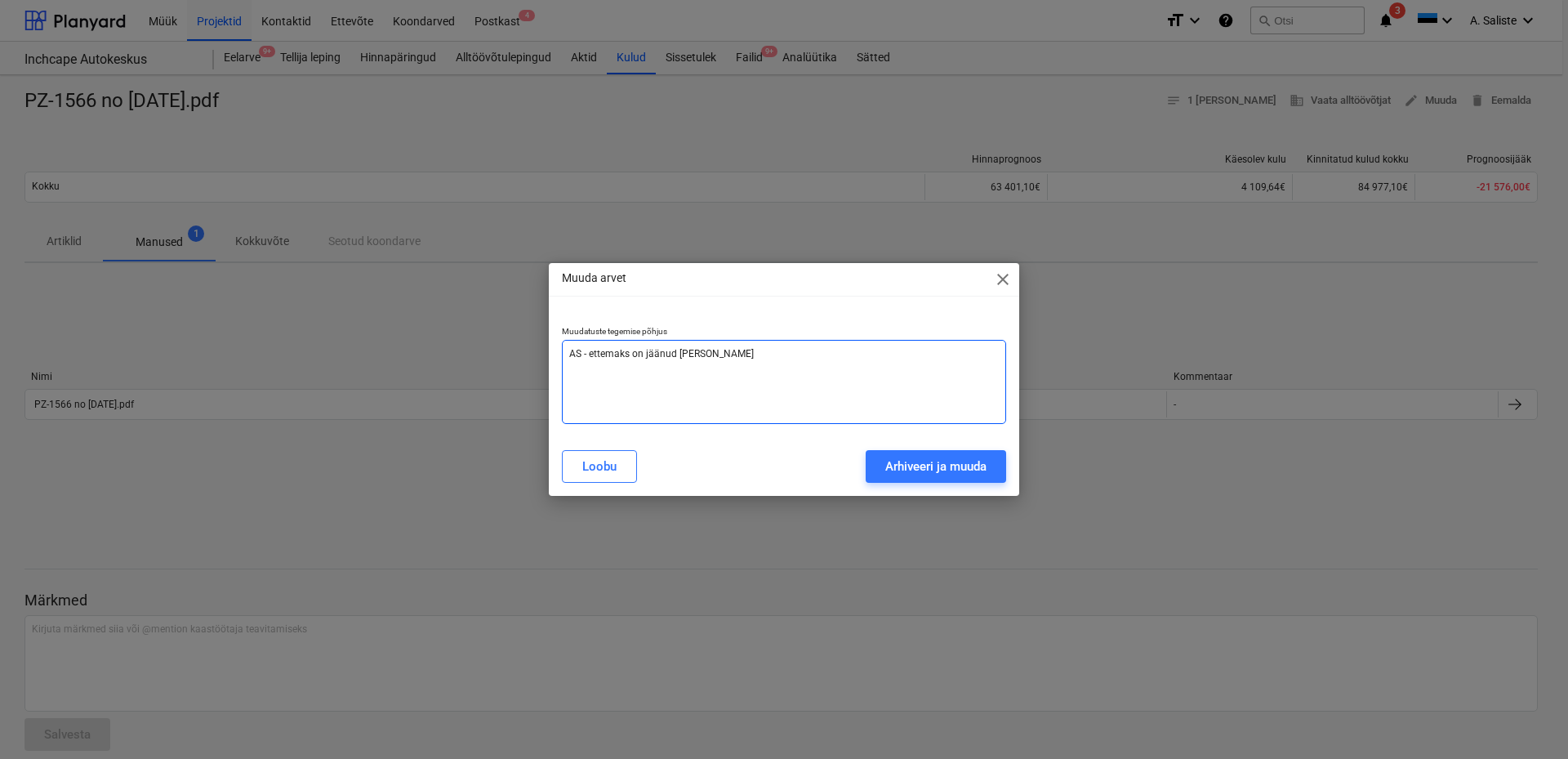
type textarea "AS - ettemaks on jäänud maha võt"
type textarea "x"
type textarea "AS - ettemaks on jäänud maha võtm"
type textarea "x"
type textarea "AS - ettemaks on jäänud maha võtma"
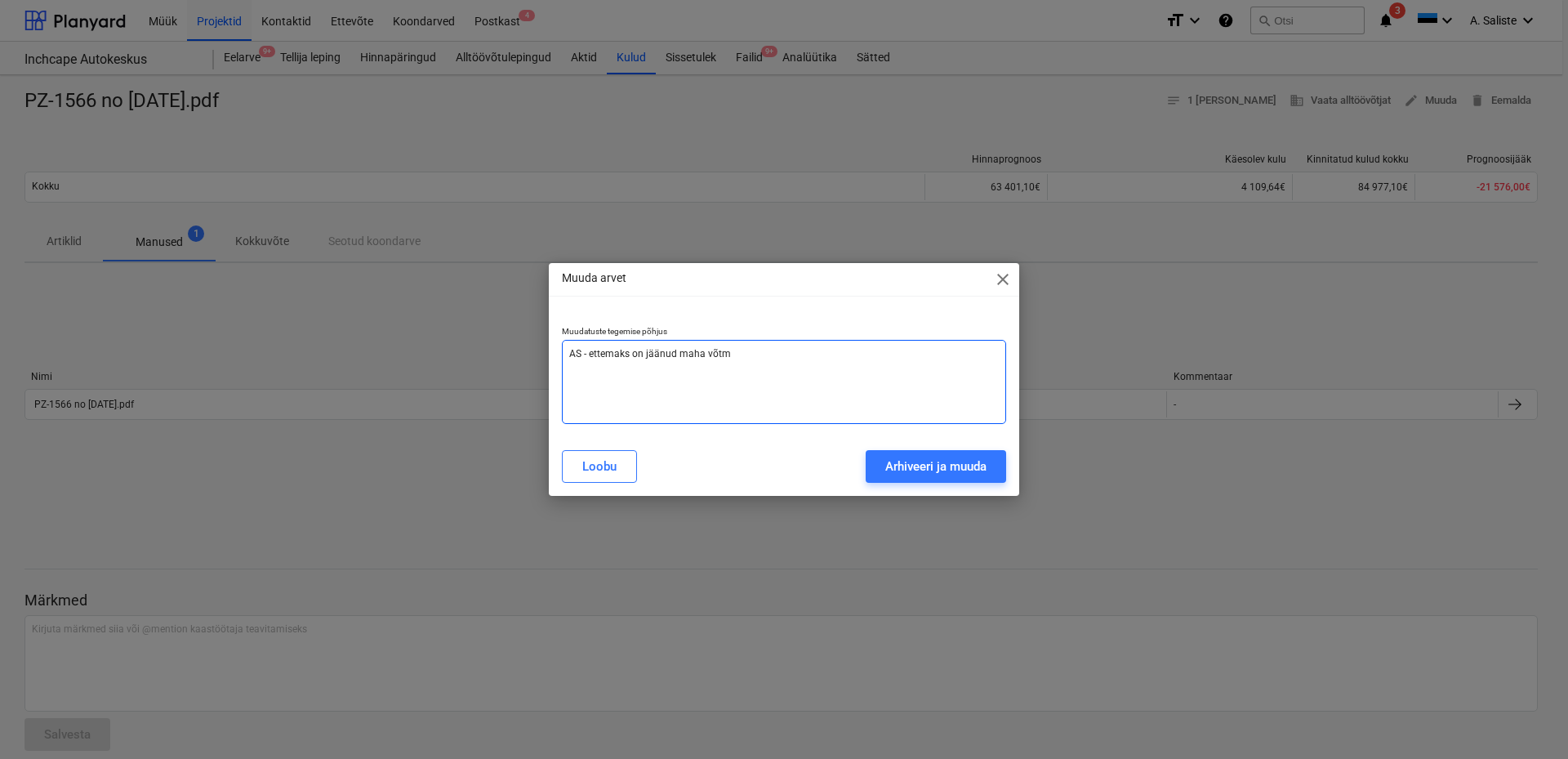
type textarea "x"
type textarea "AS - ettemaks on jäänud maha võtmat"
type textarea "x"
type textarea "AS - ettemaks on jäänud maha võtmata"
type textarea "x"
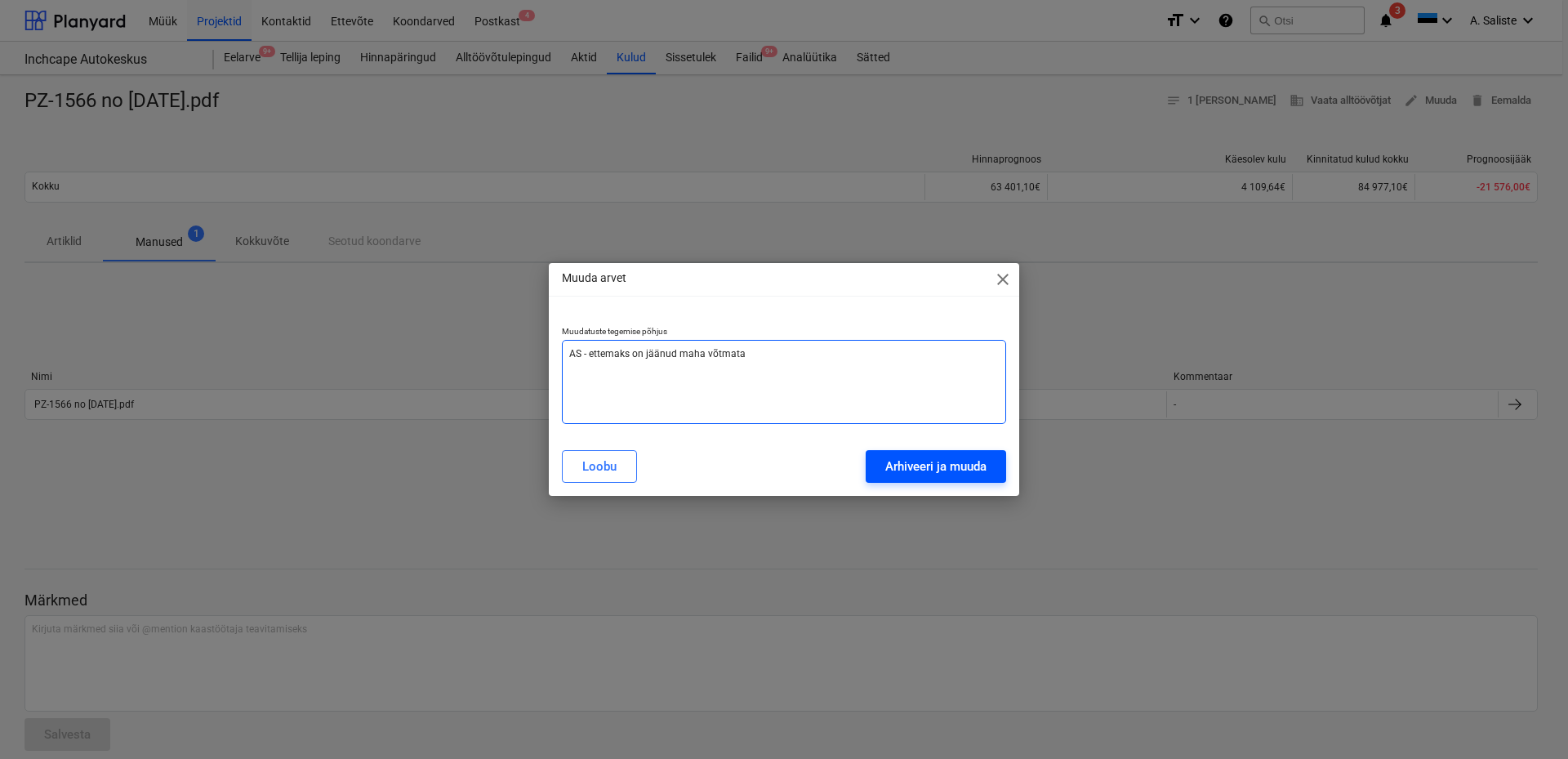
type textarea "AS - ettemaks on jäänud maha võtmata"
click at [923, 464] on div "Arhiveeri ja muuda" at bounding box center [936, 466] width 101 height 21
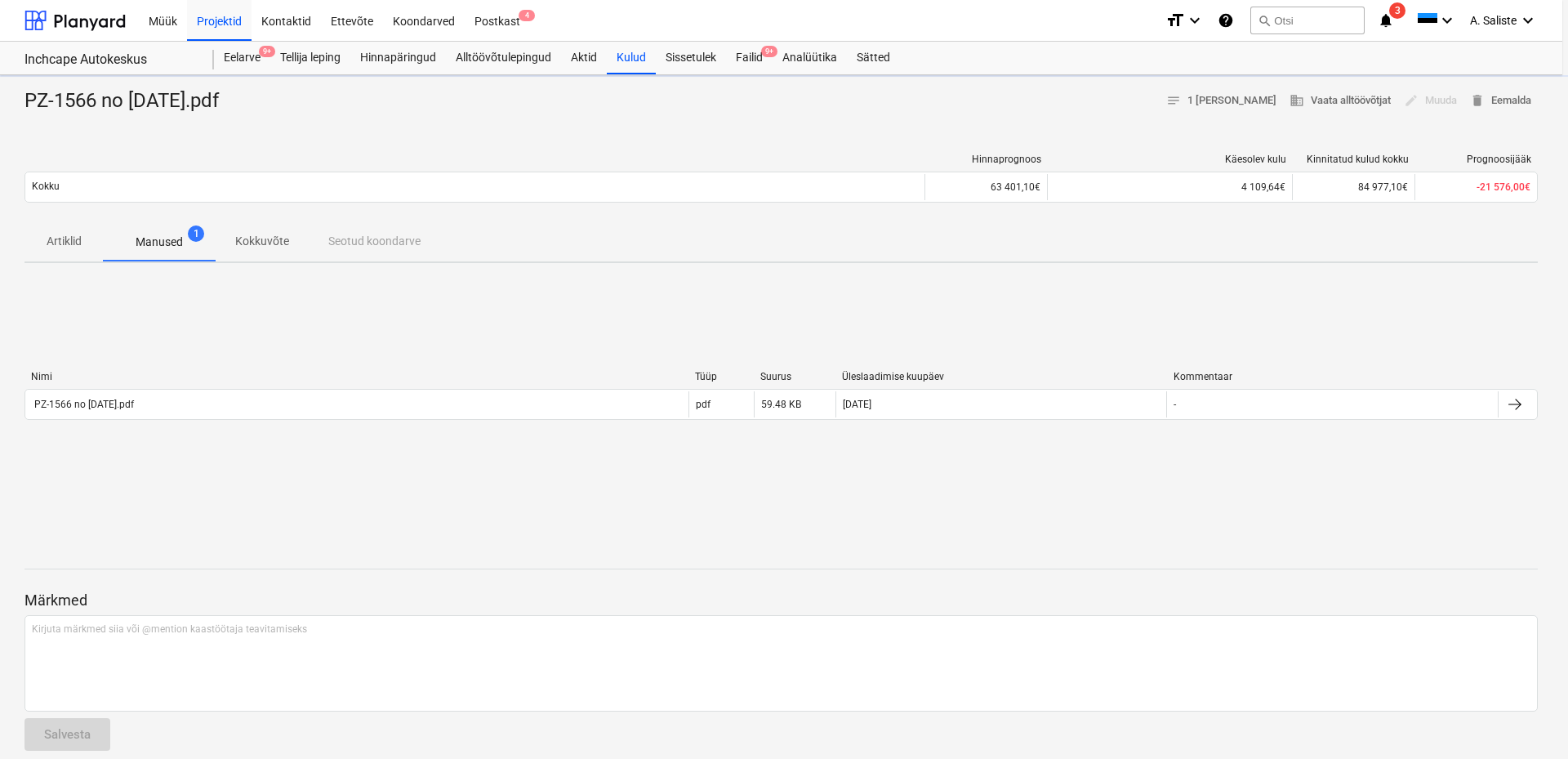
type textarea "x"
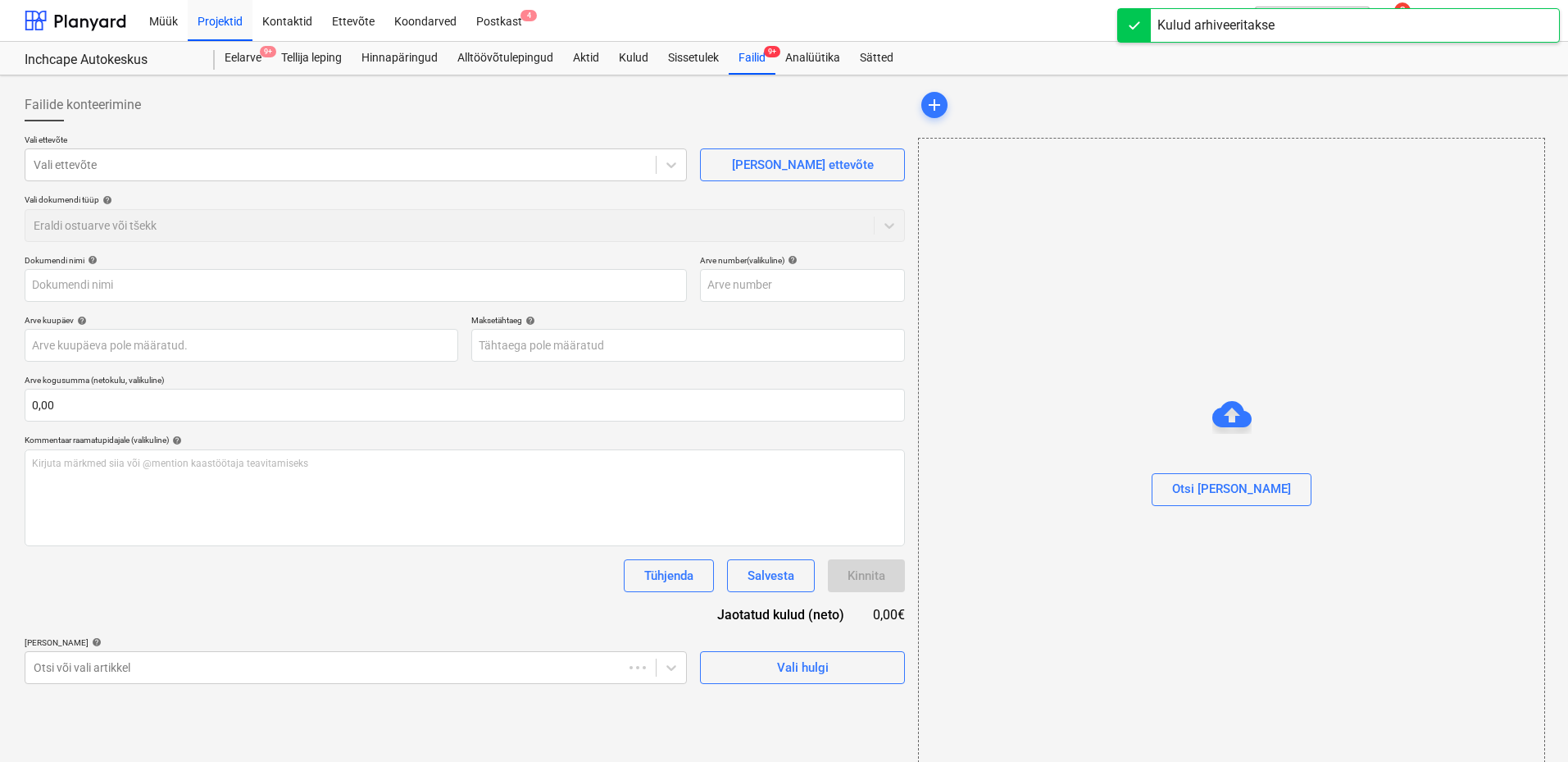
type input "PZ-1566 no 23-09-2025.pdf"
type input "1566"
type input "[DATE]"
type input "23 Sep 2025"
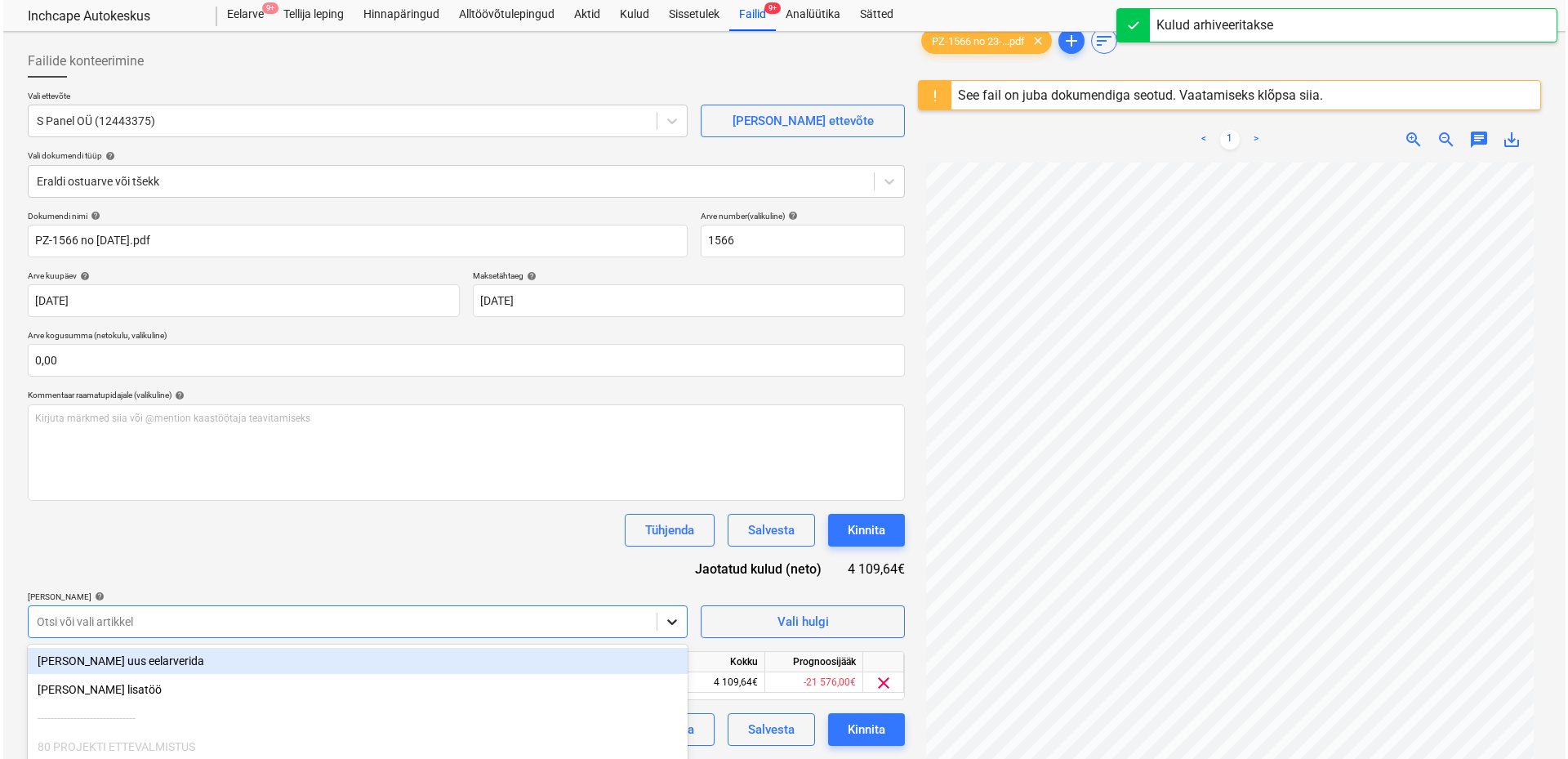
scroll to position [184, 0]
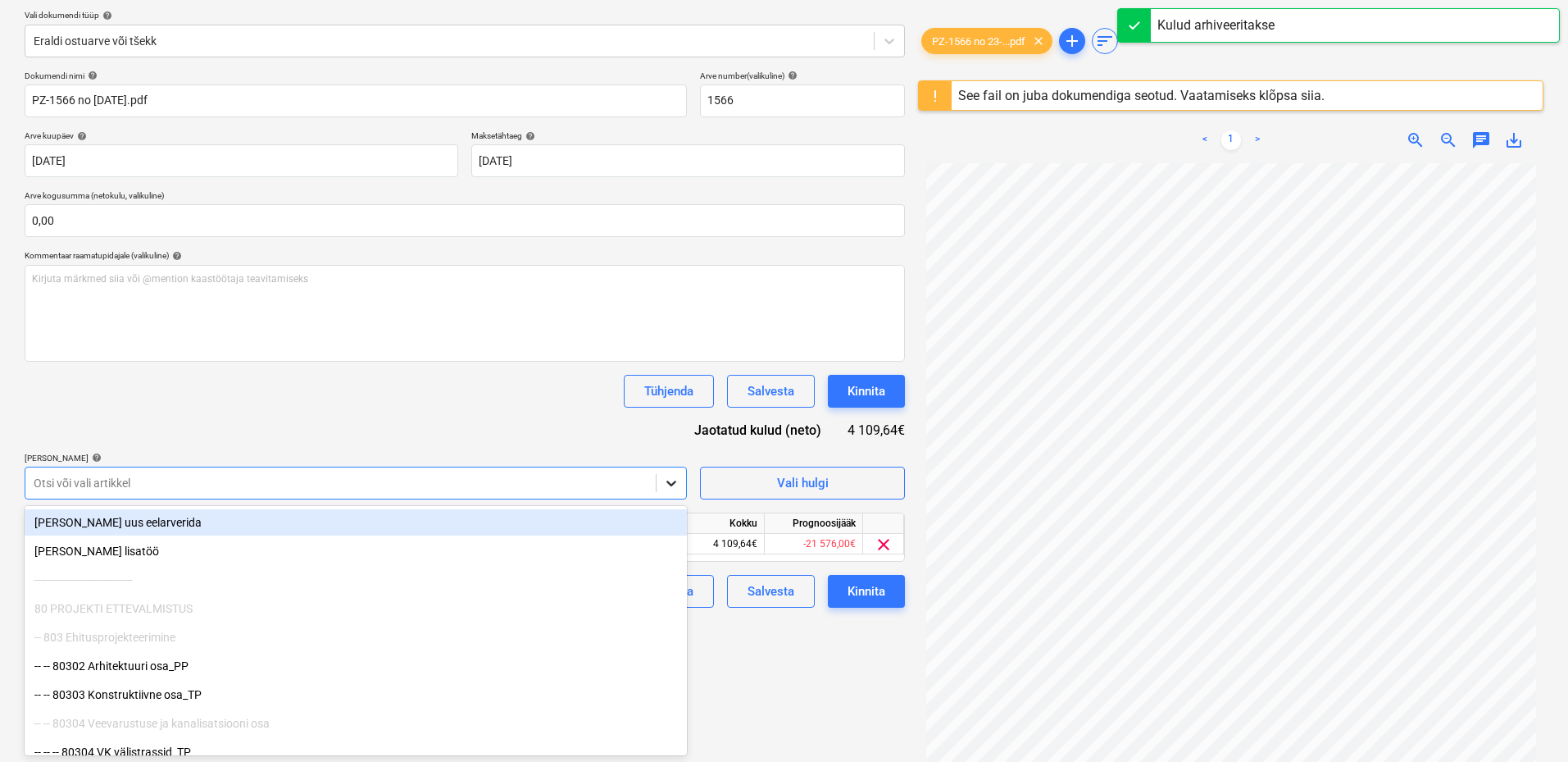
click at [678, 578] on body "Müük Projektid Kontaktid Ettevõte Koondarved Postkast 4 format_size keyboard_ar…" at bounding box center [784, 197] width 1568 height 762
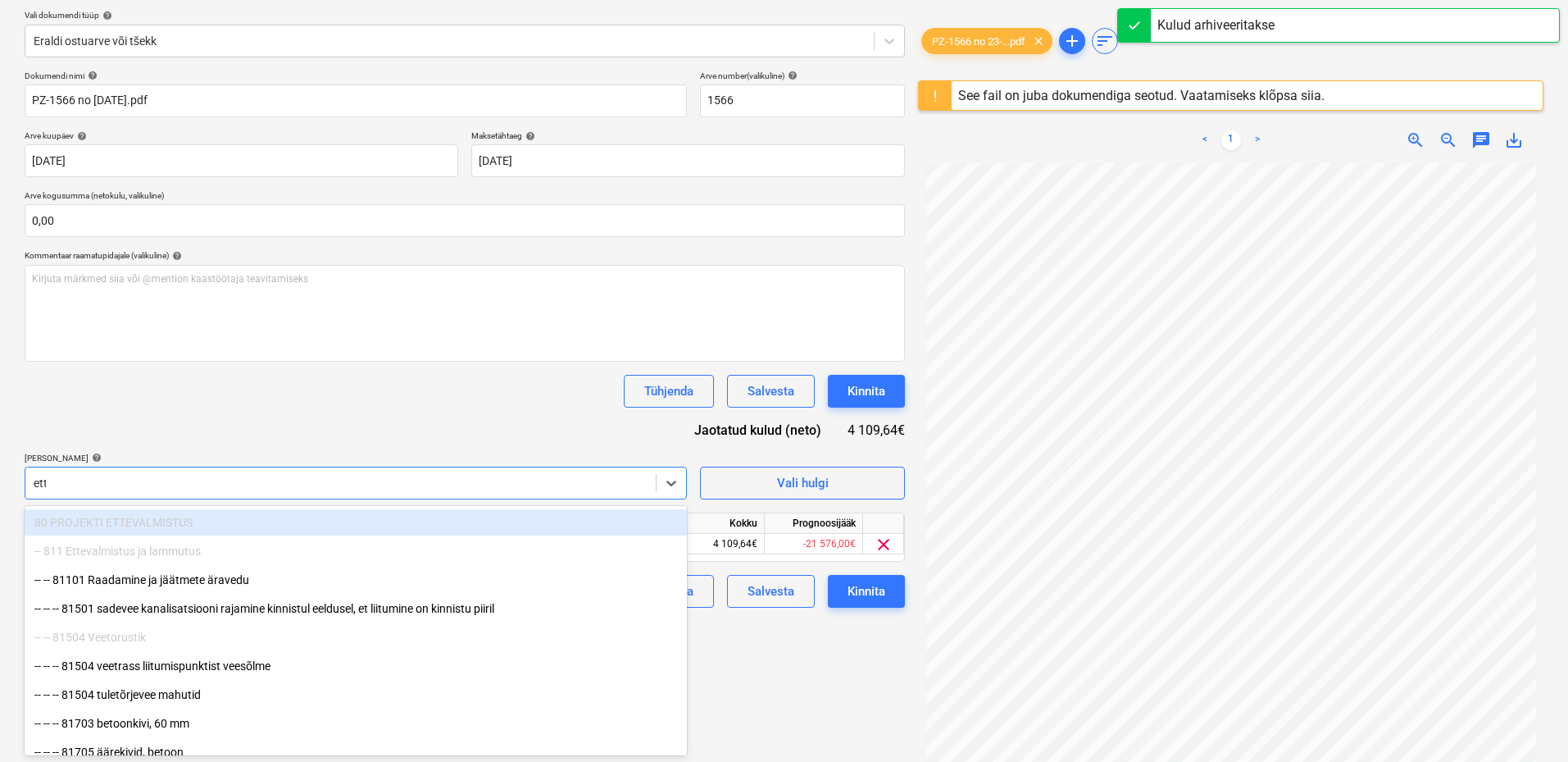
type input "ette"
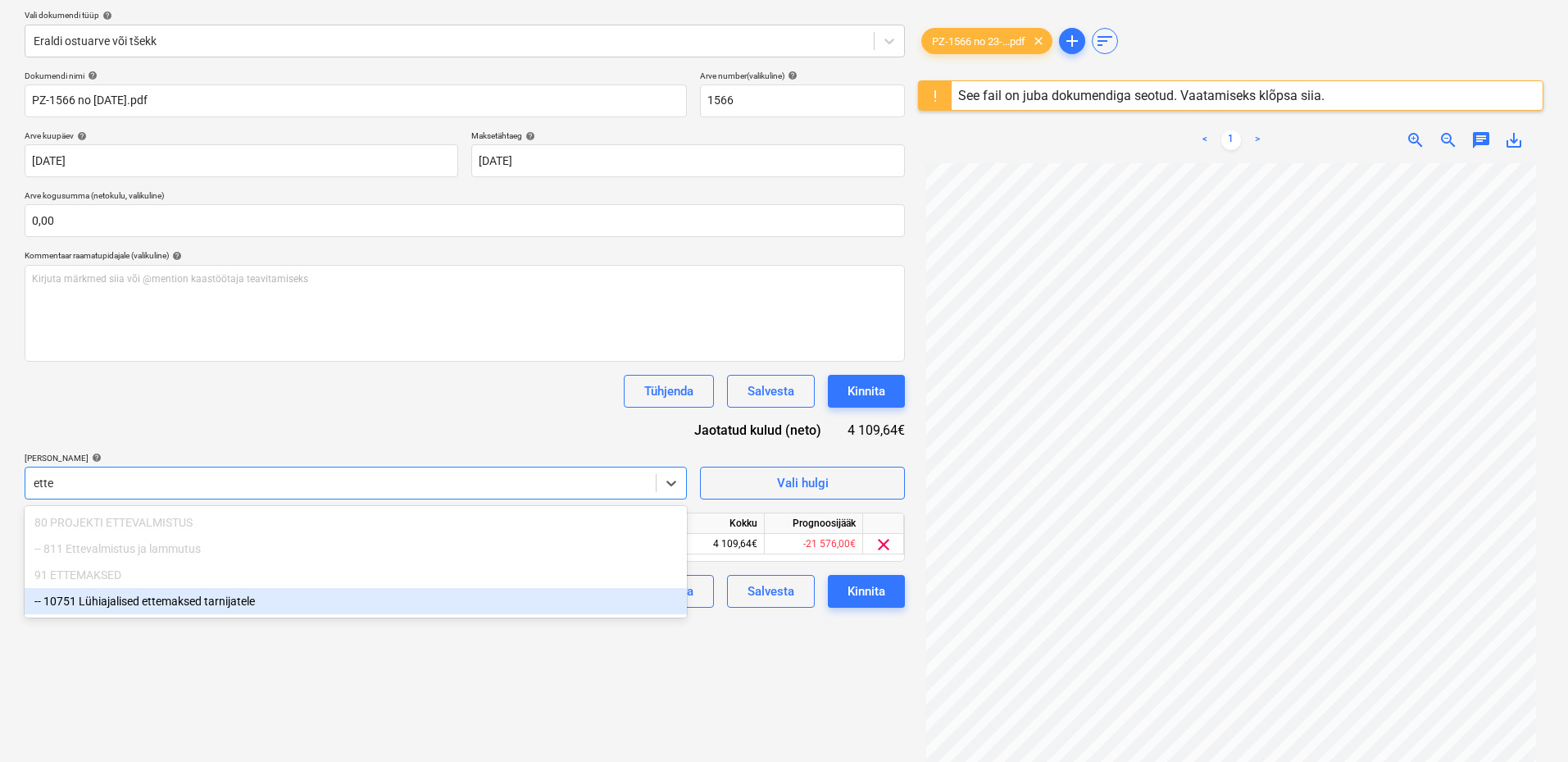
click at [343, 609] on div "-- 10751 Lühiajalised ettemaksed tarnijatele" at bounding box center [356, 601] width 662 height 26
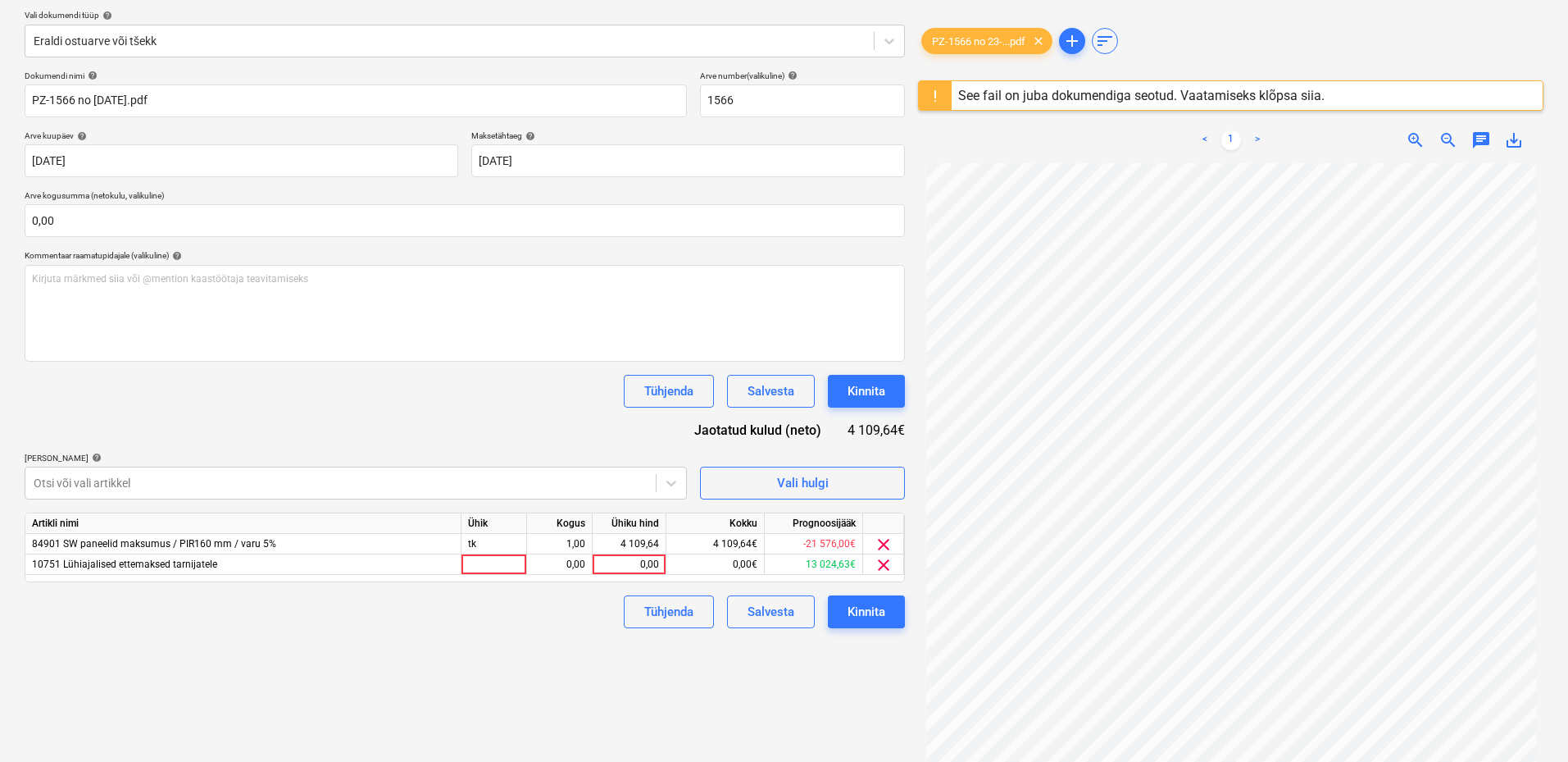
click at [831, 691] on div "Failide konteerimine Vali ettevõte S Panel OÜ (12443375) Lisa uus ettevõte Vali…" at bounding box center [465, 331] width 894 height 867
click at [505, 566] on div at bounding box center [494, 565] width 66 height 21
type input "kmpl"
click at [566, 565] on div "0,00" at bounding box center [559, 565] width 52 height 21
type input "-1"
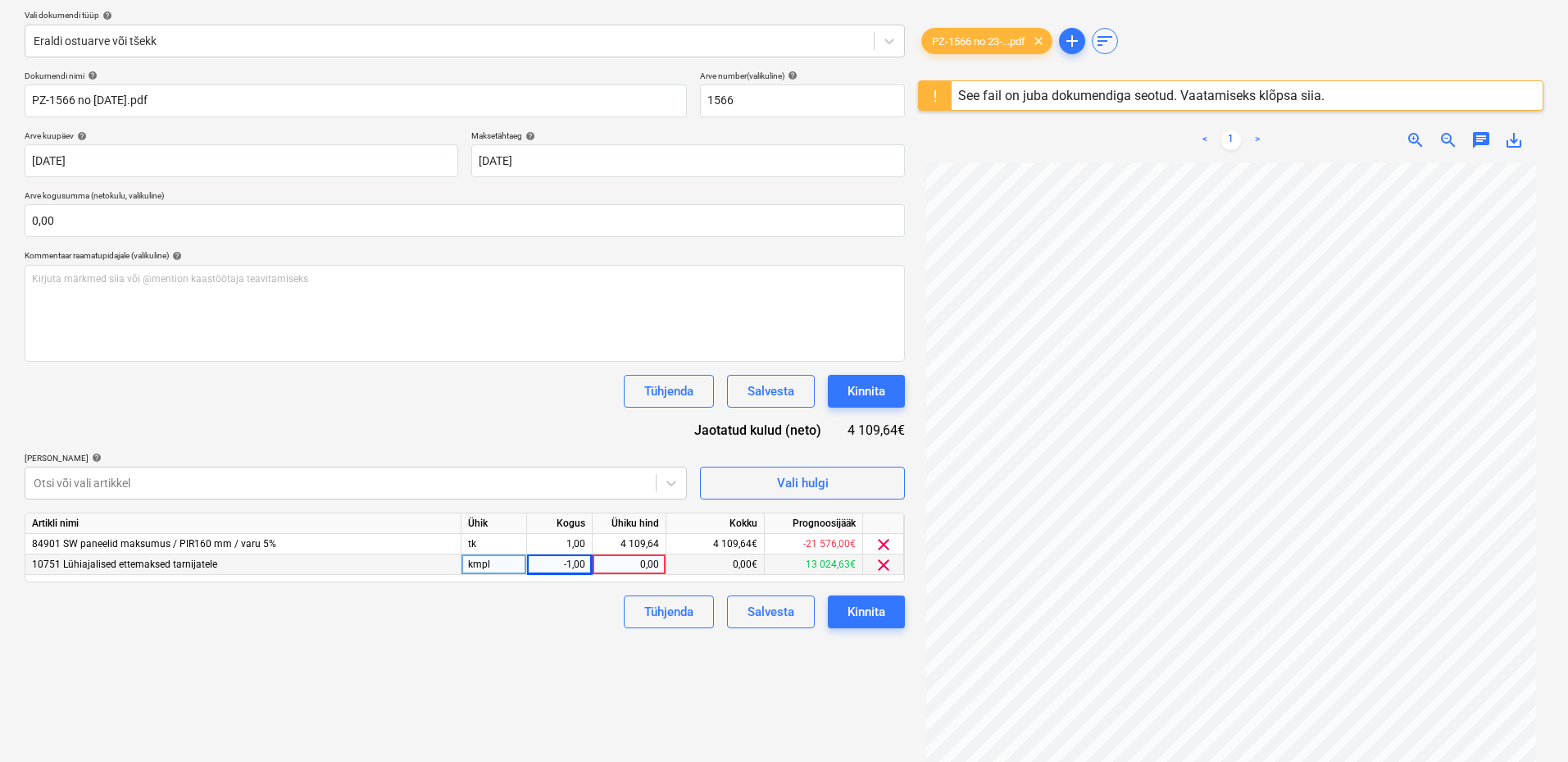
click at [629, 561] on div "0,00" at bounding box center [628, 565] width 59 height 21
type input "4109,64"
click at [515, 630] on div "Failide konteerimine Vali ettevõte S Panel OÜ (12443375) Lisa uus ettevõte Vali…" at bounding box center [465, 331] width 894 height 867
click at [482, 677] on div "Failide konteerimine Vali ettevõte S Panel OÜ (12443375) Lisa uus ettevõte Vali…" at bounding box center [465, 331] width 894 height 867
click at [640, 556] on div "4 109,64" at bounding box center [628, 565] width 59 height 21
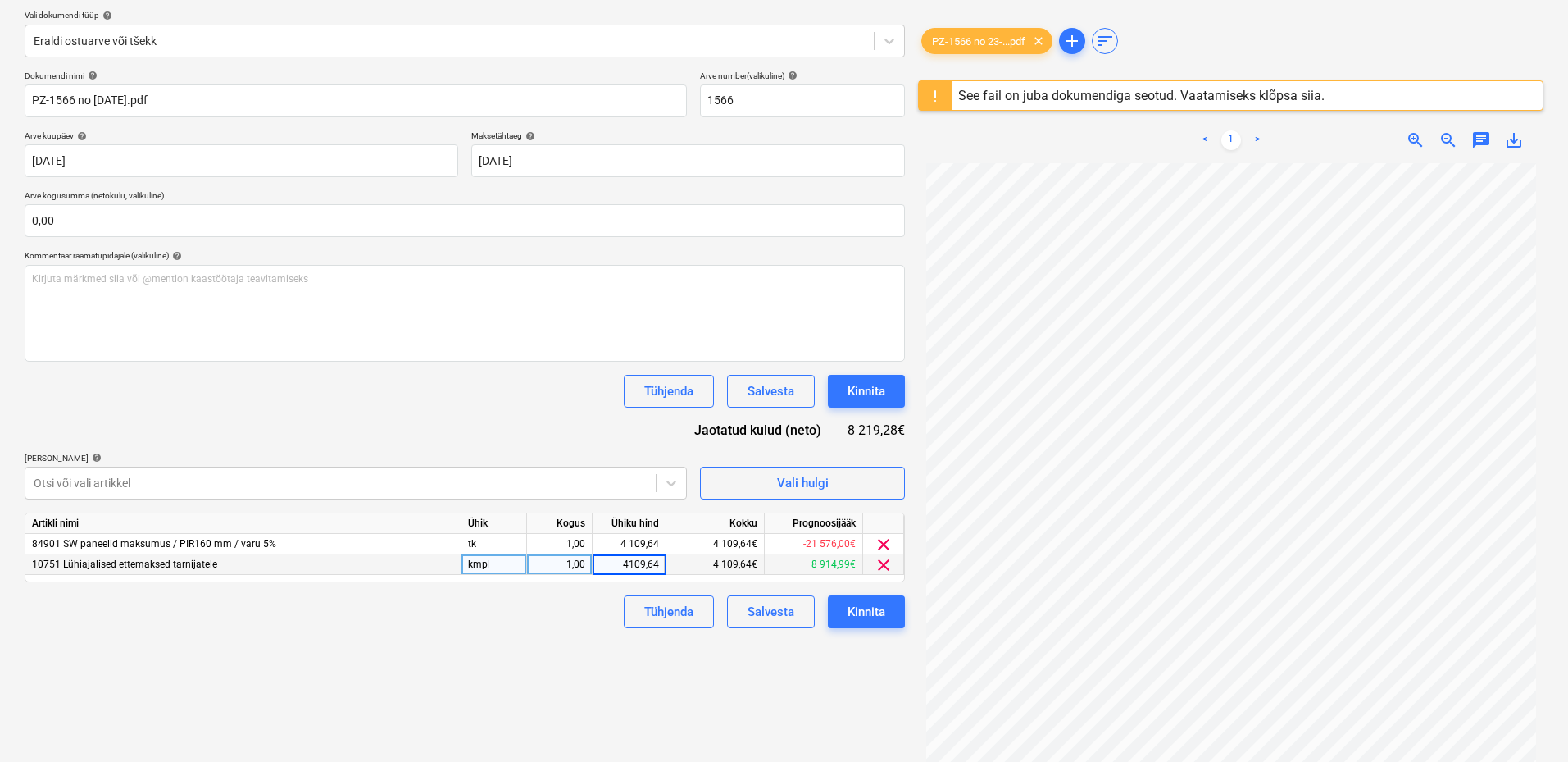
type input "-4109,64"
click at [533, 628] on div "Tühjenda Salvesta Kinnita" at bounding box center [465, 611] width 880 height 33
click at [559, 563] on div "1,00" at bounding box center [559, 565] width 52 height 21
type input "-1"
click at [628, 566] on div "-4 109,64" at bounding box center [628, 565] width 59 height 21
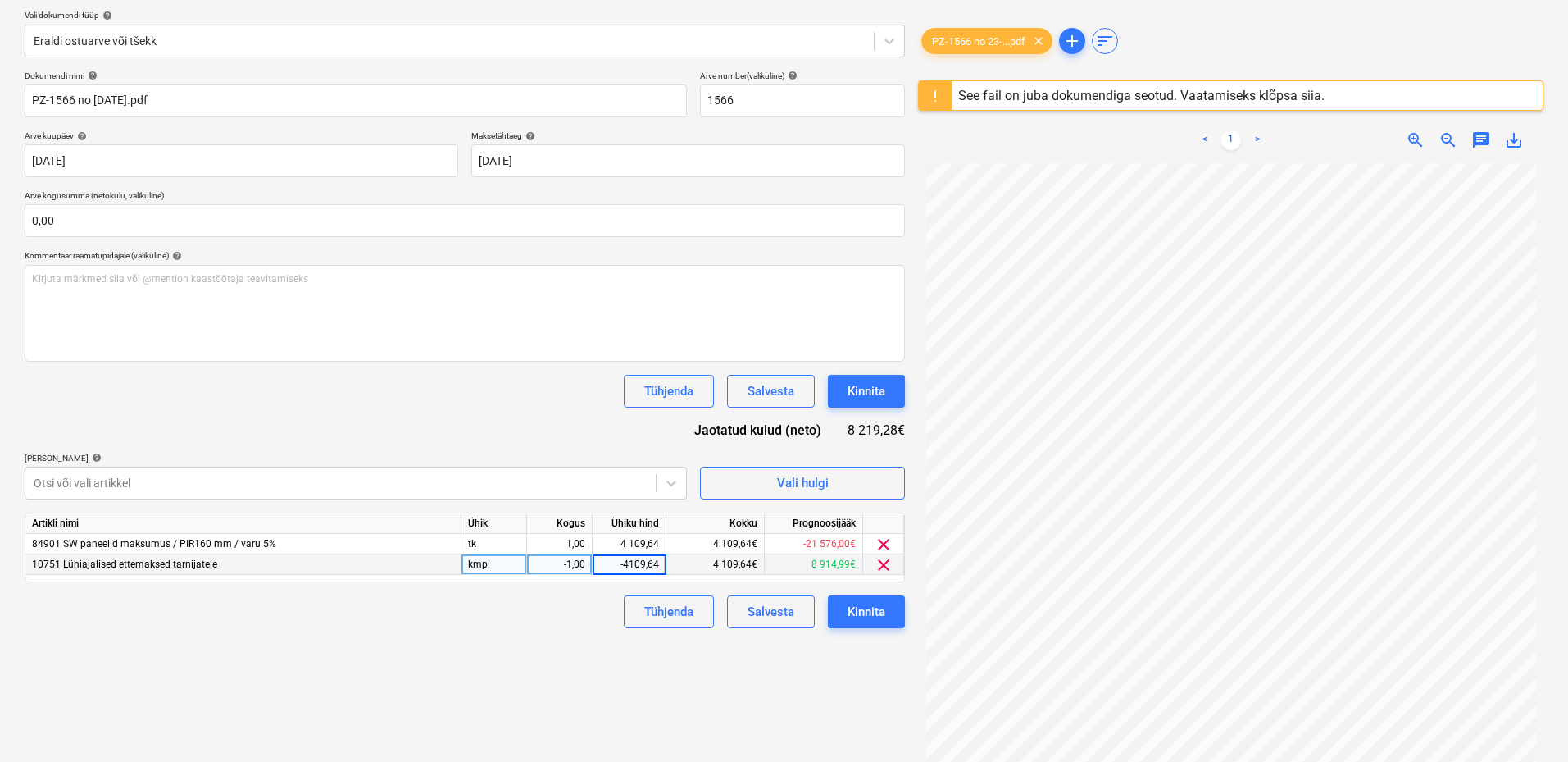
type input "4109,64"
click at [523, 655] on div "Failide konteerimine Vali ettevõte S Panel OÜ (12443375) Lisa uus ettevõte Vali…" at bounding box center [465, 331] width 894 height 867
click at [878, 614] on div "Kinnita" at bounding box center [866, 611] width 38 height 22
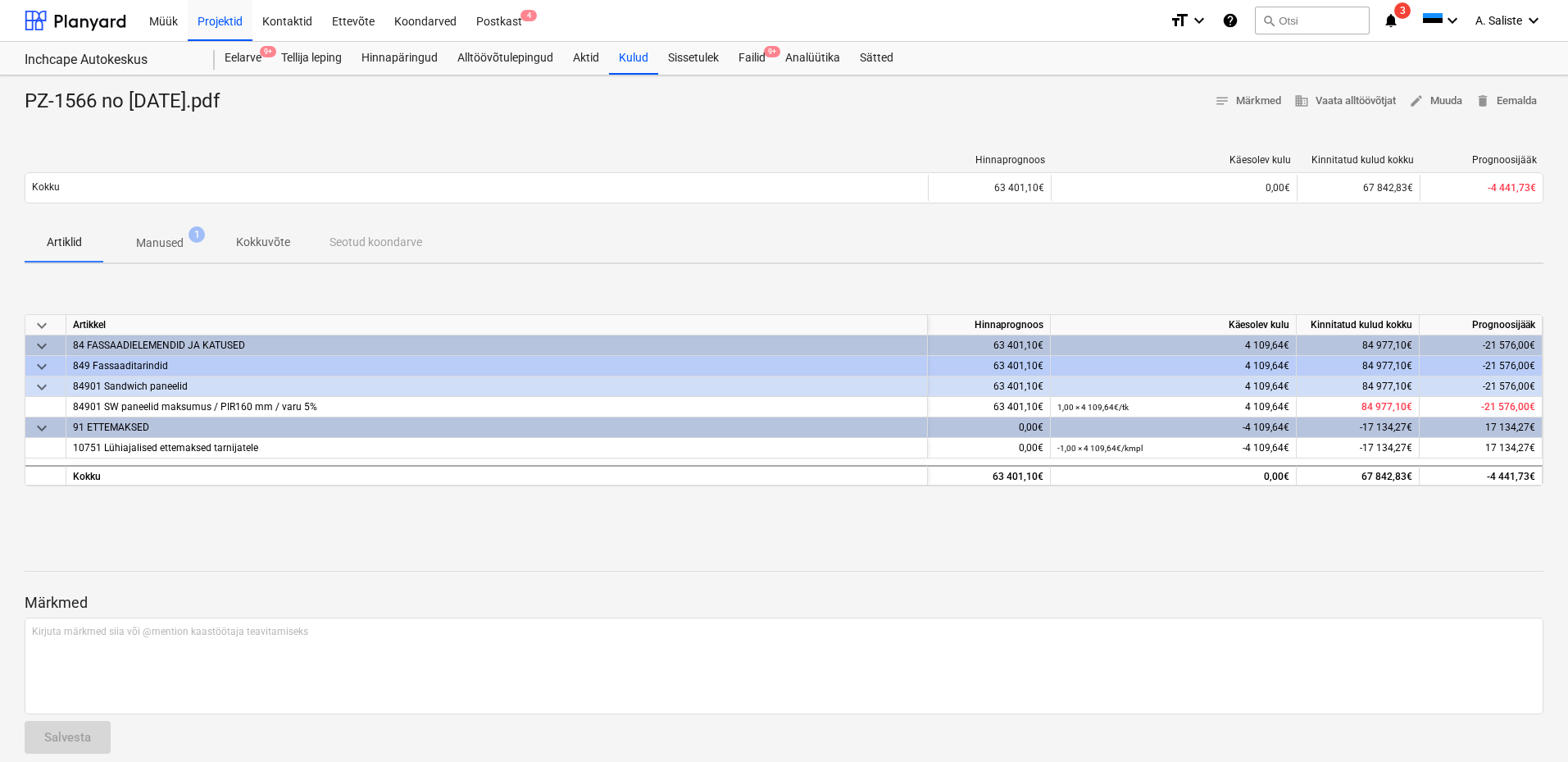
click at [711, 596] on p "Märkmed" at bounding box center [784, 603] width 1519 height 20
click at [723, 571] on div at bounding box center [784, 571] width 1519 height 1
